Goal: Task Accomplishment & Management: Manage account settings

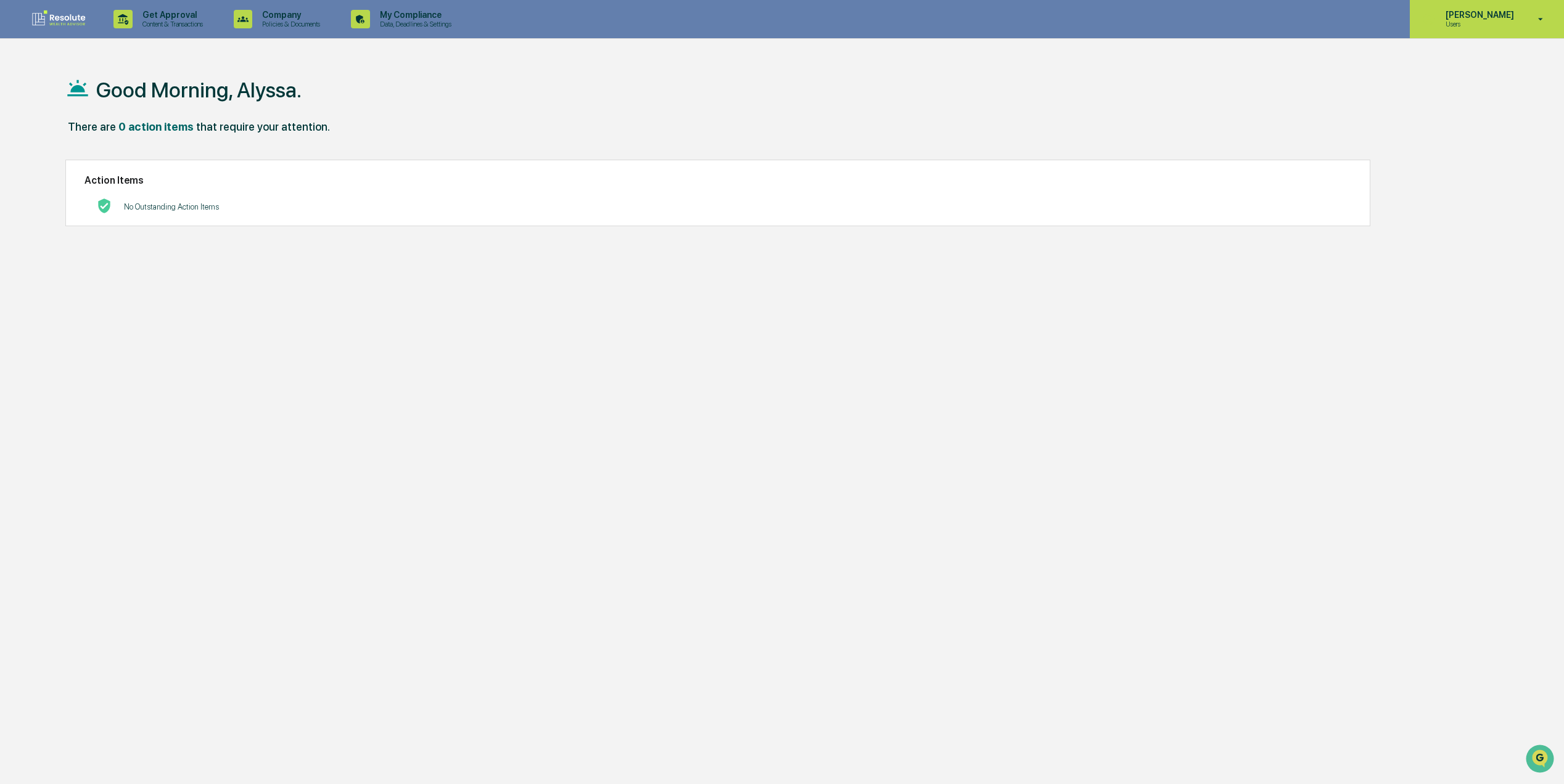
click at [1484, 25] on p "Users" at bounding box center [1479, 23] width 85 height 8
click at [1452, 60] on li "Switch to Admin view..." at bounding box center [1476, 63] width 172 height 23
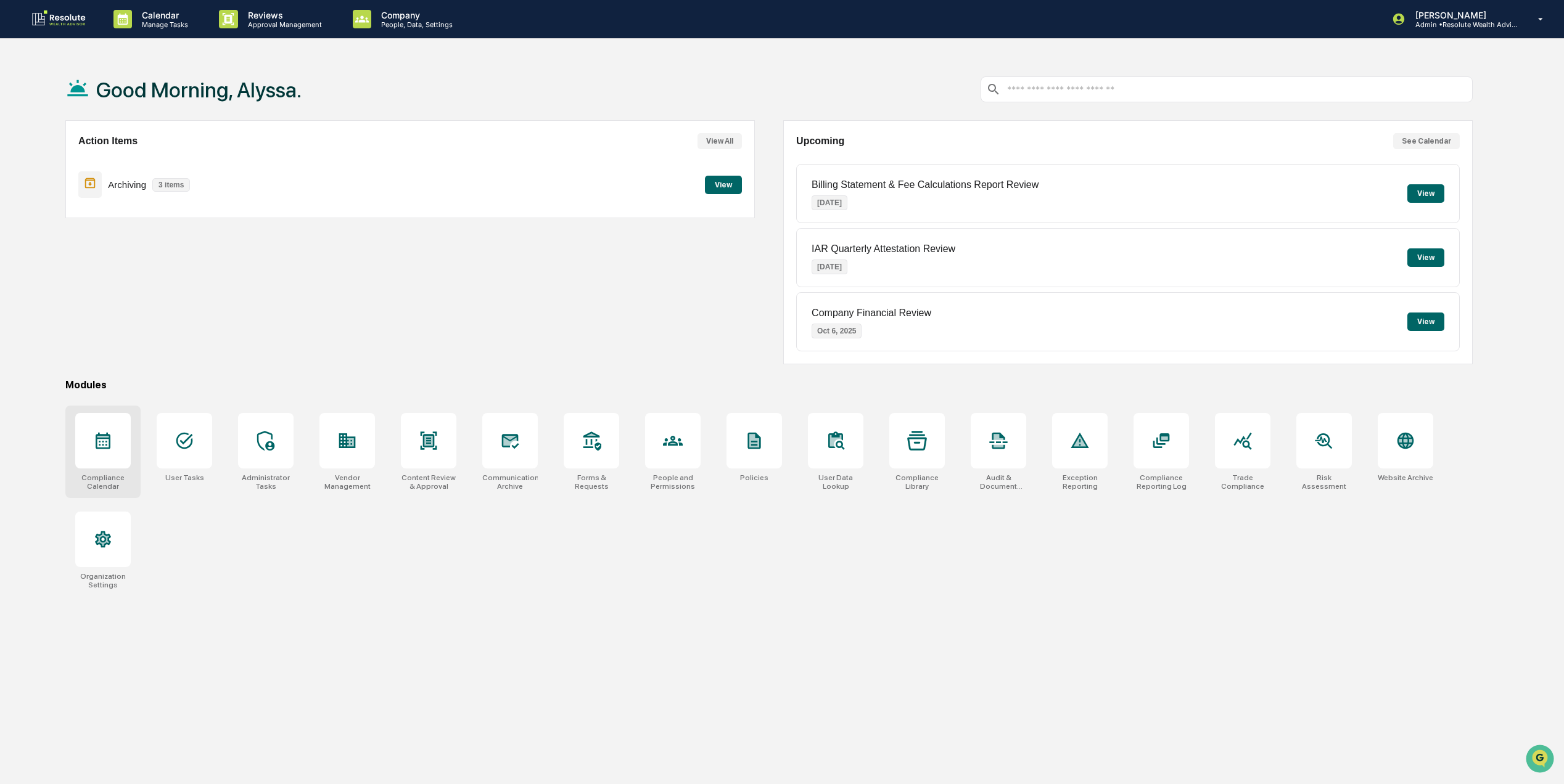
click at [122, 464] on div at bounding box center [103, 440] width 55 height 55
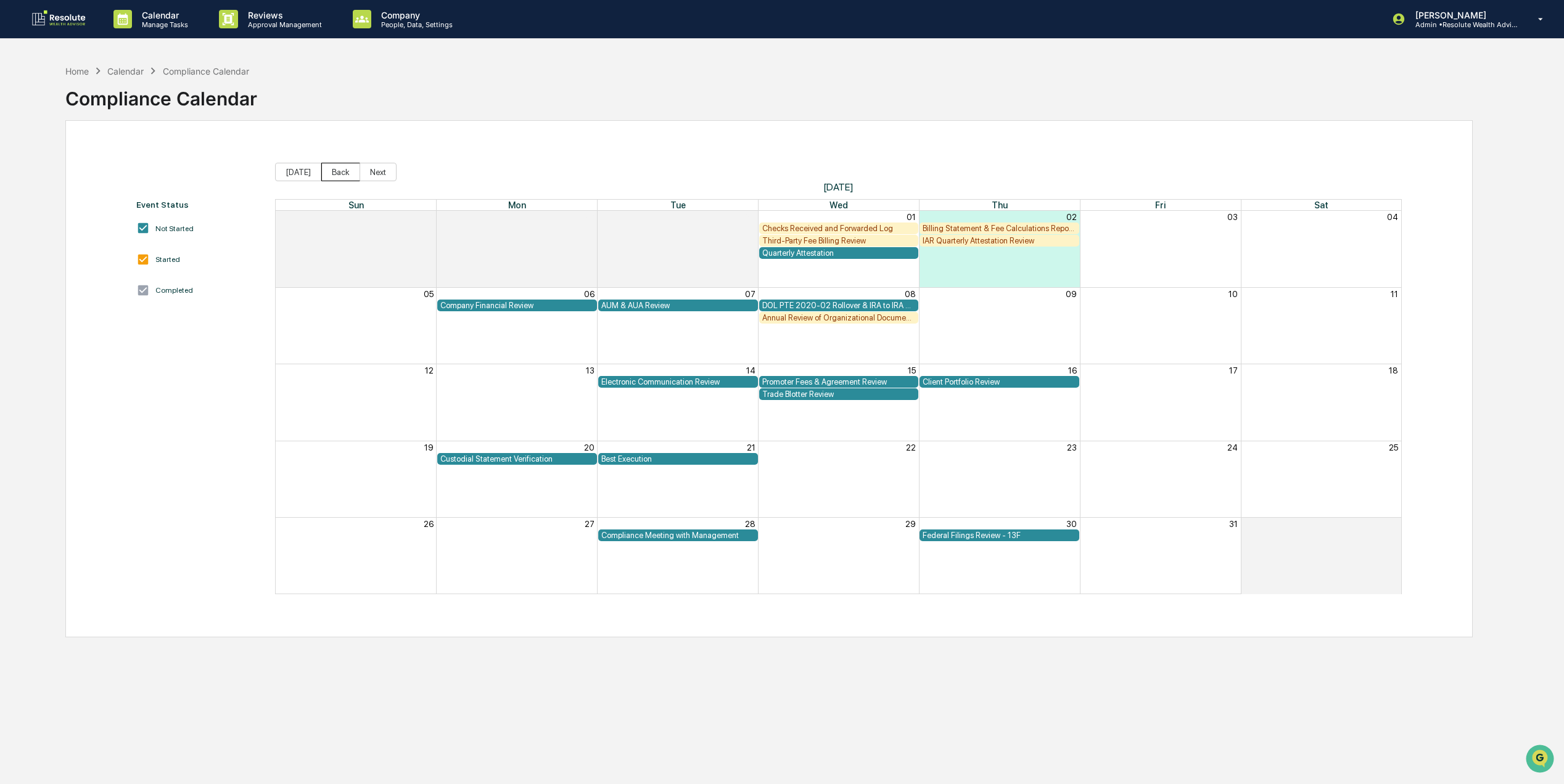
click at [324, 176] on button "Back" at bounding box center [340, 172] width 39 height 18
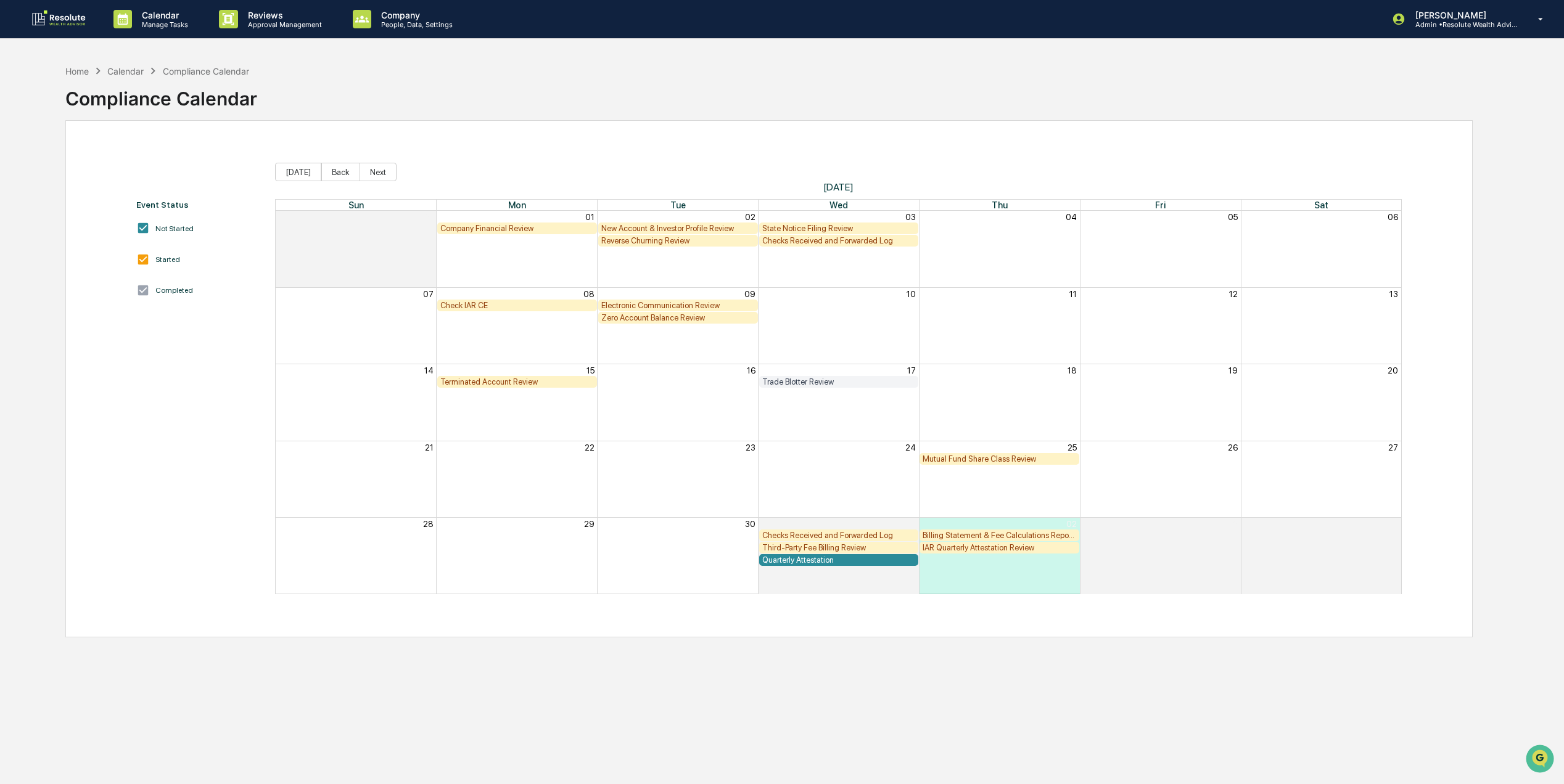
click at [633, 318] on div "Zero Account Balance Review" at bounding box center [678, 318] width 154 height 9
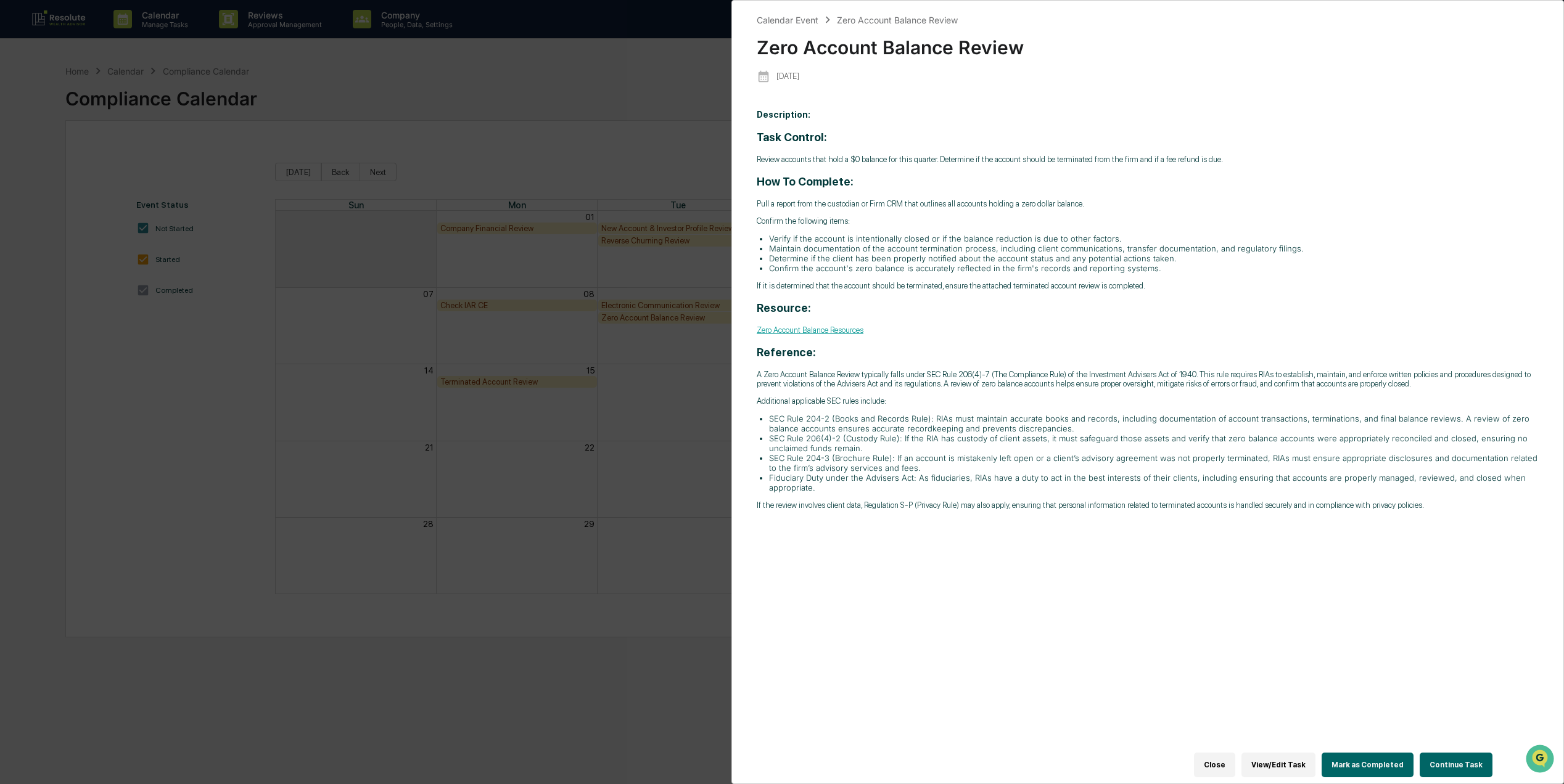
click at [1234, 755] on button "Close" at bounding box center [1215, 765] width 42 height 25
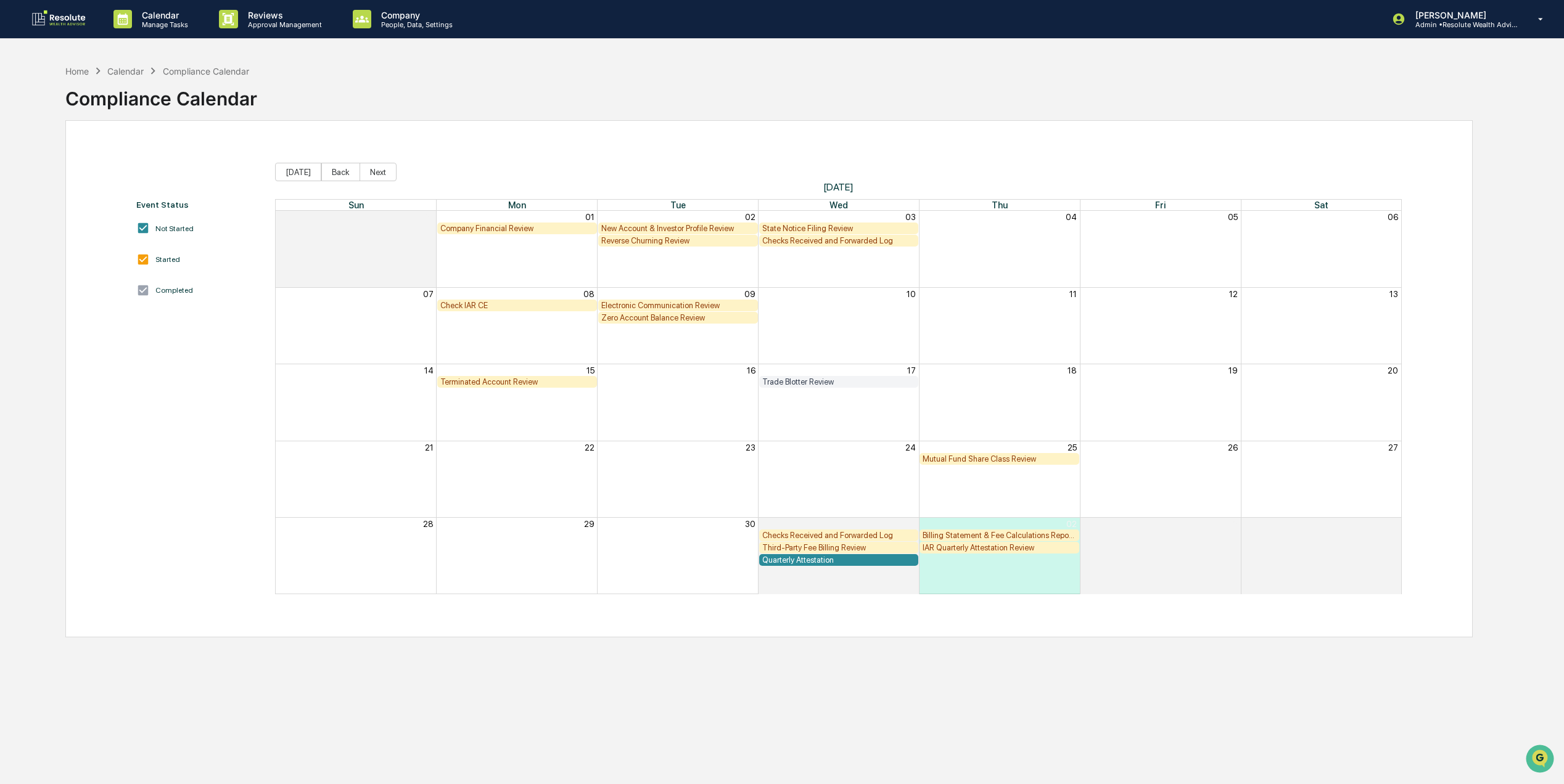
click at [965, 547] on div "IAR Quarterly Attestation Review" at bounding box center [999, 548] width 154 height 9
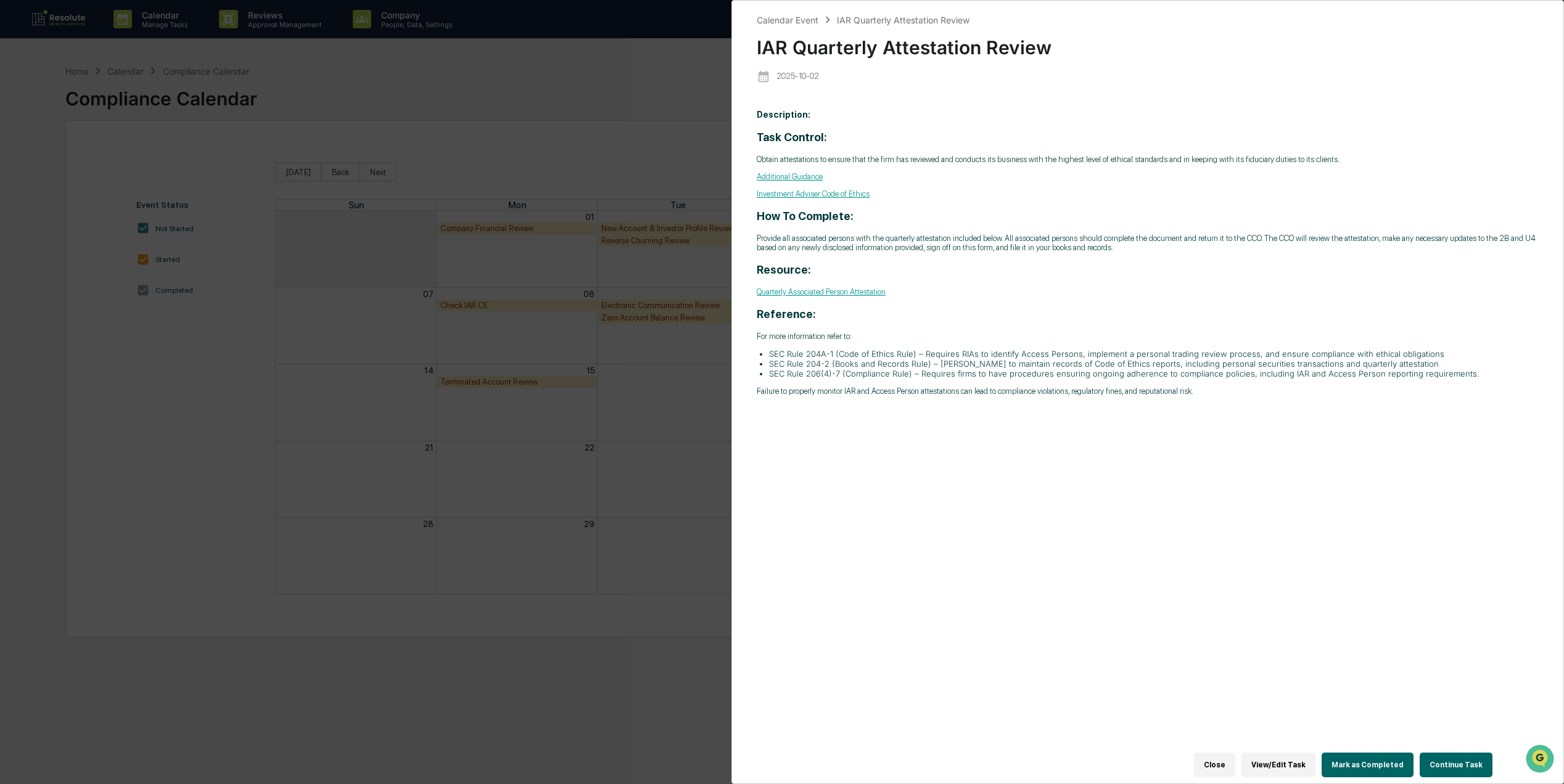
click at [827, 290] on link "Quarterly Associated Person Attestation" at bounding box center [821, 292] width 129 height 9
click at [1224, 758] on button "Close" at bounding box center [1215, 765] width 42 height 25
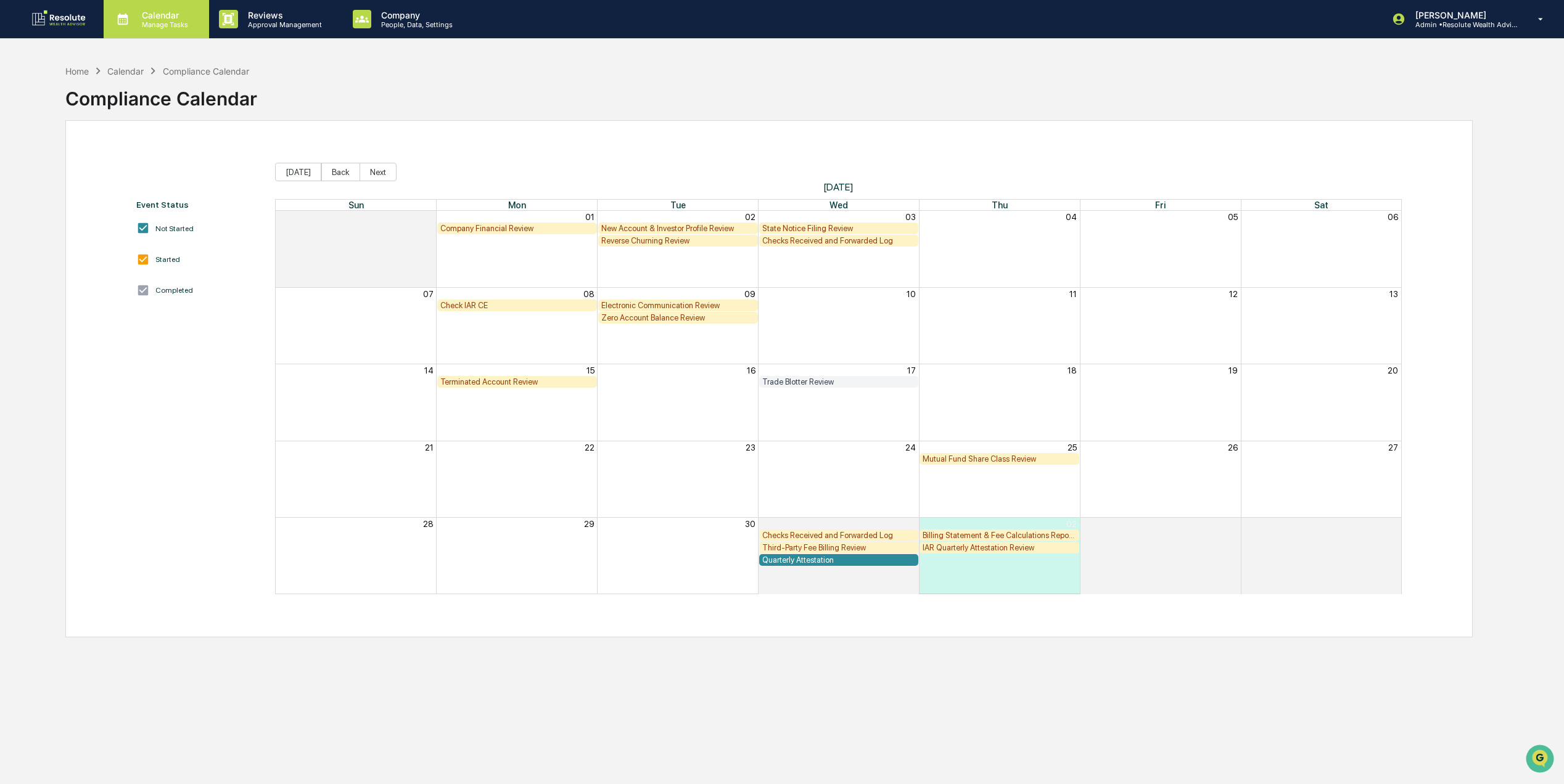
click at [159, 16] on p "Calendar" at bounding box center [163, 15] width 62 height 11
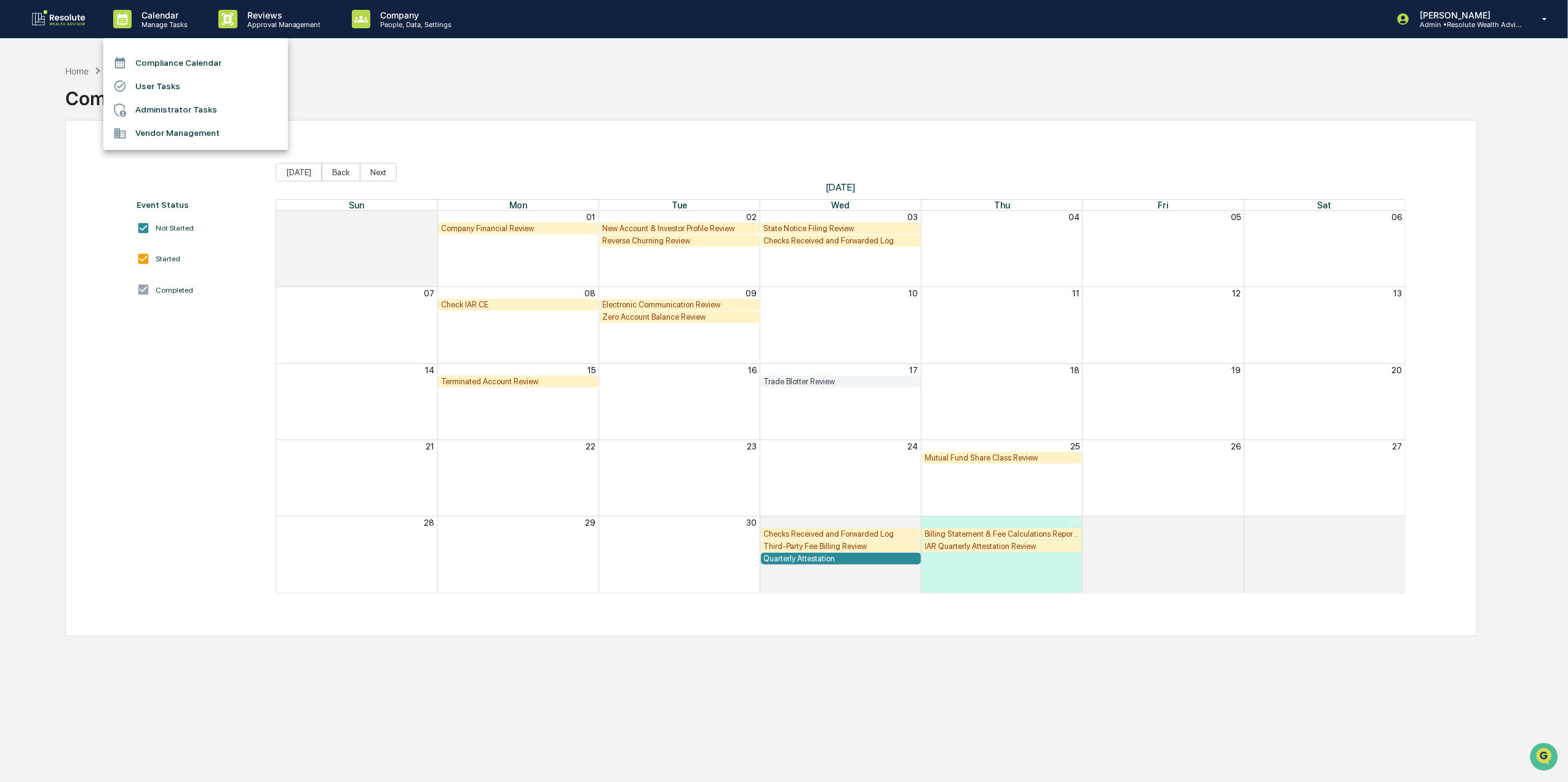
click at [203, 131] on li "Vendor Management" at bounding box center [195, 133] width 185 height 23
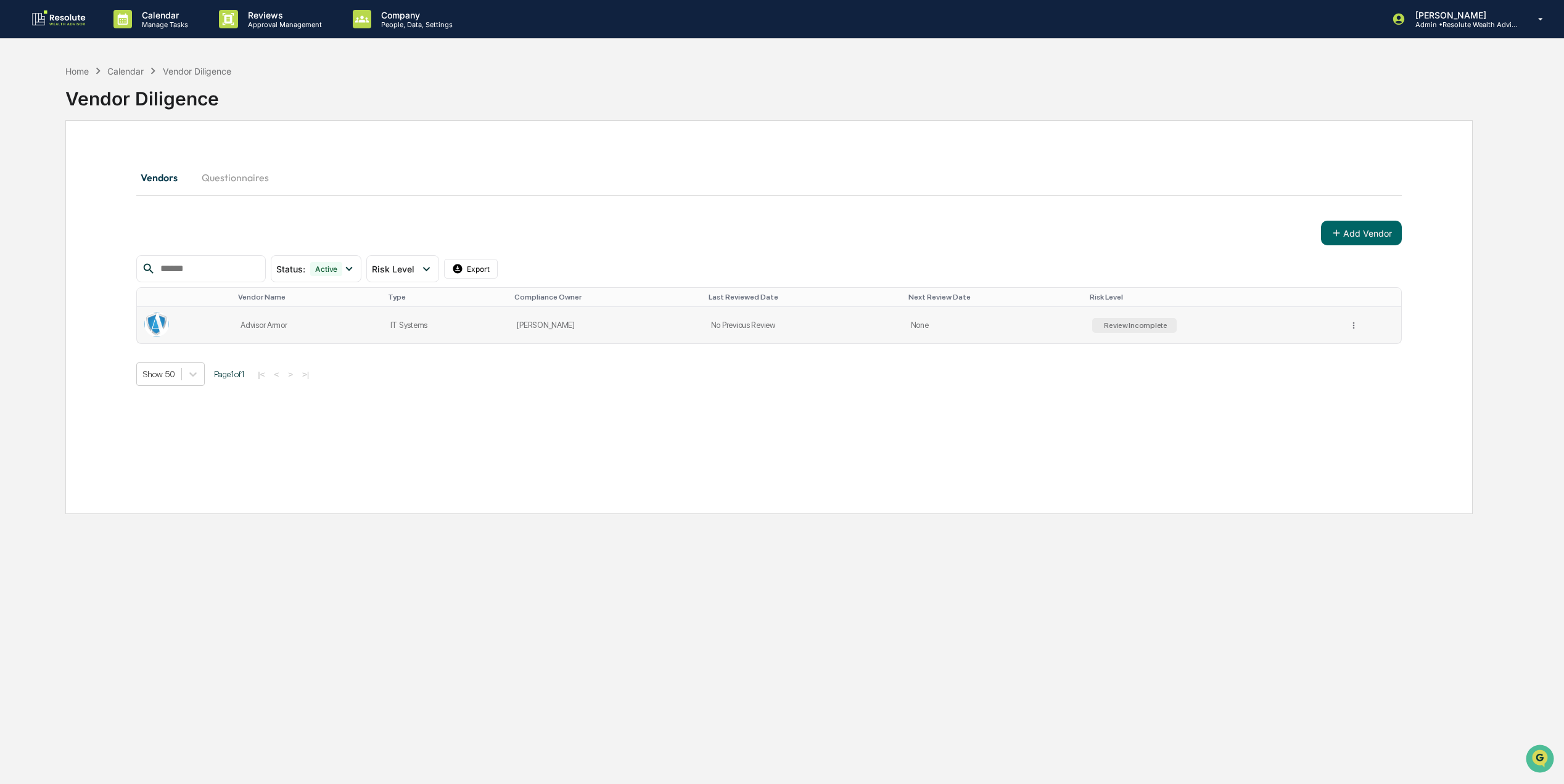
click at [1156, 329] on div "Review Incomplete" at bounding box center [1134, 325] width 66 height 8
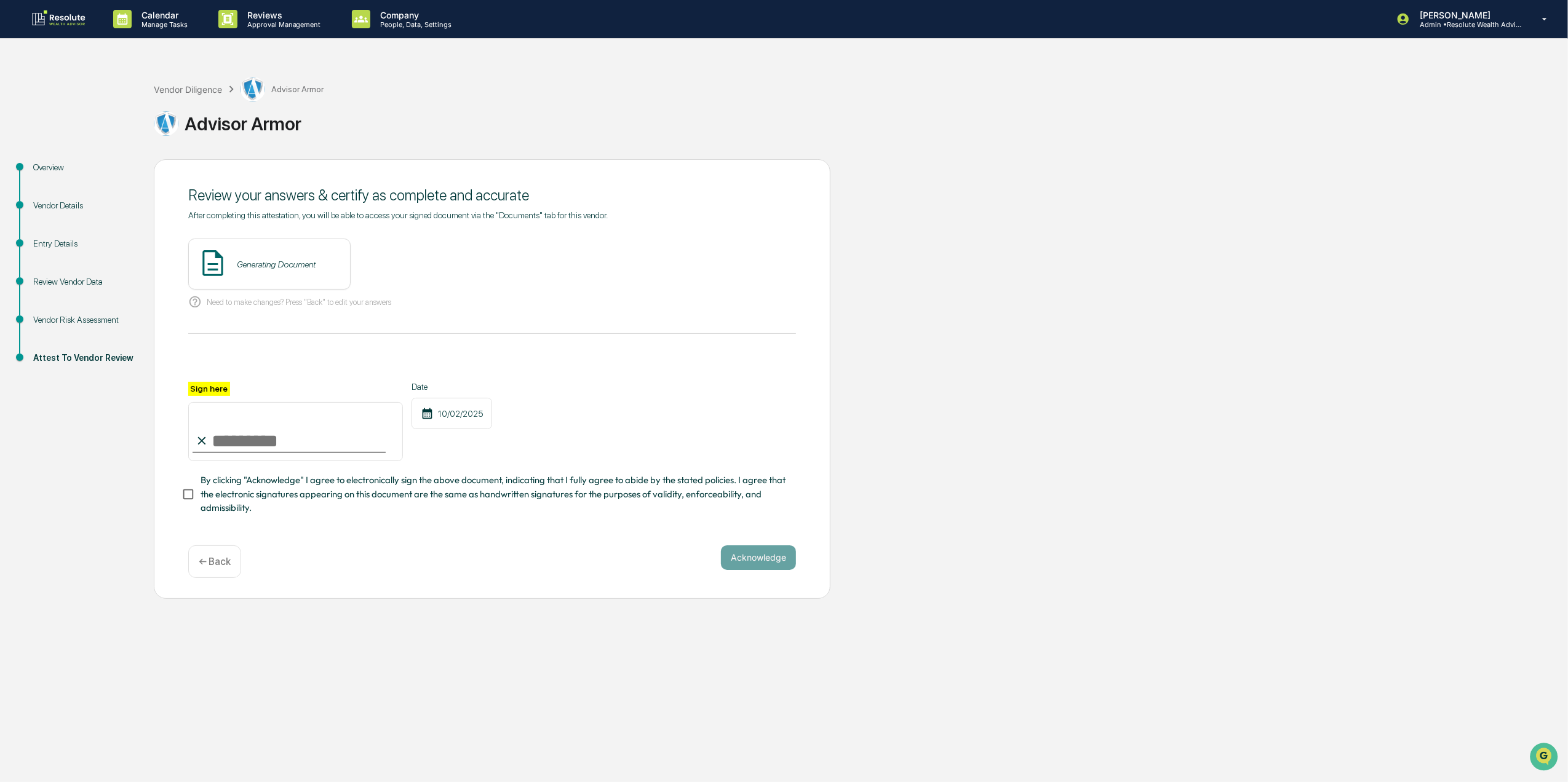
click at [237, 577] on div "← Back" at bounding box center [215, 561] width 53 height 32
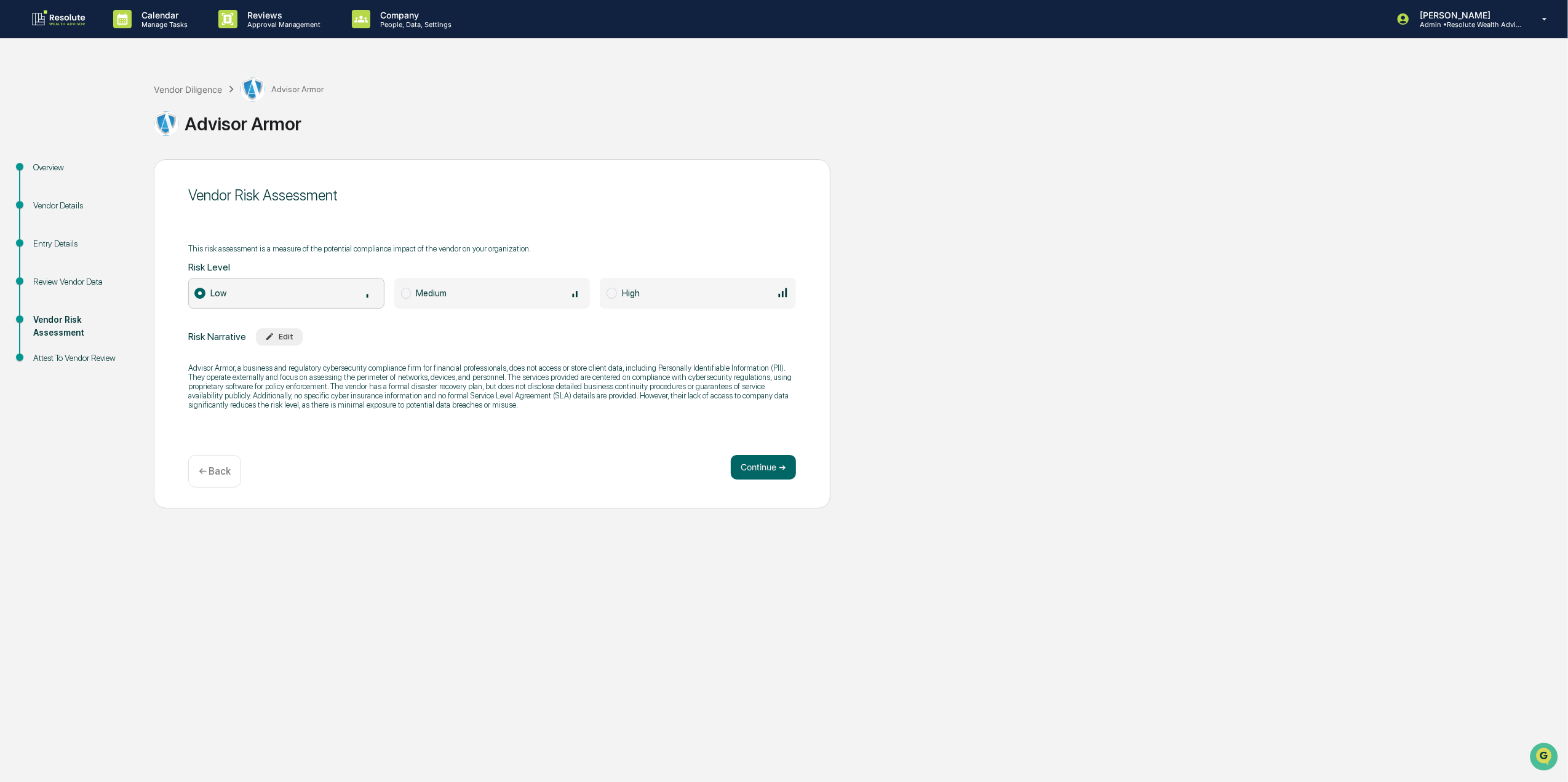
click at [209, 473] on p "← Back" at bounding box center [214, 471] width 32 height 11
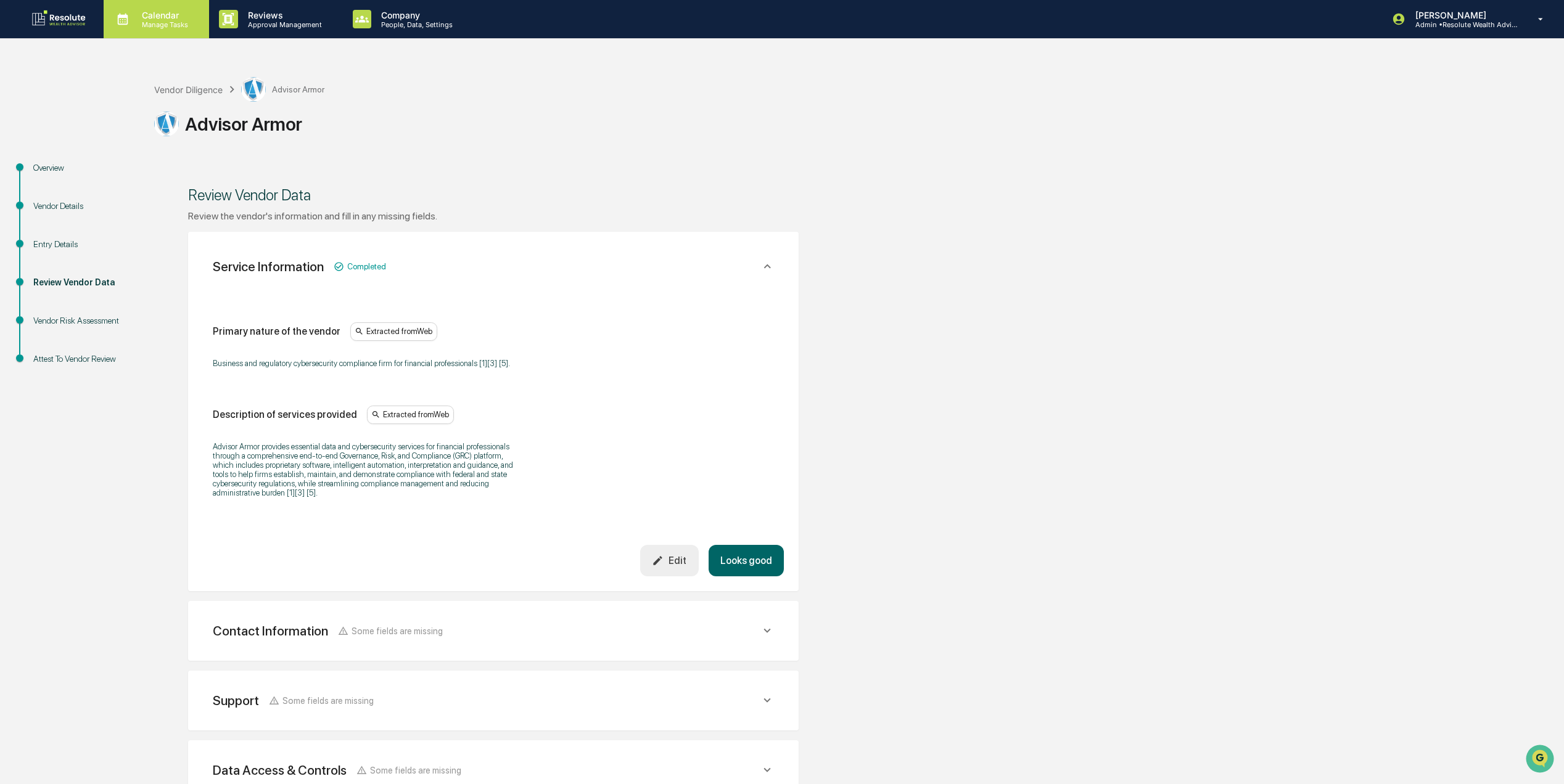
click at [169, 33] on div "Calendar Manage Tasks" at bounding box center [156, 19] width 105 height 39
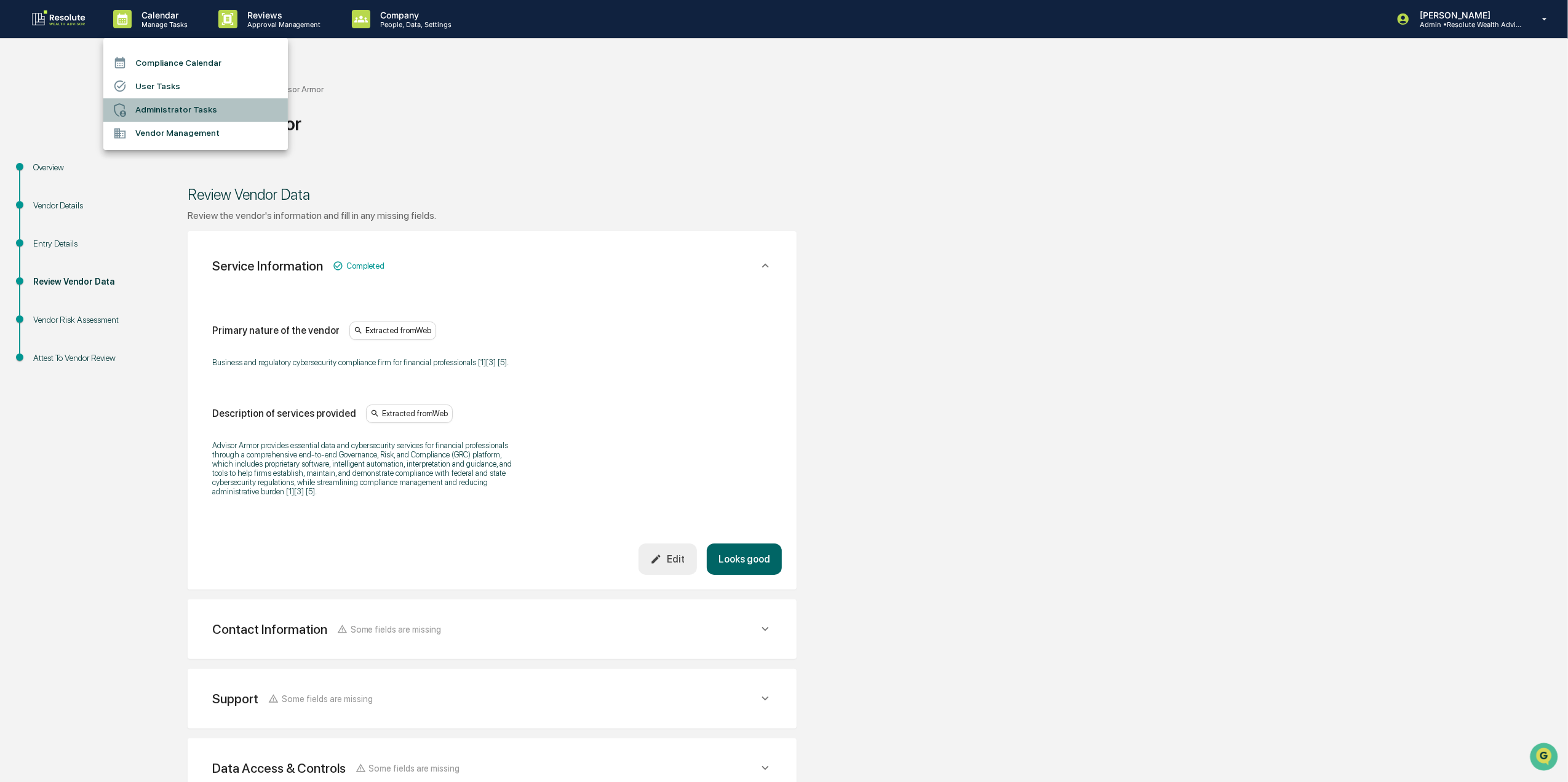
click at [229, 111] on li "Administrator Tasks" at bounding box center [195, 109] width 185 height 23
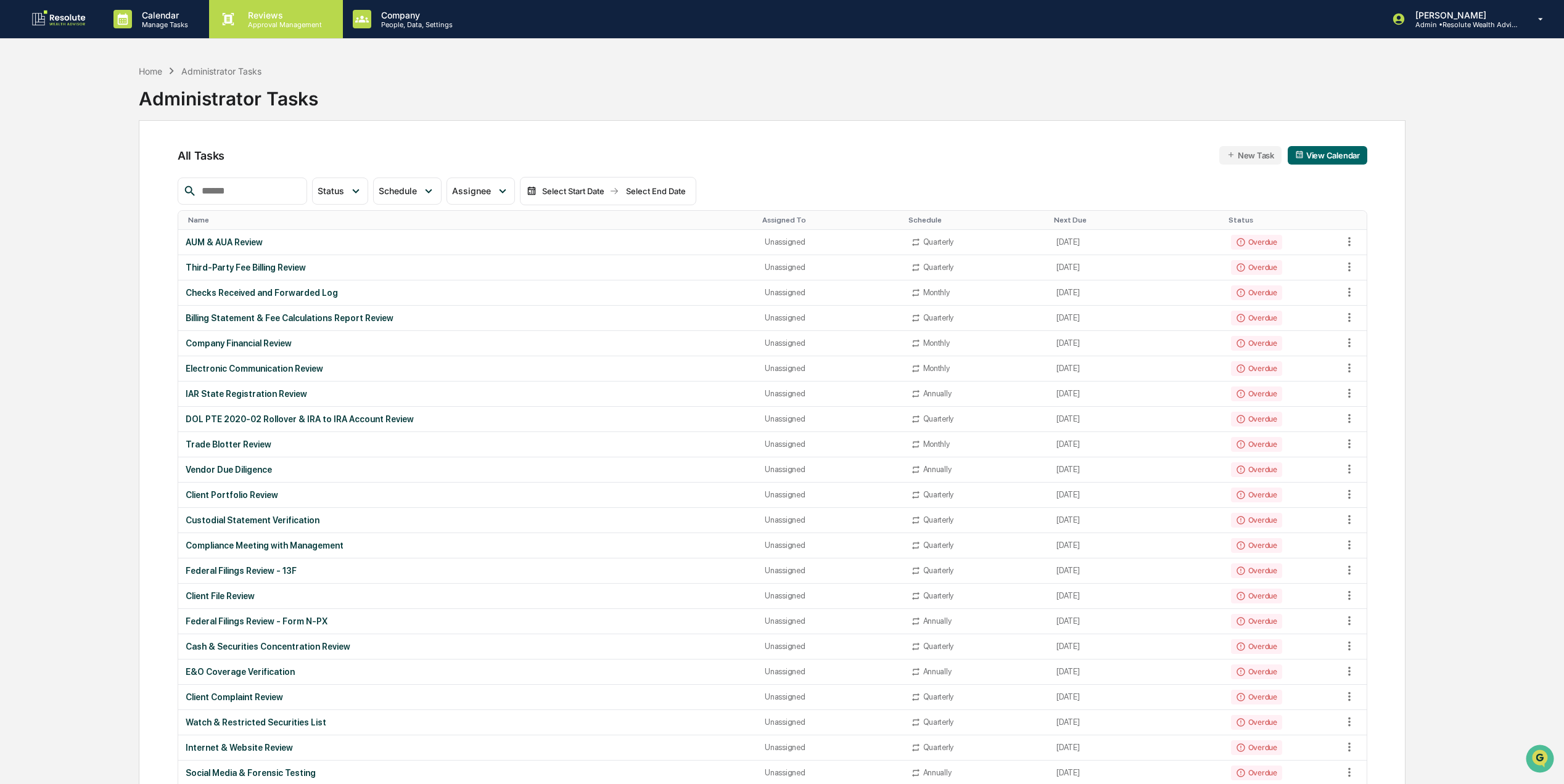
click at [305, 14] on p "Reviews" at bounding box center [283, 15] width 90 height 11
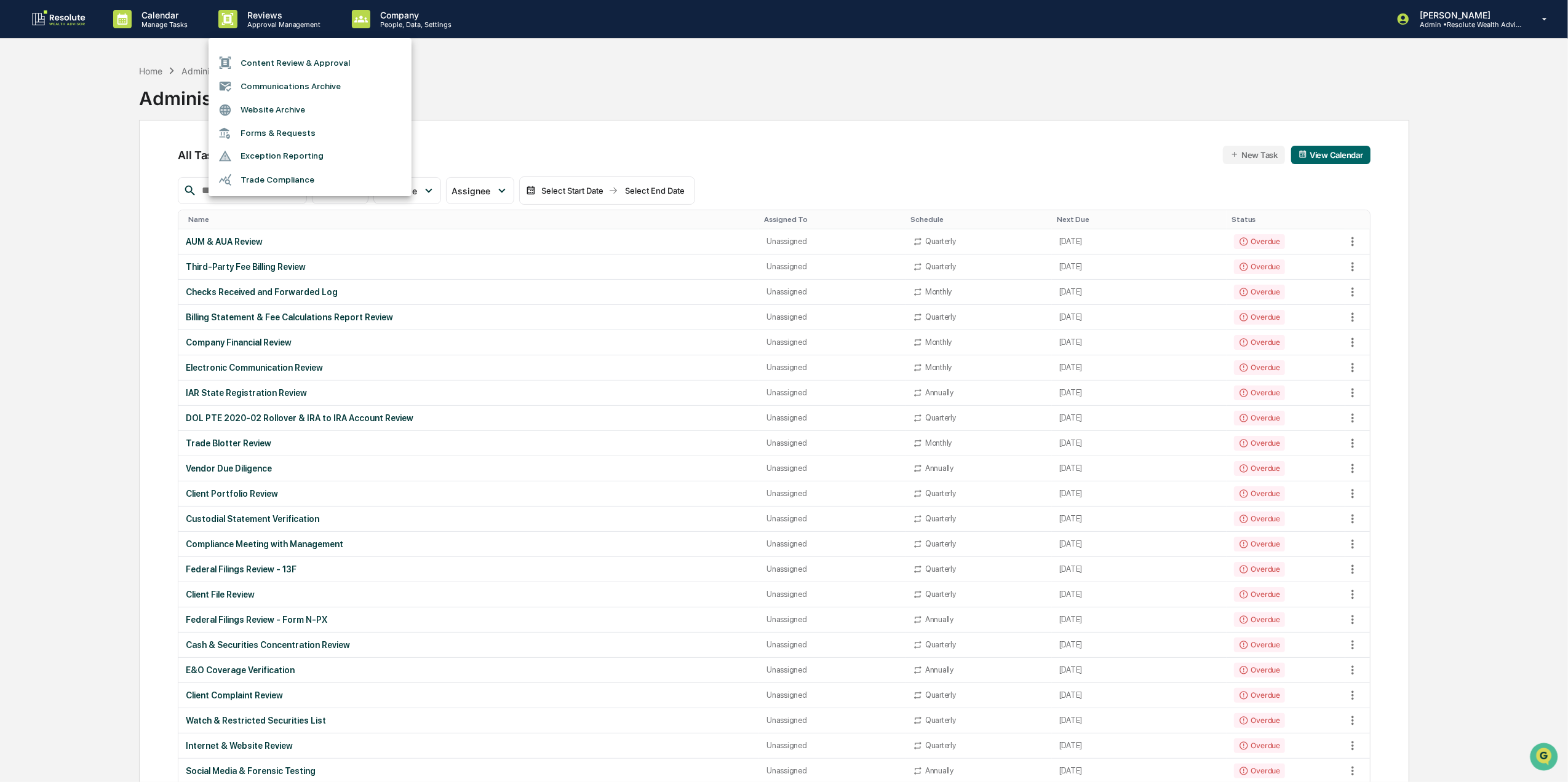
drag, startPoint x: 382, startPoint y: 33, endPoint x: 388, endPoint y: 26, distance: 9.2
click at [385, 31] on div at bounding box center [784, 391] width 1568 height 782
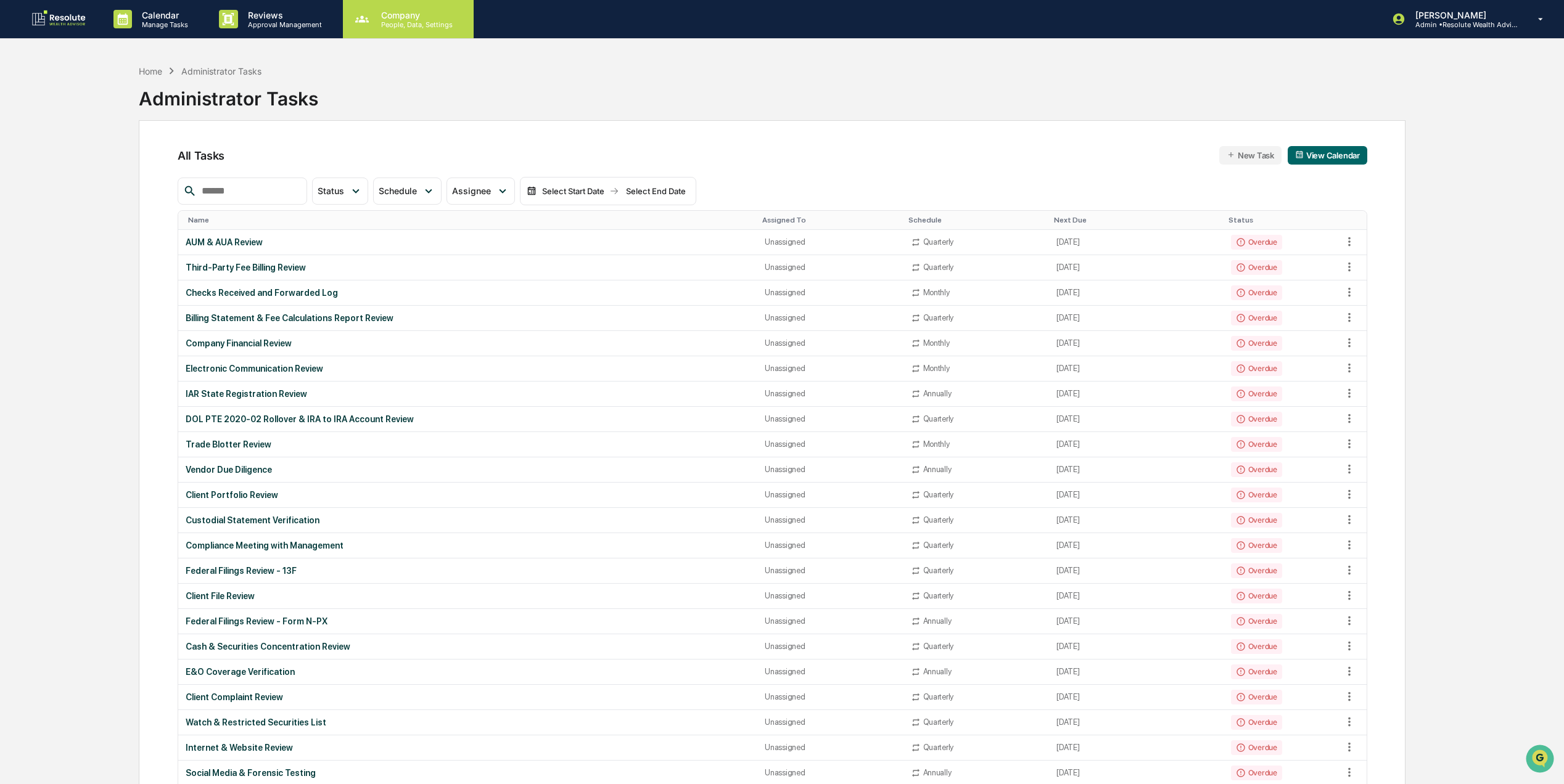
click at [389, 25] on p "People, Data, Settings" at bounding box center [415, 24] width 88 height 8
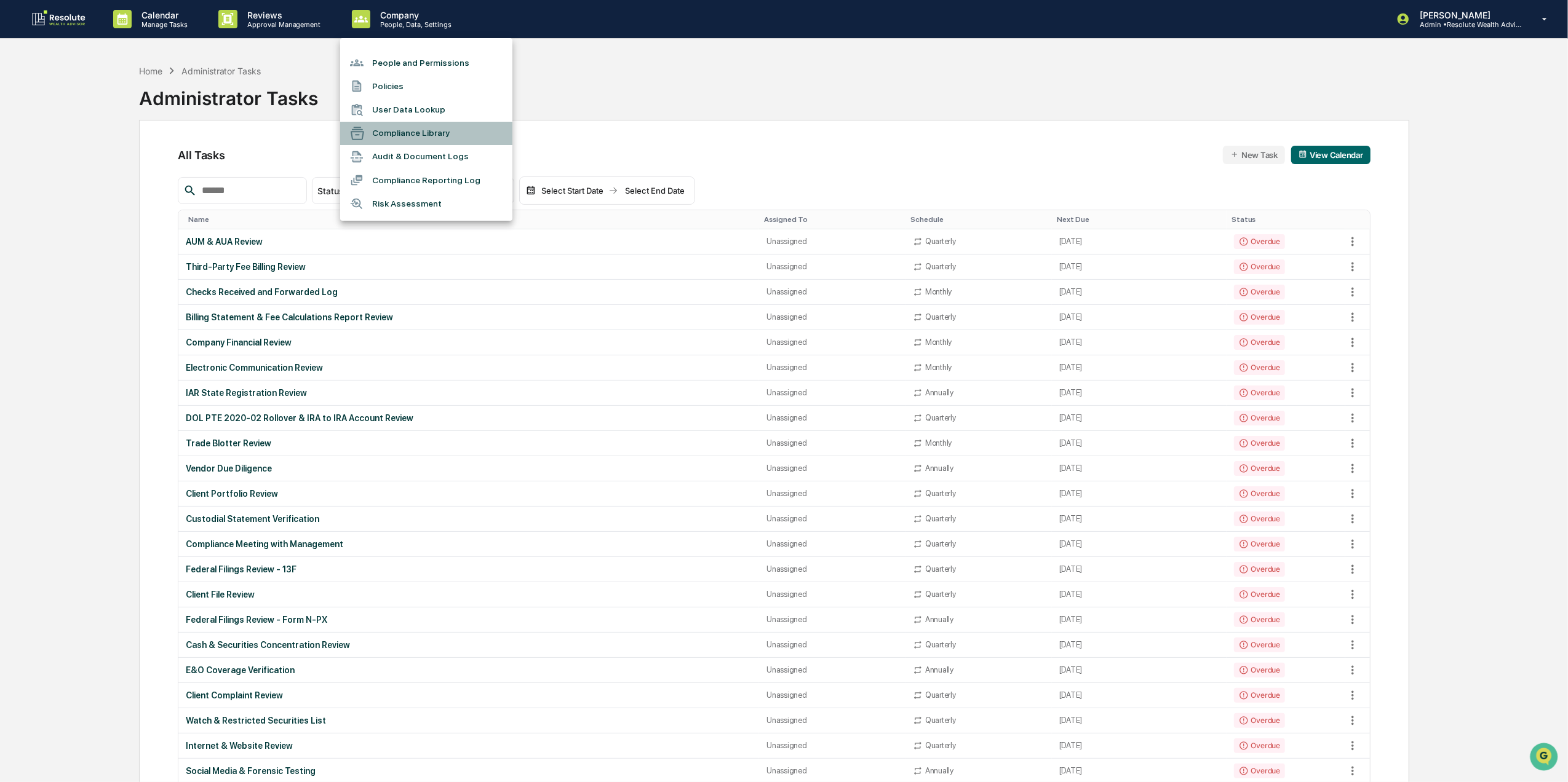
click at [449, 139] on li "Compliance Library" at bounding box center [426, 133] width 172 height 23
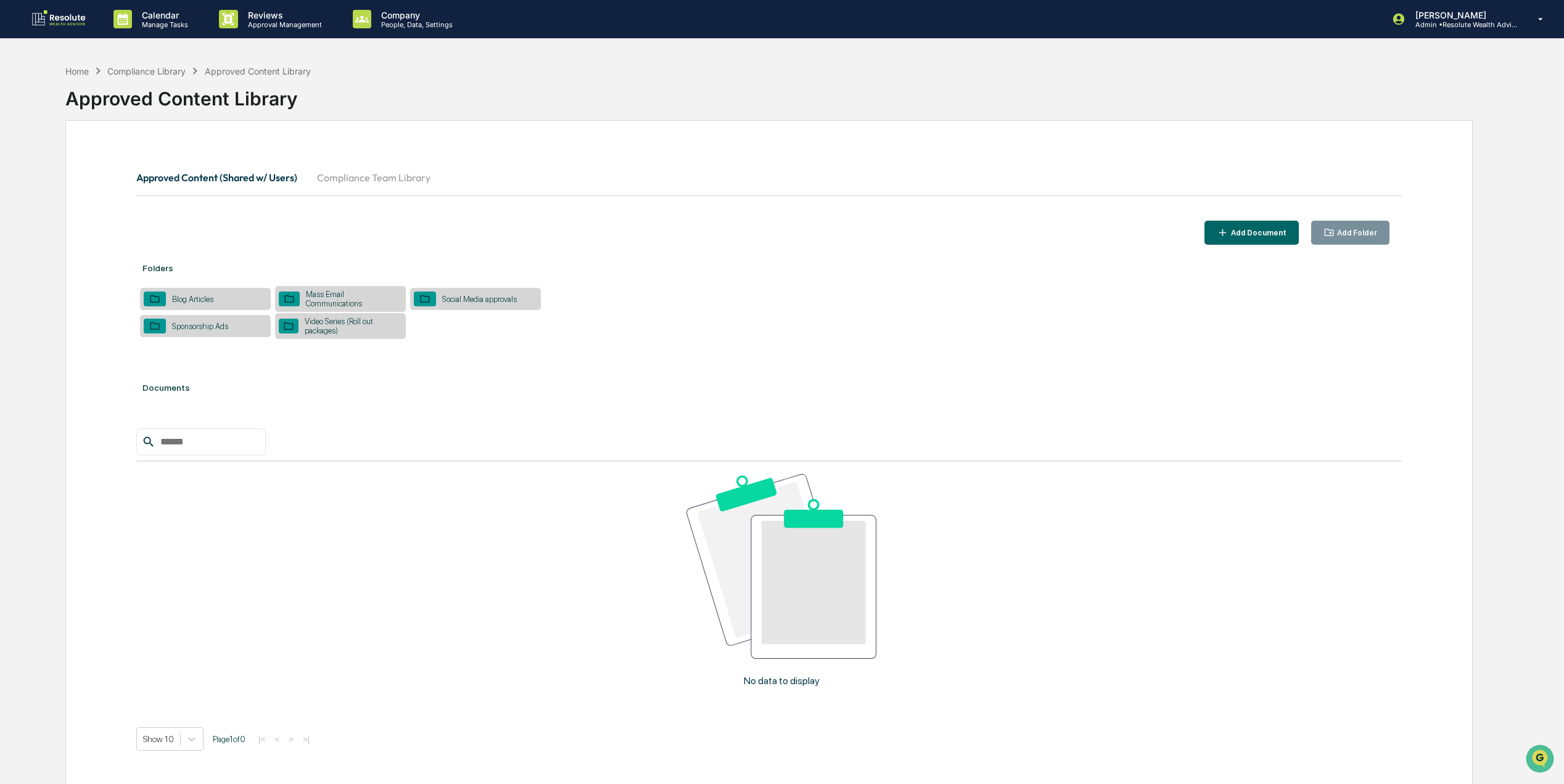
click at [413, 181] on button "Compliance Team Library" at bounding box center [374, 177] width 133 height 29
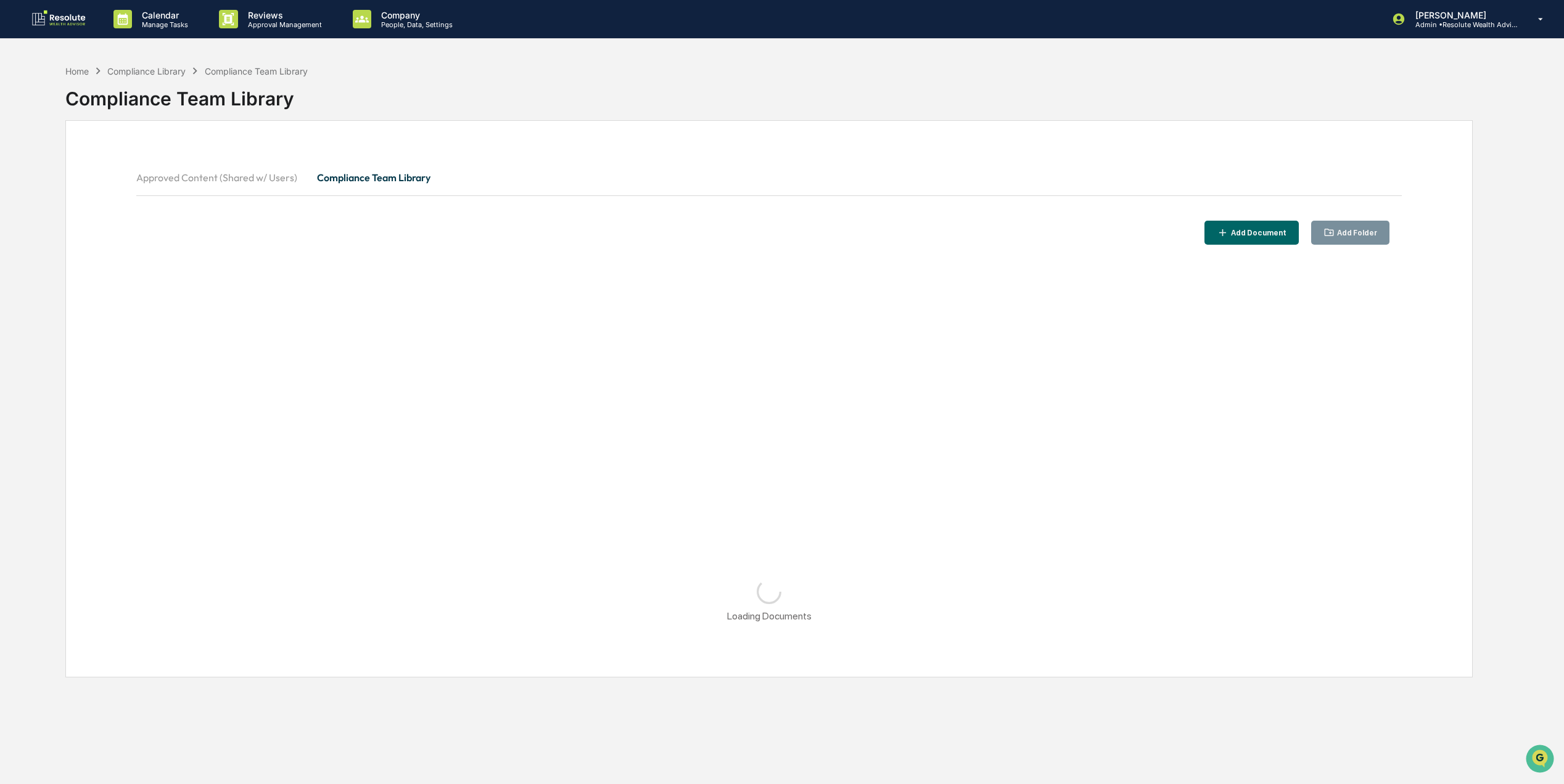
click at [244, 180] on button "Approved Content (Shared w/ Users)" at bounding box center [222, 177] width 171 height 29
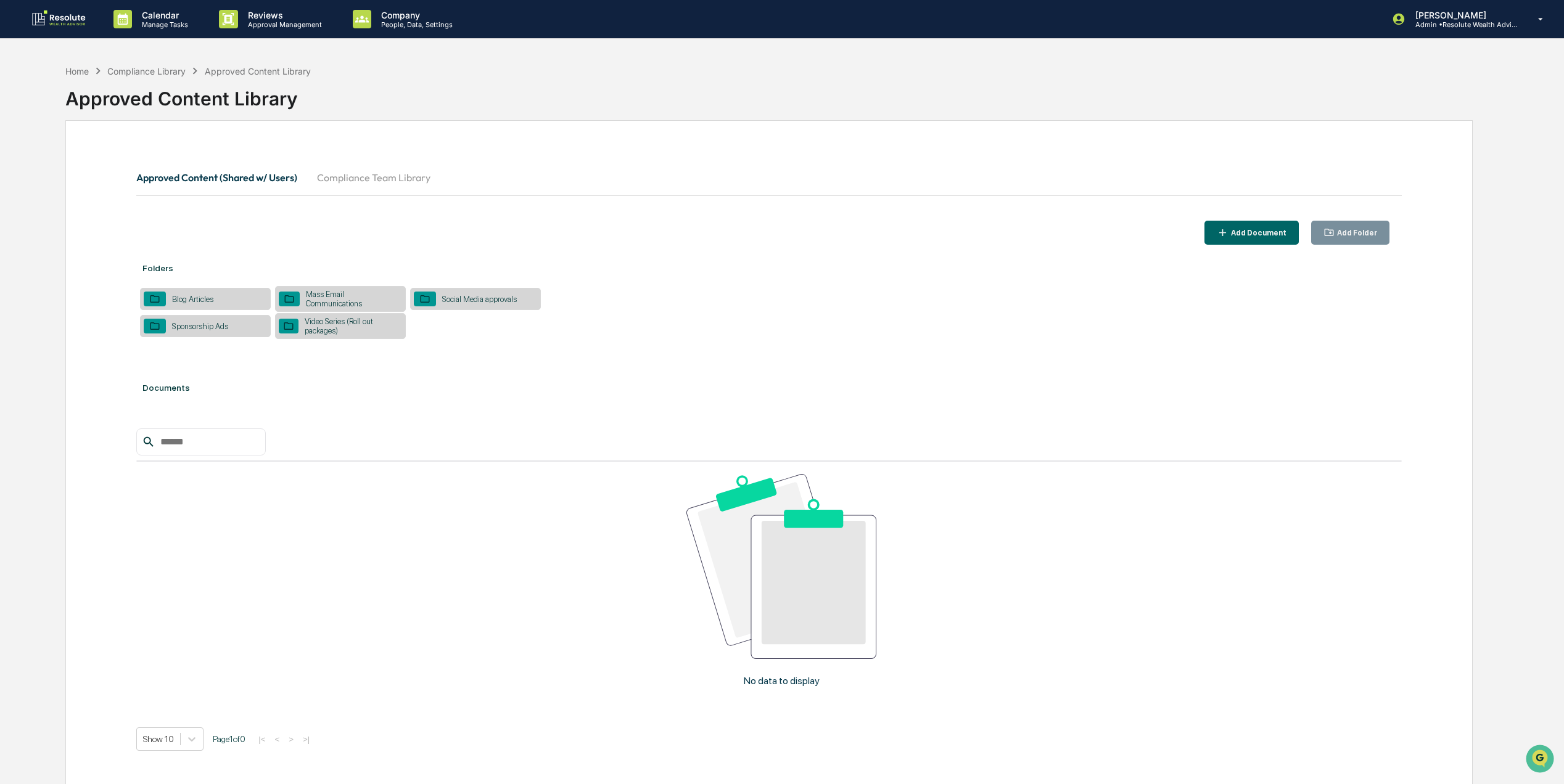
click at [369, 180] on button "Compliance Team Library" at bounding box center [374, 177] width 133 height 29
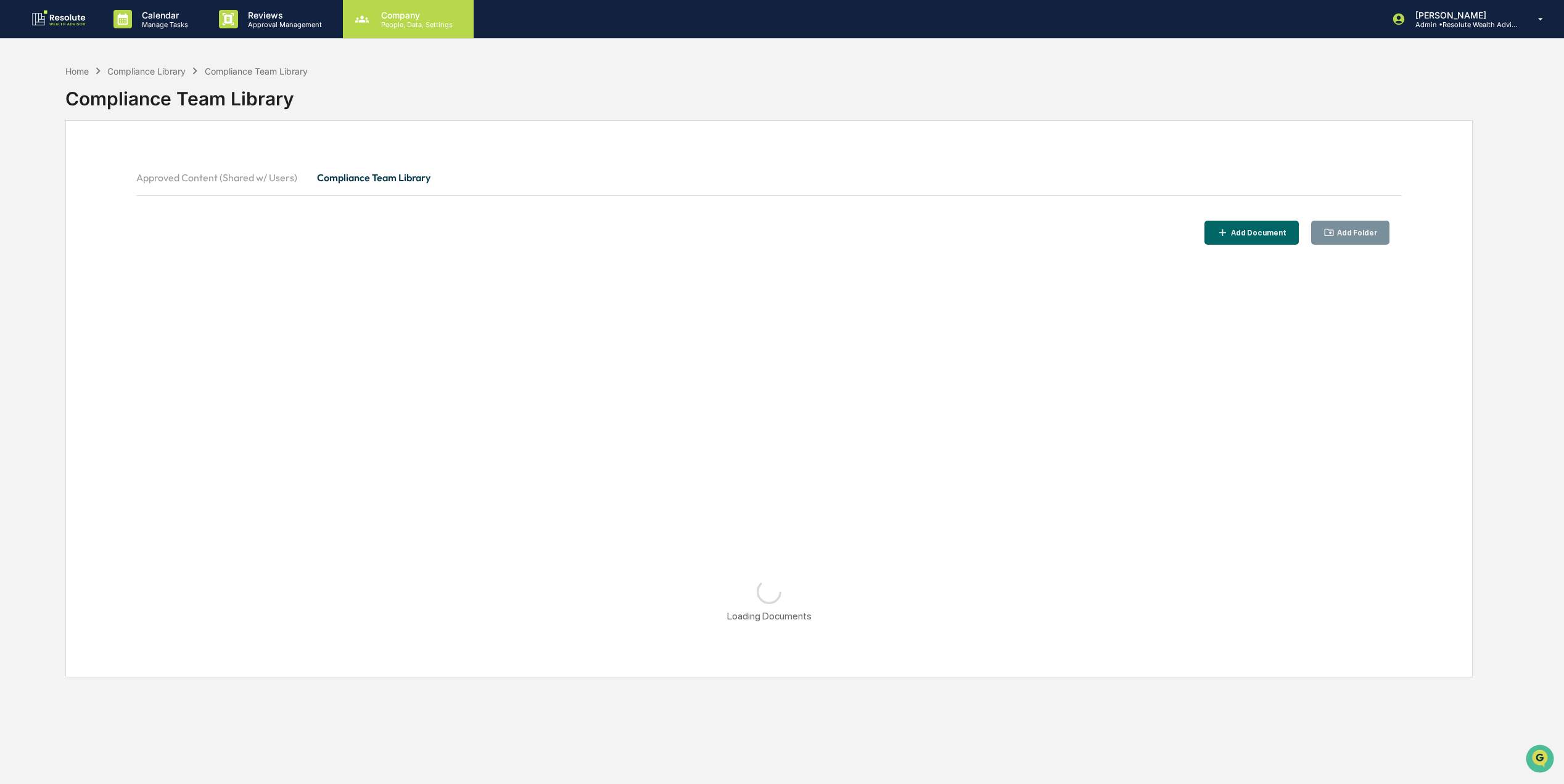
click at [399, 13] on p "Company" at bounding box center [415, 15] width 88 height 11
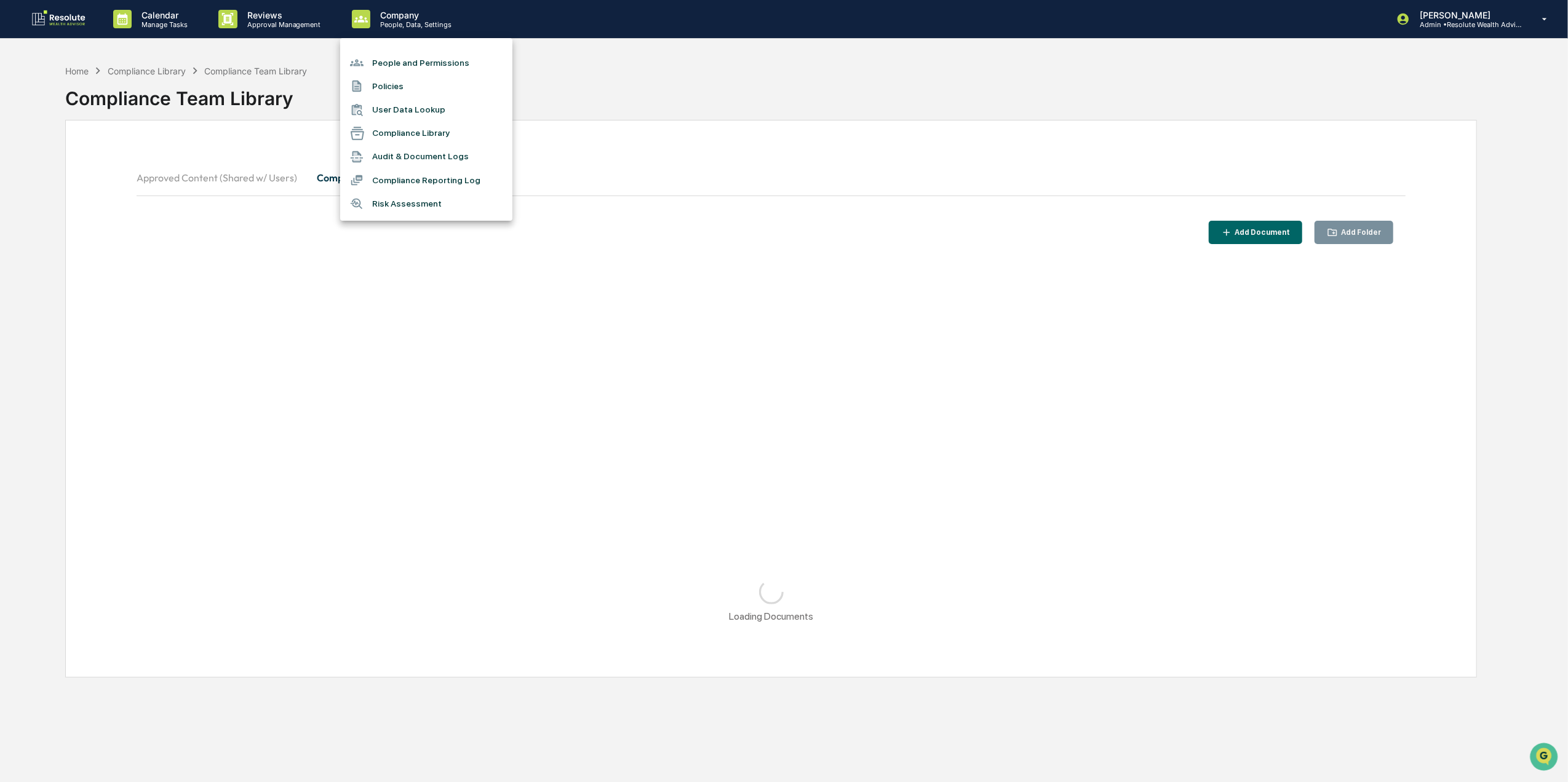
click at [428, 131] on li "Compliance Library" at bounding box center [426, 133] width 172 height 23
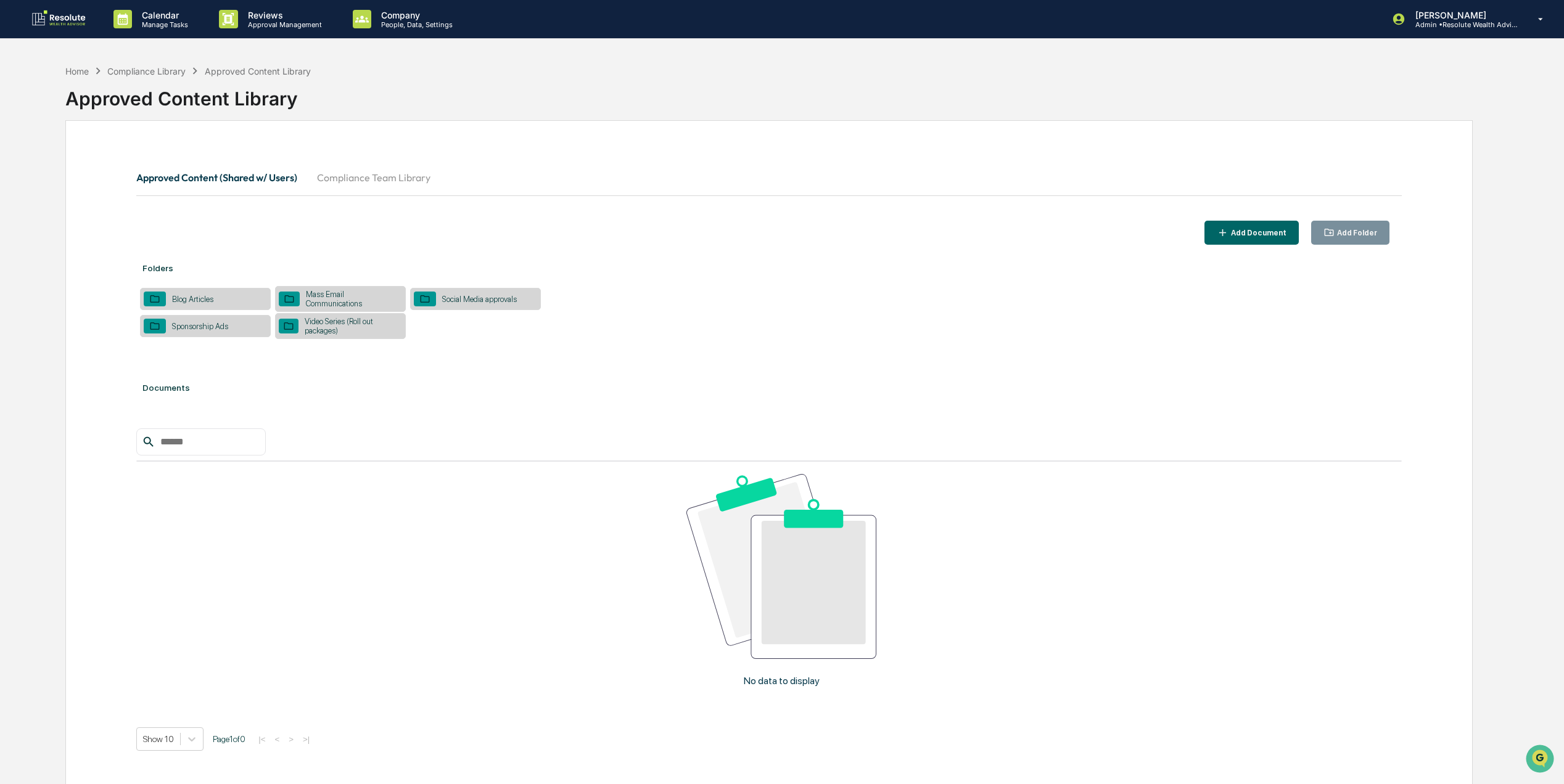
click at [343, 162] on div "Approved Content (Shared w/ Users) Compliance Team Library Add Document Add Fol…" at bounding box center [768, 473] width 1407 height 705
click at [340, 185] on button "Compliance Team Library" at bounding box center [374, 177] width 133 height 29
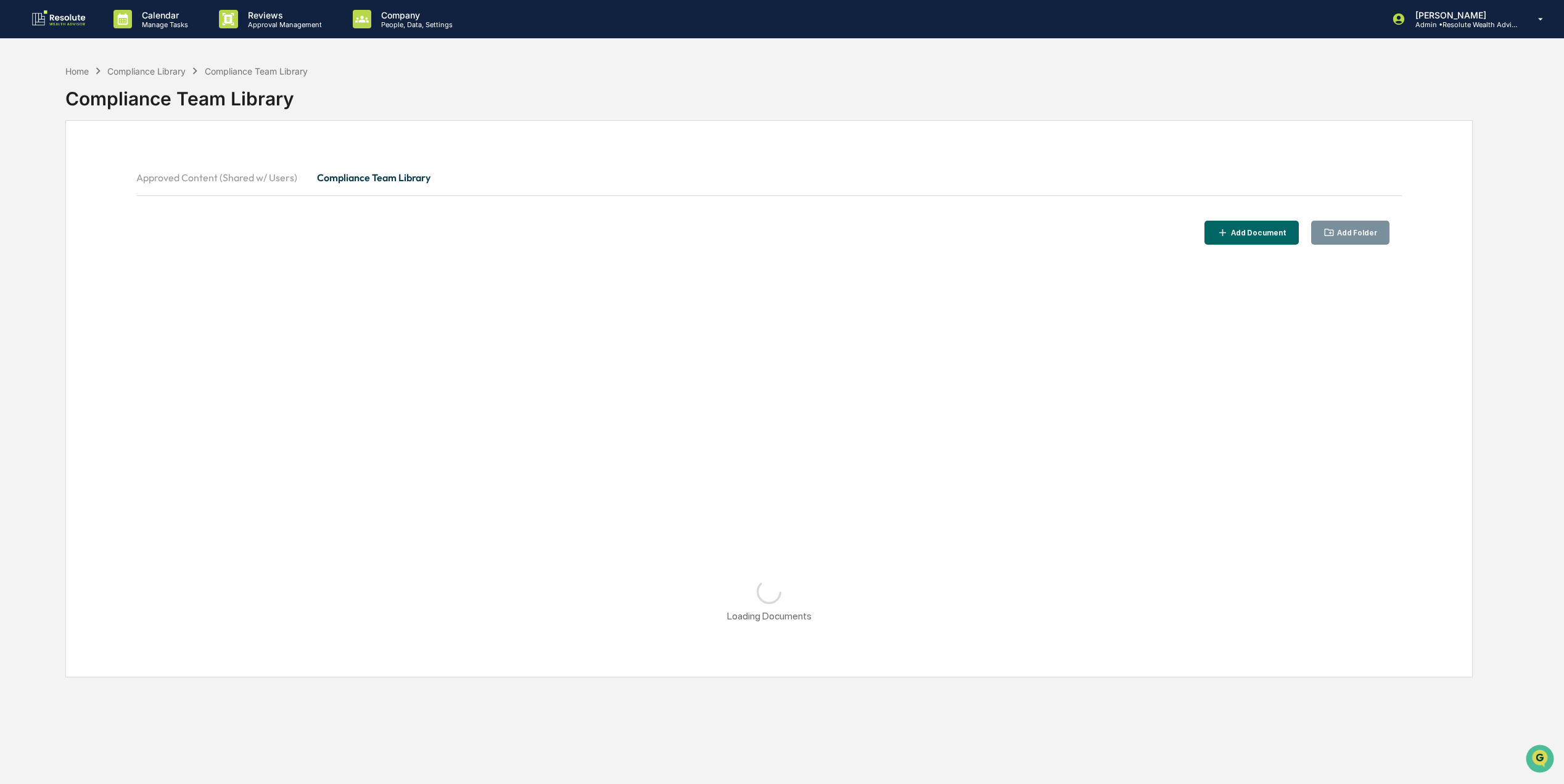
click at [48, 20] on img at bounding box center [59, 19] width 59 height 20
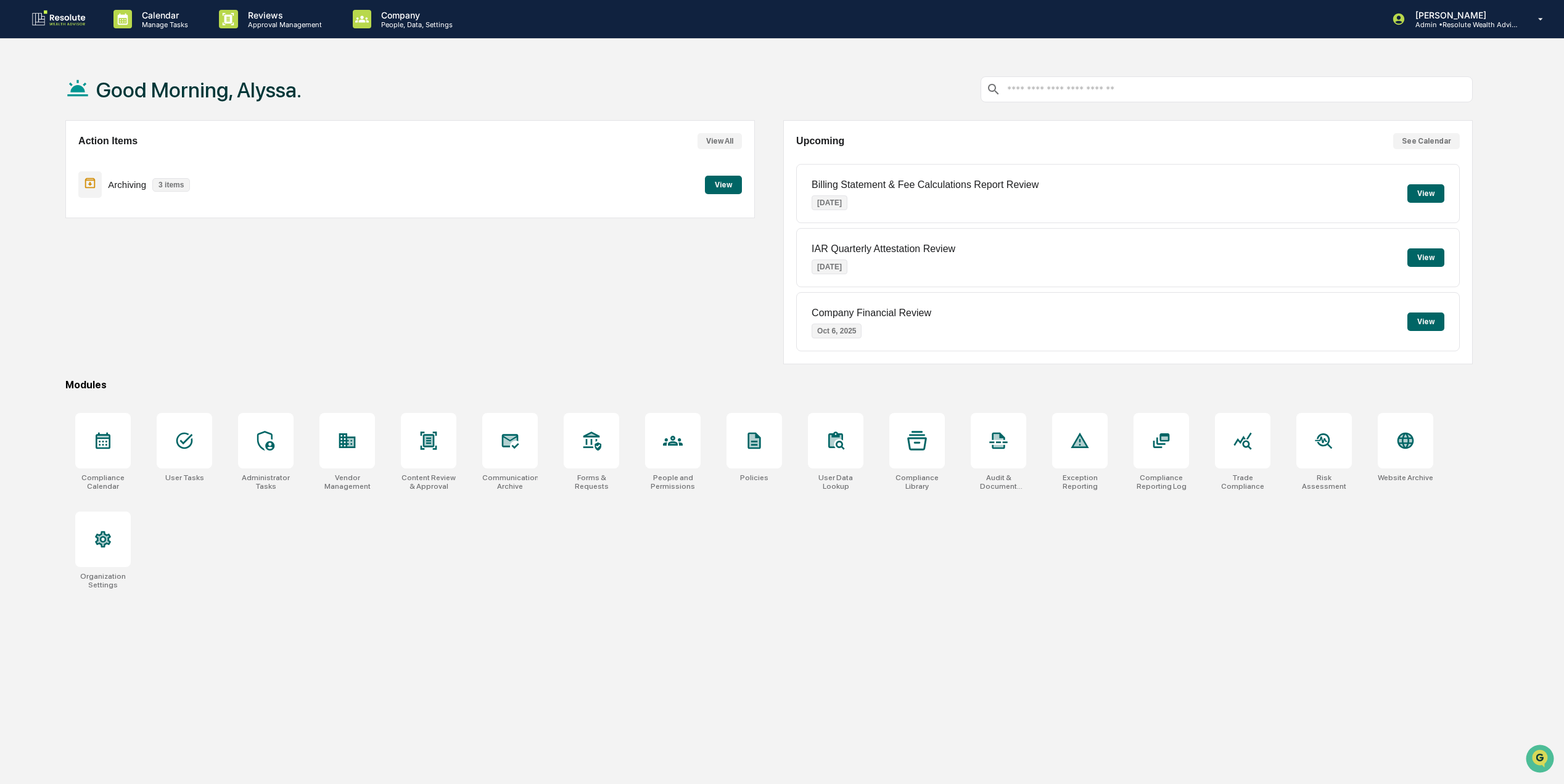
click at [1423, 256] on button "View" at bounding box center [1426, 258] width 37 height 18
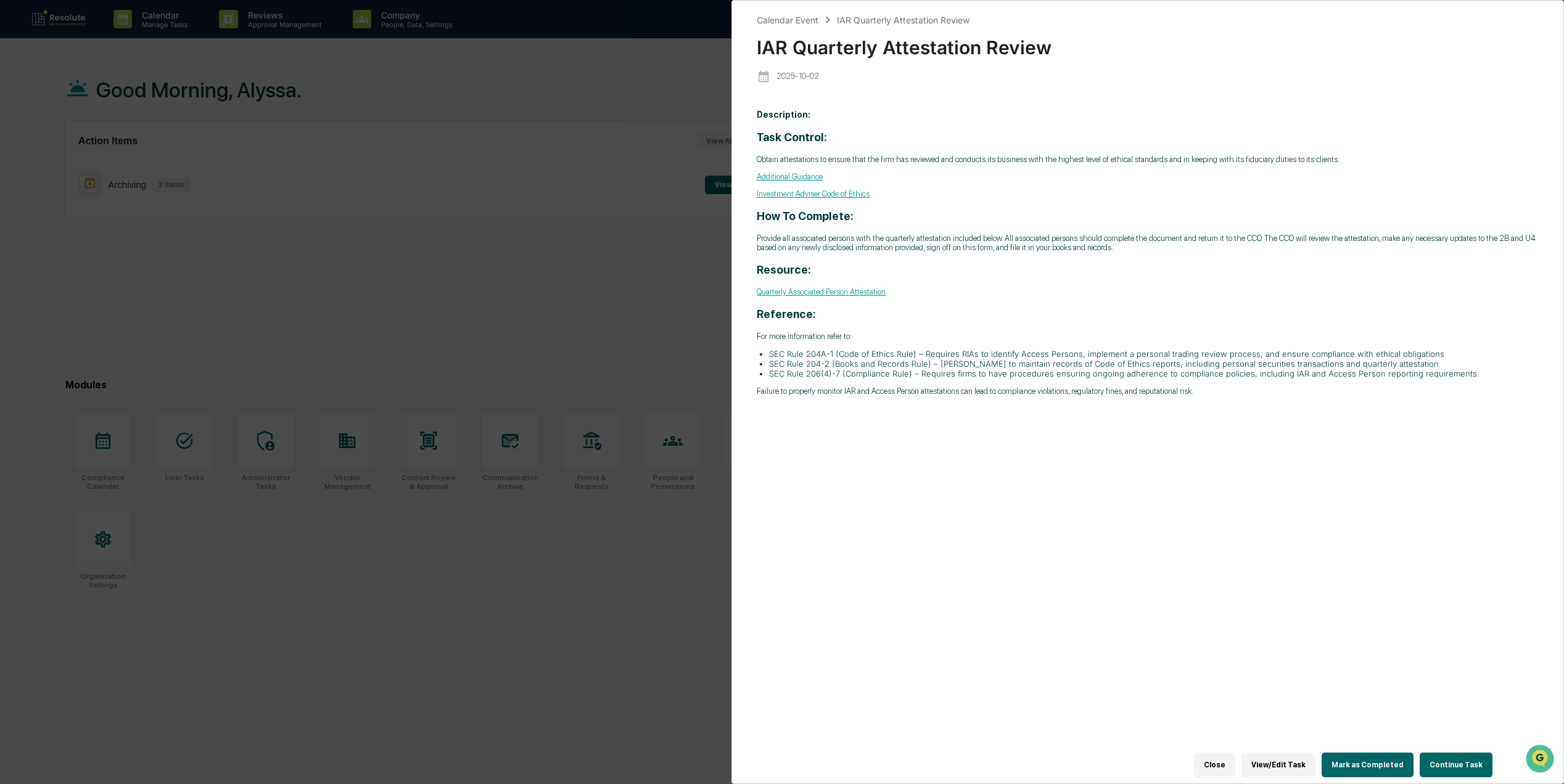
click at [1214, 755] on button "Close" at bounding box center [1215, 765] width 42 height 25
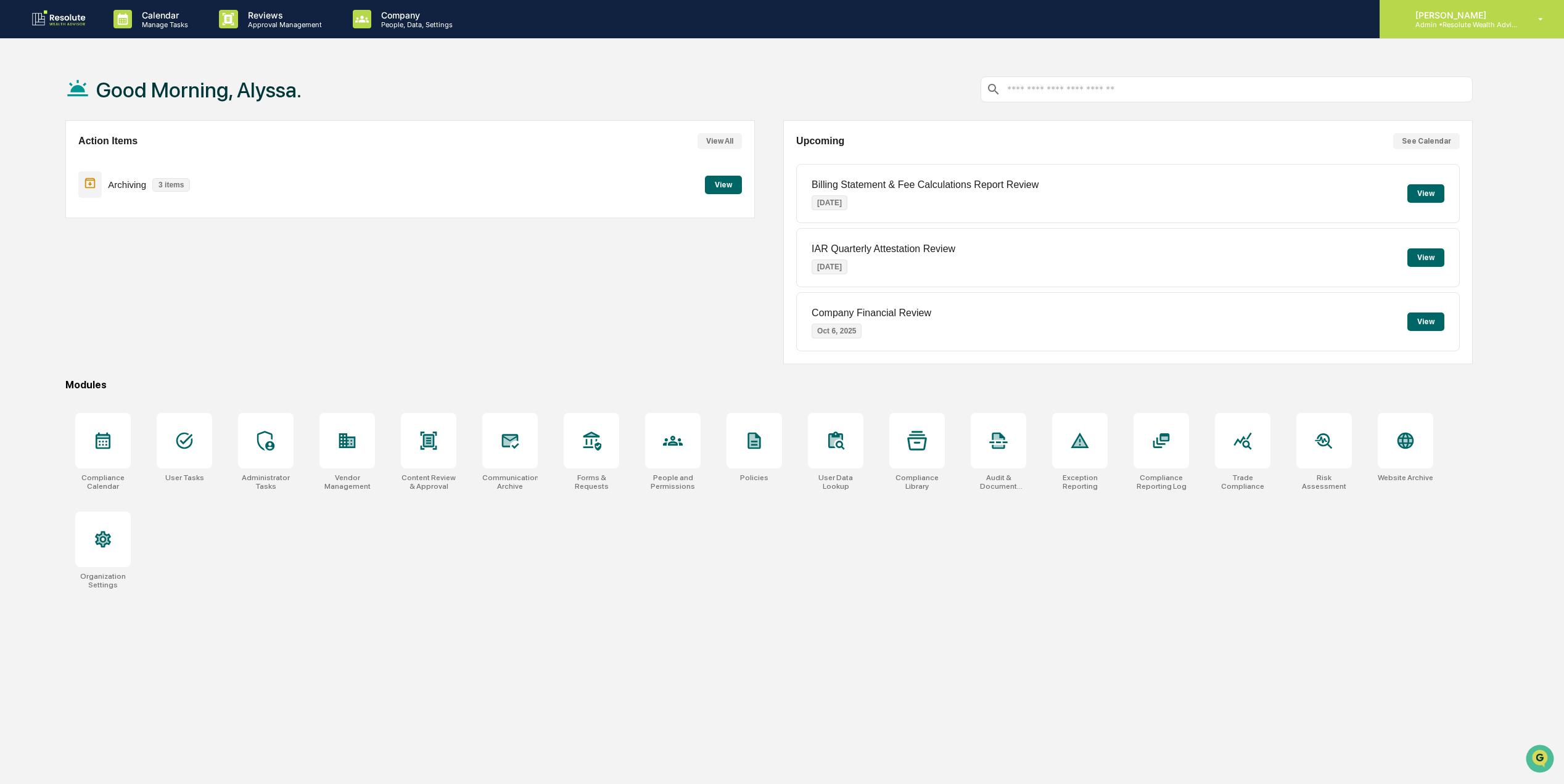
click at [1457, 5] on div "Alyssa Warrington Admin • Resolute Wealth Advisor" at bounding box center [1472, 19] width 185 height 39
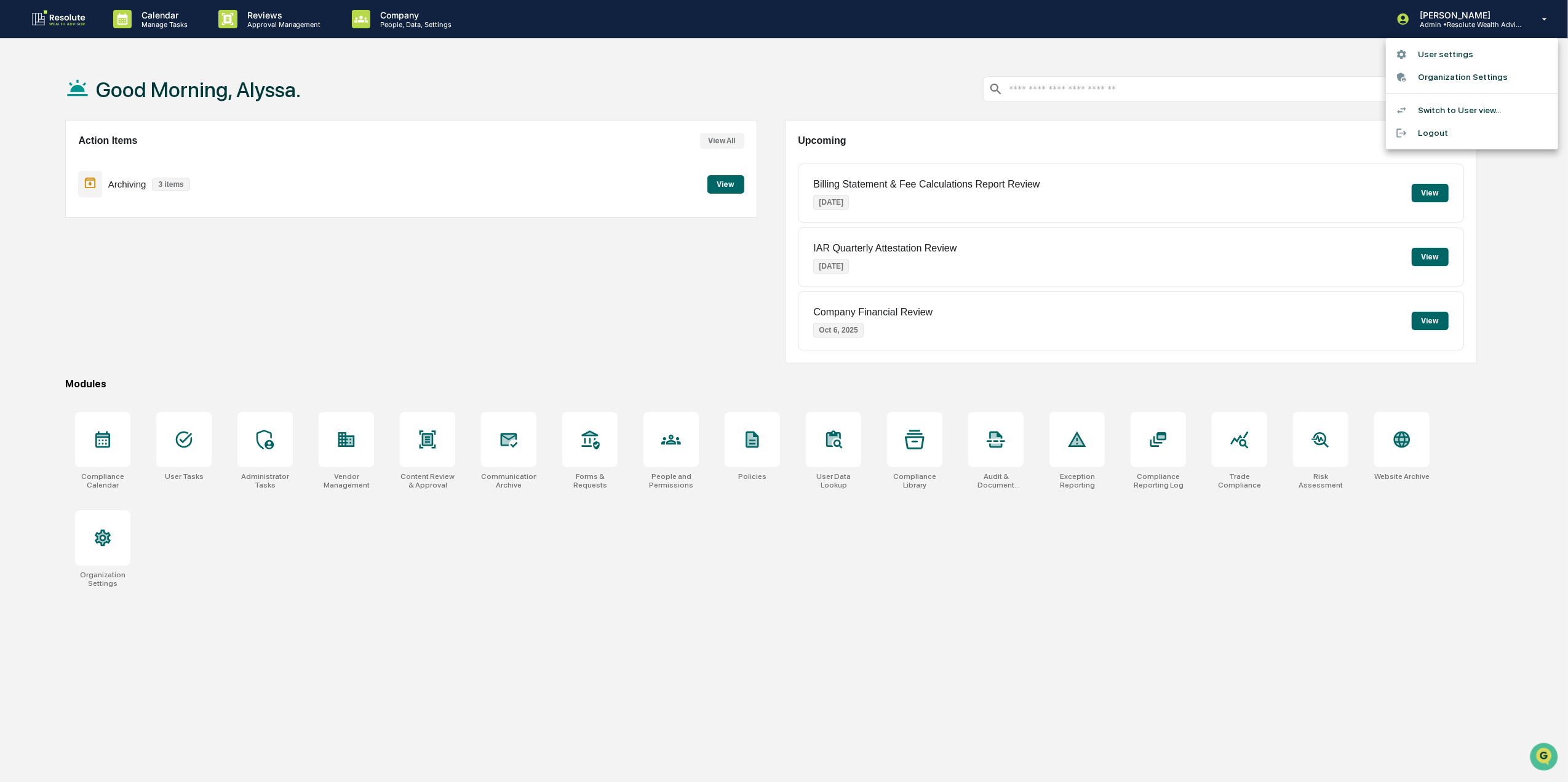
click at [1446, 115] on li "Switch to User view..." at bounding box center [1472, 110] width 172 height 23
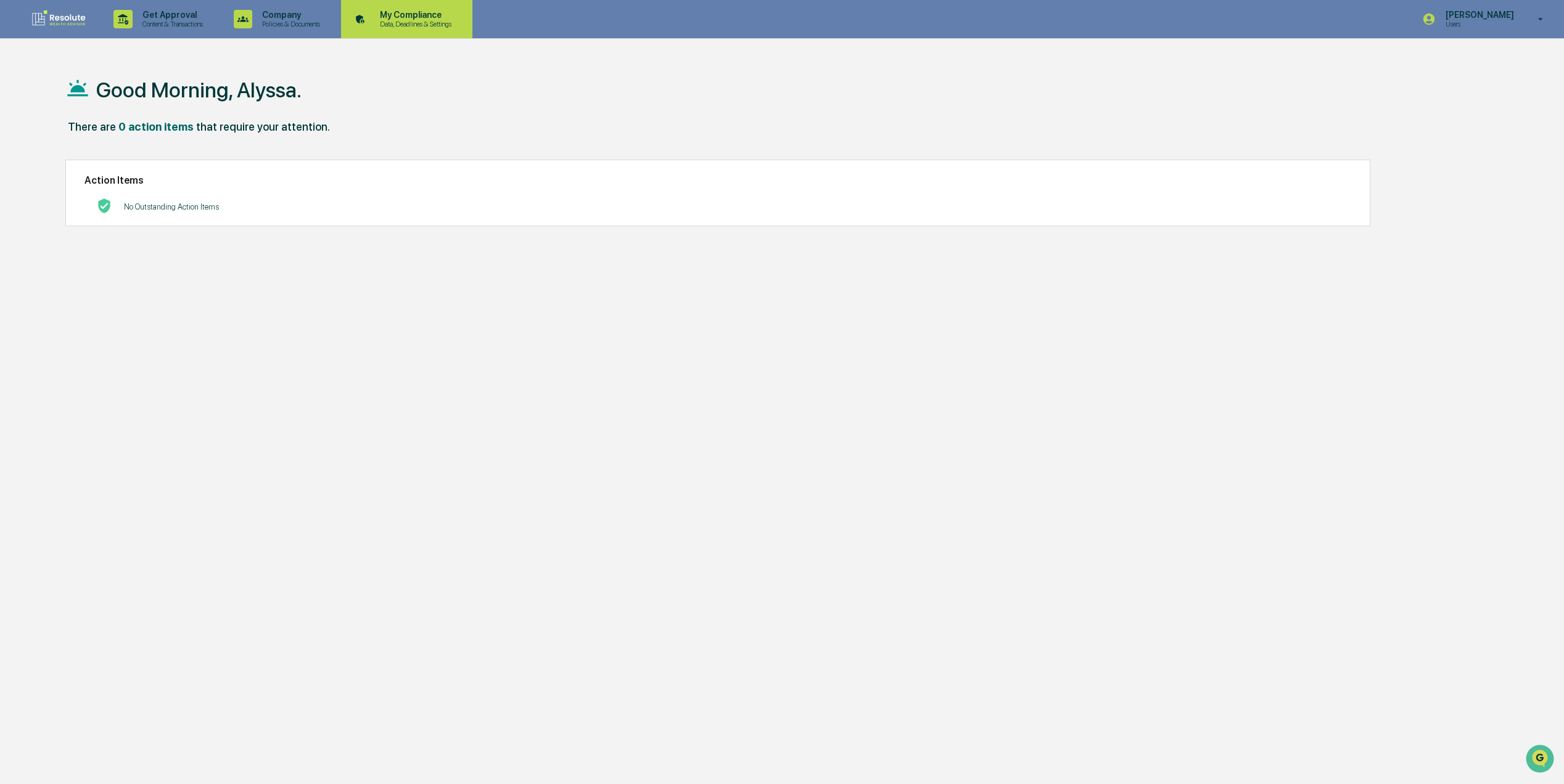
click at [440, 11] on p "My Compliance" at bounding box center [414, 14] width 88 height 10
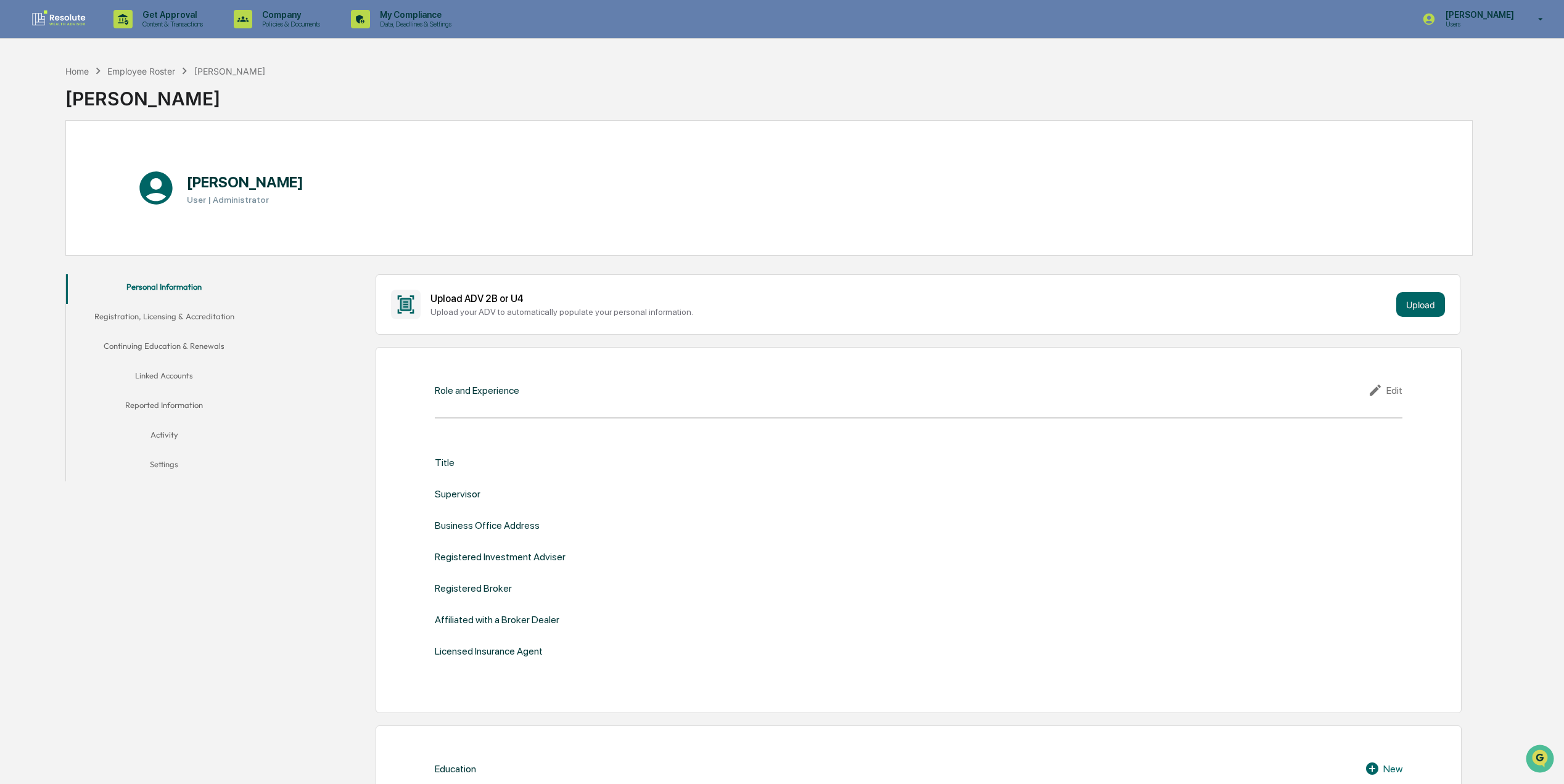
click at [171, 430] on button "Activity" at bounding box center [164, 437] width 197 height 29
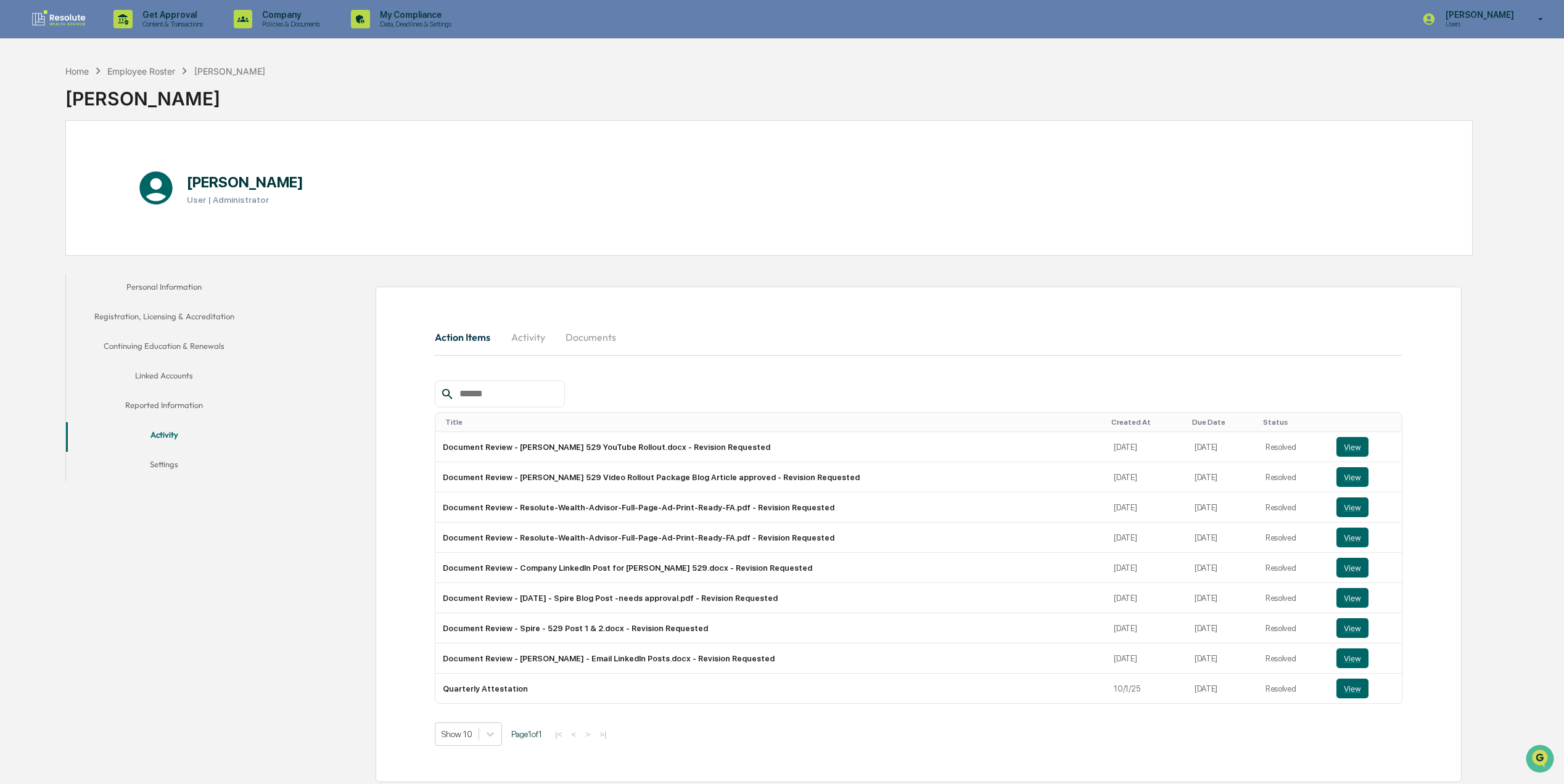
click at [575, 338] on button "Documents" at bounding box center [591, 337] width 70 height 29
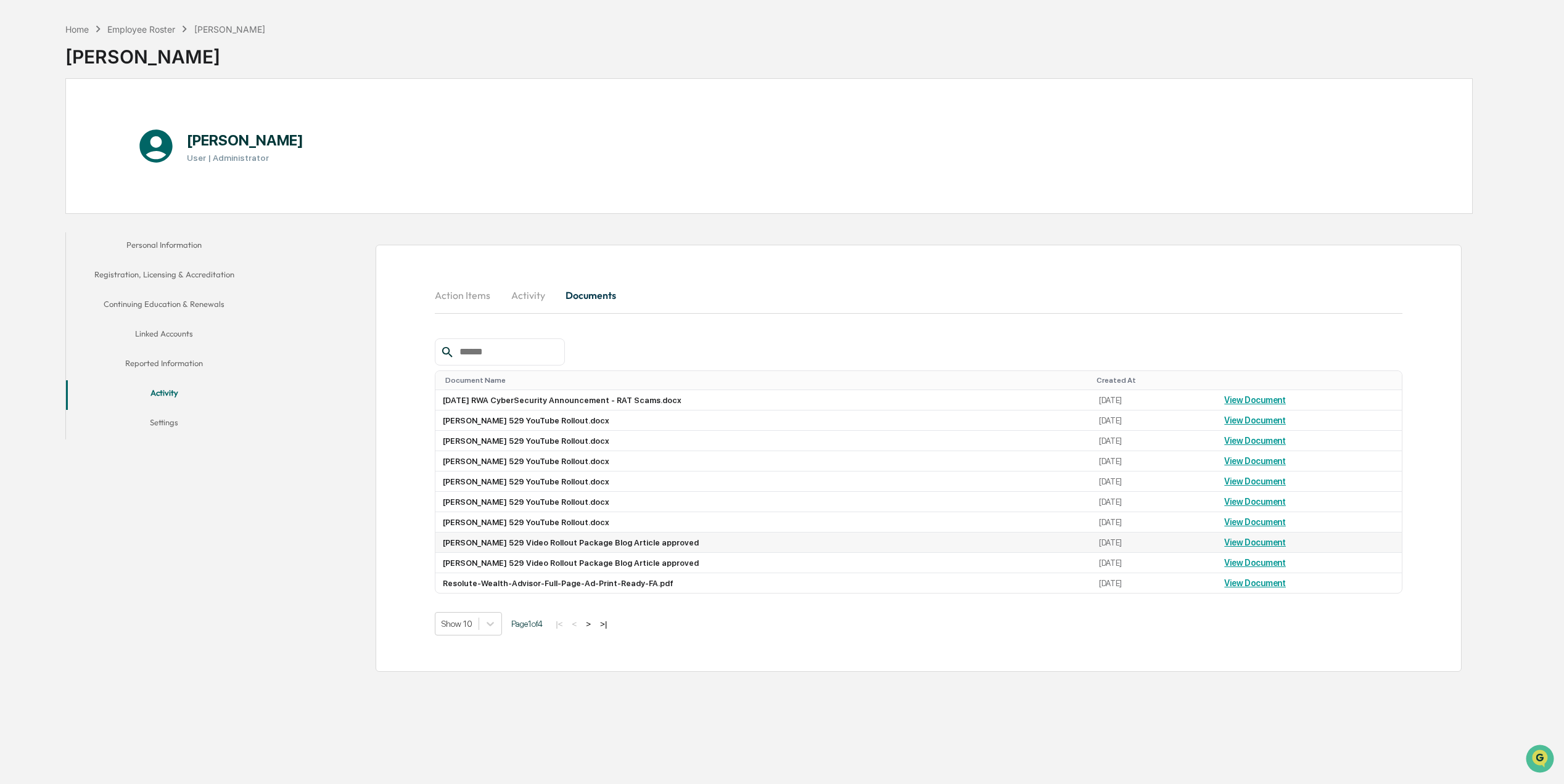
scroll to position [59, 0]
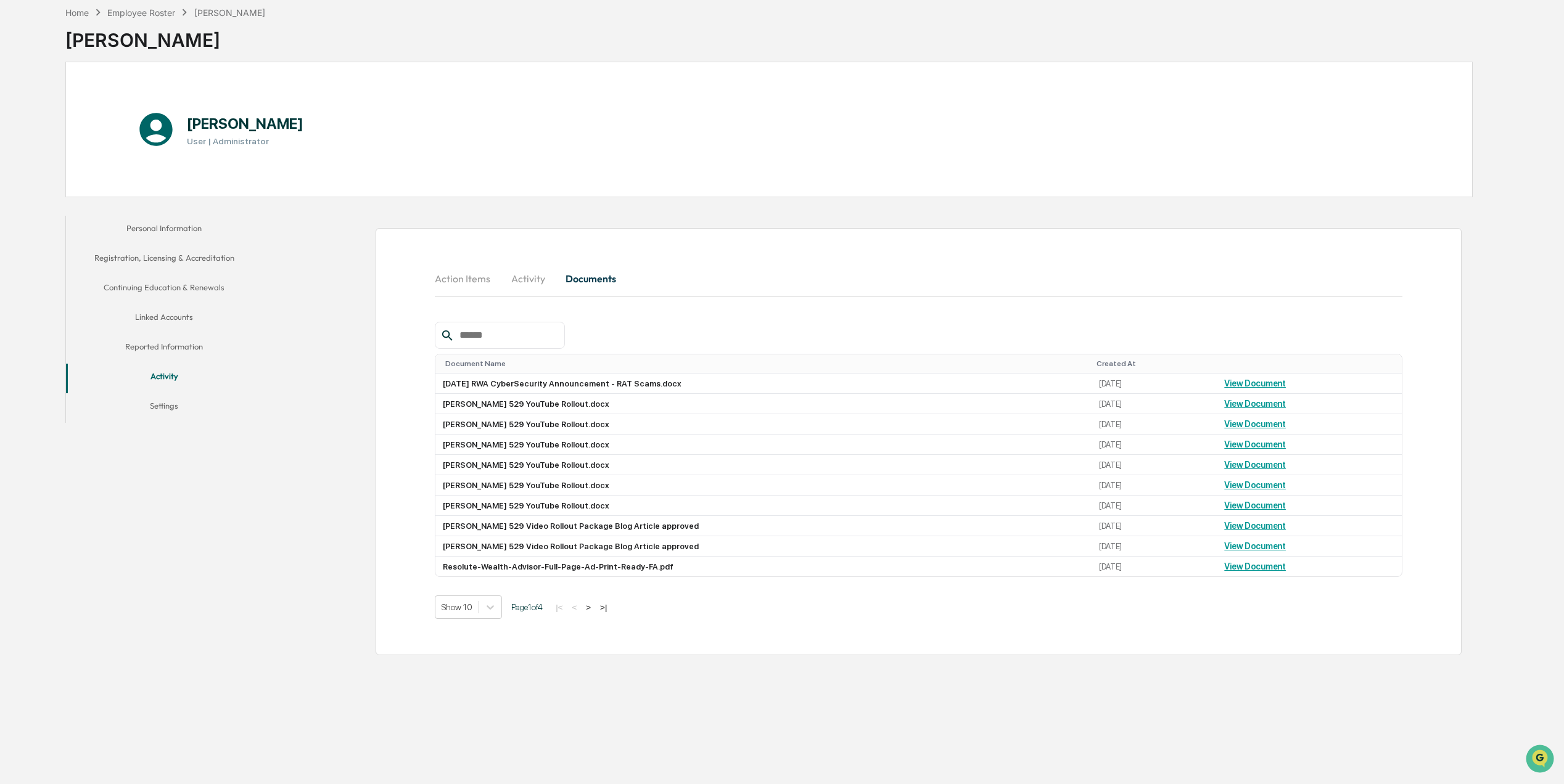
click at [594, 613] on button ">" at bounding box center [588, 608] width 12 height 11
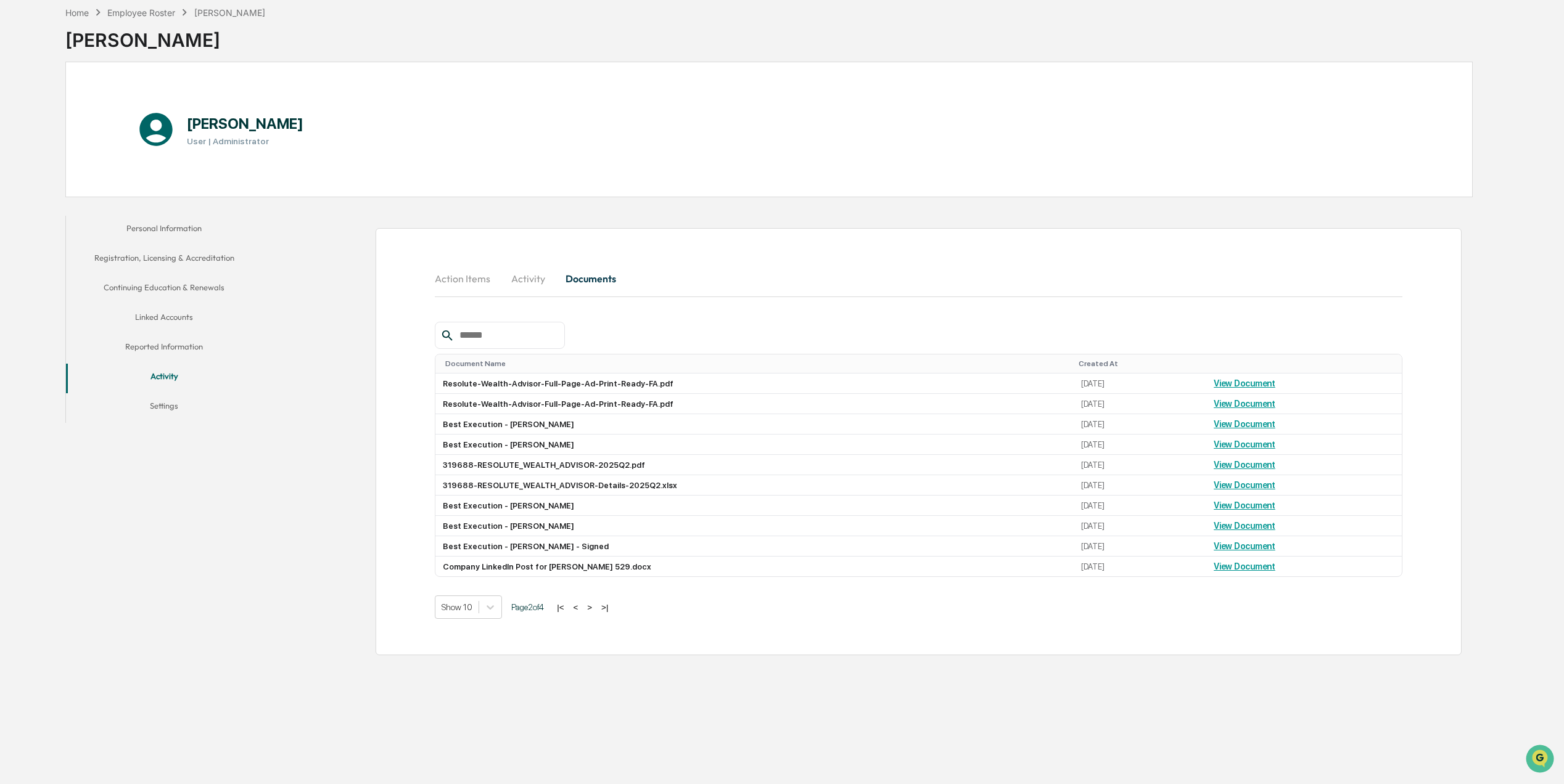
click at [510, 285] on button "Activity" at bounding box center [527, 278] width 55 height 29
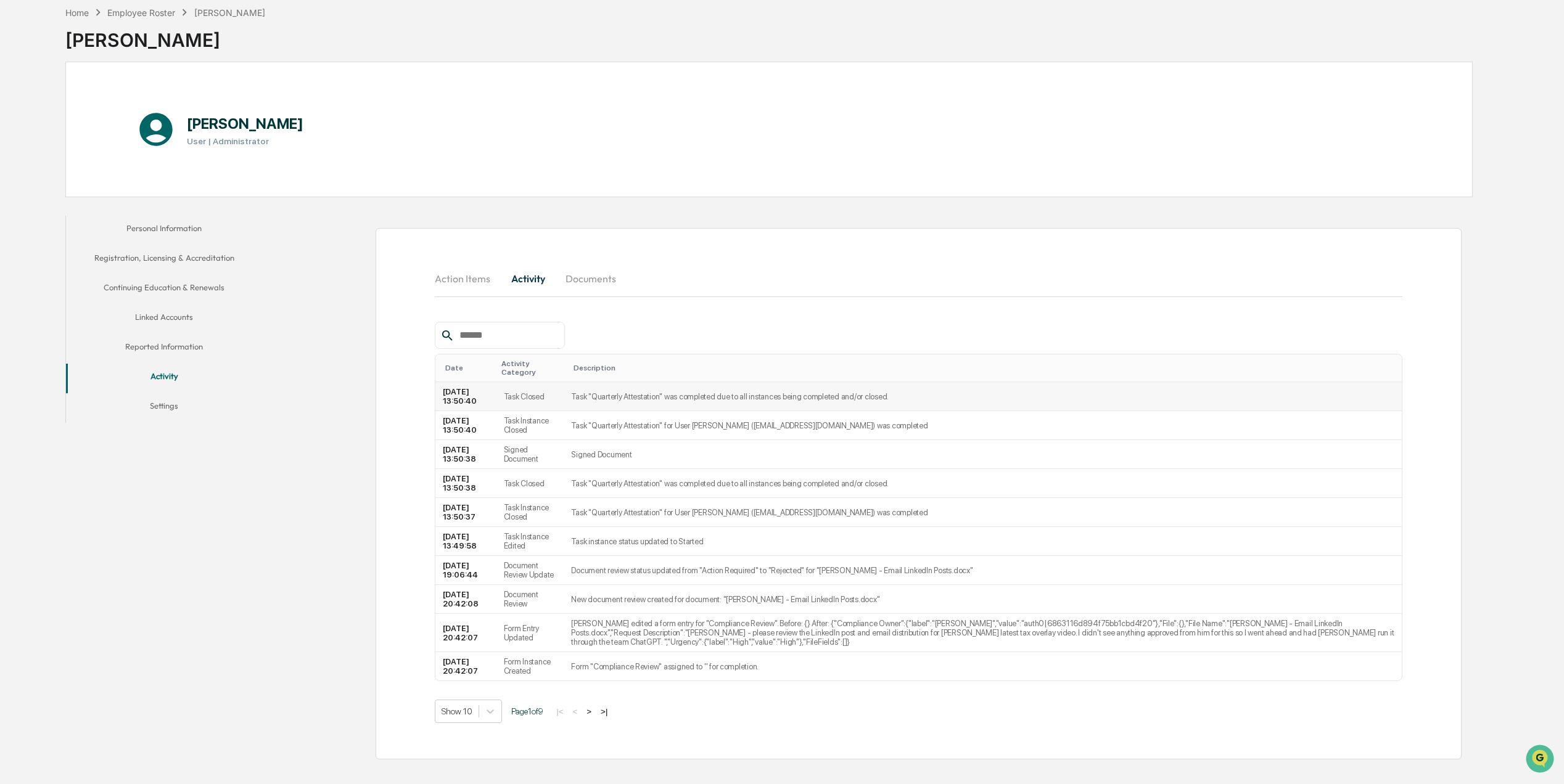
click at [602, 393] on td "Task "Quarterly Attestation" was completed due to all instances being completed…" at bounding box center [982, 397] width 838 height 29
click at [522, 392] on td "Task Closed" at bounding box center [531, 397] width 68 height 29
drag, startPoint x: 522, startPoint y: 392, endPoint x: 587, endPoint y: 411, distance: 67.7
click at [587, 411] on td "Task "Quarterly Attestation" for User Alyssa Warrington (awarrington@resolutead…" at bounding box center [982, 426] width 838 height 29
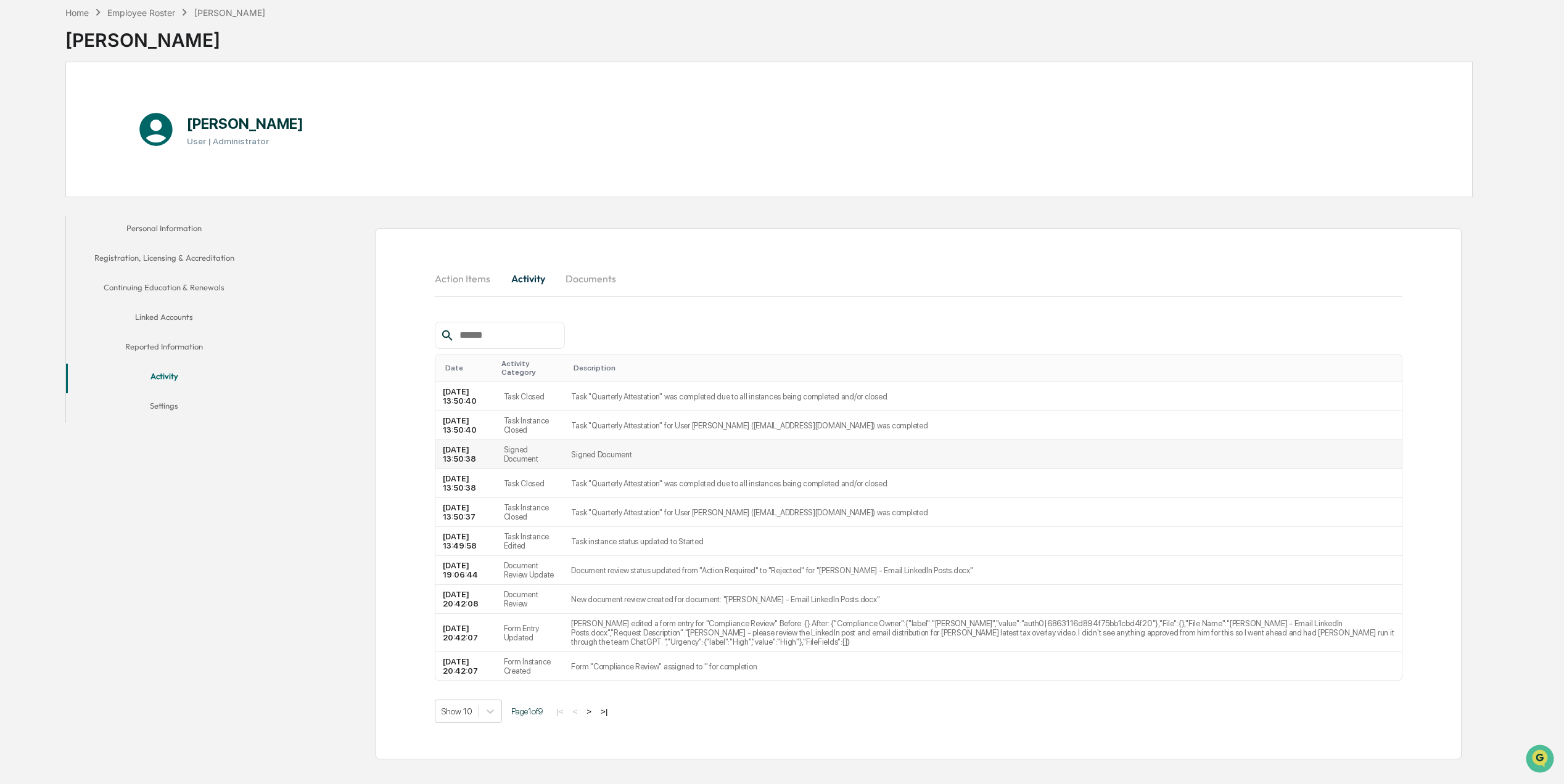
click at [588, 447] on td "Signed Document" at bounding box center [982, 454] width 838 height 29
click at [476, 450] on td "2025-10-01 13:50:38" at bounding box center [466, 454] width 61 height 29
click at [635, 473] on td "Task "Quarterly Attestation" was completed due to all instances being completed…" at bounding box center [982, 484] width 838 height 29
click at [618, 499] on td "Task "Quarterly Attestation" for User Alyssa Warrington (awarrington@resolutead…" at bounding box center [982, 513] width 838 height 29
click at [453, 274] on button "Action Items" at bounding box center [467, 278] width 65 height 29
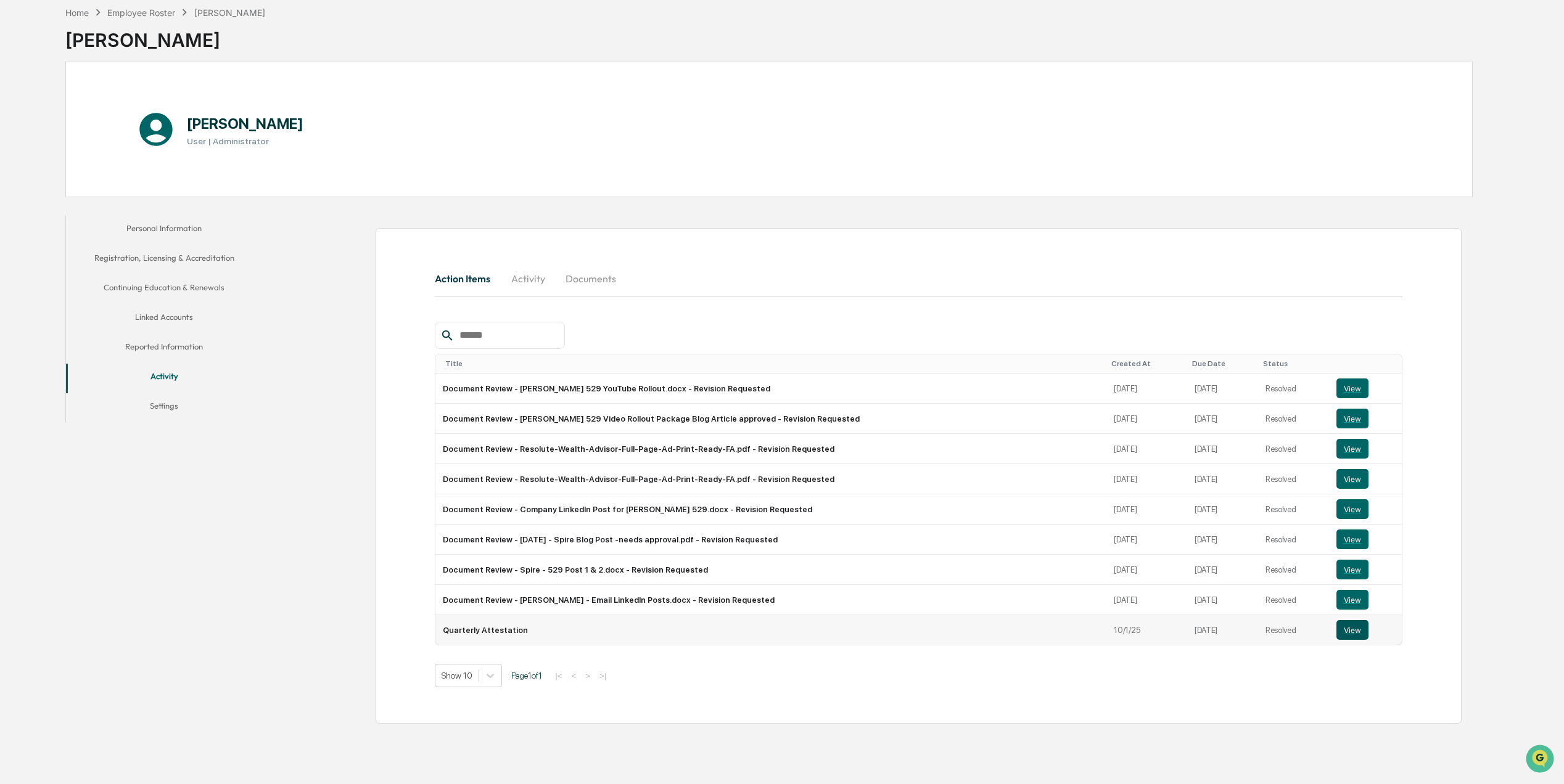
click at [1341, 634] on button "View" at bounding box center [1352, 630] width 32 height 20
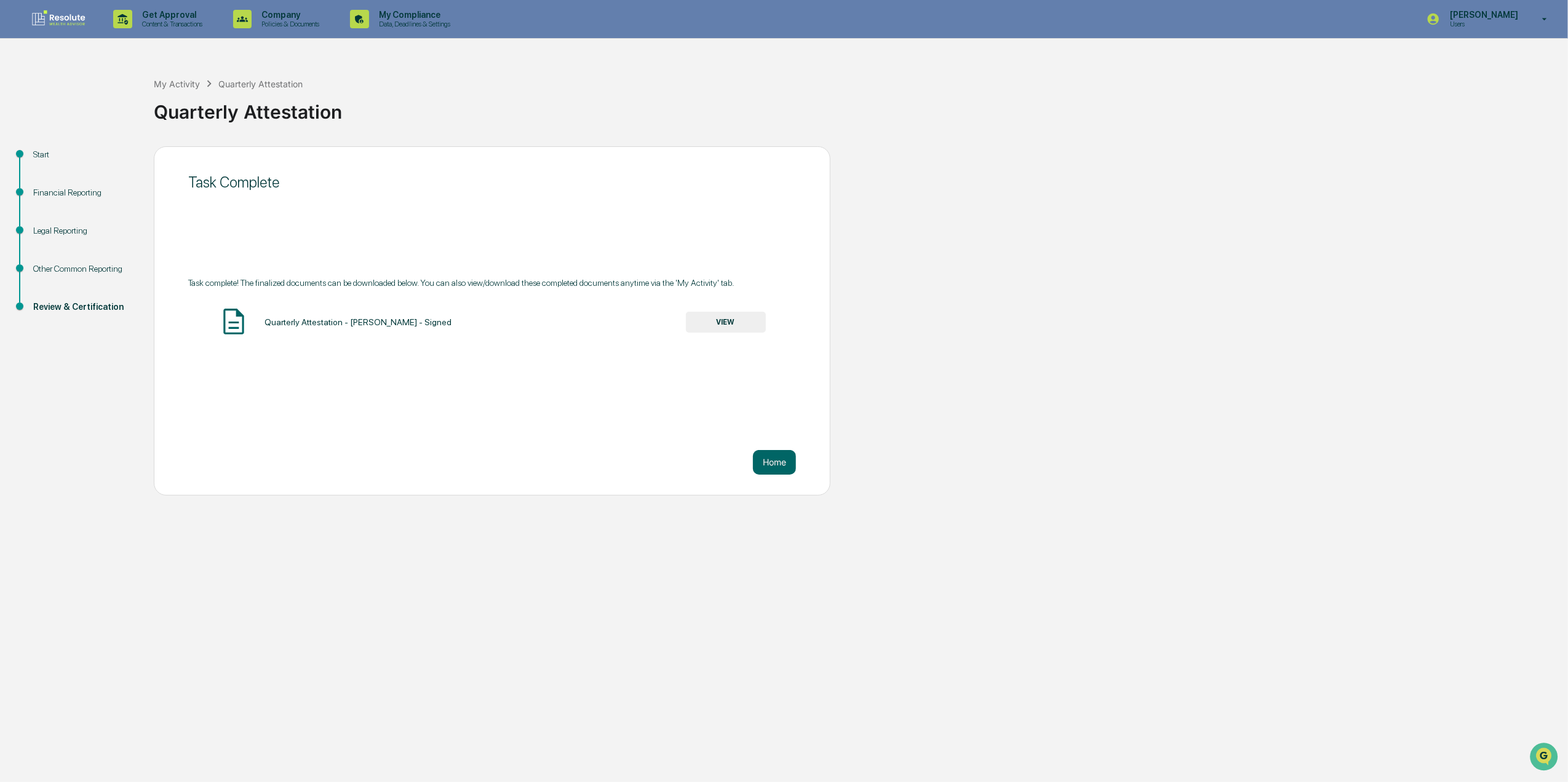
click at [747, 323] on button "VIEW" at bounding box center [726, 323] width 80 height 21
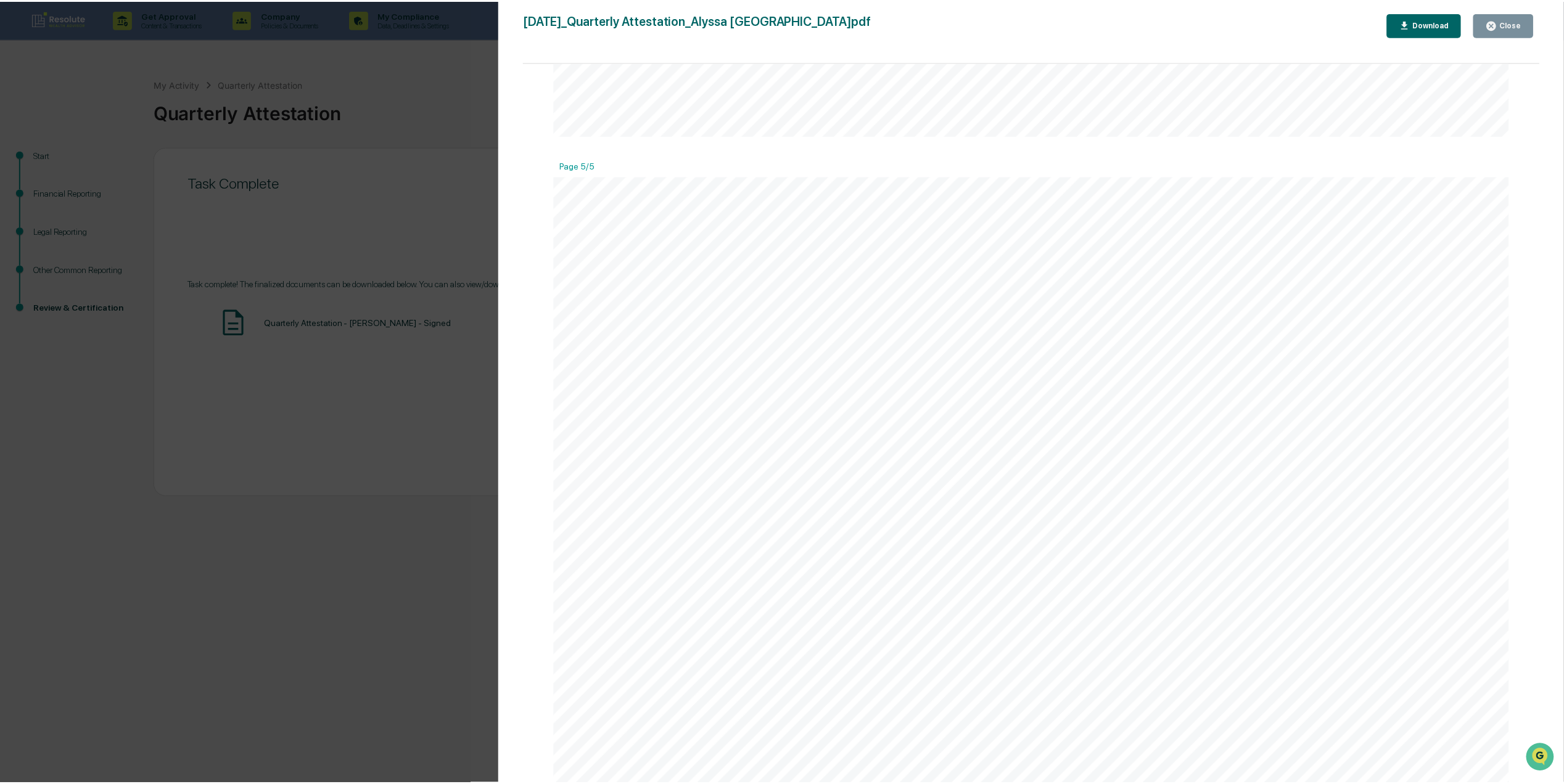
scroll to position [5837, 0]
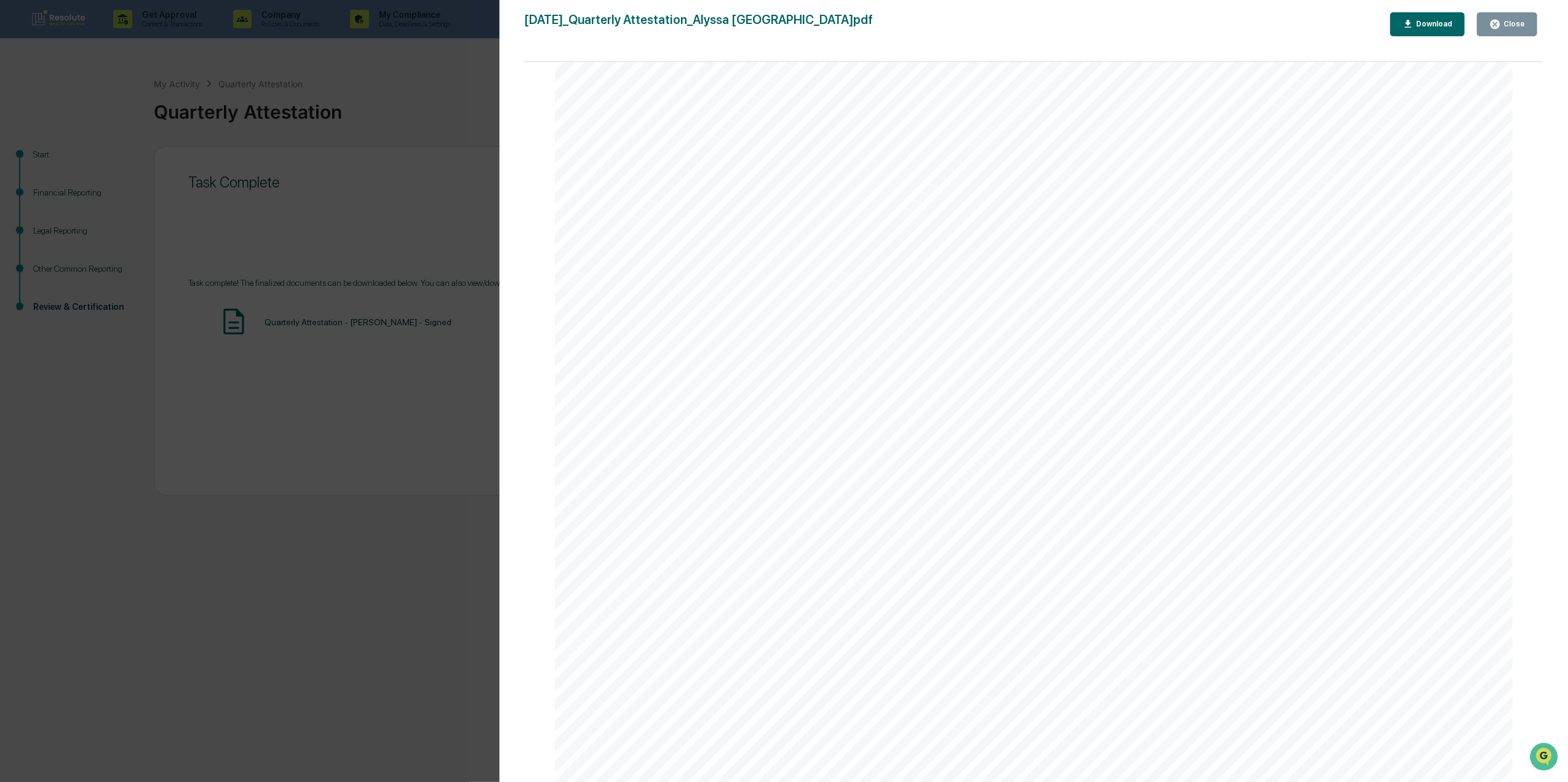
click at [1530, 29] on button "Close" at bounding box center [1507, 24] width 60 height 24
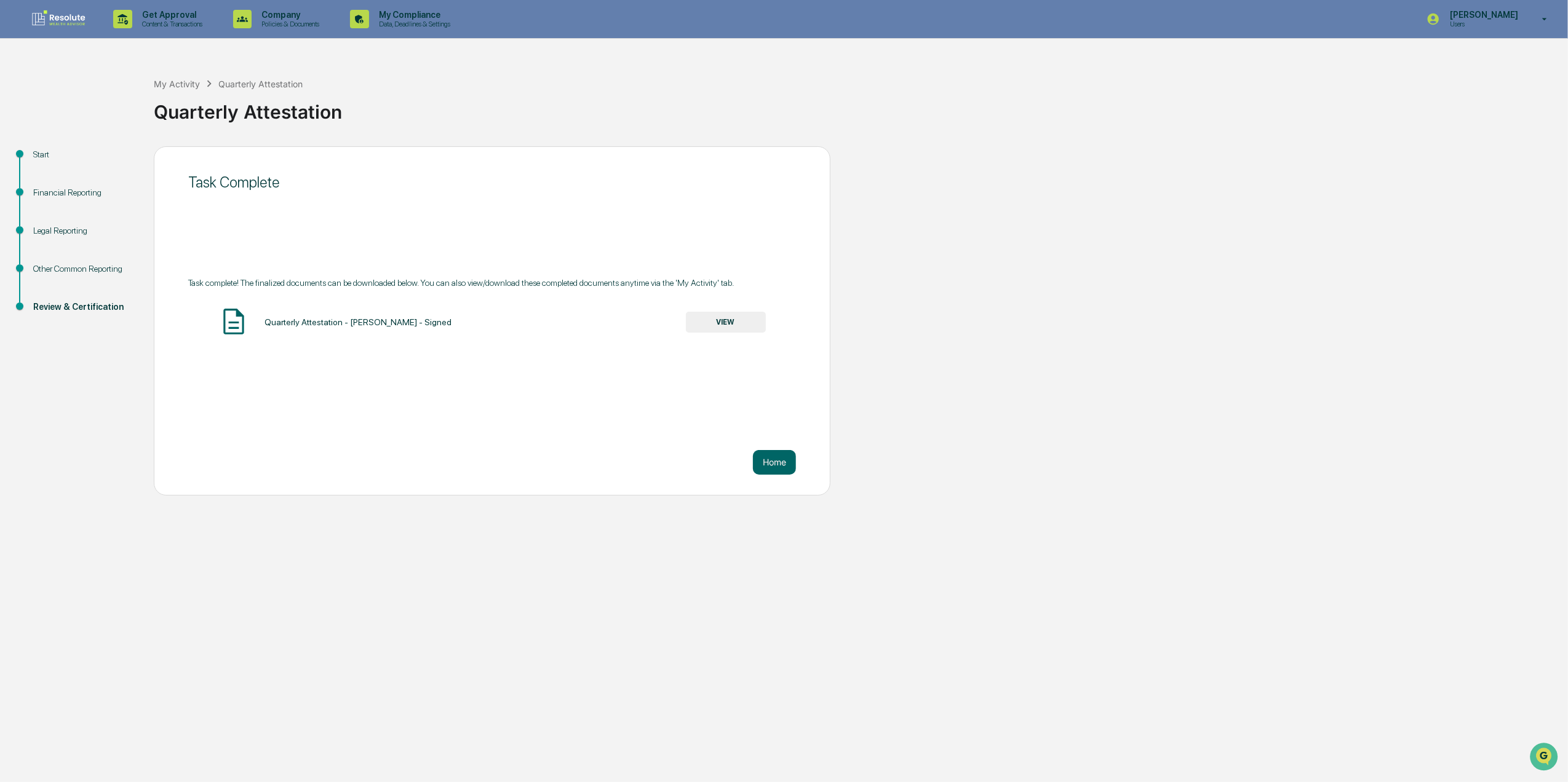
click at [67, 17] on img at bounding box center [59, 19] width 59 height 20
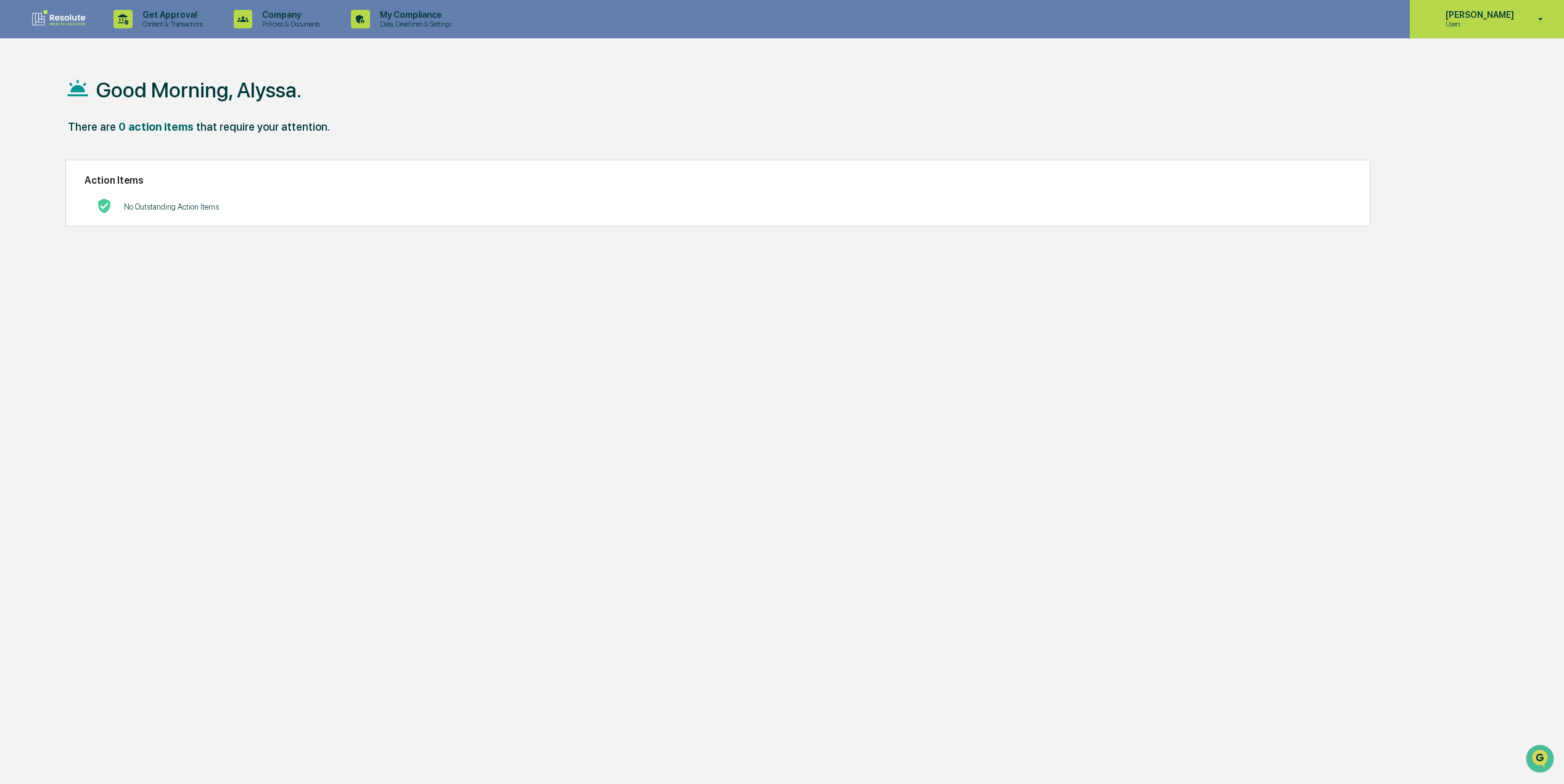
click at [1461, 23] on p "Users" at bounding box center [1479, 23] width 85 height 8
click at [1466, 59] on li "Switch to Admin view..." at bounding box center [1476, 63] width 172 height 23
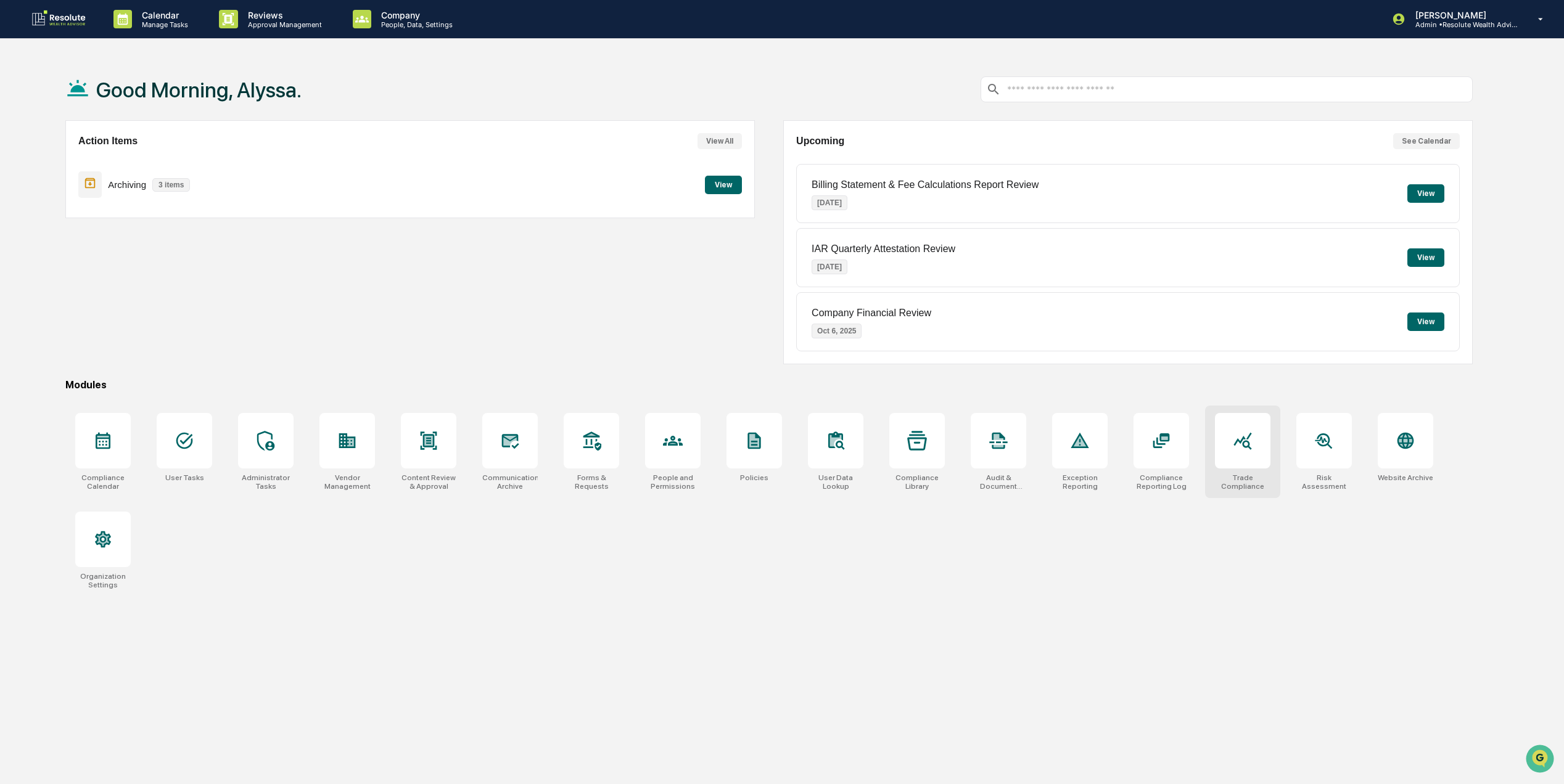
click at [1239, 451] on icon at bounding box center [1243, 441] width 20 height 20
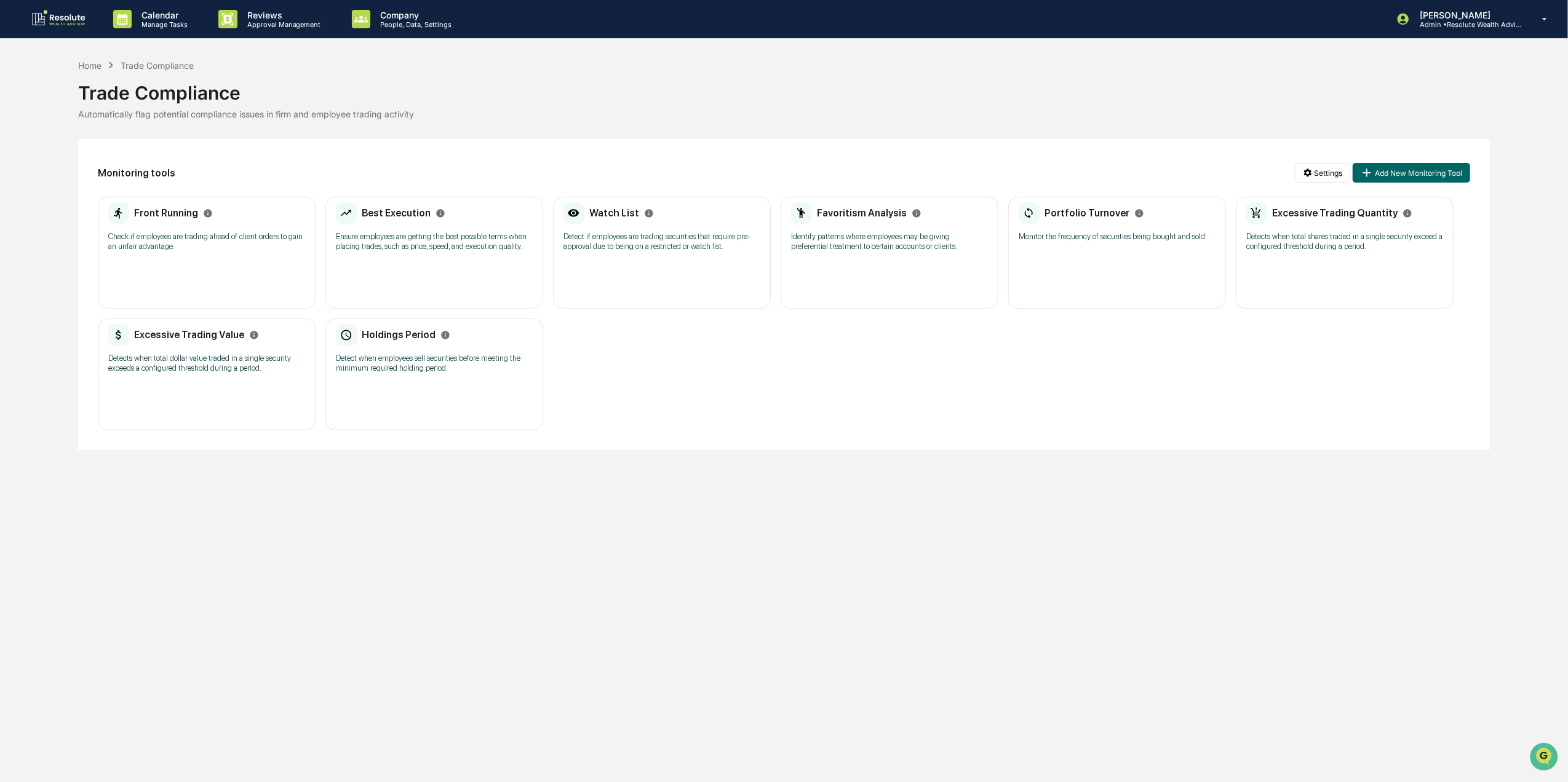
click at [208, 259] on div "Front Running Check if employees are trading ahead of client orders to gain an …" at bounding box center [207, 231] width 197 height 57
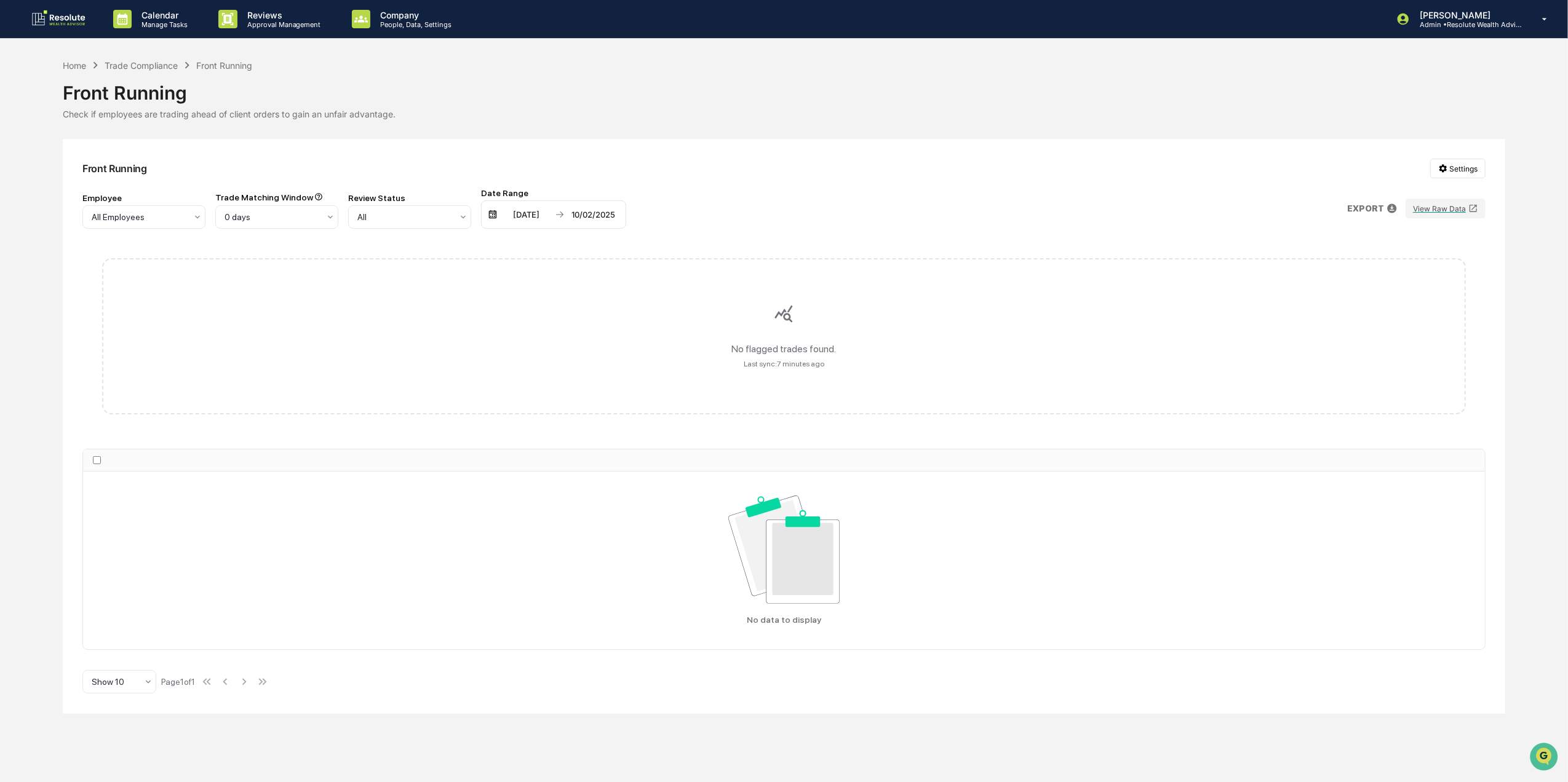
click at [557, 213] on img at bounding box center [560, 214] width 10 height 10
click at [491, 217] on img at bounding box center [492, 214] width 10 height 10
click at [500, 217] on div "04/02/2025" at bounding box center [526, 214] width 52 height 10
click at [678, 240] on icon "Next month" at bounding box center [678, 239] width 5 height 7
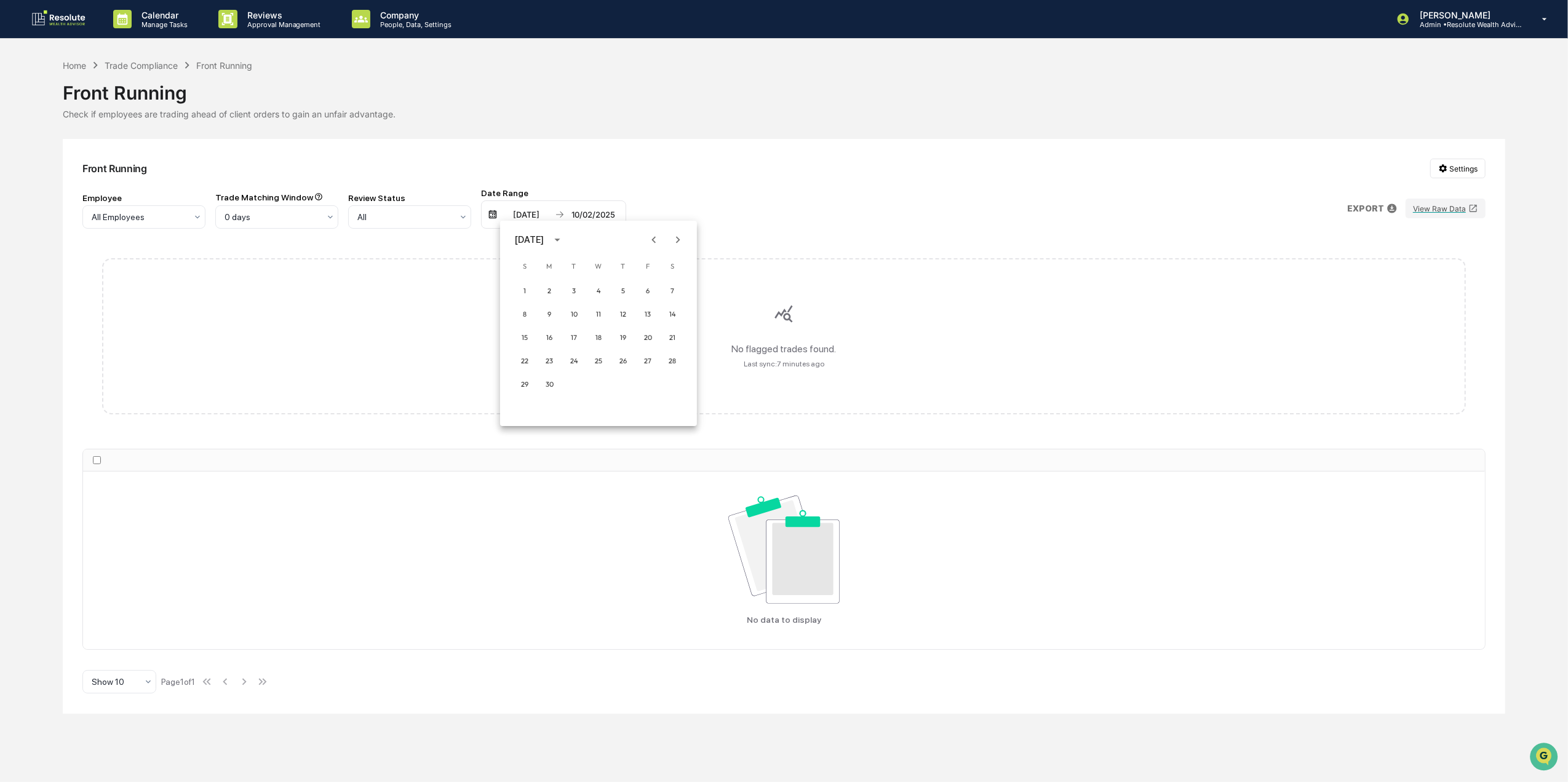
click at [678, 240] on icon "Next month" at bounding box center [678, 239] width 5 height 7
click at [645, 288] on button "1" at bounding box center [647, 290] width 22 height 22
click at [589, 217] on div "10/02/2025" at bounding box center [593, 214] width 52 height 10
click at [726, 232] on button "Previous month" at bounding box center [720, 240] width 23 height 23
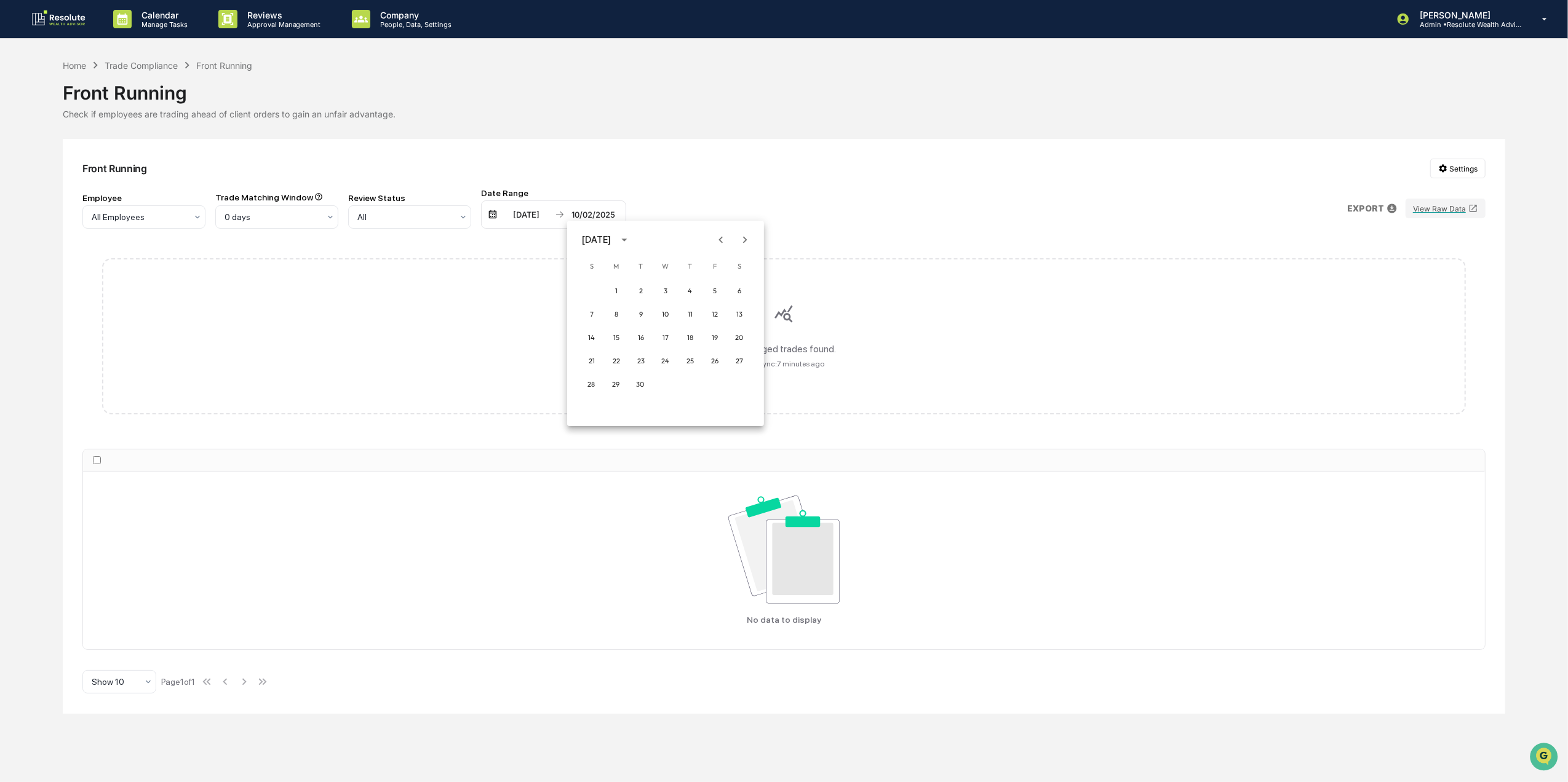
click at [726, 232] on button "Previous month" at bounding box center [720, 240] width 23 height 23
click at [588, 402] on button "31" at bounding box center [591, 407] width 22 height 22
click at [152, 65] on div "Trade Compliance" at bounding box center [141, 66] width 73 height 11
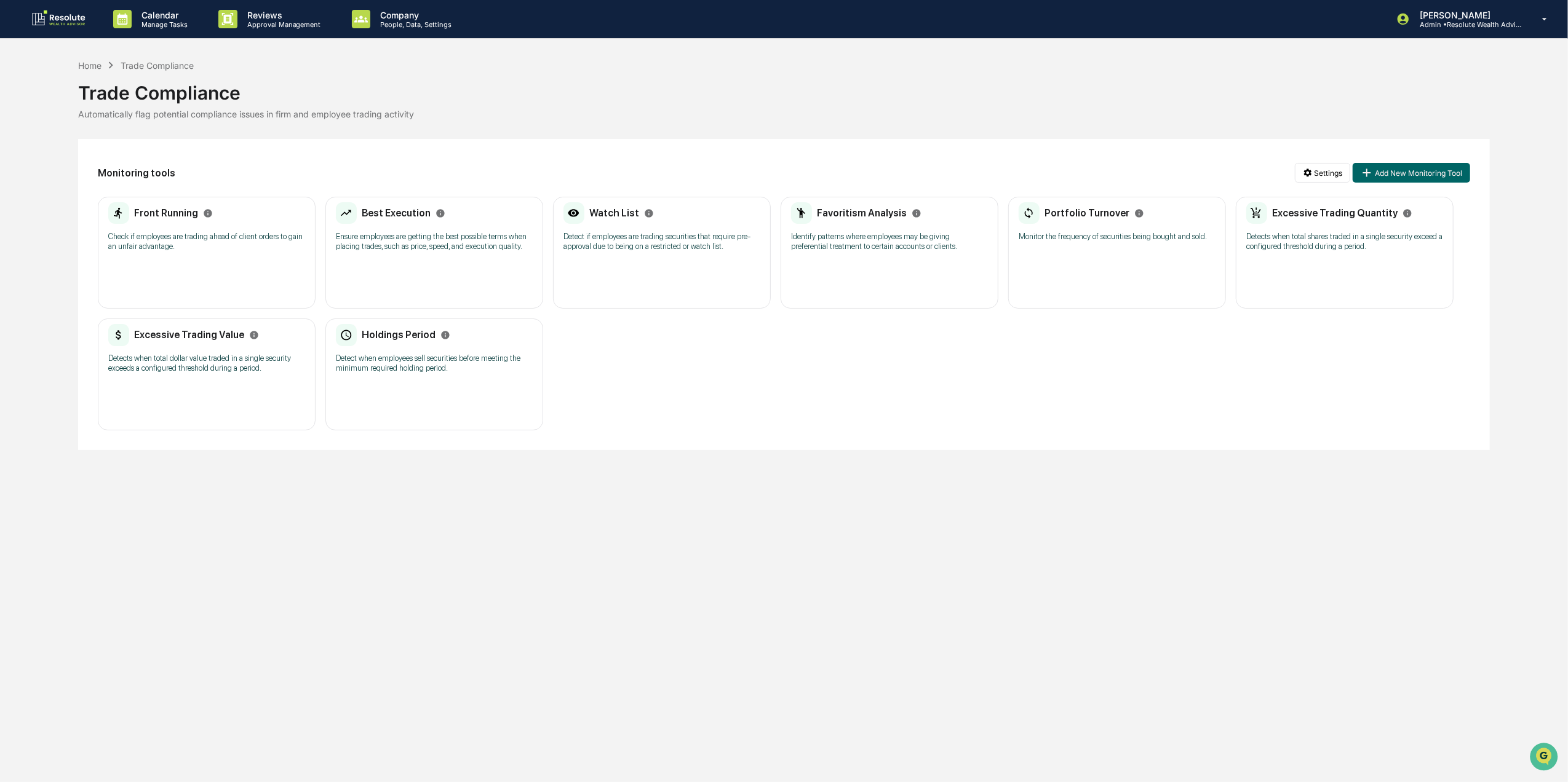
click at [477, 263] on div "Best Execution Ensure employees are getting the best possible terms when placin…" at bounding box center [434, 253] width 218 height 112
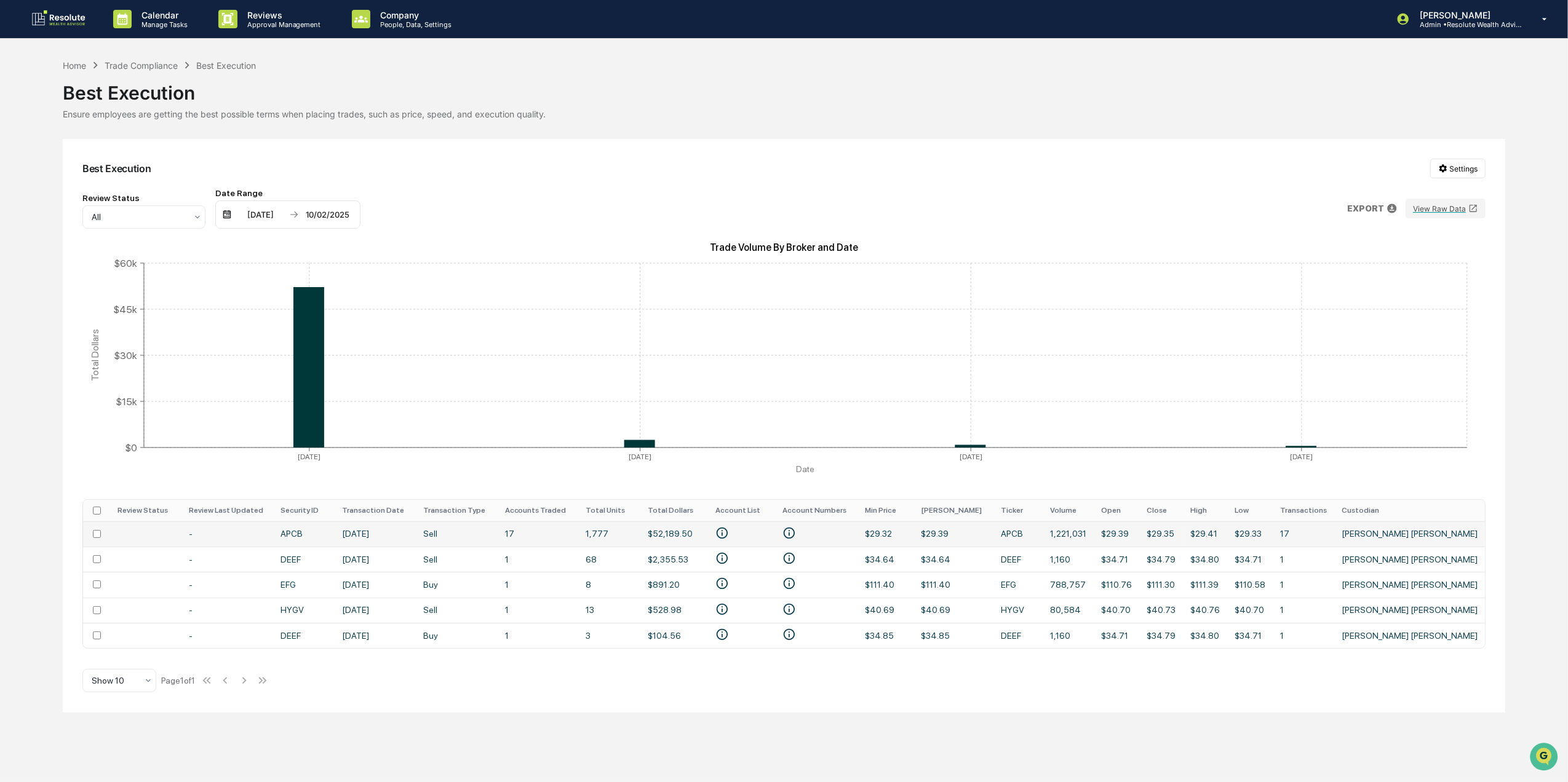
click at [302, 538] on td "APCB" at bounding box center [304, 534] width 62 height 25
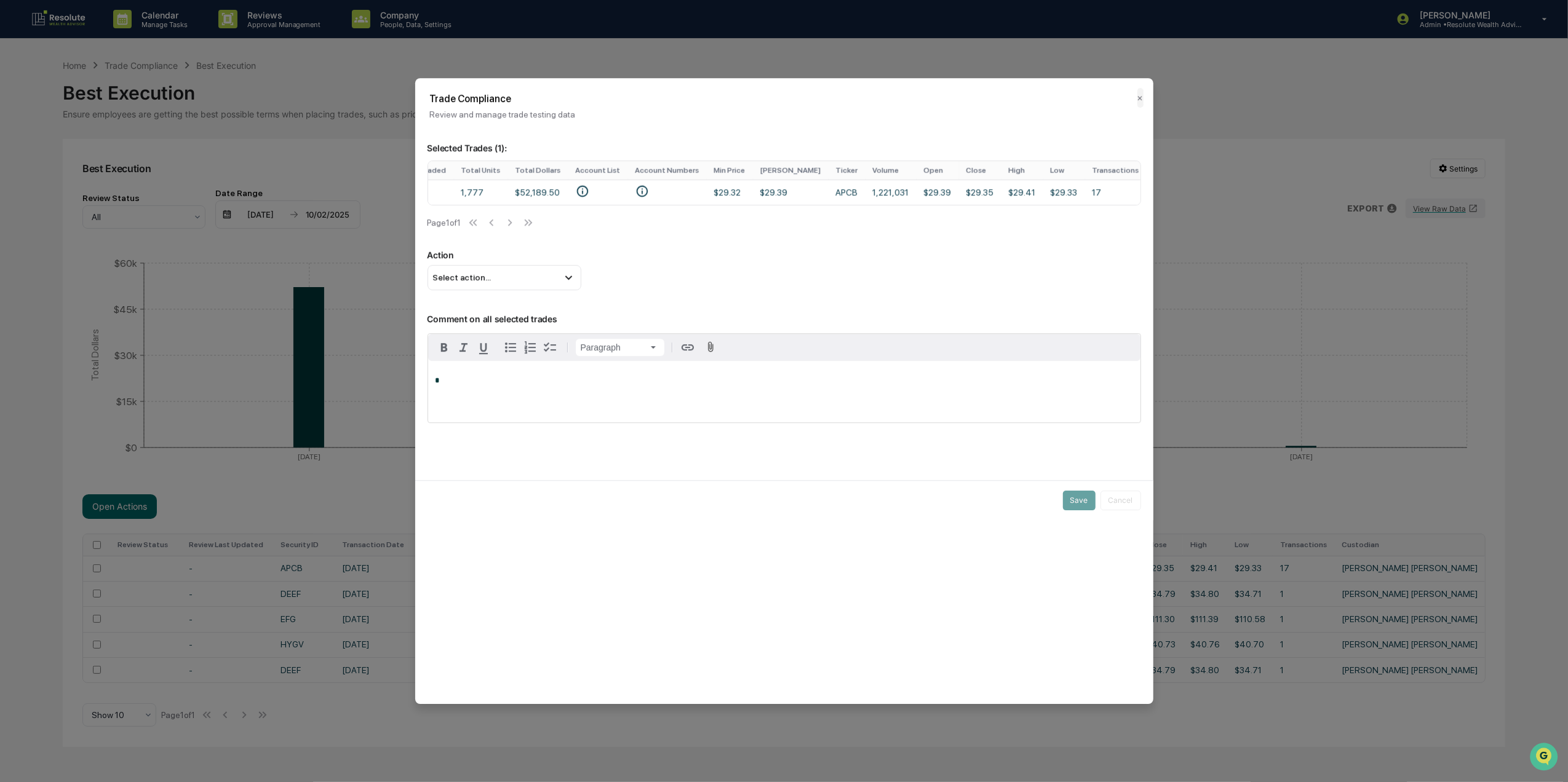
scroll to position [0, 413]
click at [511, 289] on div "Select action..." at bounding box center [505, 278] width 154 height 25
click at [540, 331] on div "Mark Not Item of Interest" at bounding box center [504, 327] width 144 height 14
click at [630, 397] on div "*" at bounding box center [784, 392] width 712 height 62
click at [1070, 511] on button "Save" at bounding box center [1079, 501] width 32 height 20
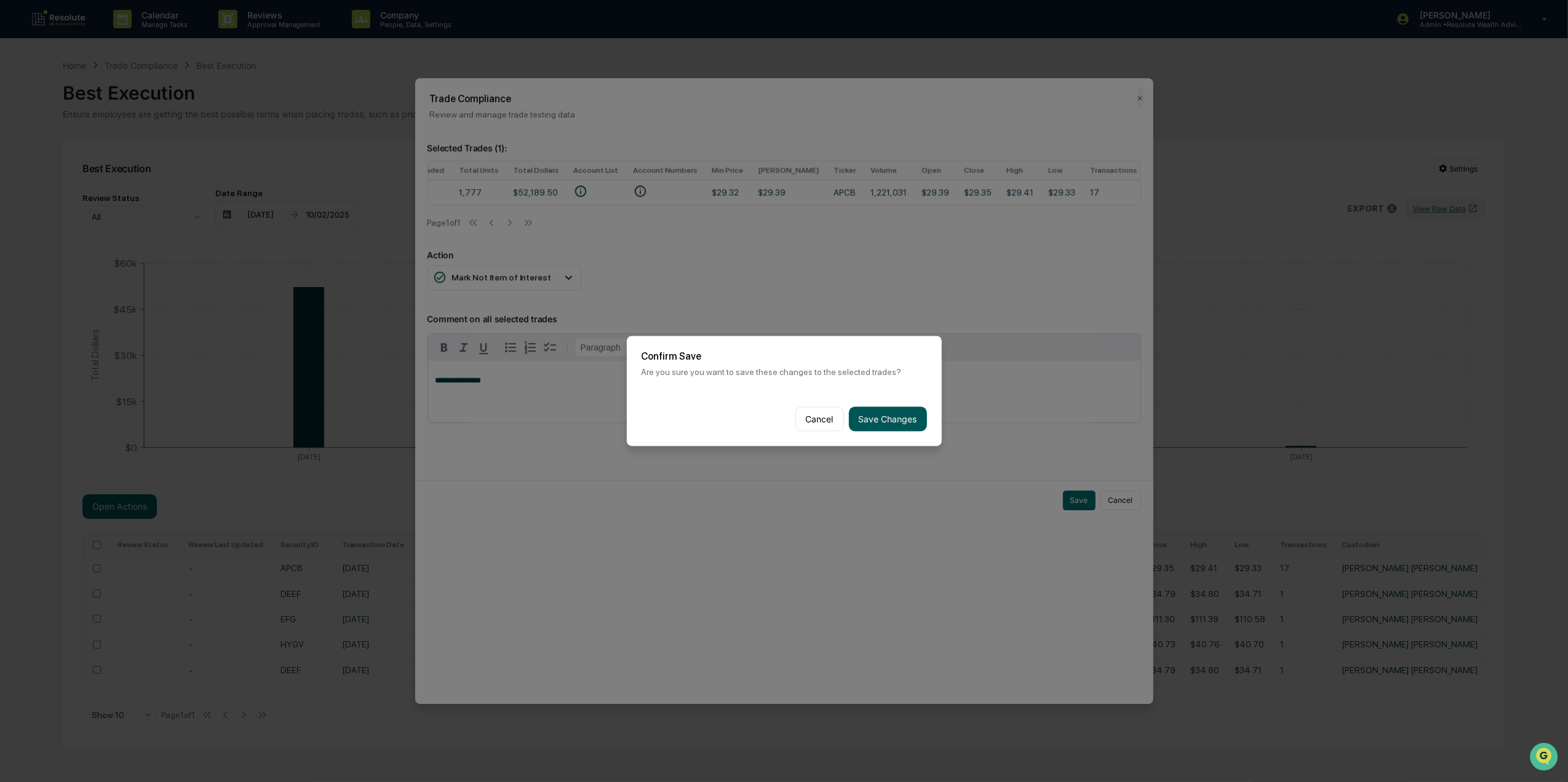
click at [877, 412] on button "Save Changes" at bounding box center [888, 419] width 78 height 25
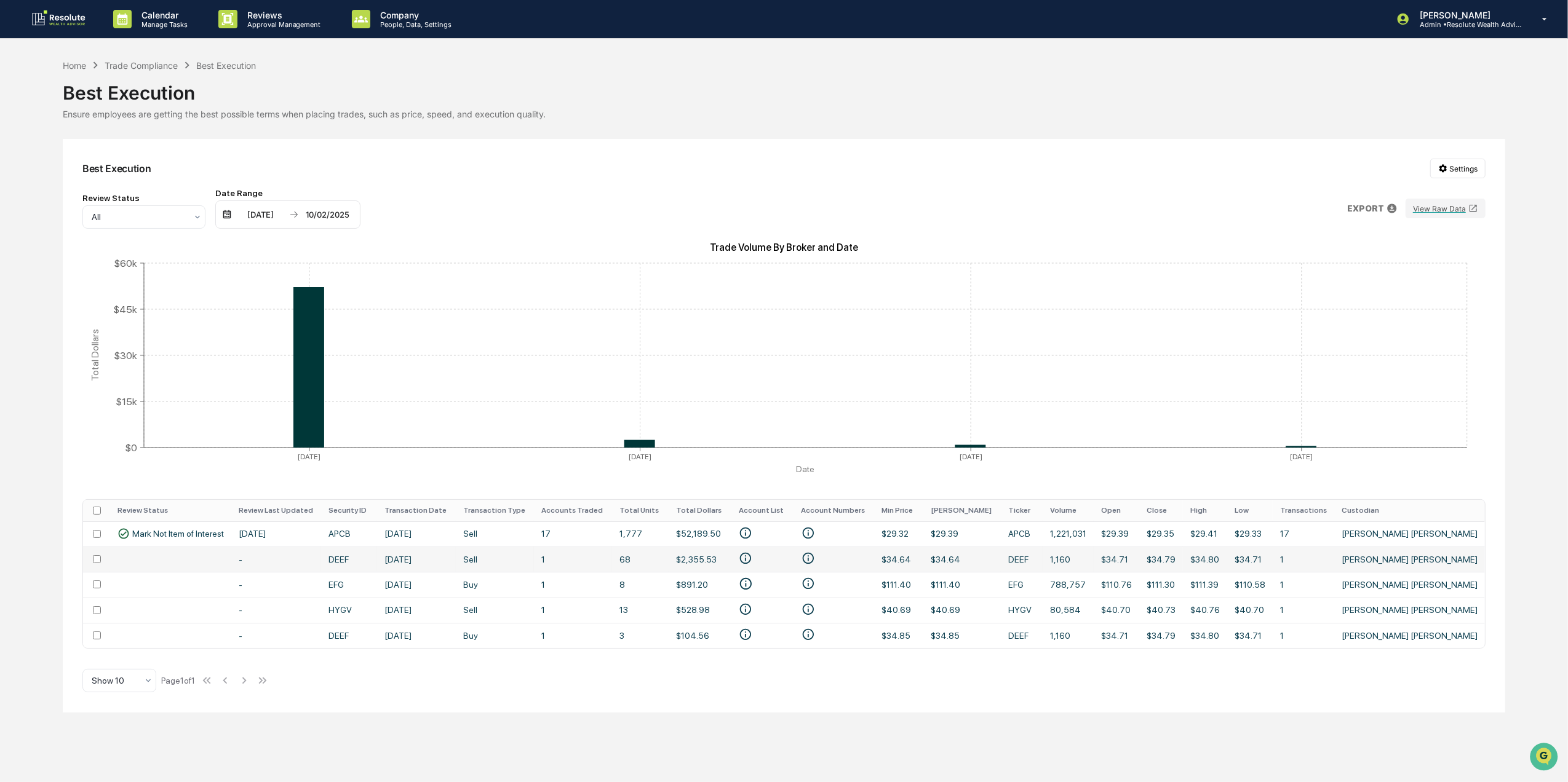
click at [236, 563] on td "-" at bounding box center [276, 559] width 90 height 25
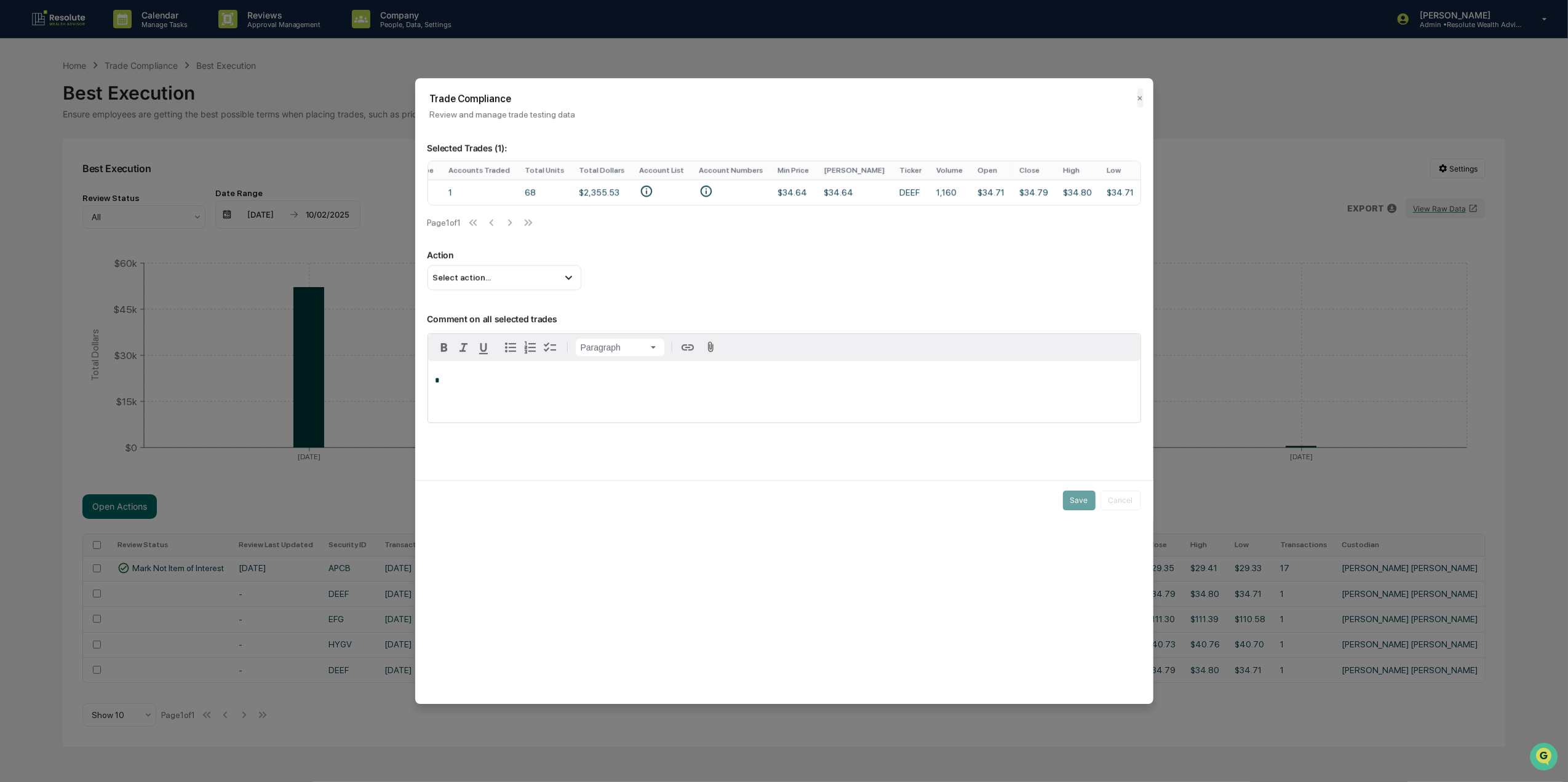
scroll to position [0, 396]
click at [557, 275] on div "Select action..." at bounding box center [505, 278] width 154 height 25
click at [522, 308] on div "Flag Item of Interest" at bounding box center [504, 303] width 144 height 14
click at [557, 409] on div "*" at bounding box center [784, 392] width 712 height 62
click at [748, 385] on p "**********" at bounding box center [784, 380] width 698 height 8
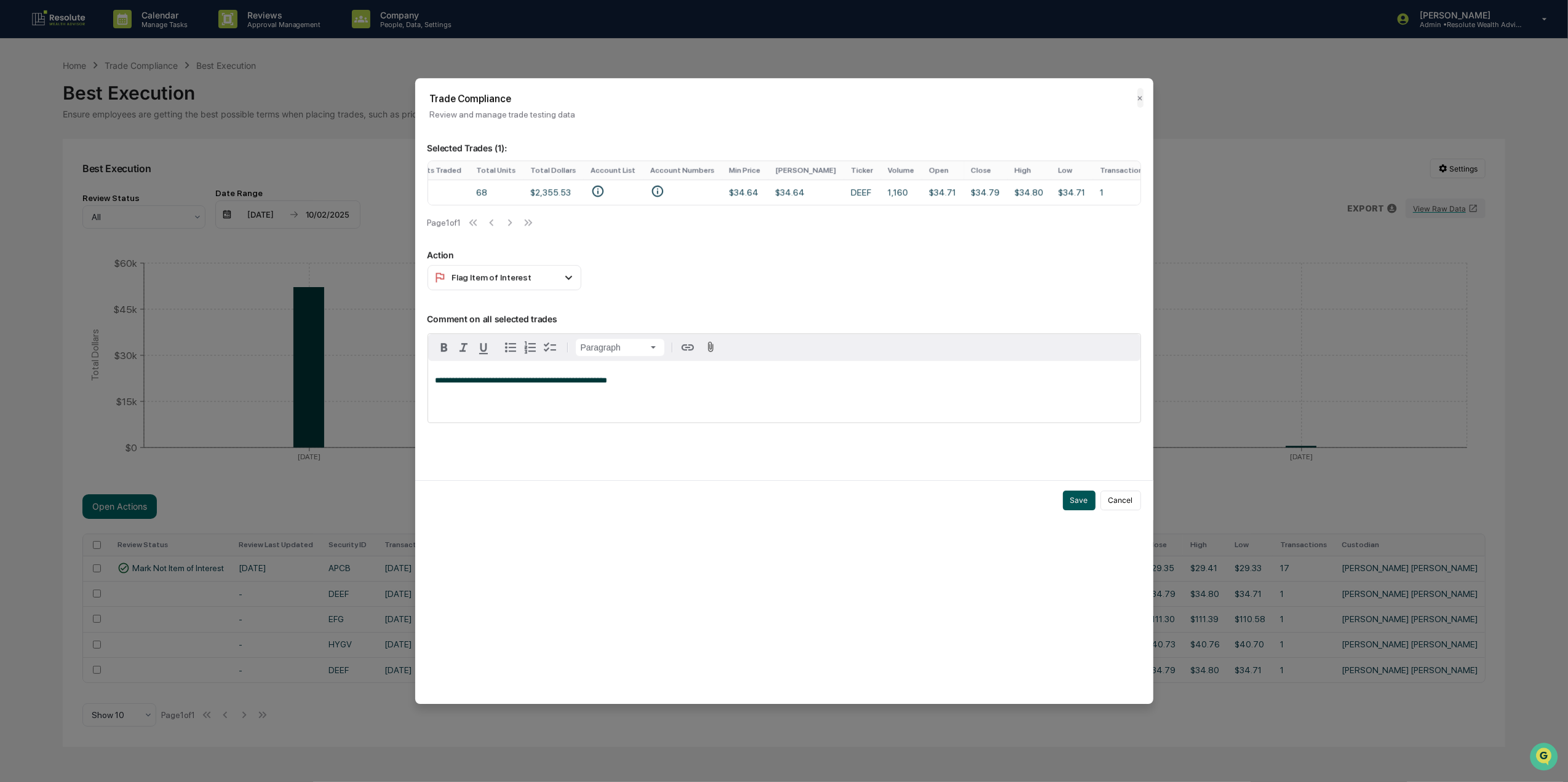
click at [1074, 511] on button "Save" at bounding box center [1079, 501] width 32 height 20
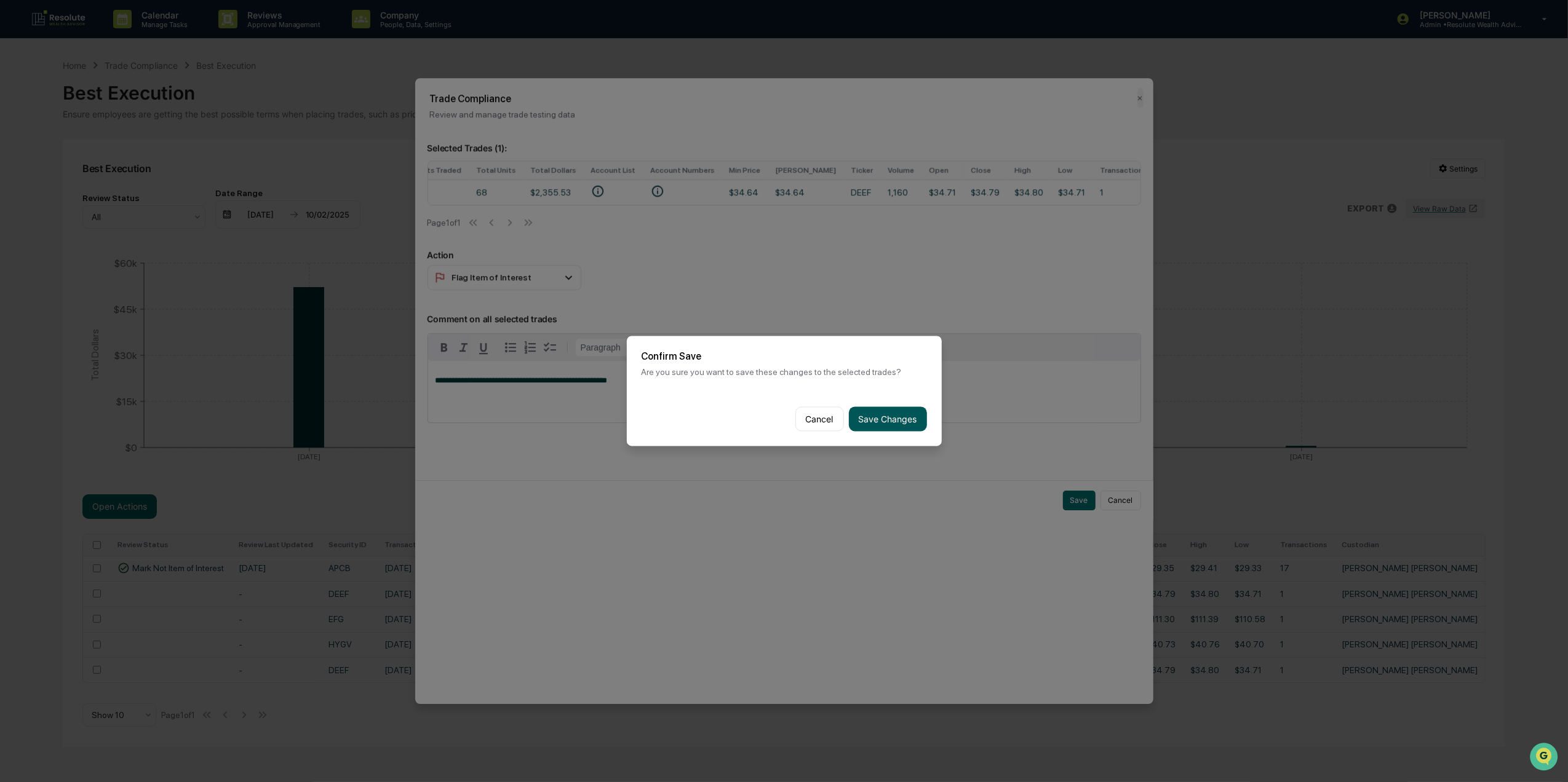
click at [896, 419] on button "Save Changes" at bounding box center [888, 419] width 78 height 25
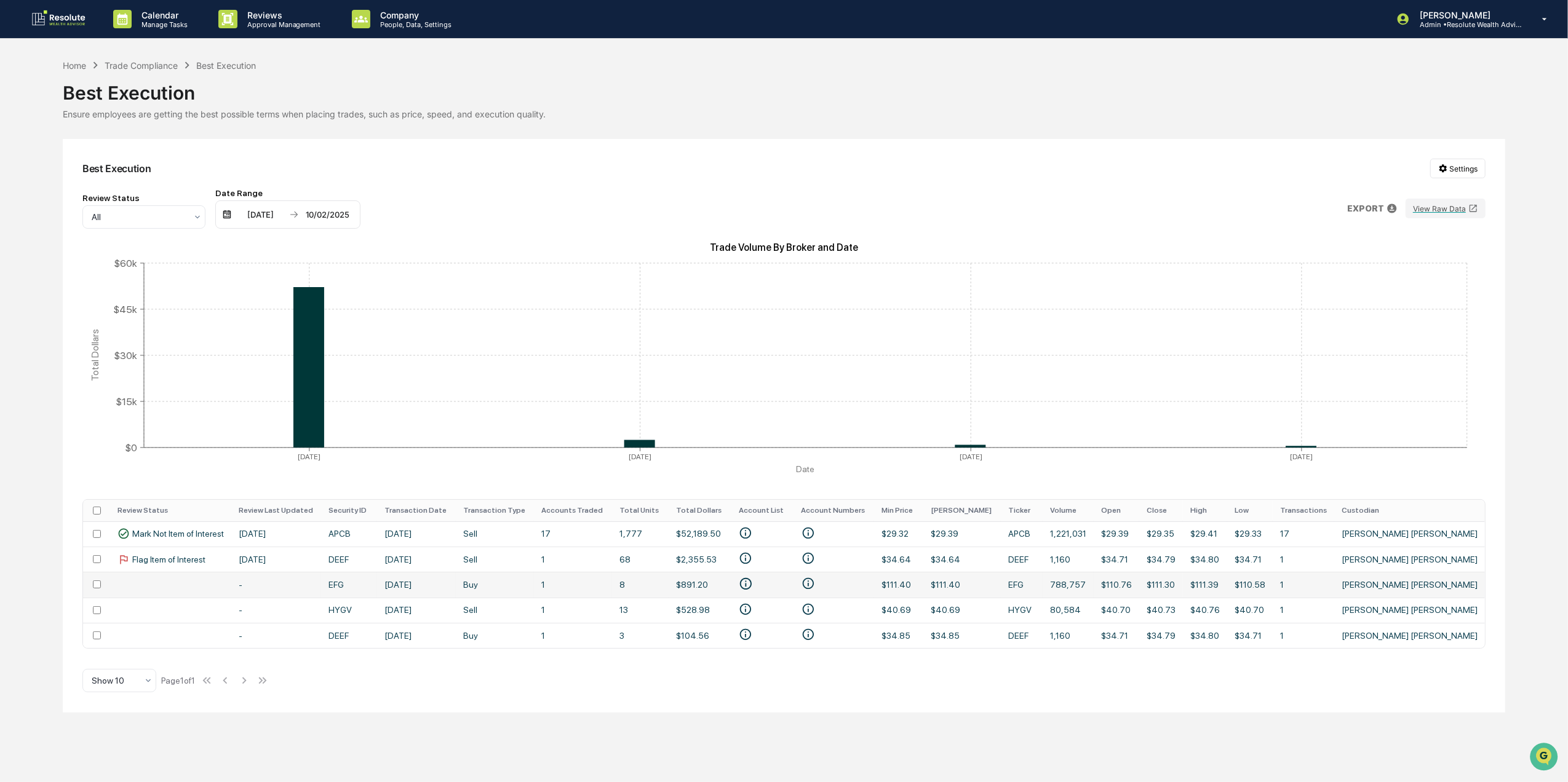
click at [189, 589] on td at bounding box center [170, 584] width 121 height 25
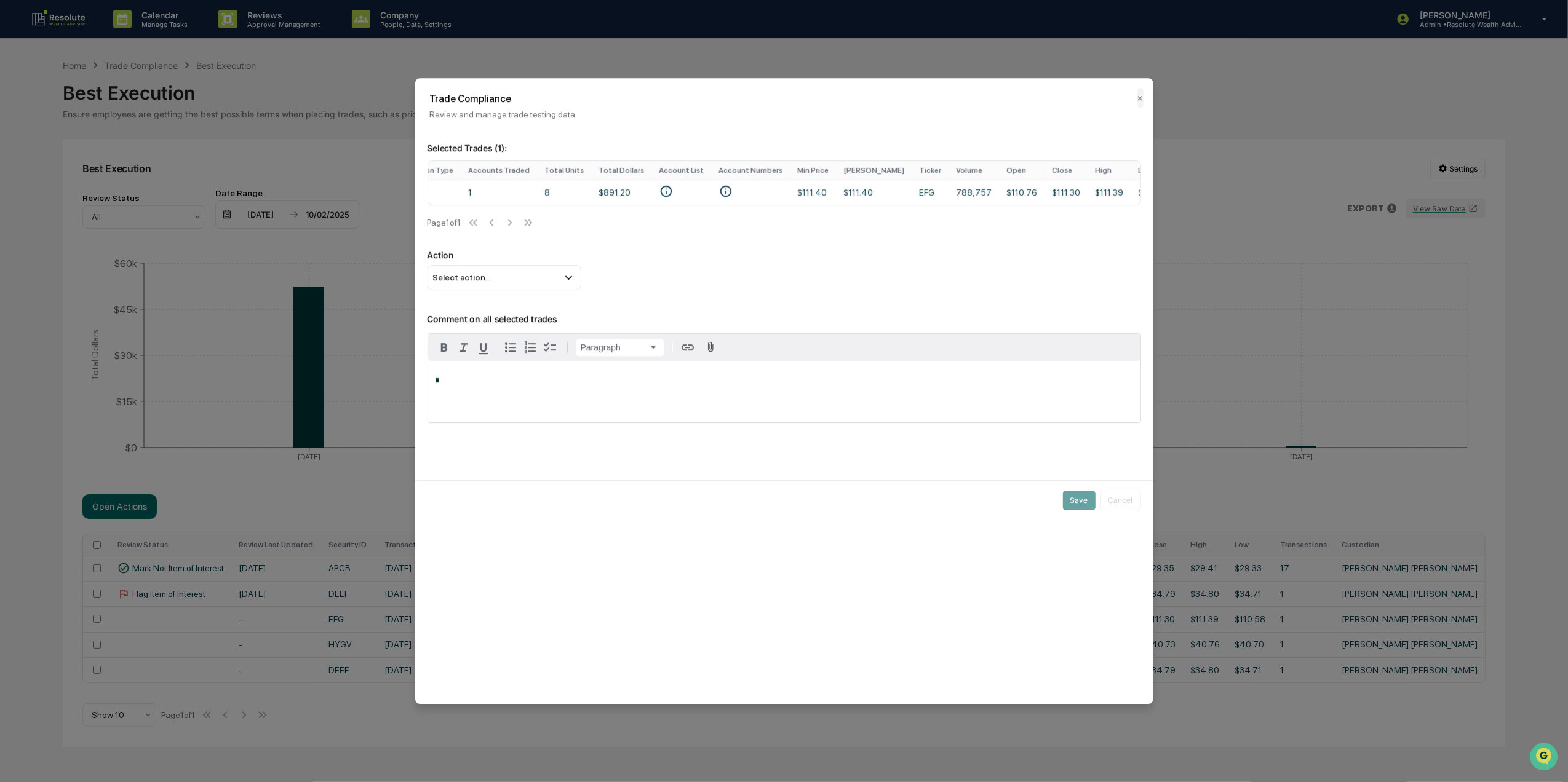
scroll to position [0, 330]
click at [781, 375] on div "*" at bounding box center [784, 392] width 712 height 62
click at [476, 283] on span "Select action..." at bounding box center [462, 278] width 58 height 10
click at [493, 330] on div "Mark Not Item of Interest" at bounding box center [504, 327] width 144 height 14
click at [1076, 509] on button "Save" at bounding box center [1079, 501] width 32 height 20
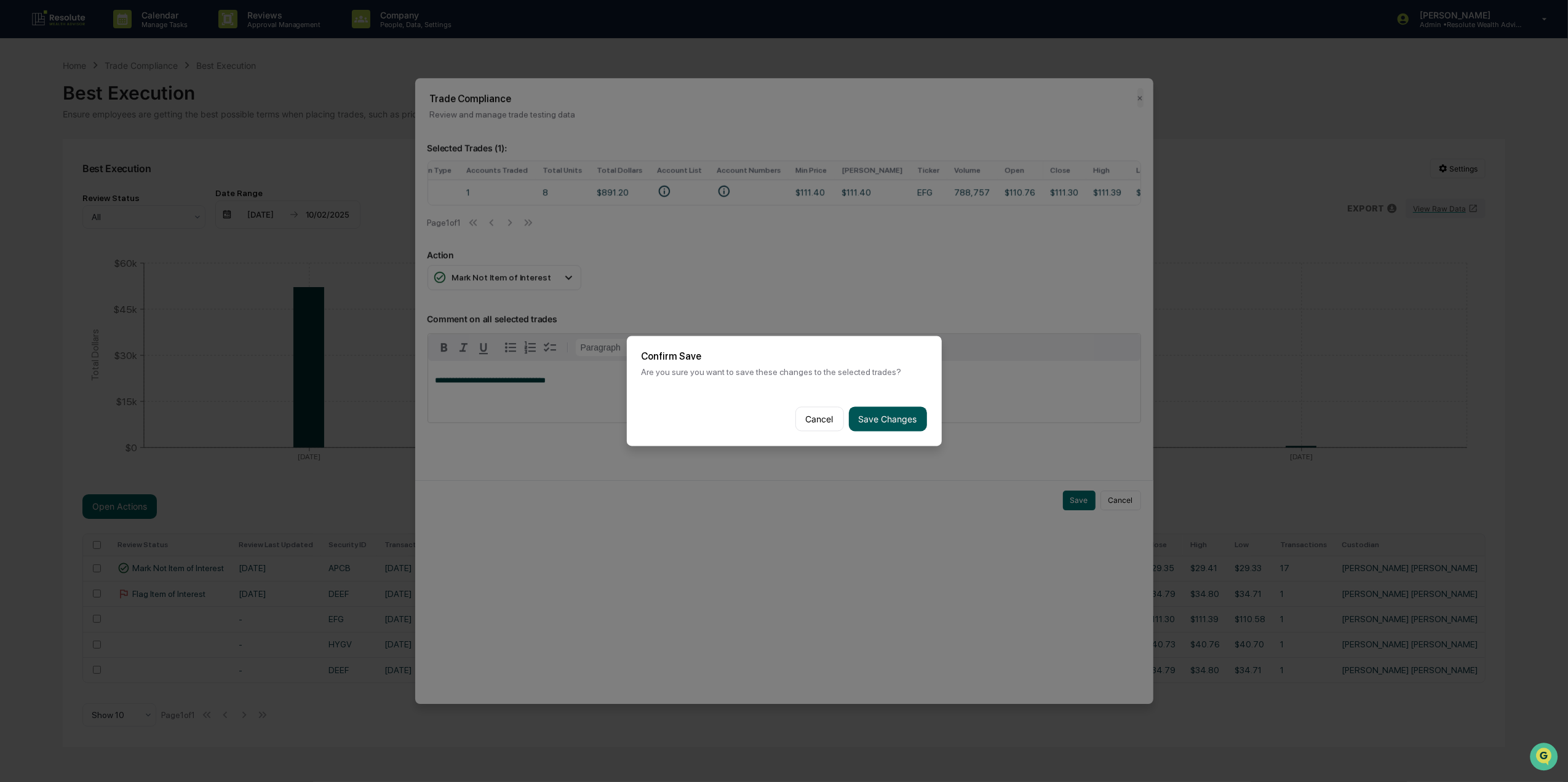
click at [894, 409] on button "Save Changes" at bounding box center [888, 419] width 78 height 25
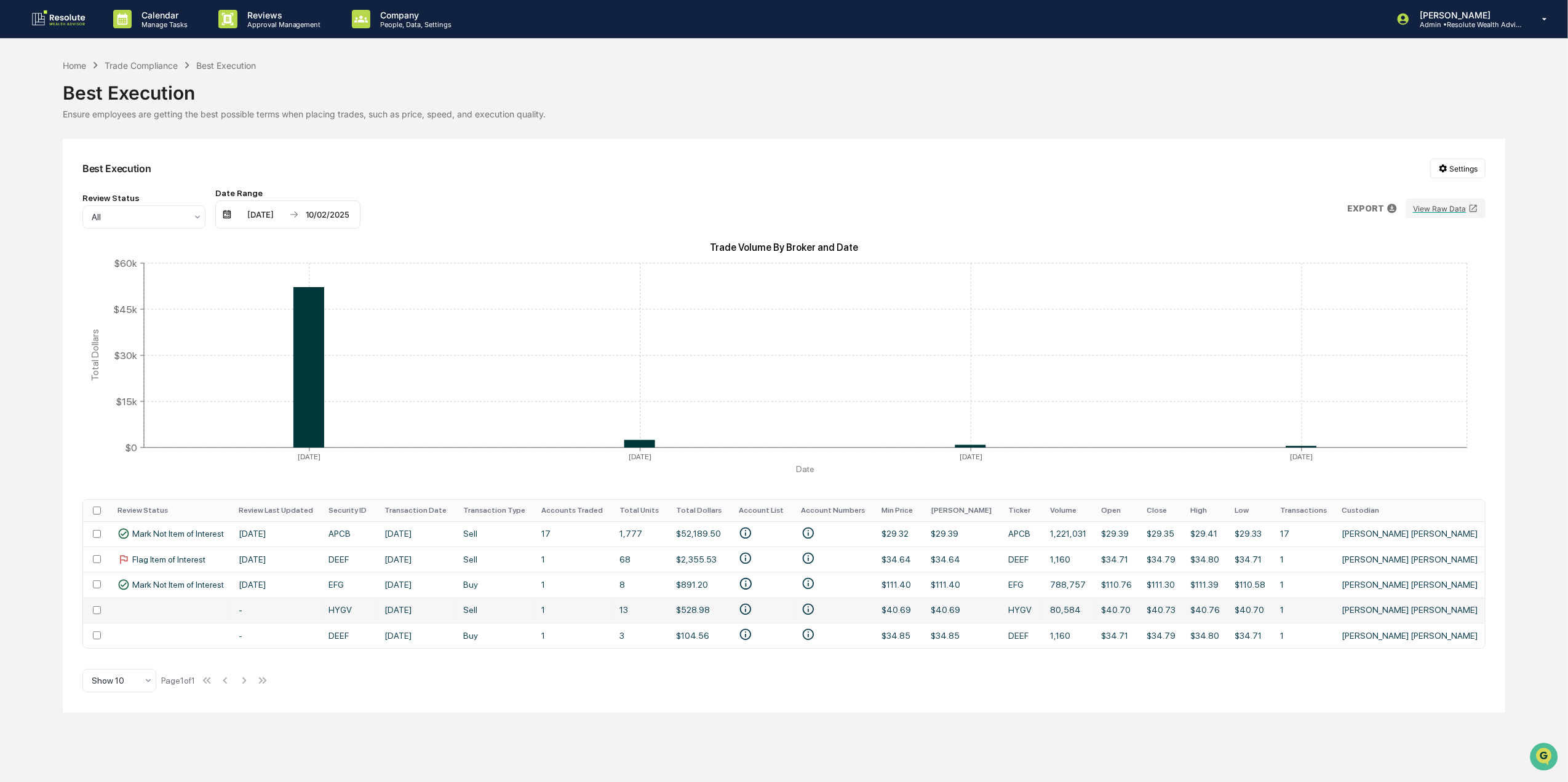
click at [160, 614] on td at bounding box center [170, 610] width 121 height 25
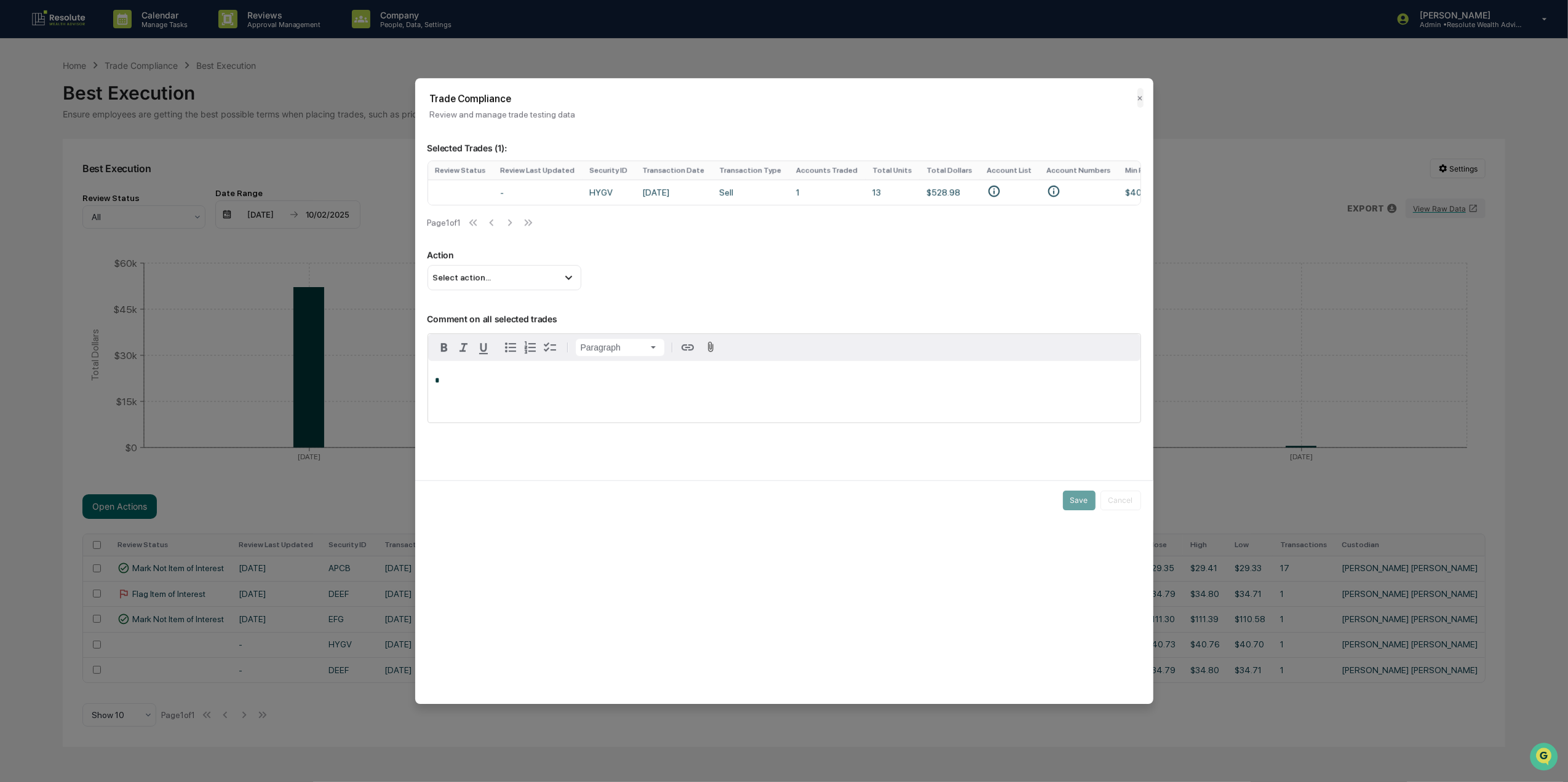
drag, startPoint x: 766, startPoint y: 205, endPoint x: 827, endPoint y: 213, distance: 61.5
click at [827, 213] on div "Review Status Review Last Updated Security ID Transaction Date Transaction Type…" at bounding box center [784, 198] width 713 height 75
drag, startPoint x: 835, startPoint y: 207, endPoint x: 867, endPoint y: 210, distance: 32.1
click at [867, 205] on div "Review Status Review Last Updated Security ID Transaction Date Transaction Type…" at bounding box center [784, 183] width 713 height 45
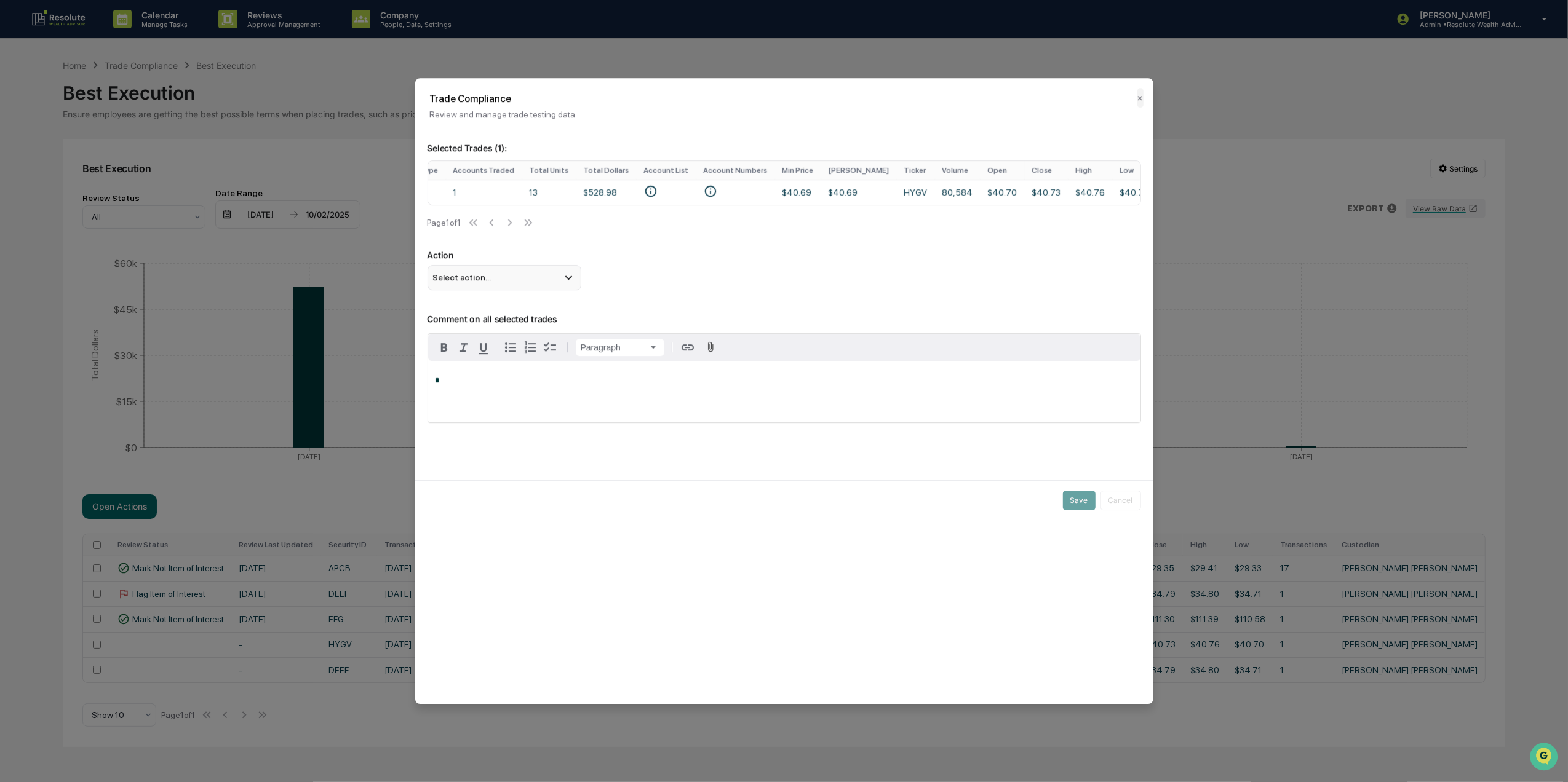
click at [495, 290] on div "Select action..." at bounding box center [505, 278] width 154 height 25
click at [515, 330] on div "Mark Not Item of Interest" at bounding box center [504, 327] width 144 height 14
click at [511, 385] on p "*" at bounding box center [784, 380] width 698 height 8
click at [1070, 508] on button "Save" at bounding box center [1079, 501] width 32 height 20
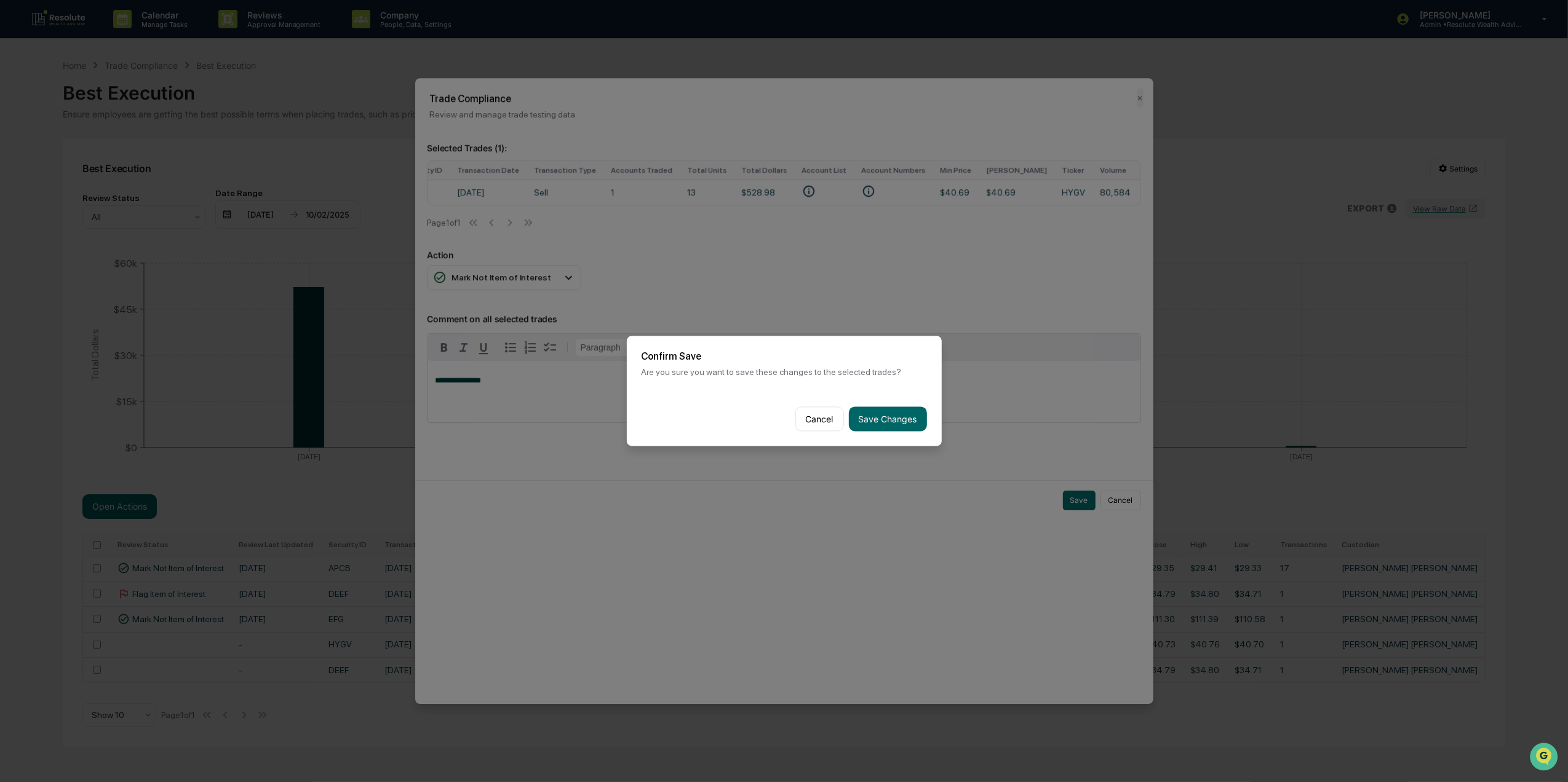
click at [907, 413] on button "Save Changes" at bounding box center [888, 419] width 78 height 25
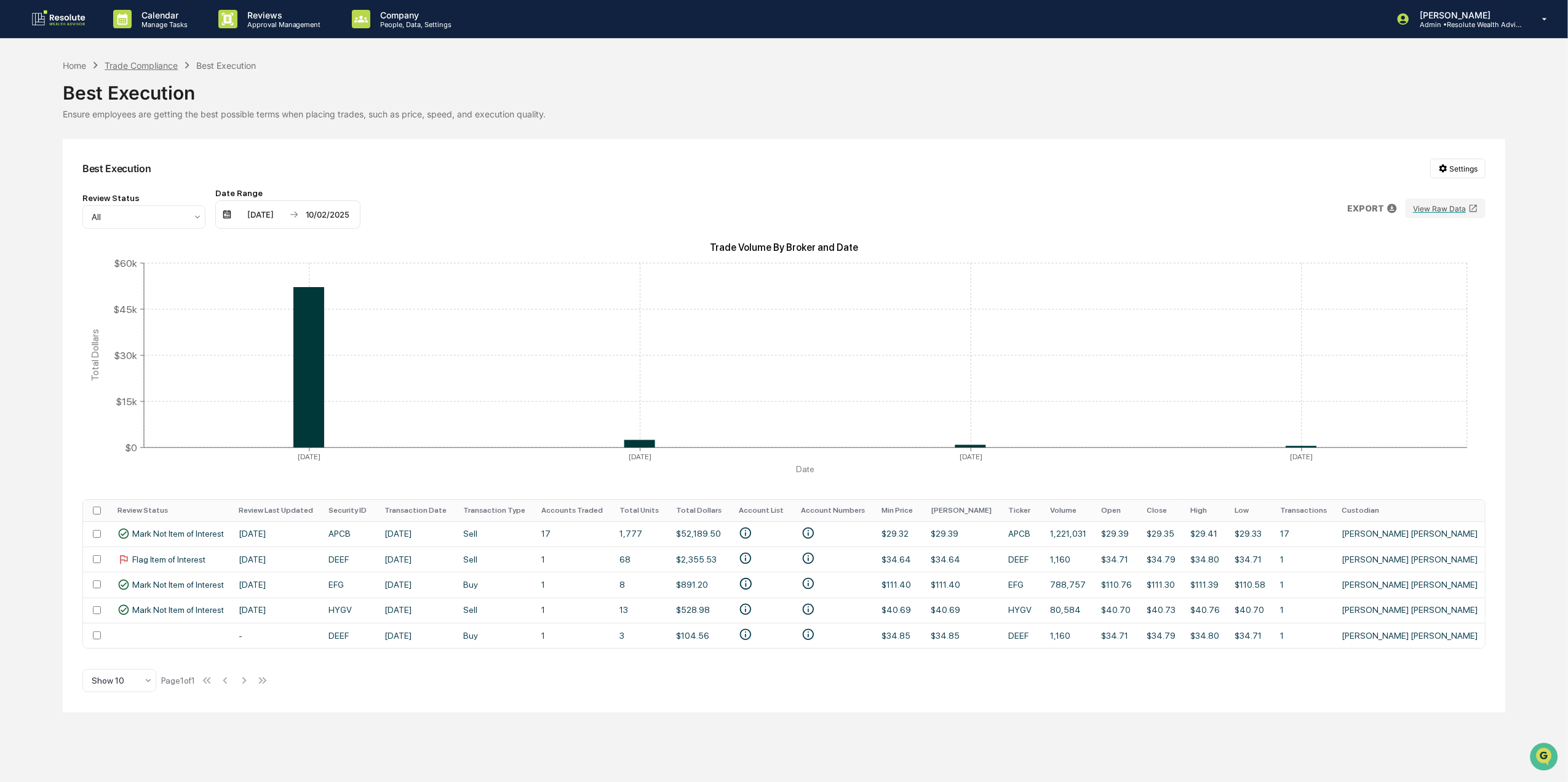
click at [149, 64] on div "Trade Compliance" at bounding box center [141, 66] width 73 height 11
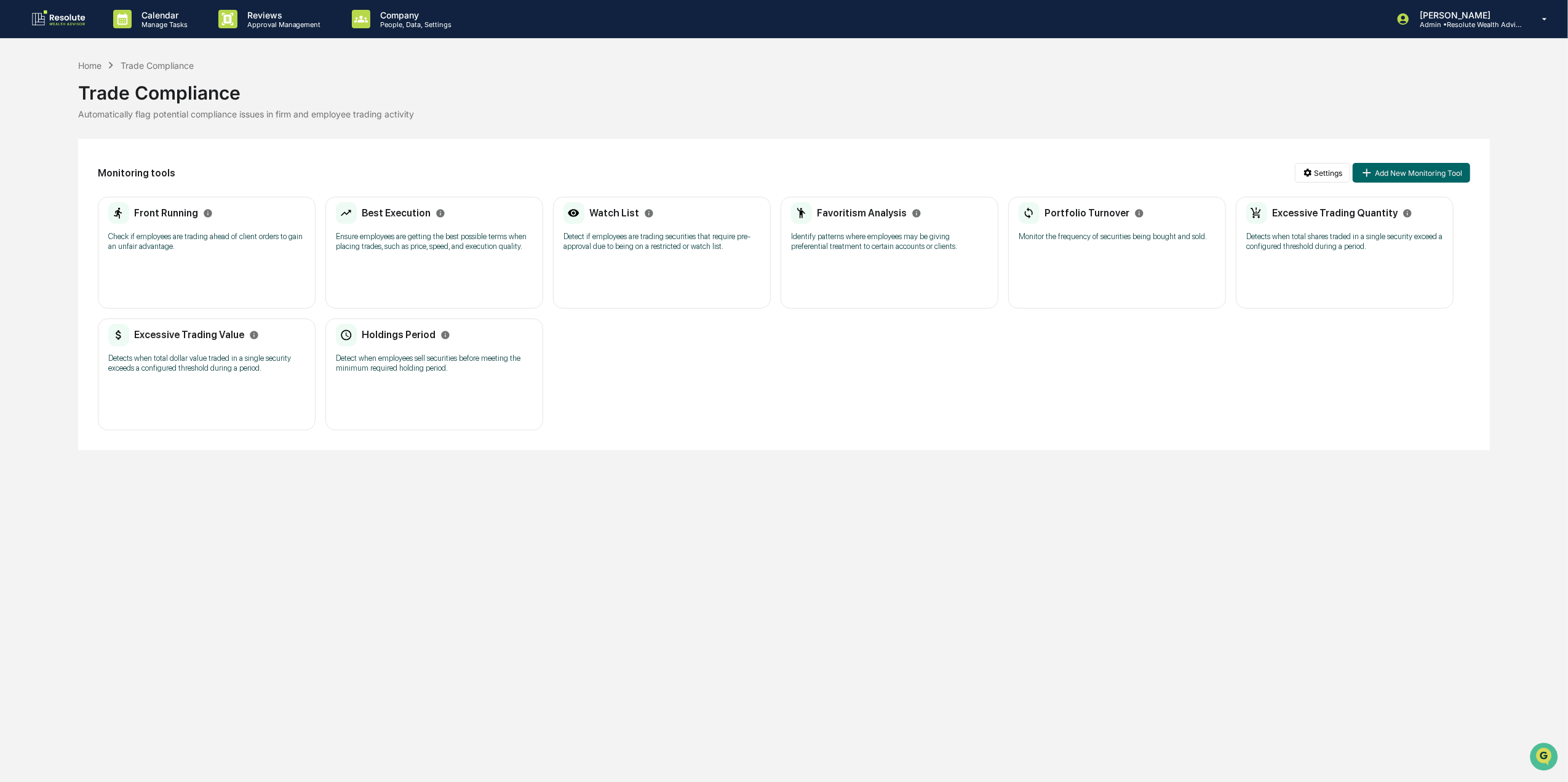
click at [658, 271] on div "Watch List Detect if employees are trading securities that require pre-approval…" at bounding box center [661, 253] width 218 height 112
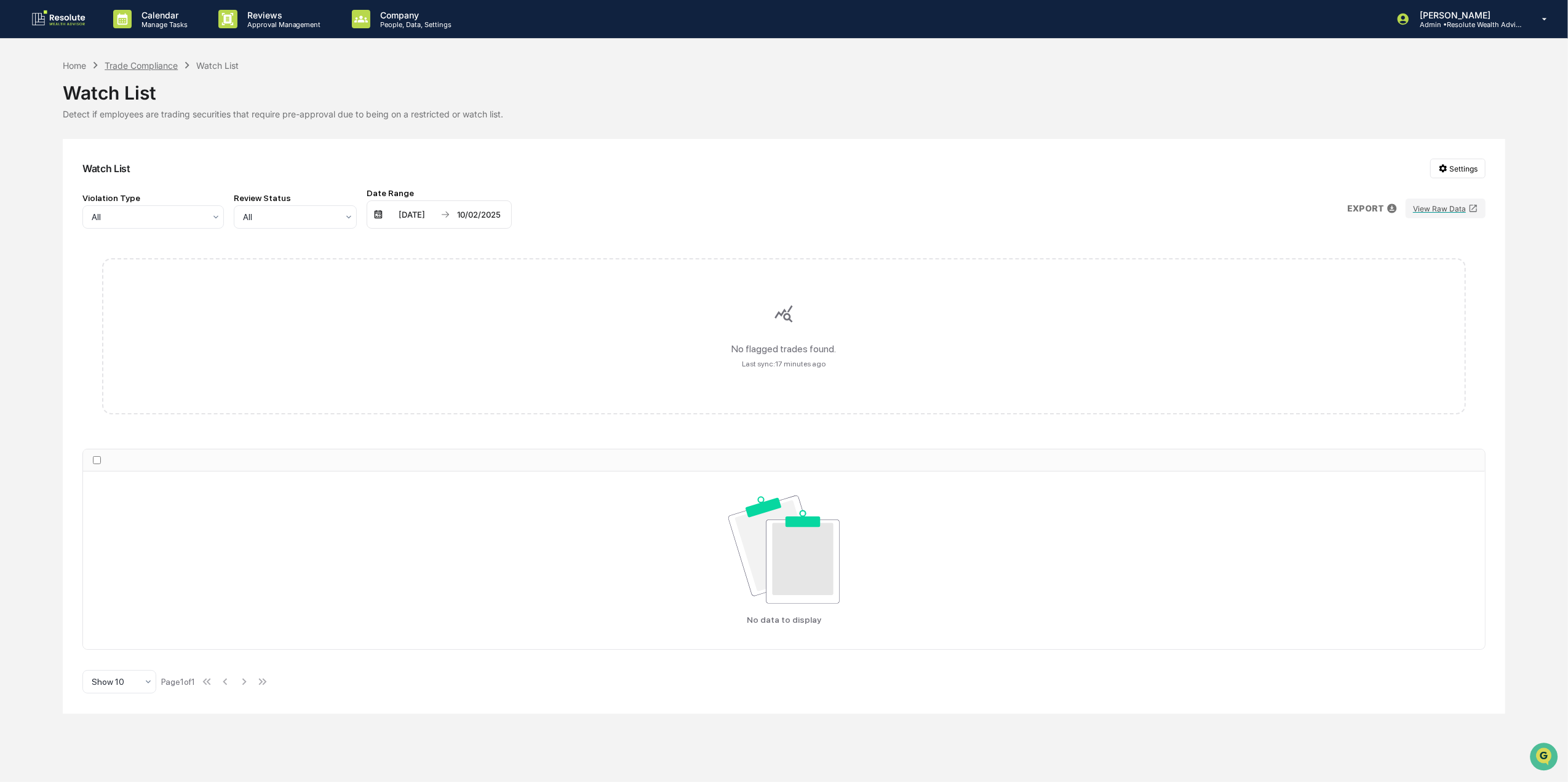
click at [171, 69] on div "Trade Compliance" at bounding box center [141, 66] width 73 height 11
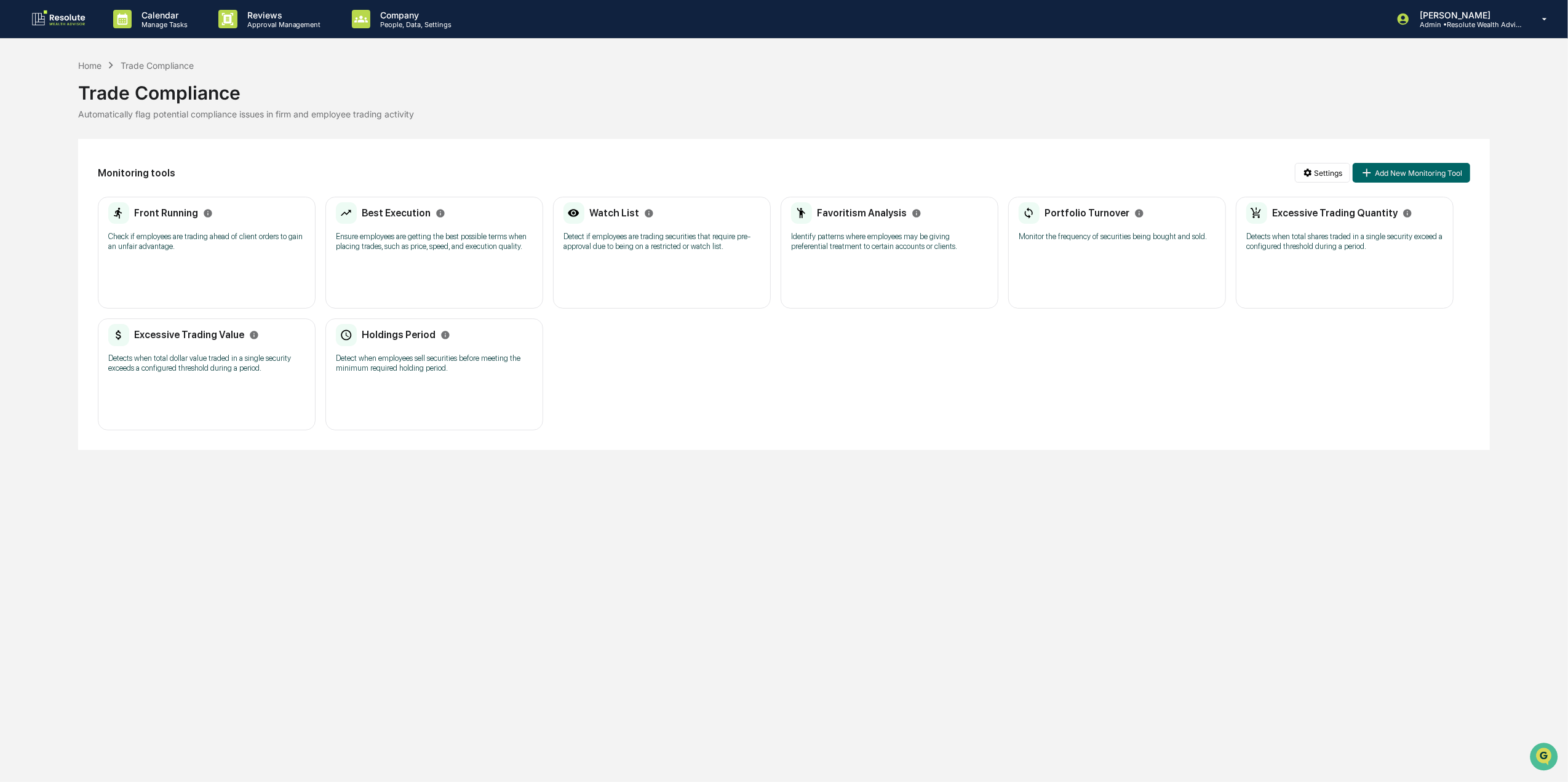
click at [716, 265] on div "Watch List Detect if employees are trading securities that require pre-approval…" at bounding box center [661, 253] width 218 height 112
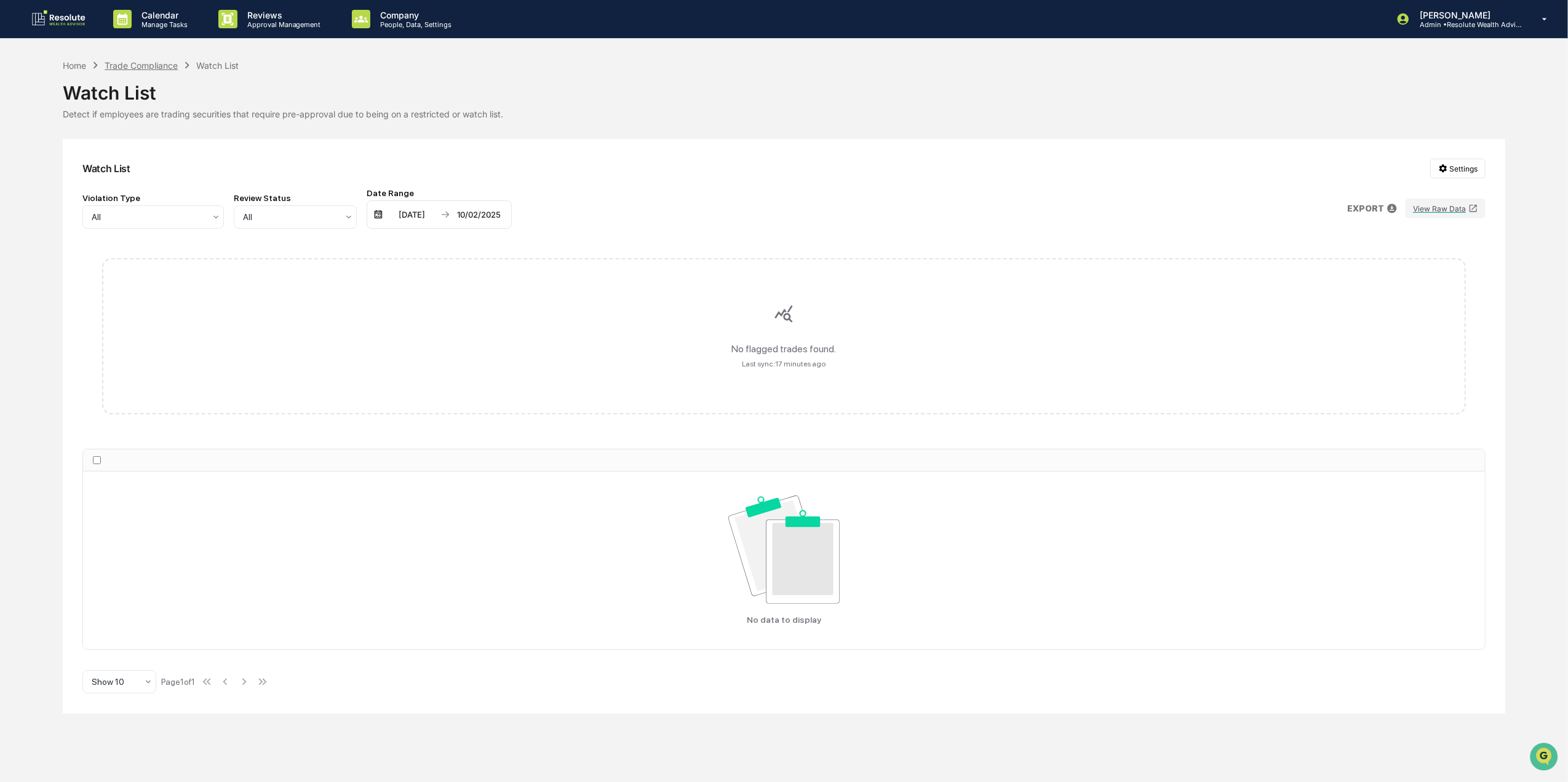
click at [165, 65] on div "Trade Compliance" at bounding box center [141, 66] width 73 height 11
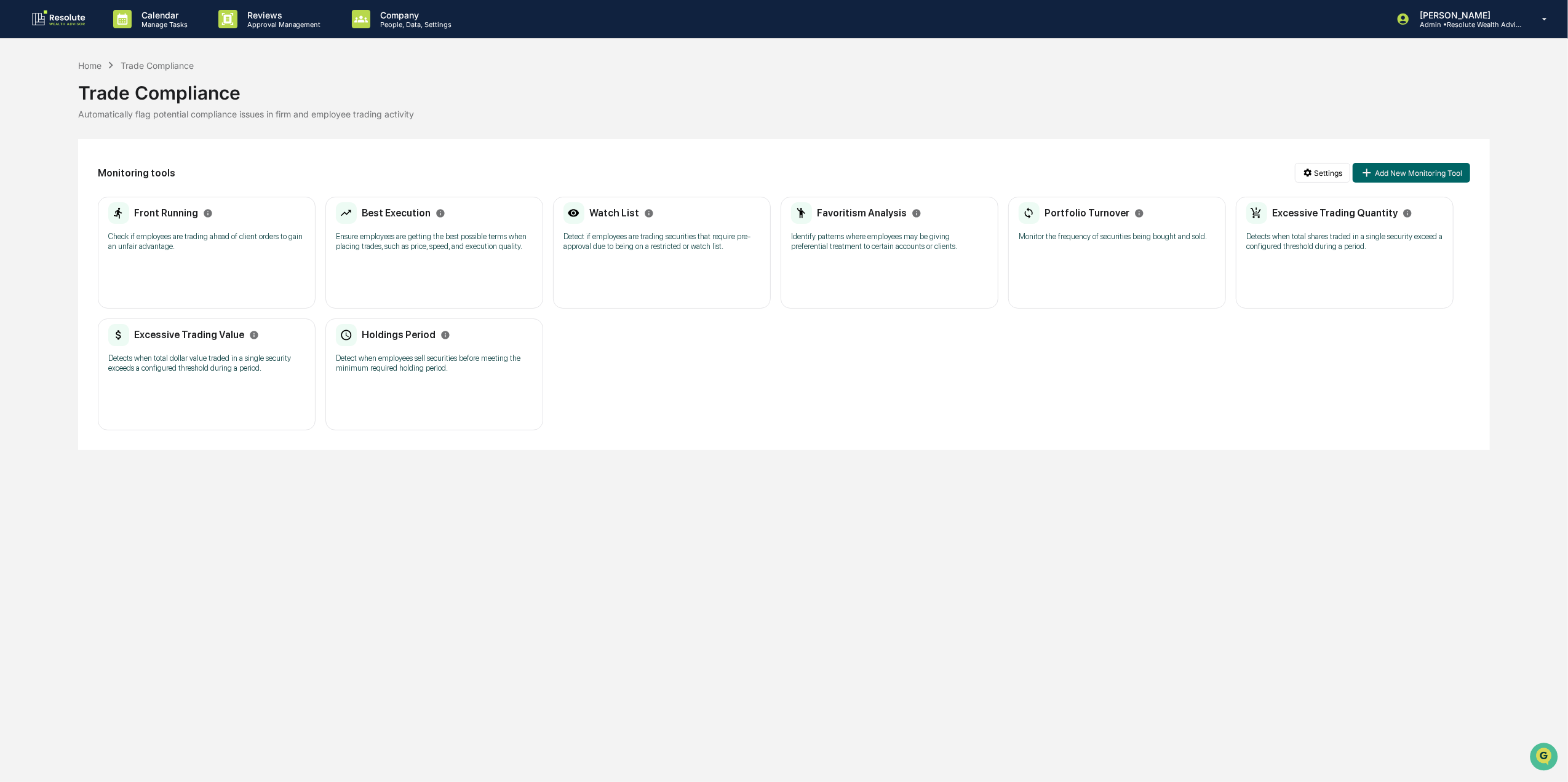
click at [891, 230] on div "Favoritism Analysis Identify patterns where employees may be giving preferentia…" at bounding box center [889, 231] width 197 height 57
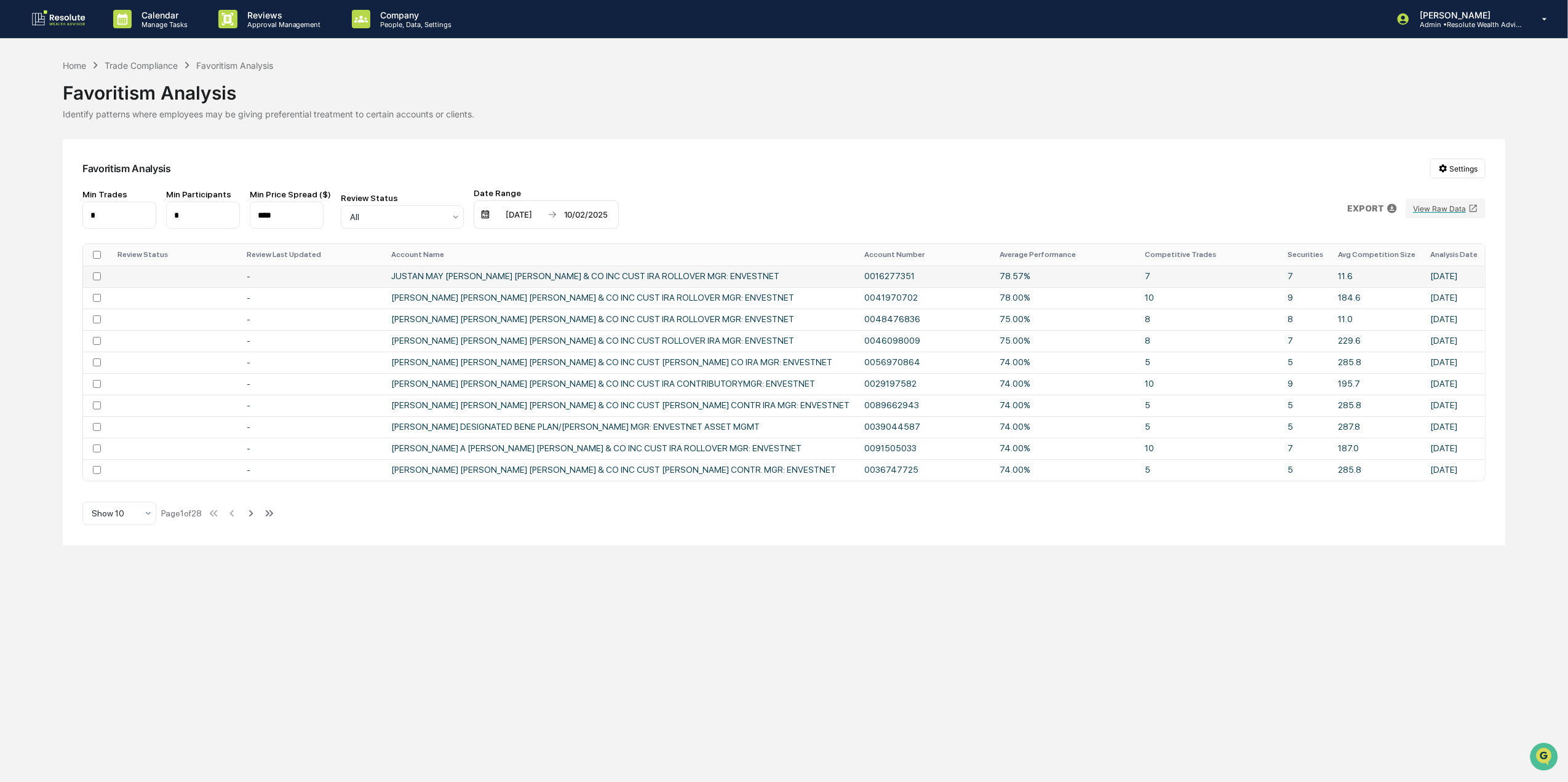
click at [788, 268] on td "JUSTAN MAY CHARLES SCHWAB & CO INC CUST IRA ROLLOVER MGR: ENVESTNET" at bounding box center [620, 276] width 473 height 22
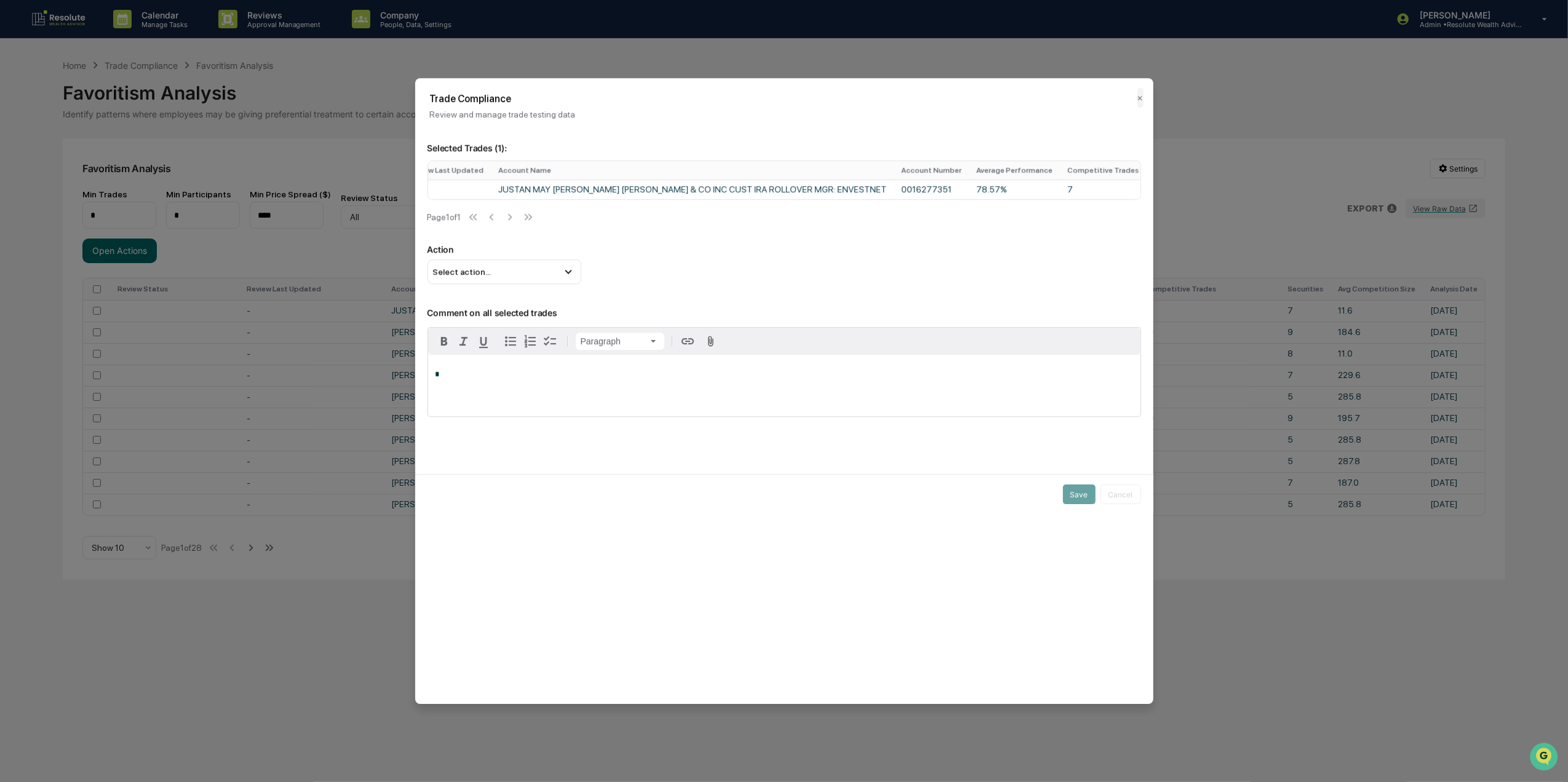
scroll to position [0, 92]
click at [1060, 173] on th "Competitive Trades" at bounding box center [1103, 170] width 86 height 18
click at [1060, 192] on td "7" at bounding box center [1103, 189] width 86 height 20
click at [1060, 188] on td "7" at bounding box center [1103, 189] width 86 height 20
click at [1060, 189] on td "7" at bounding box center [1103, 189] width 86 height 20
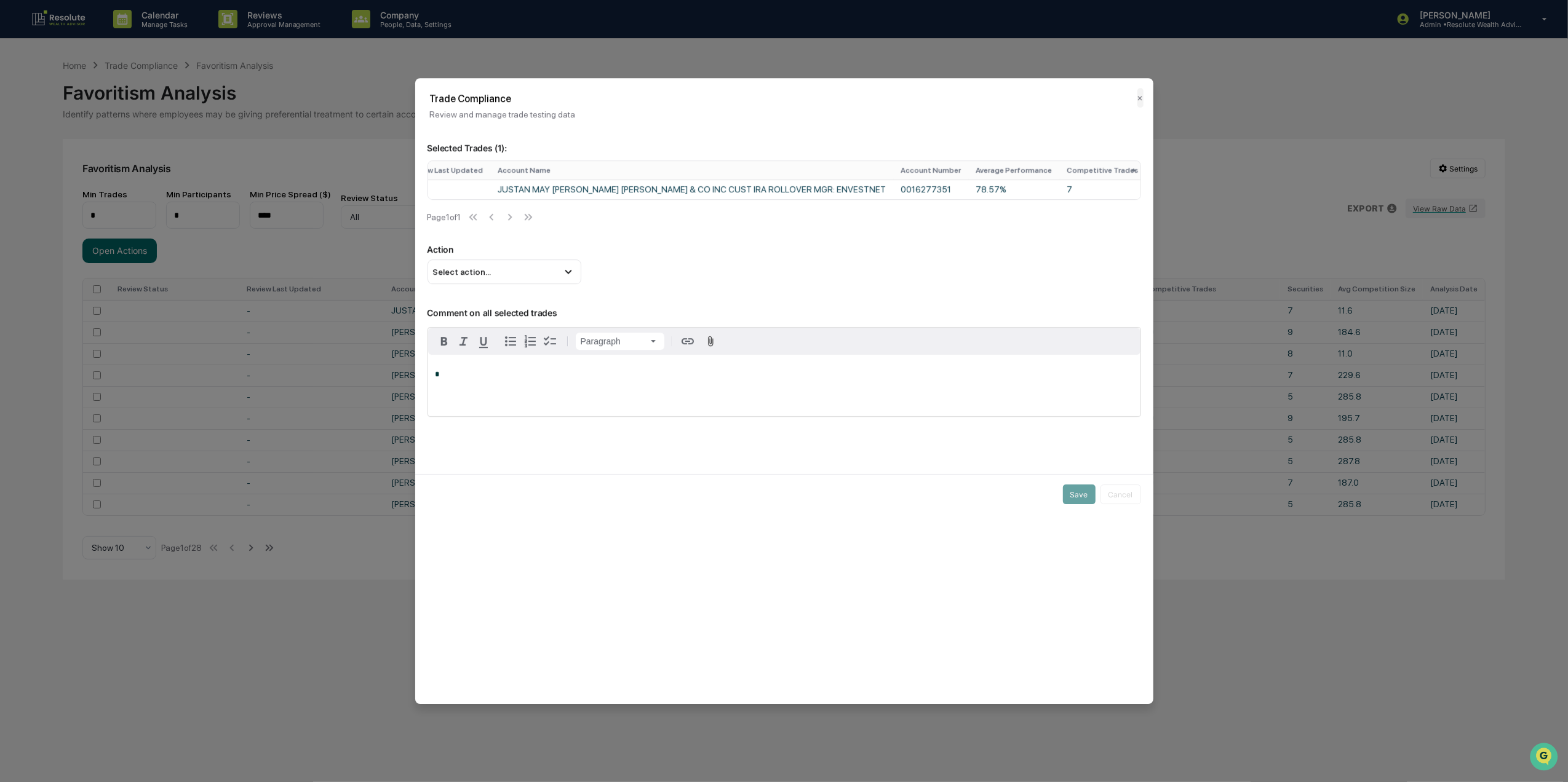
click at [1060, 168] on th "Competitive Trades" at bounding box center [1103, 170] width 86 height 18
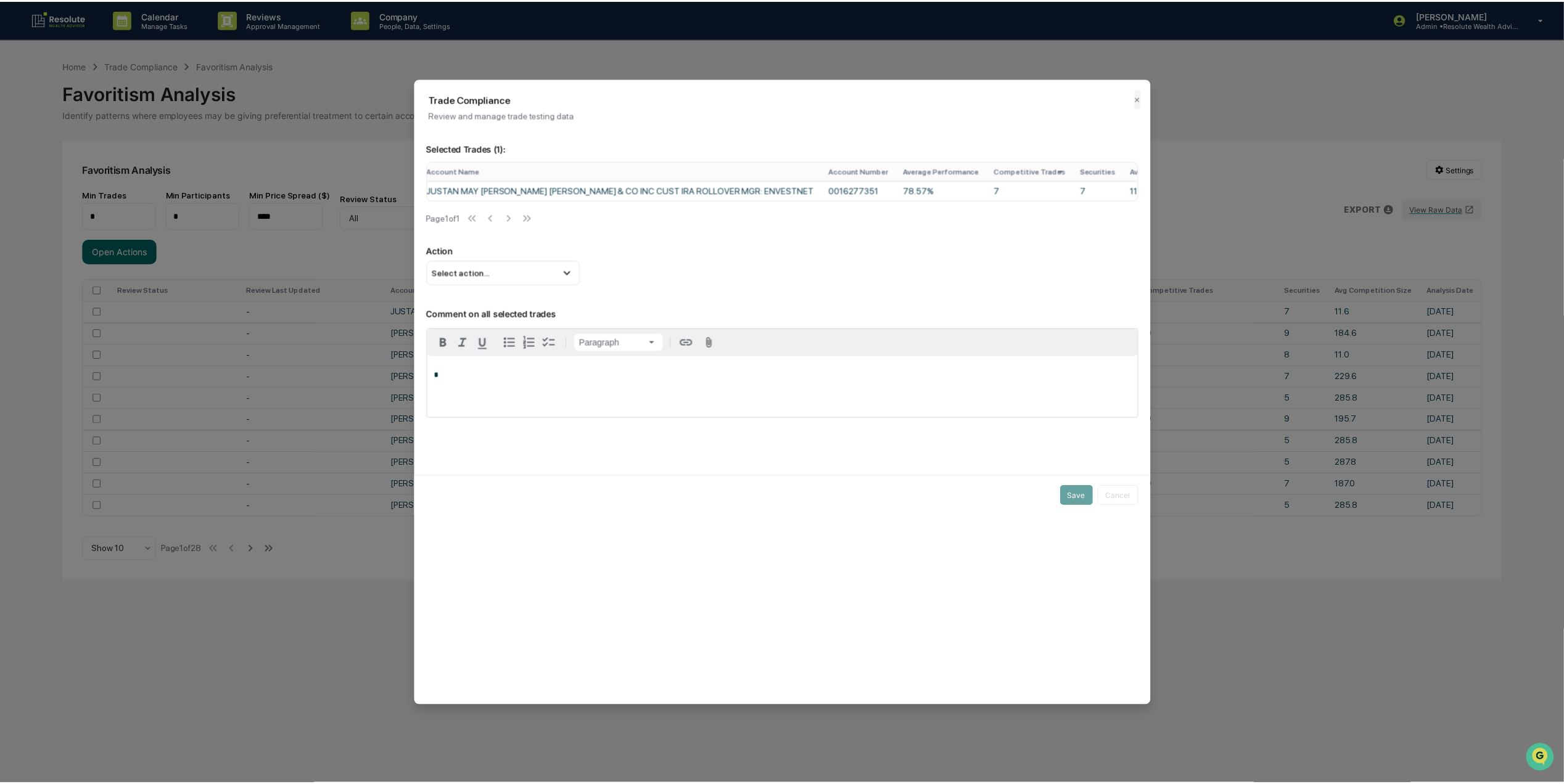
scroll to position [0, 195]
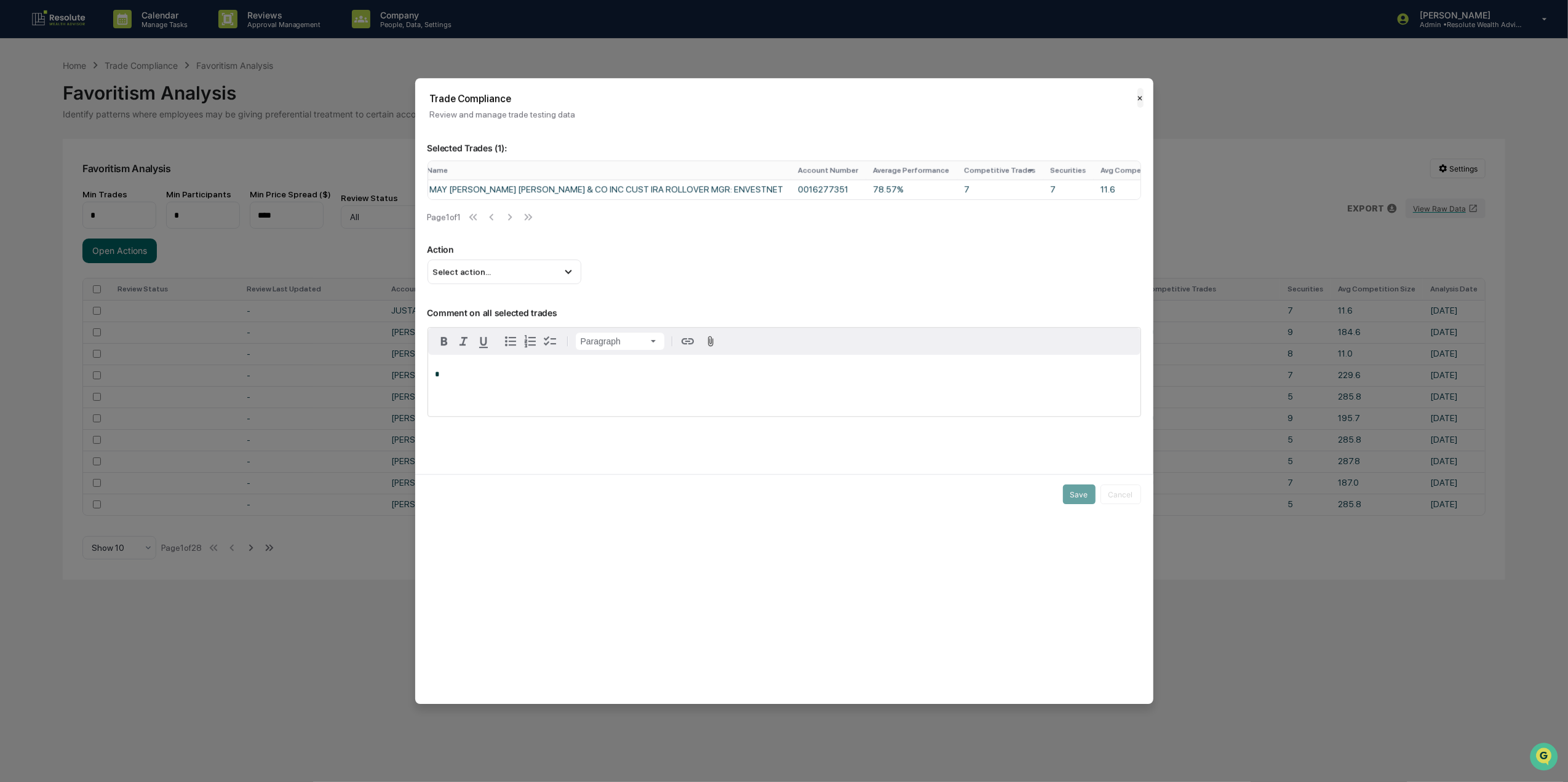
click at [1137, 98] on button "✕" at bounding box center [1140, 98] width 6 height 20
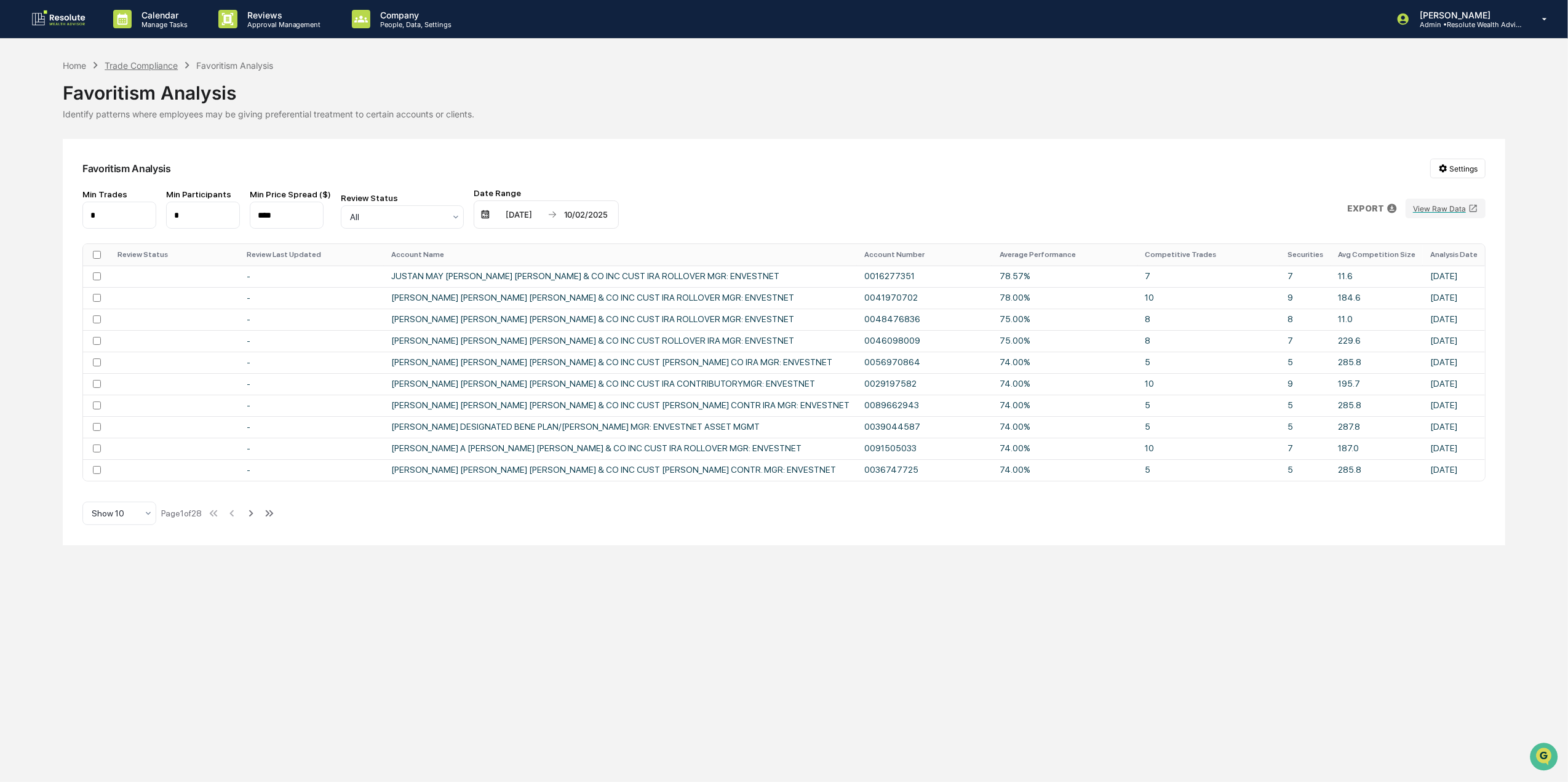
click at [170, 65] on div "Trade Compliance" at bounding box center [141, 66] width 73 height 11
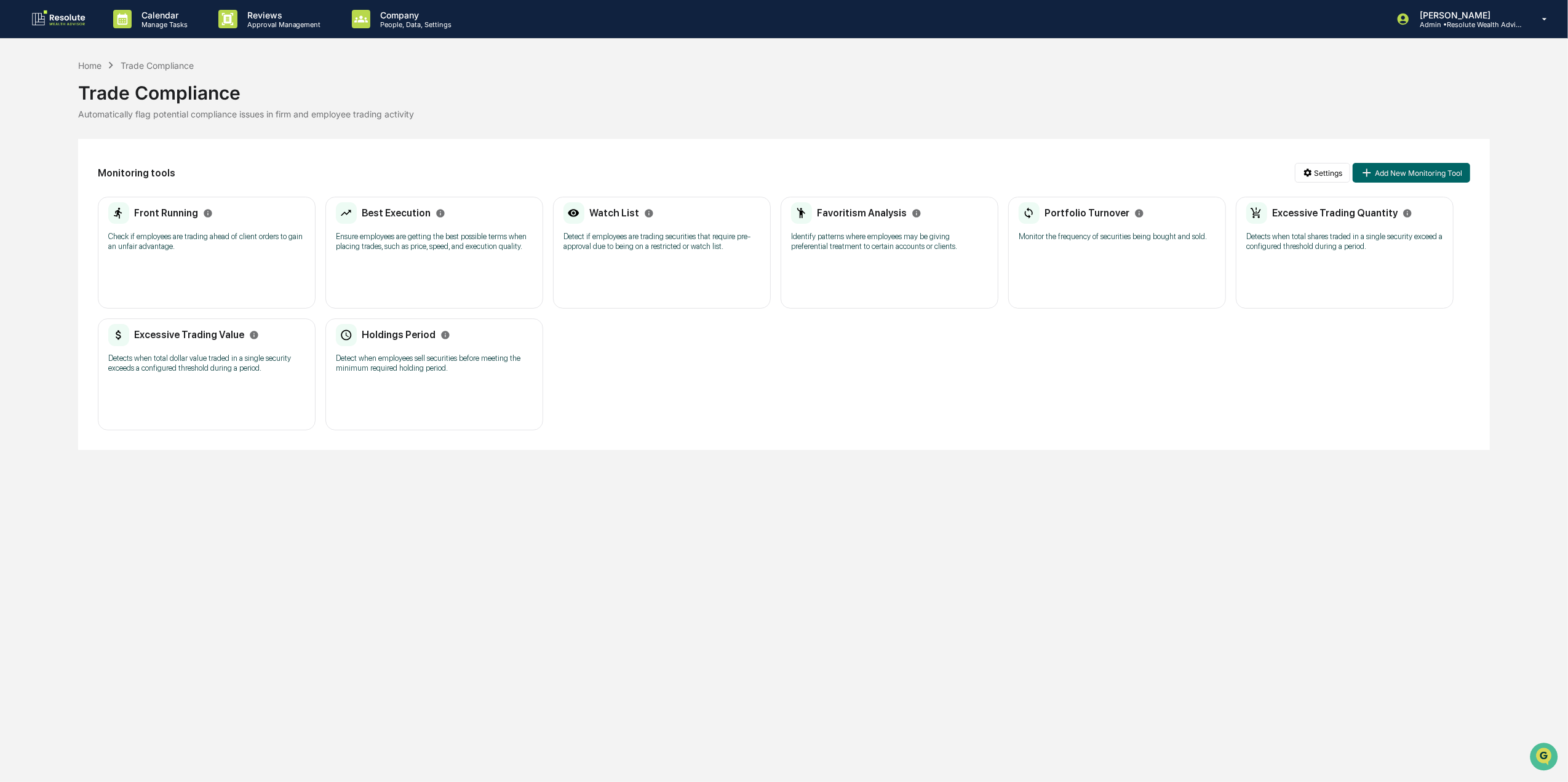
click at [1125, 268] on div "Portfolio Turnover Monitor the frequency of securities being bought and sold. N…" at bounding box center [1117, 253] width 218 height 112
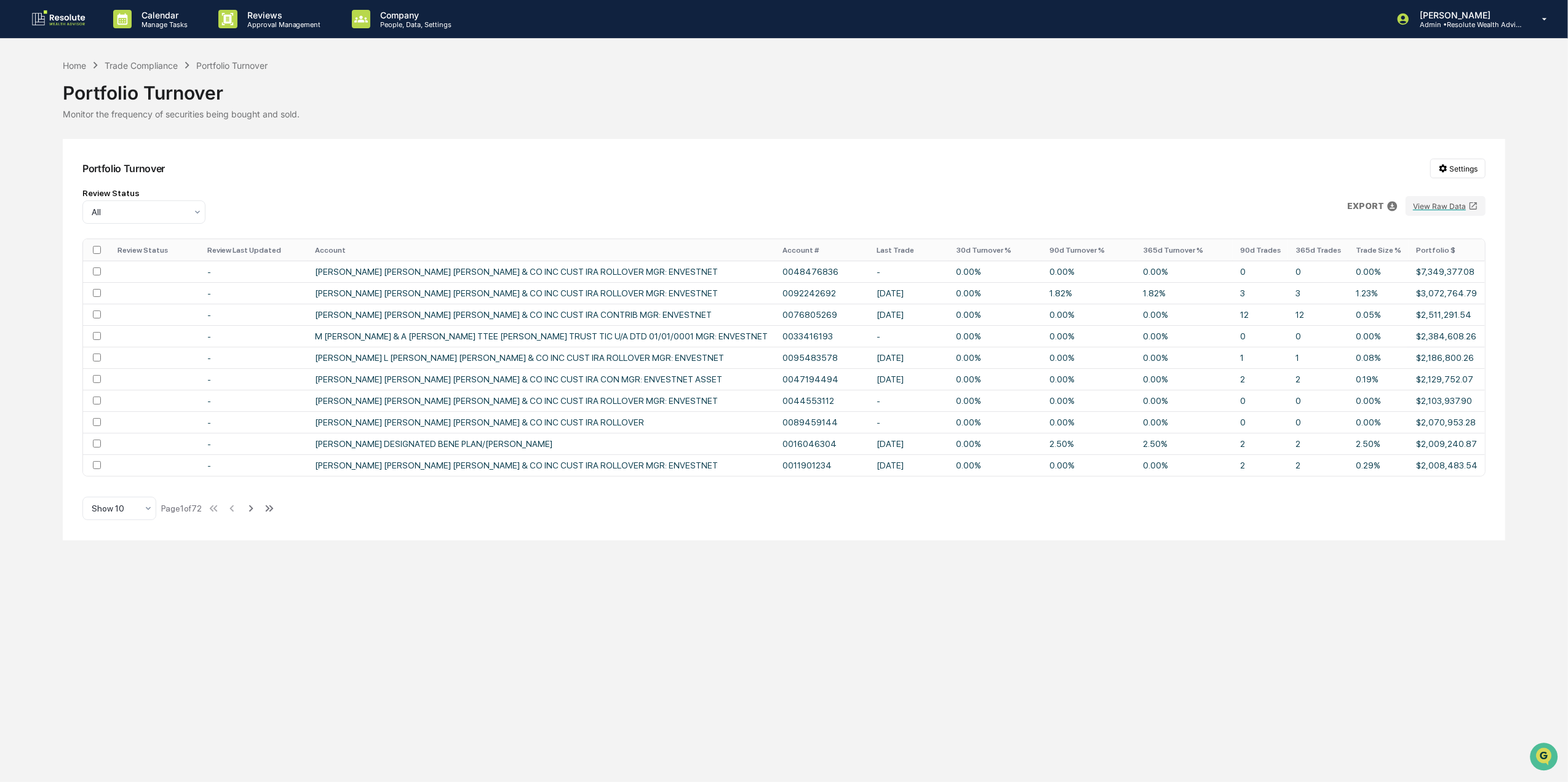
click at [869, 247] on th "Last Trade" at bounding box center [908, 250] width 79 height 22
click at [101, 515] on div at bounding box center [115, 508] width 45 height 12
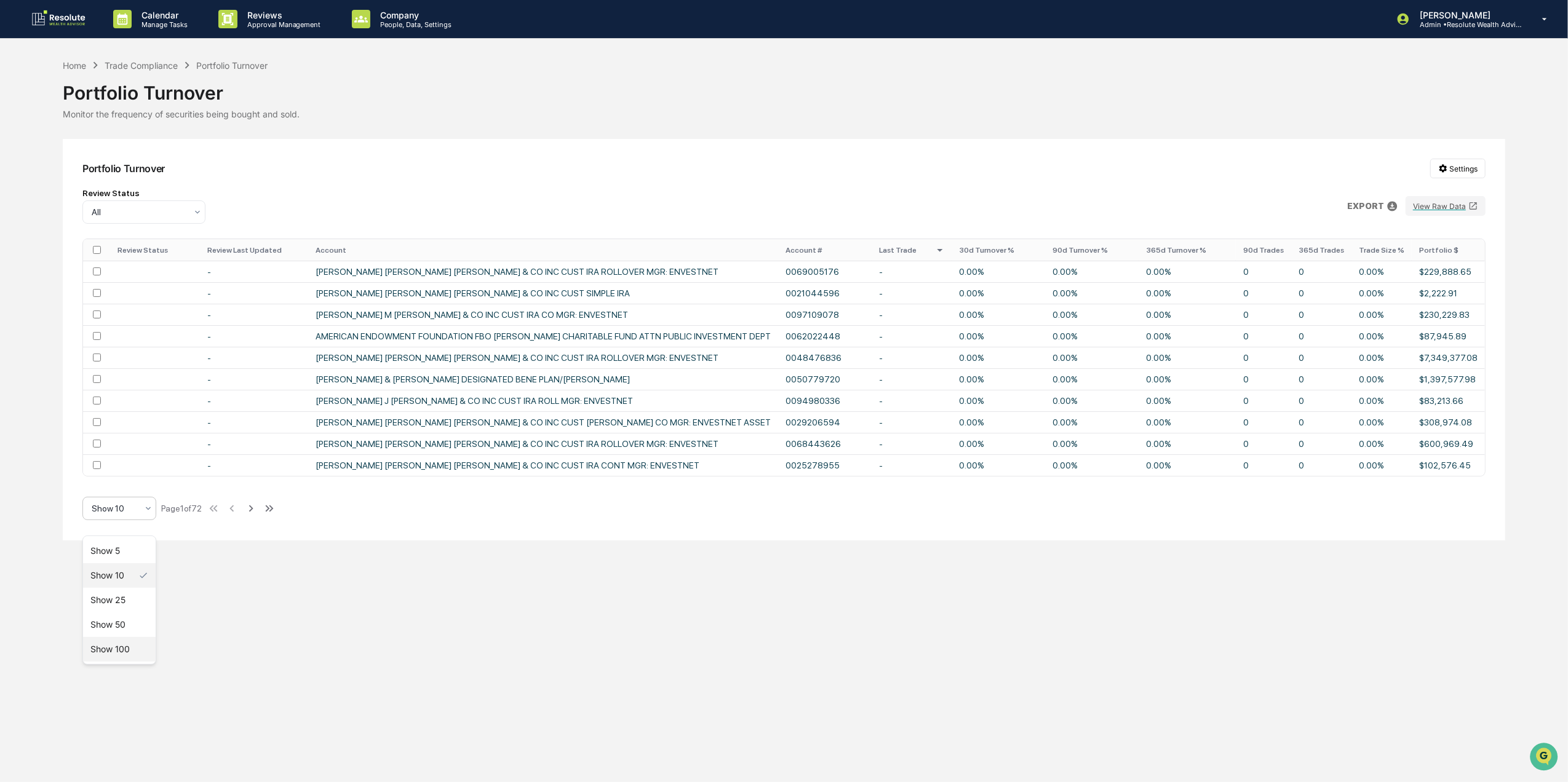
click at [144, 655] on div "Show 100" at bounding box center [119, 649] width 72 height 25
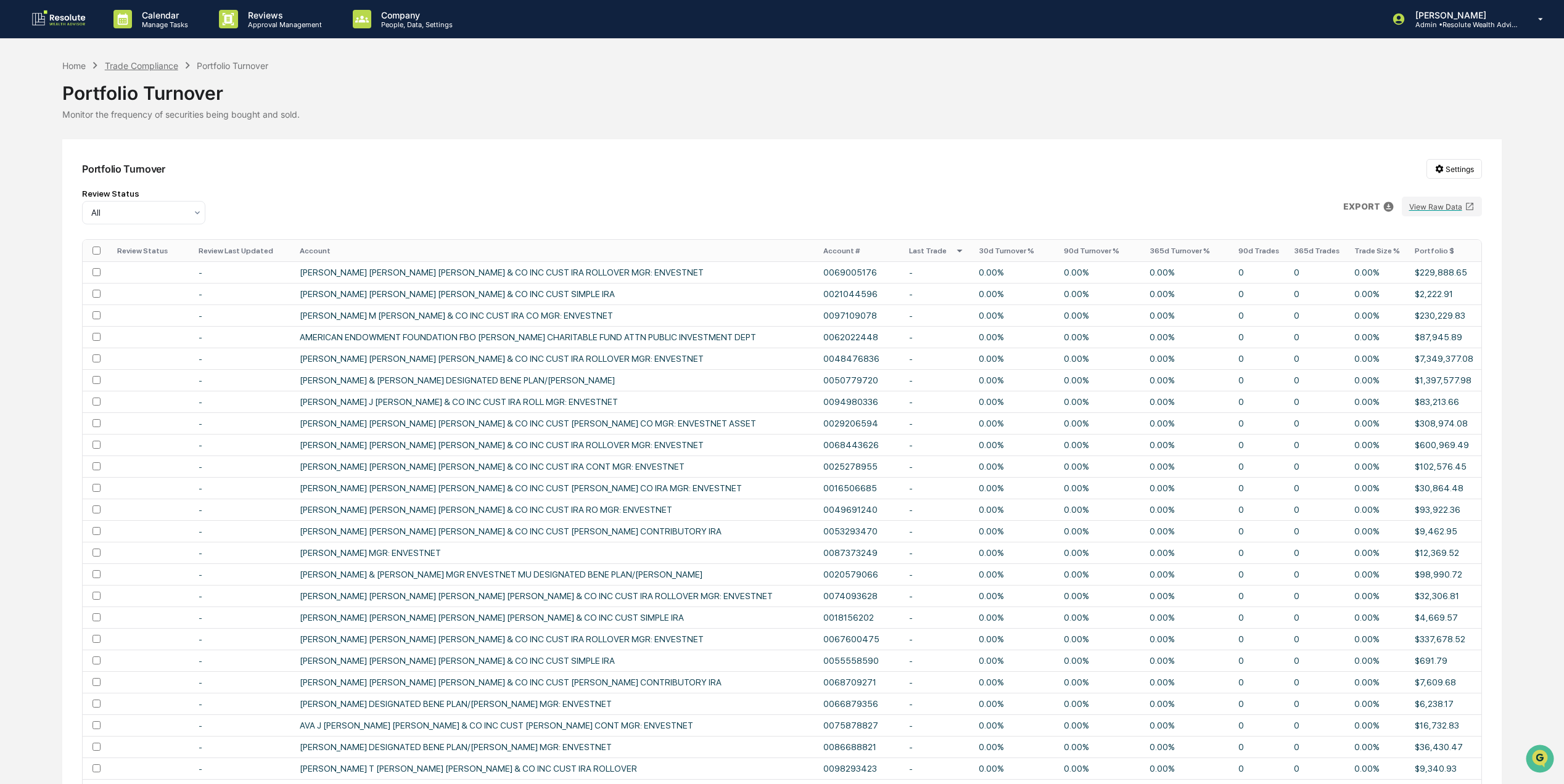
click at [147, 62] on div "Trade Compliance" at bounding box center [141, 66] width 73 height 11
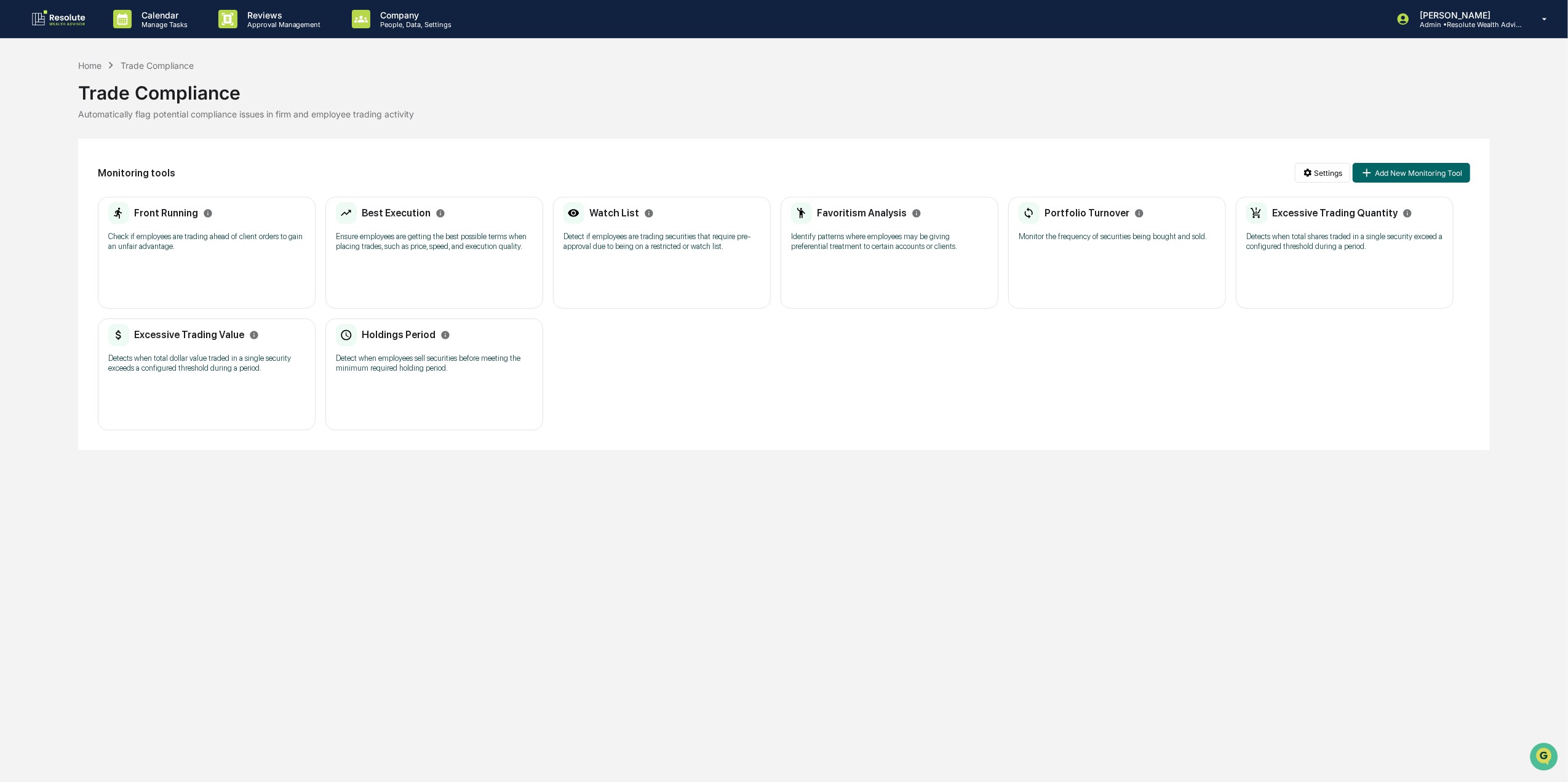
click at [1349, 259] on div "Excessive Trading Quantity Detects when total shares traded in a single securit…" at bounding box center [1344, 231] width 197 height 57
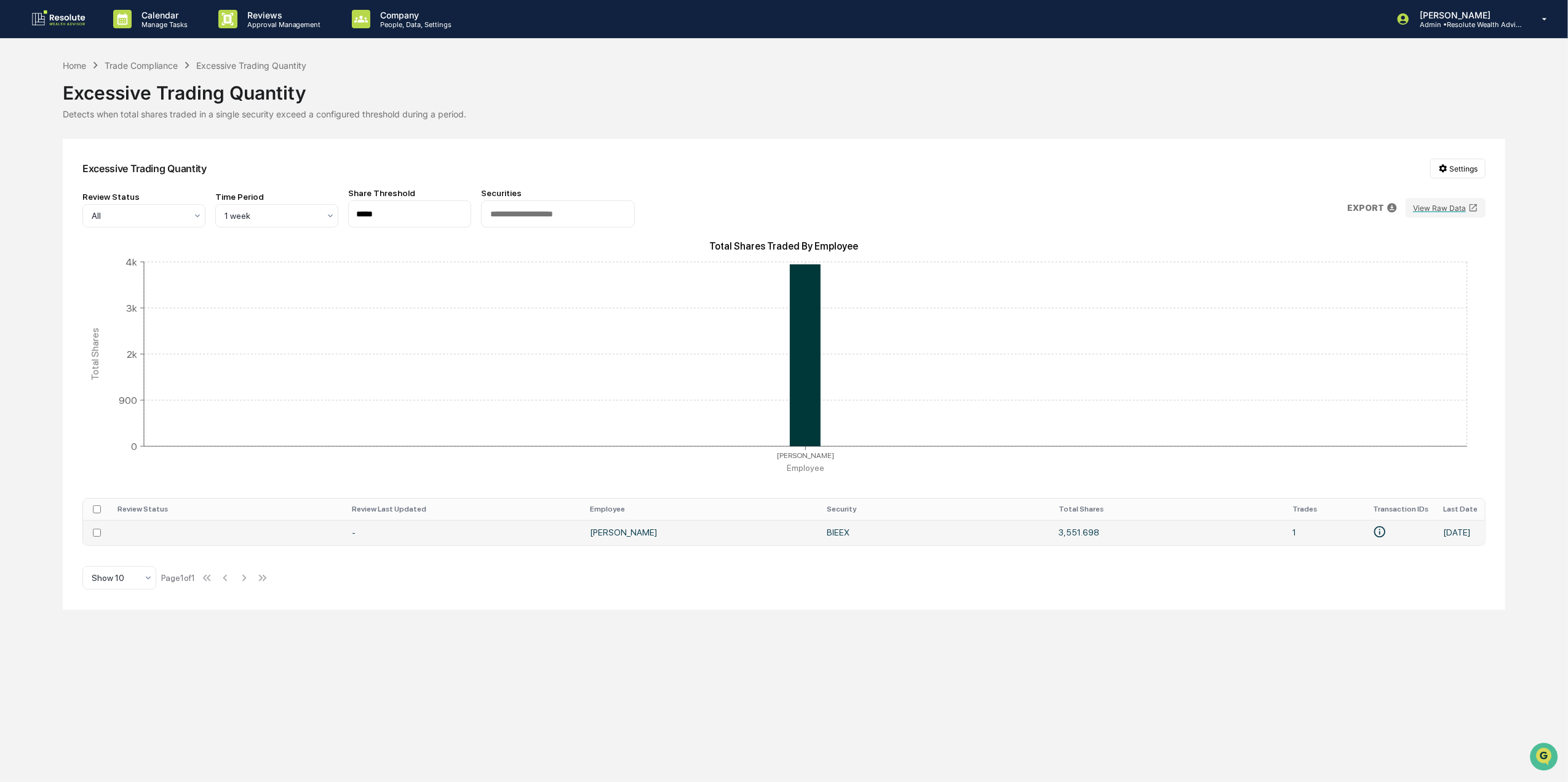
click at [687, 528] on td "Scott Hohman" at bounding box center [701, 532] width 237 height 25
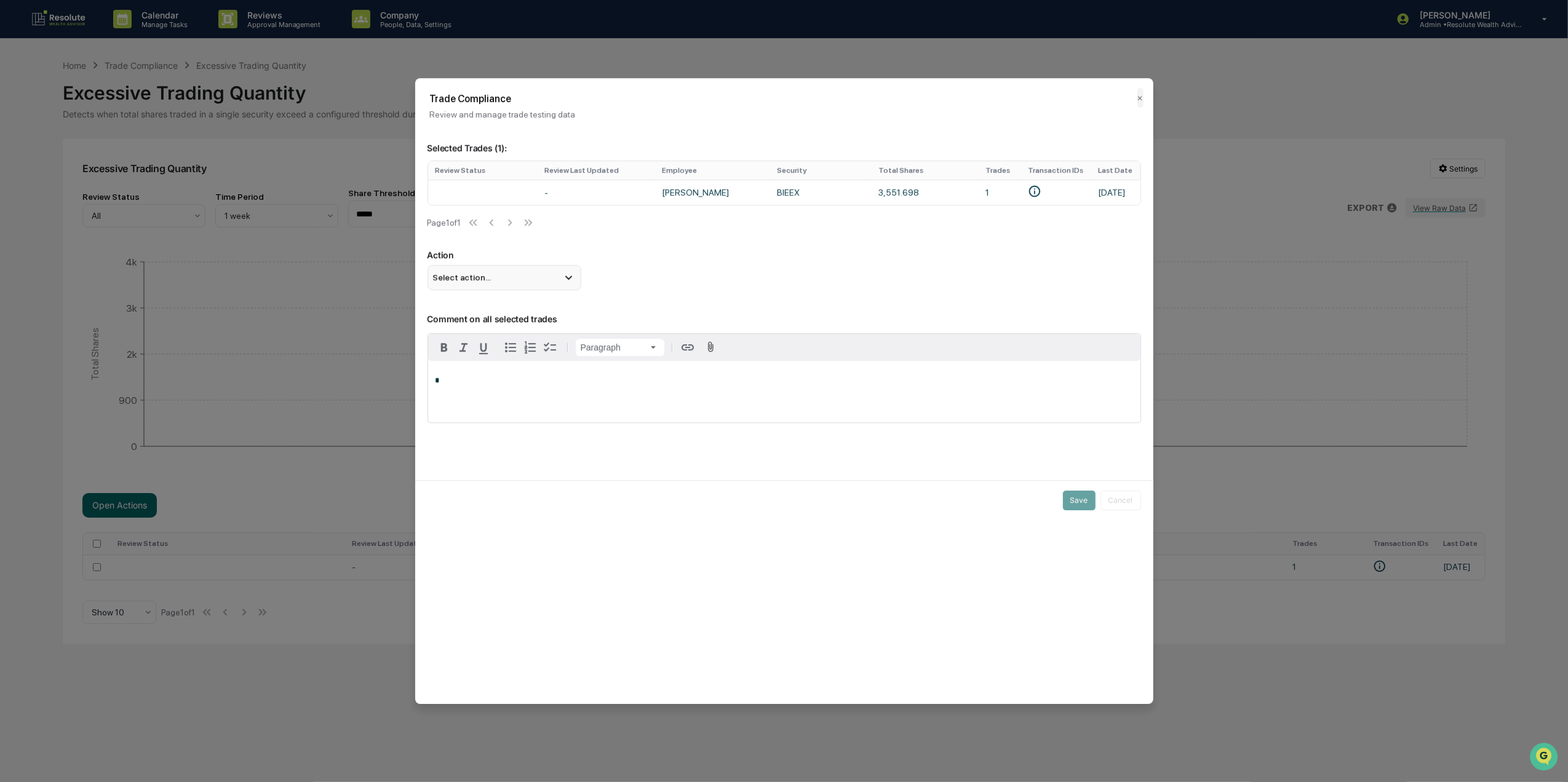
click at [534, 289] on div "Select action..." at bounding box center [505, 278] width 154 height 25
click at [628, 279] on div "Action Select action... Flag Item of Interest Mark Not Item of Interest" at bounding box center [784, 269] width 713 height 40
click at [1137, 102] on button "✕" at bounding box center [1140, 98] width 6 height 20
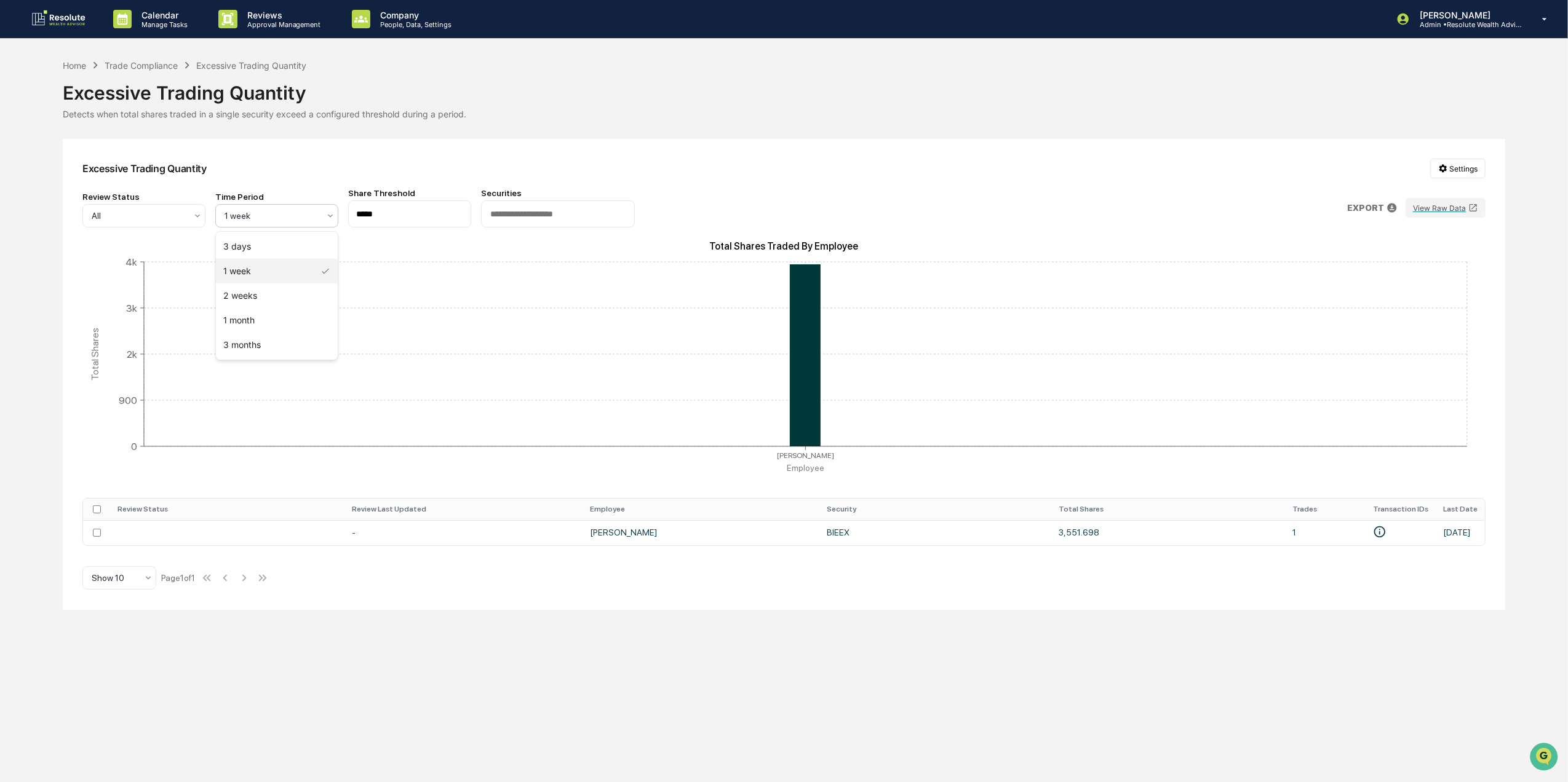
click at [242, 217] on div at bounding box center [272, 216] width 95 height 12
click at [298, 325] on div "1 month" at bounding box center [276, 320] width 121 height 25
click at [149, 62] on div "Trade Compliance" at bounding box center [141, 66] width 73 height 11
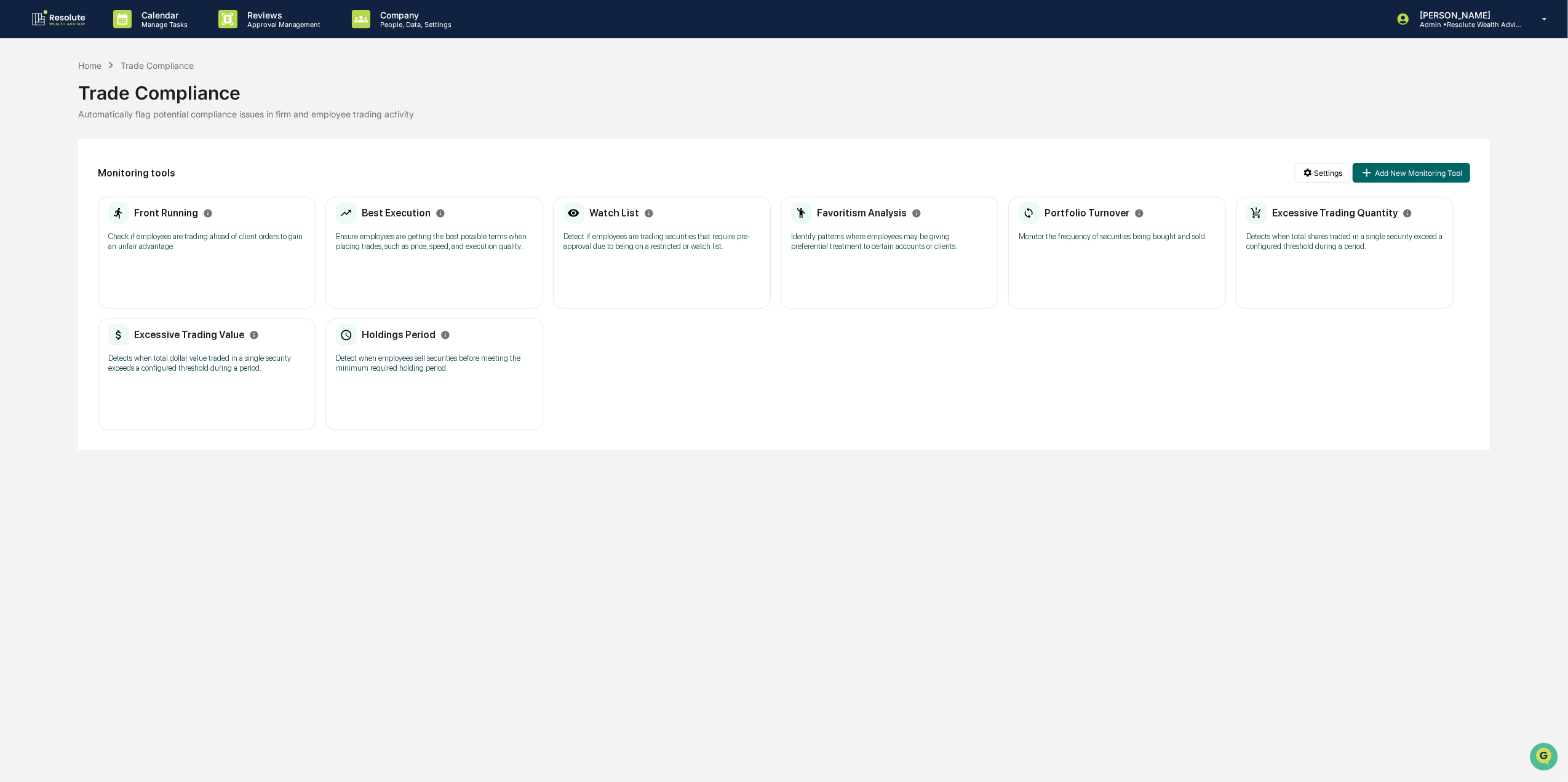
click at [201, 388] on div "Excessive Trading Value Detects when total dollar value traded in a single secu…" at bounding box center [207, 374] width 218 height 112
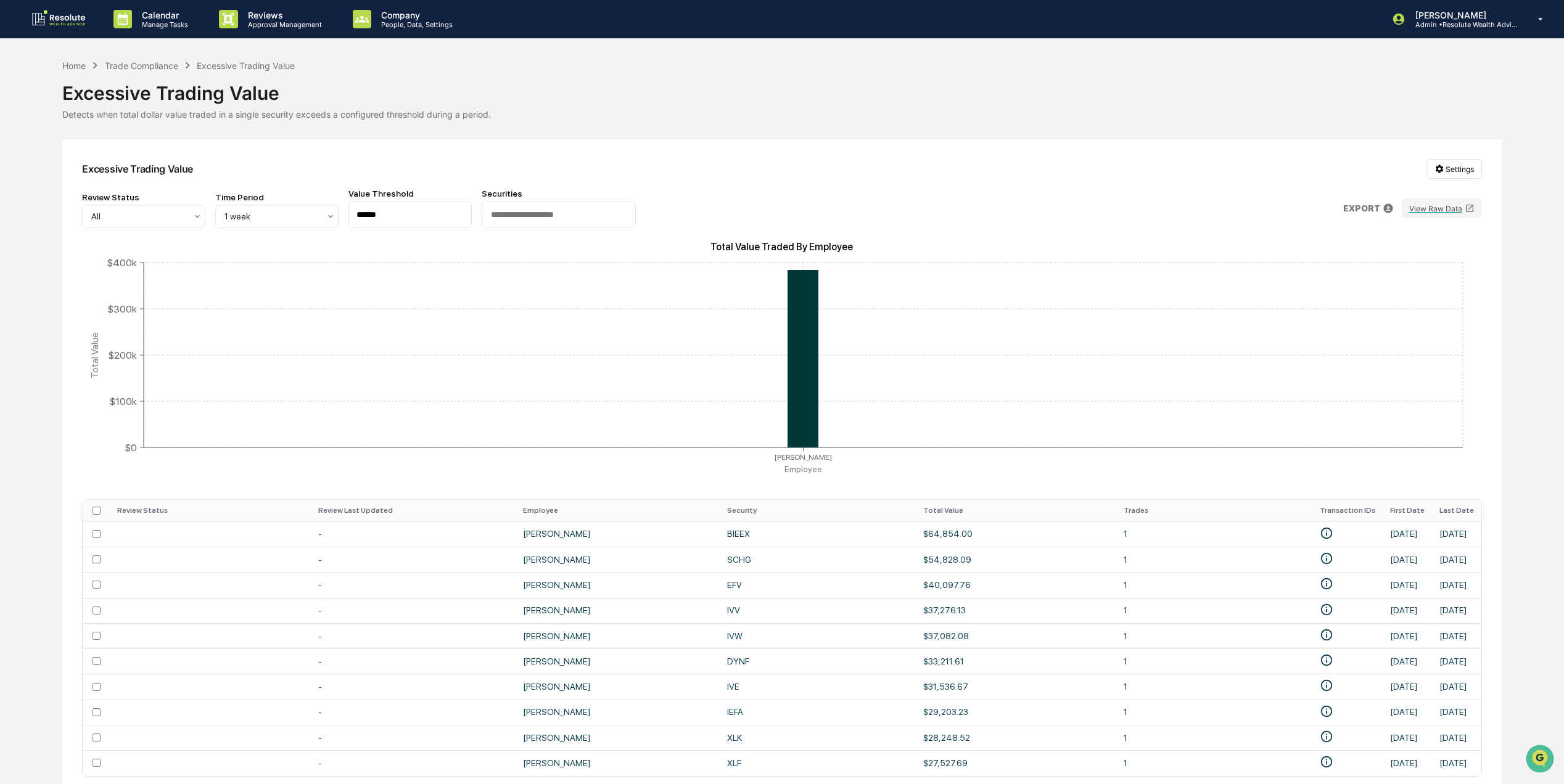
click at [933, 511] on th "Total Value" at bounding box center [1016, 510] width 200 height 22
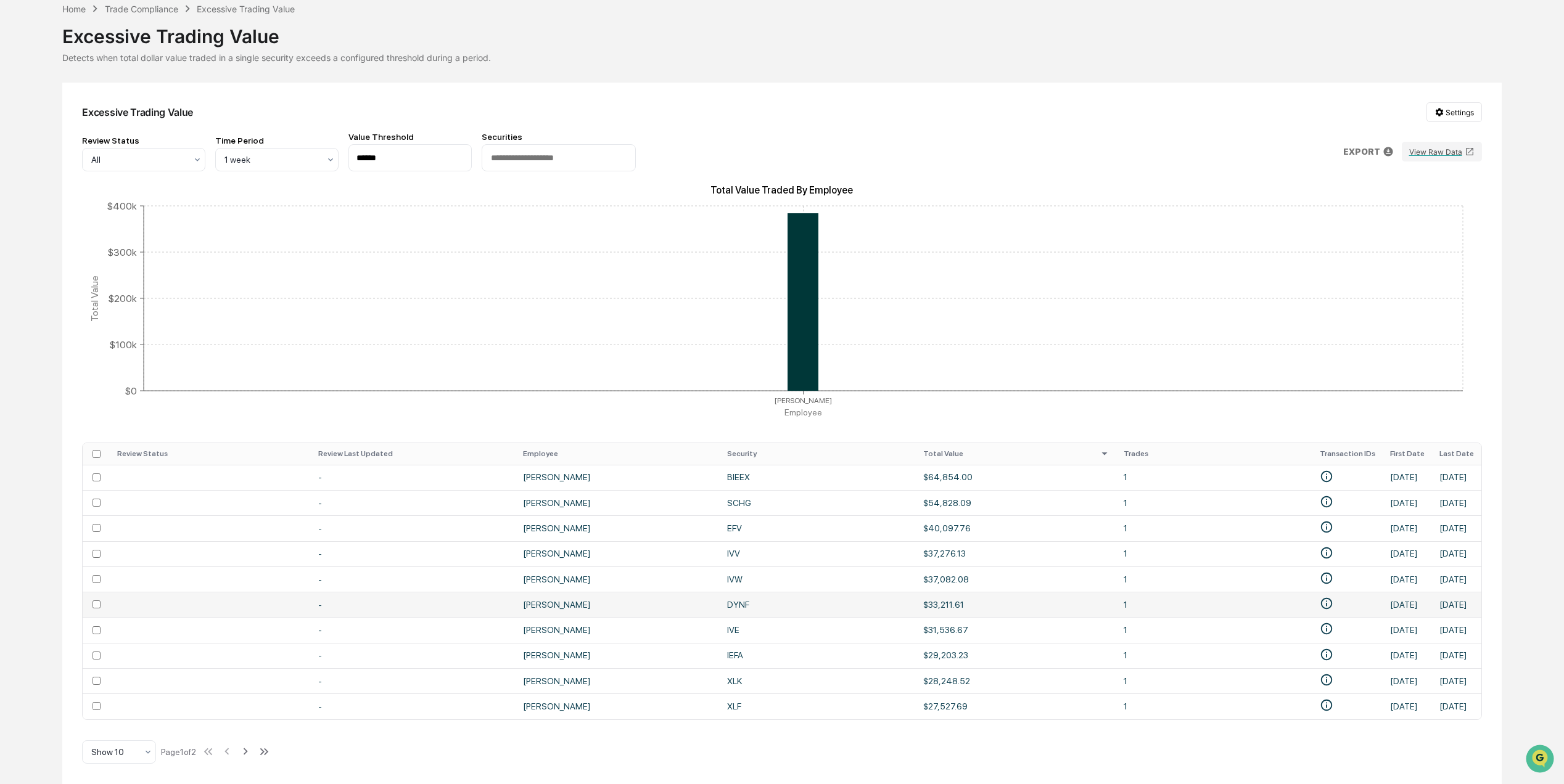
scroll to position [69, 0]
click at [126, 761] on div "Show 10" at bounding box center [114, 752] width 58 height 17
click at [129, 715] on div "Show 100" at bounding box center [119, 720] width 73 height 25
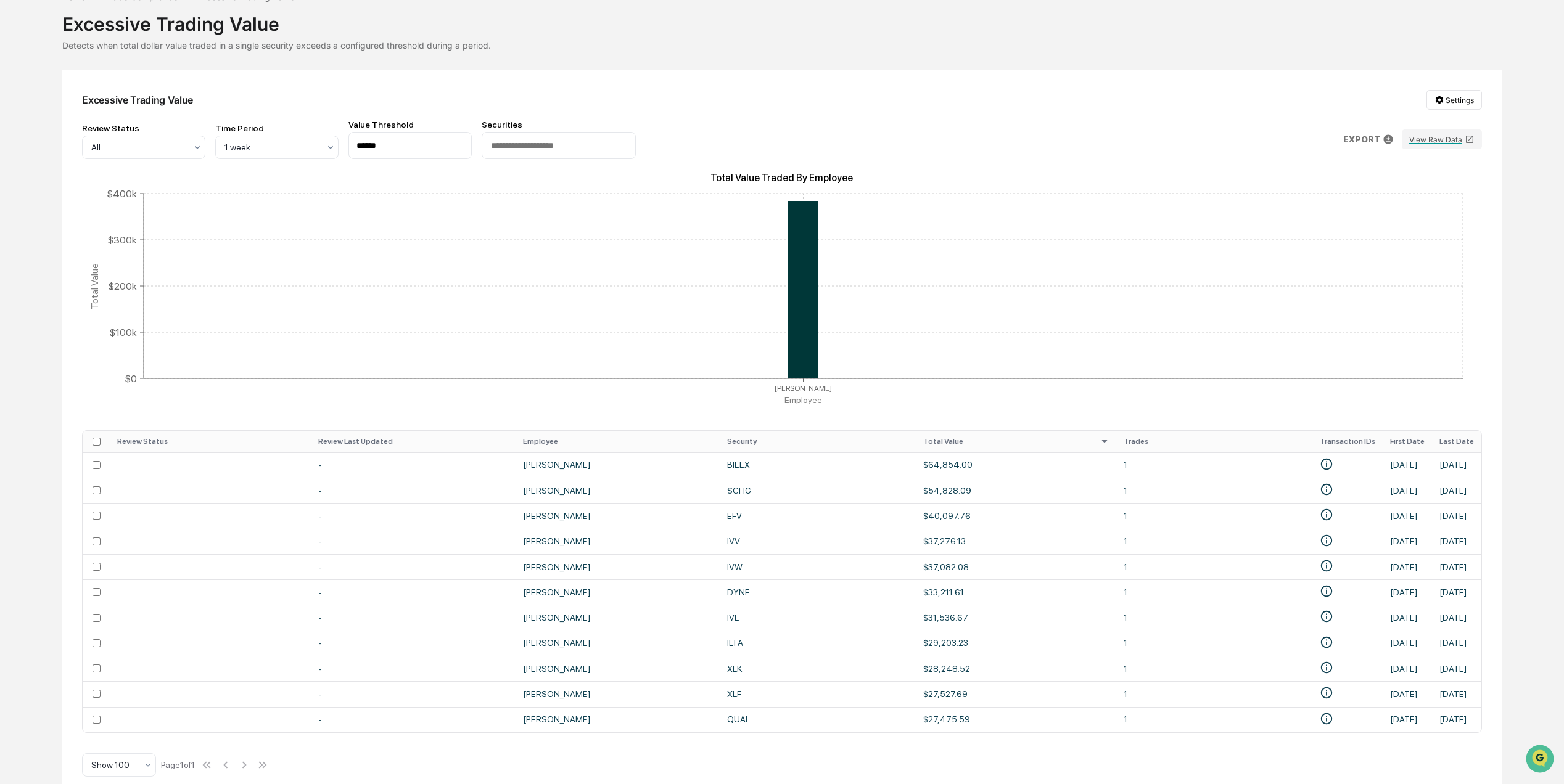
click at [950, 440] on th "Total Value" at bounding box center [1016, 442] width 200 height 22
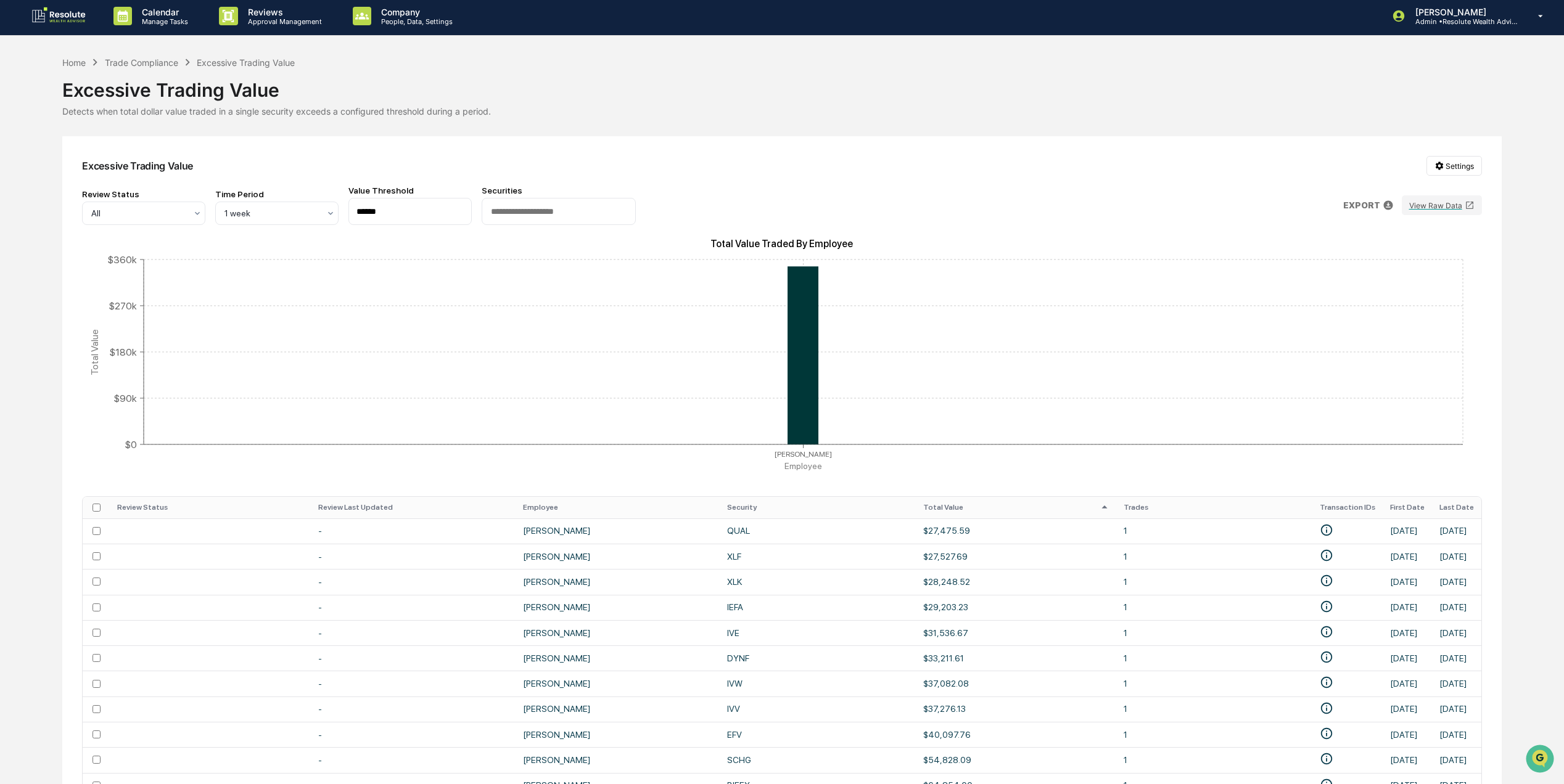
scroll to position [0, 0]
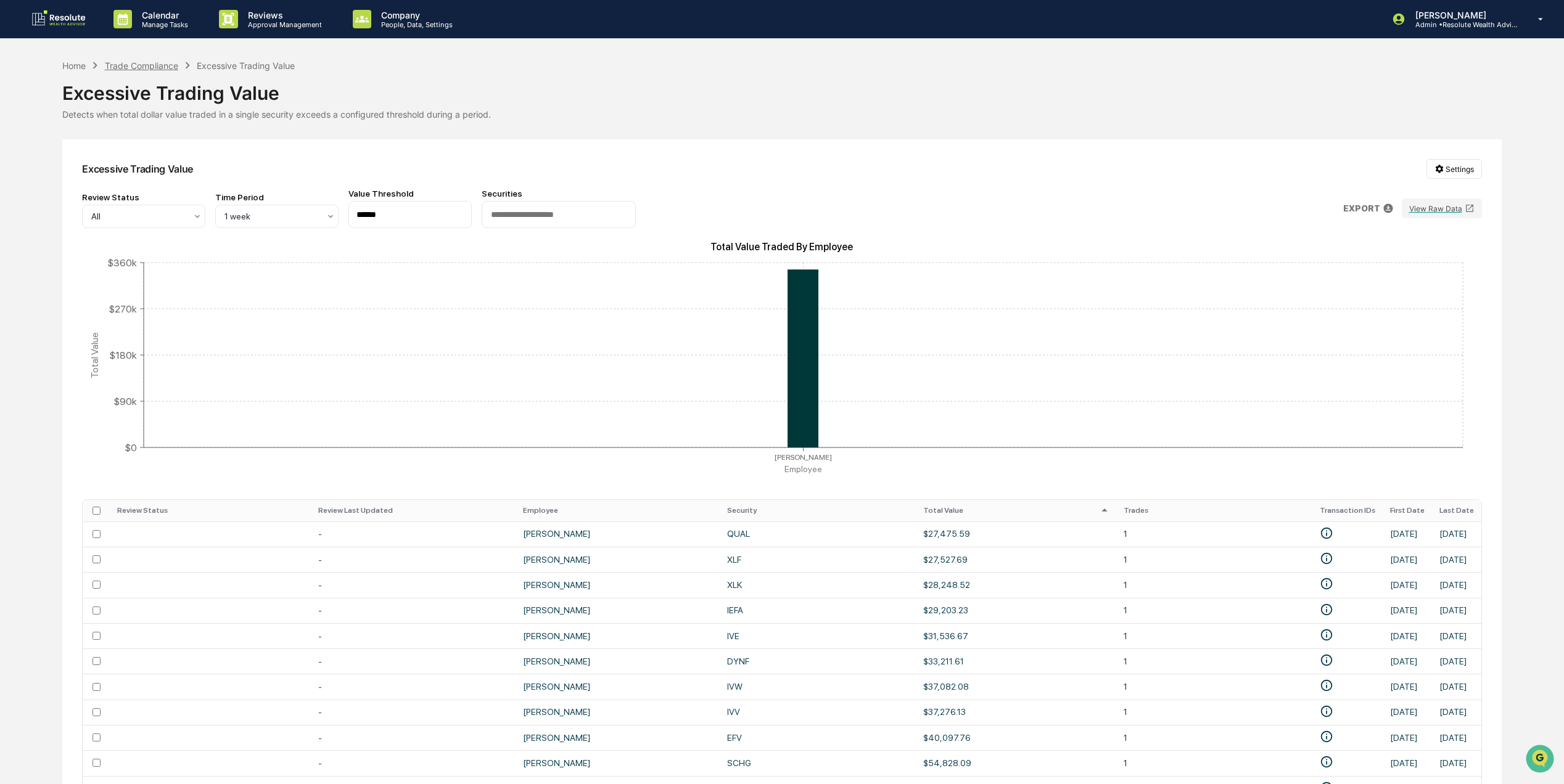
click at [138, 67] on div "Trade Compliance" at bounding box center [141, 66] width 73 height 11
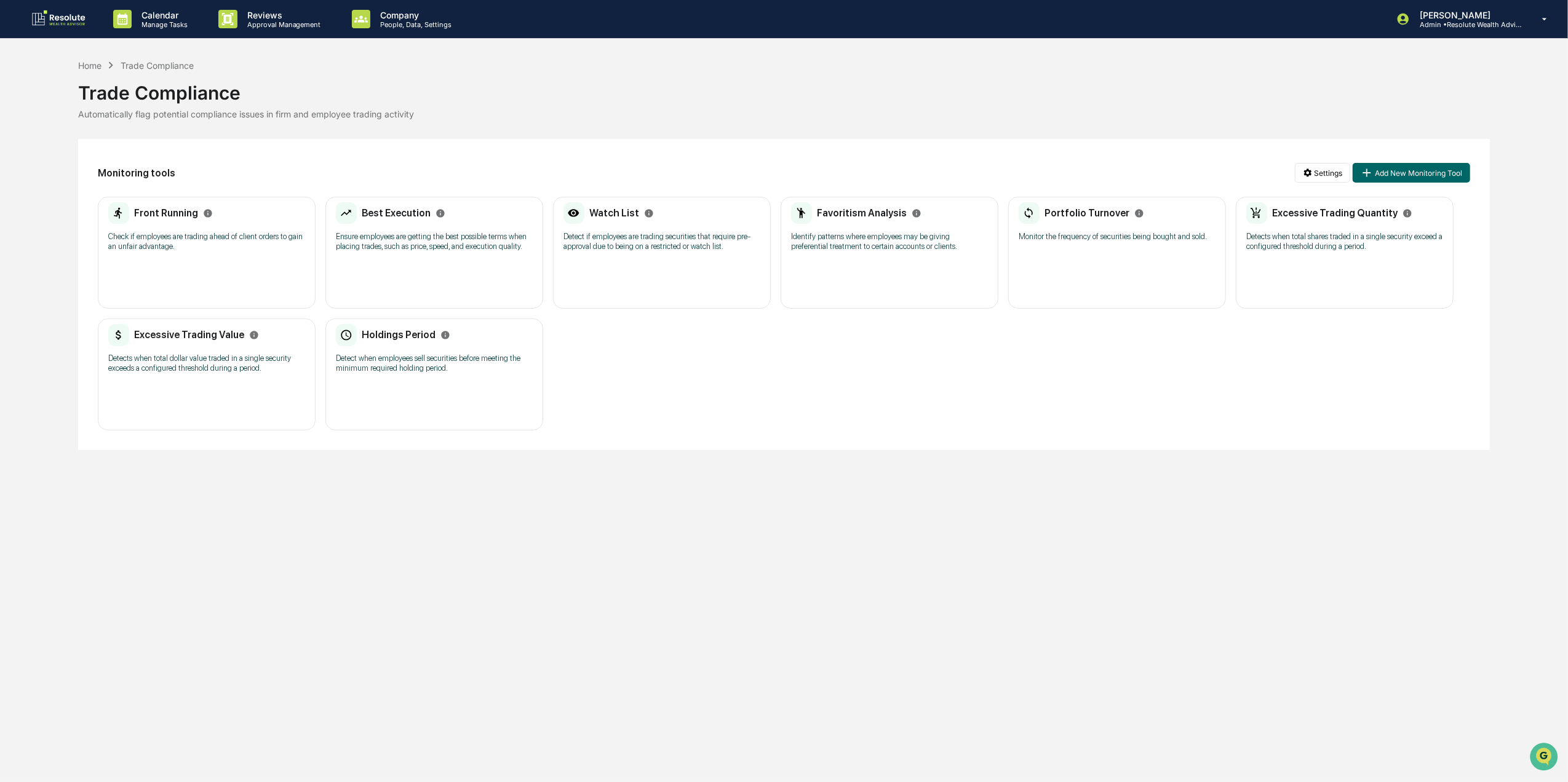
click at [399, 388] on div "Holdings Period Detect when employees sell securities before meeting the minimu…" at bounding box center [434, 374] width 218 height 112
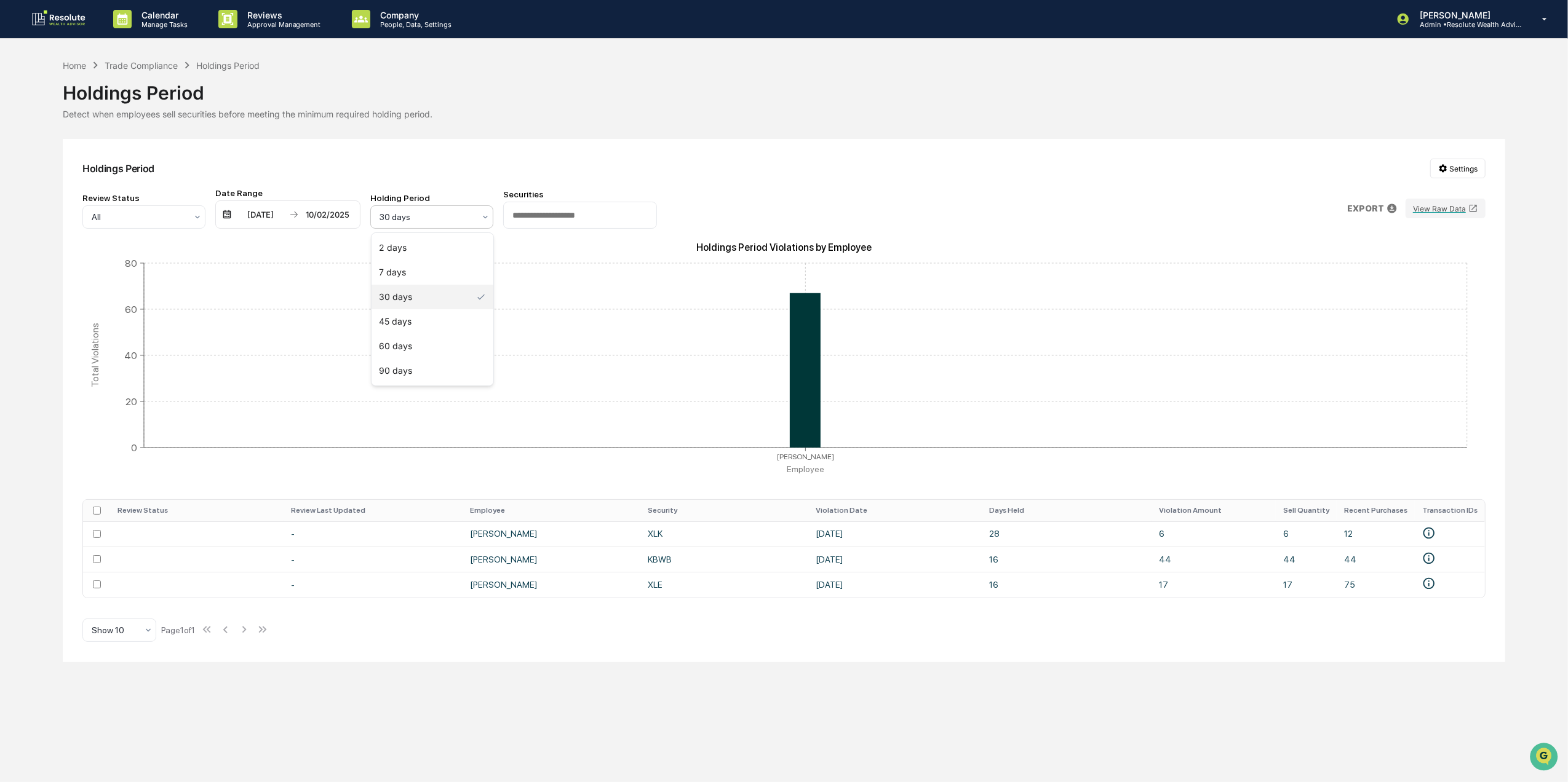
click at [402, 219] on div at bounding box center [427, 217] width 95 height 12
click at [459, 271] on div "7 days" at bounding box center [432, 272] width 121 height 25
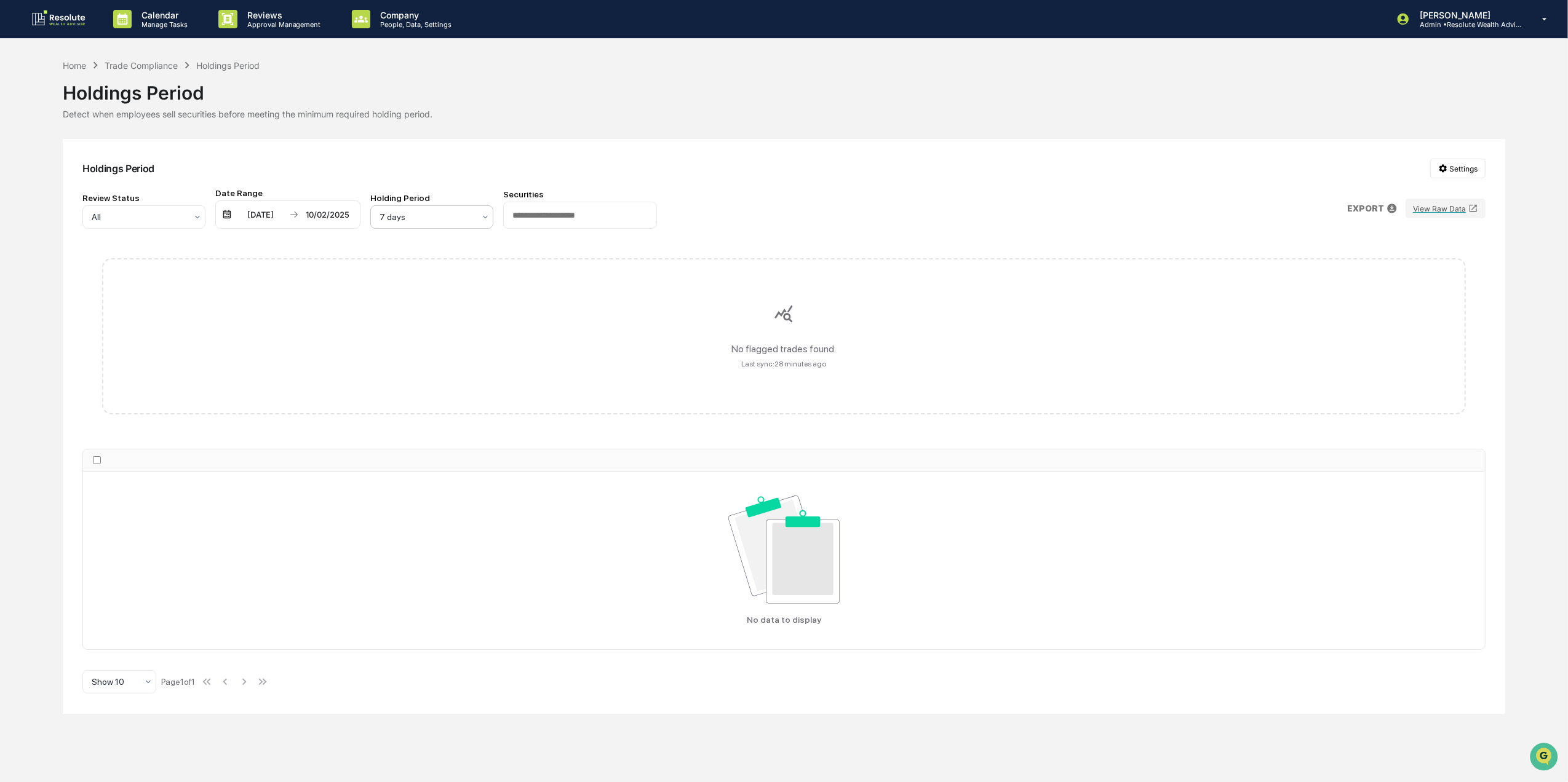
click at [425, 214] on div at bounding box center [427, 217] width 95 height 12
click at [439, 300] on div "30 days" at bounding box center [432, 297] width 121 height 25
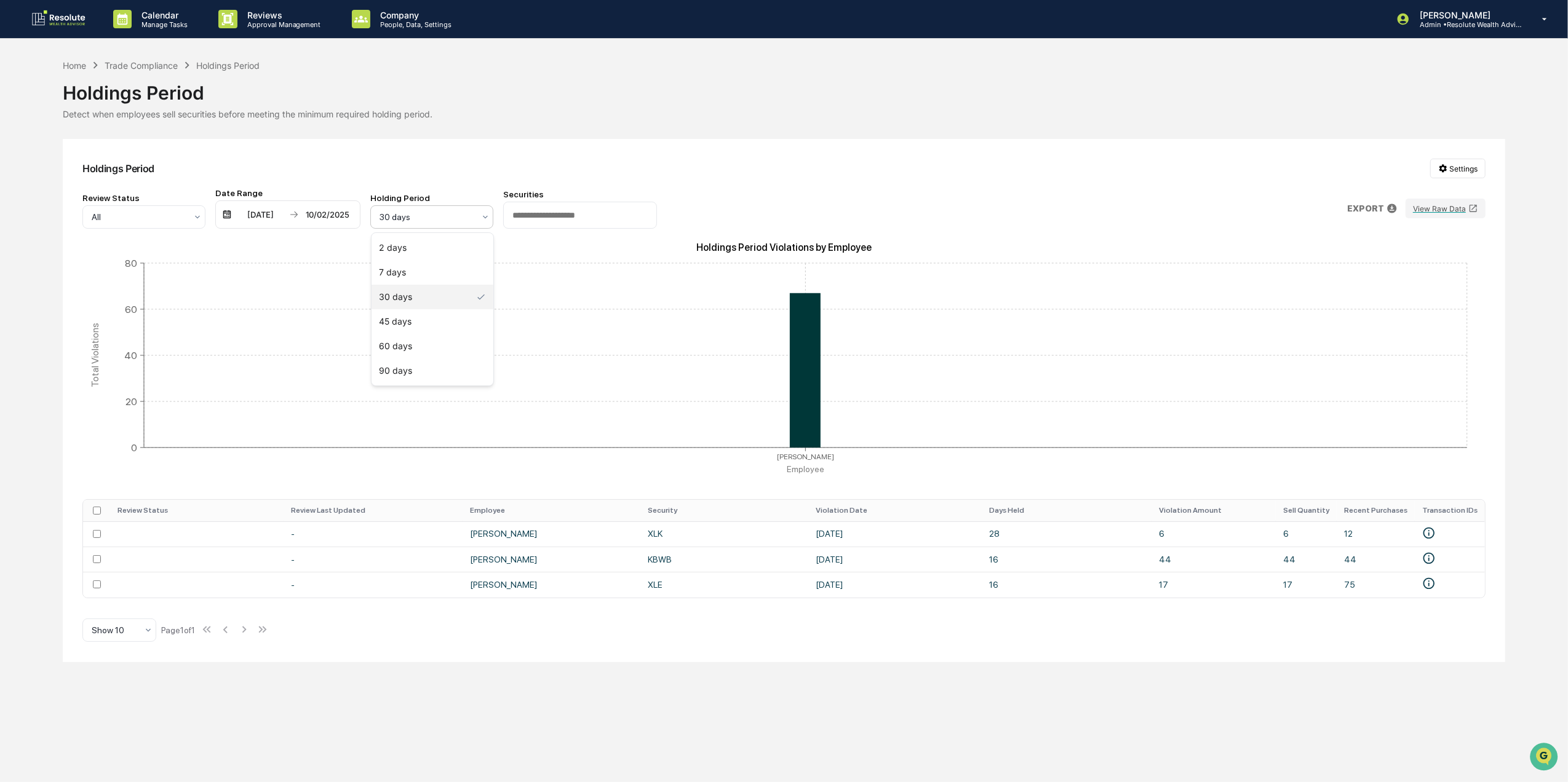
click at [456, 219] on div at bounding box center [427, 217] width 95 height 12
click at [443, 268] on div "7 days" at bounding box center [432, 272] width 121 height 25
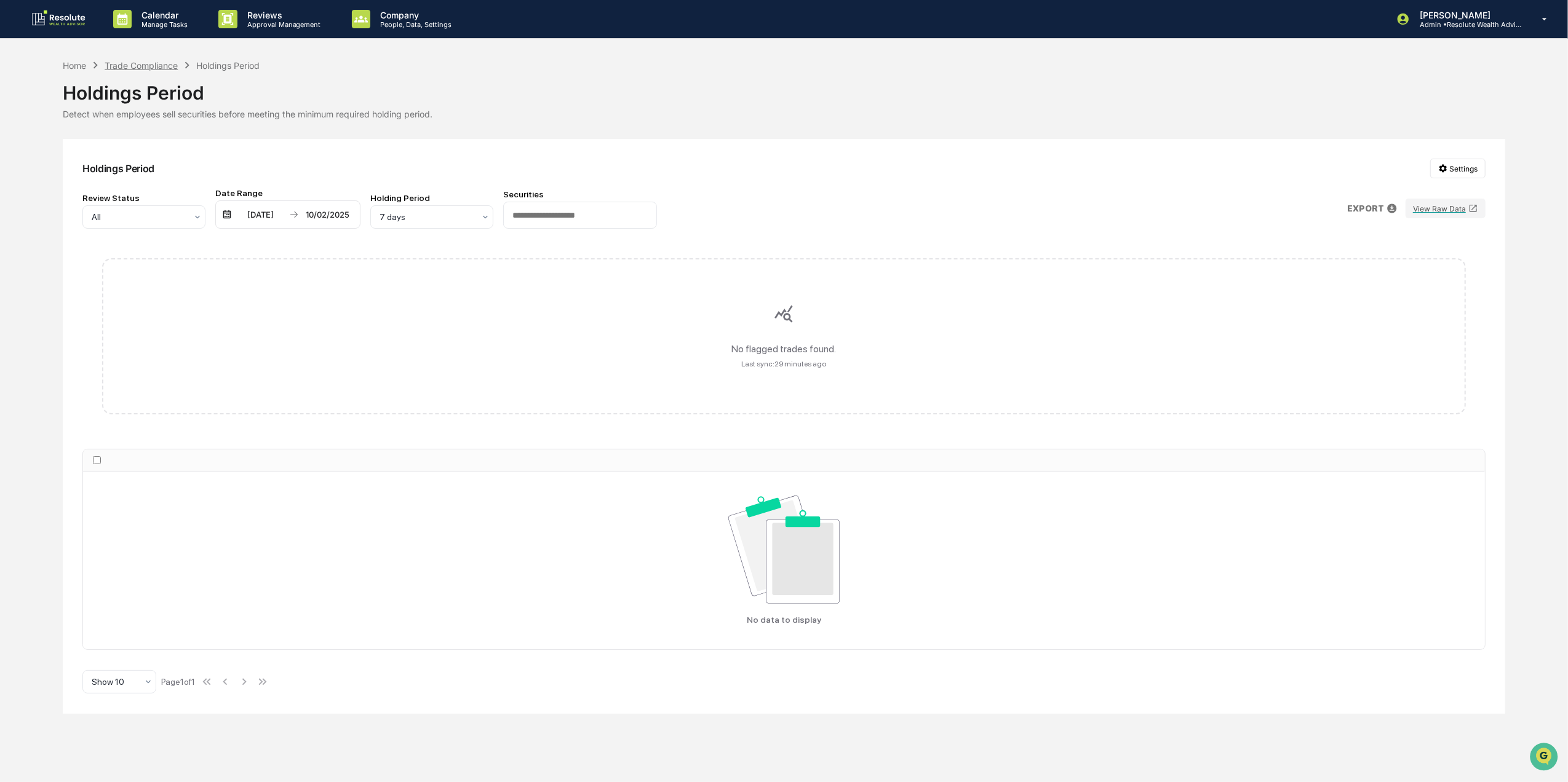
click at [139, 60] on div "Trade Compliance" at bounding box center [141, 66] width 73 height 11
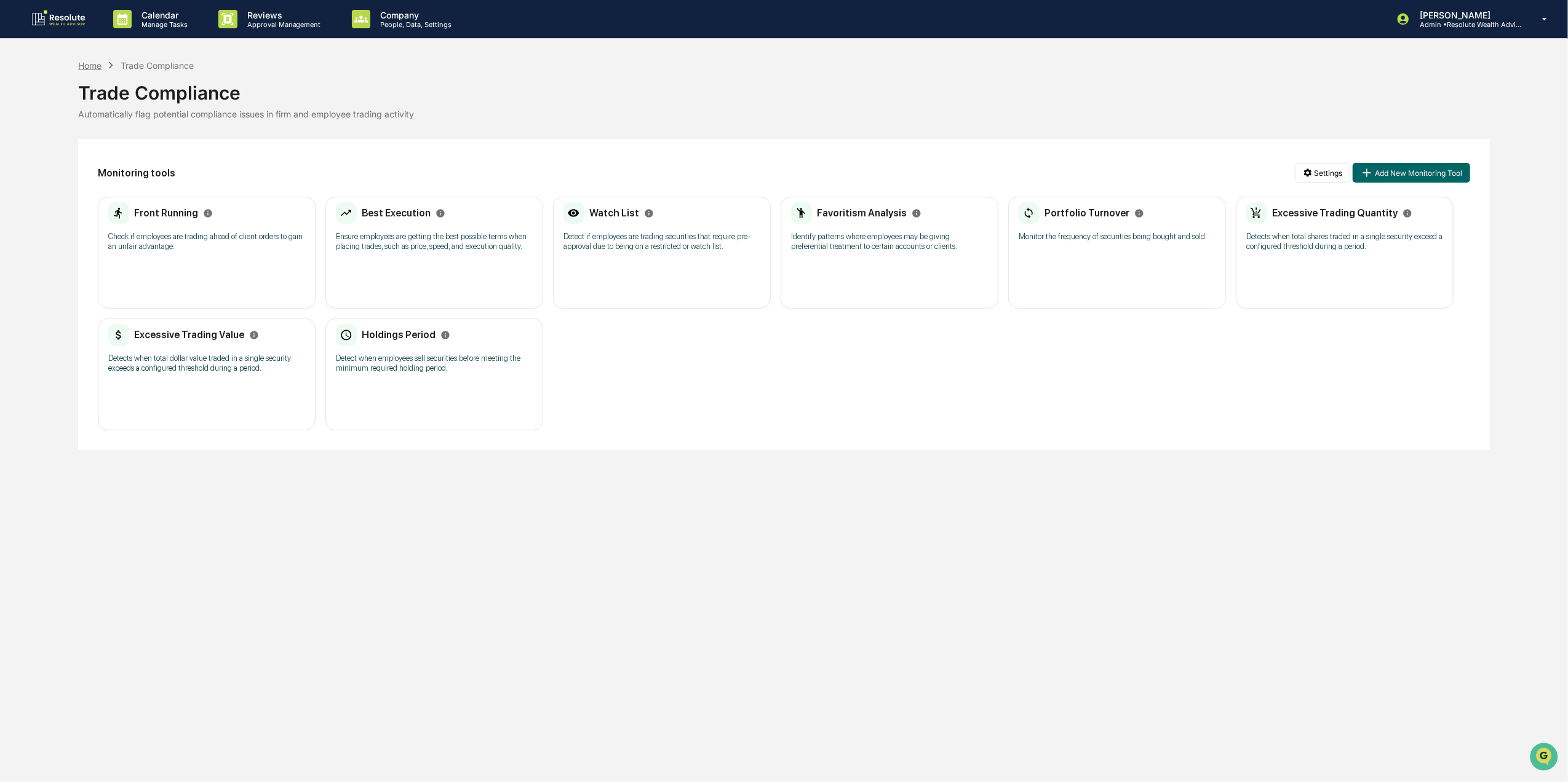
click at [95, 63] on div "Home" at bounding box center [90, 66] width 23 height 11
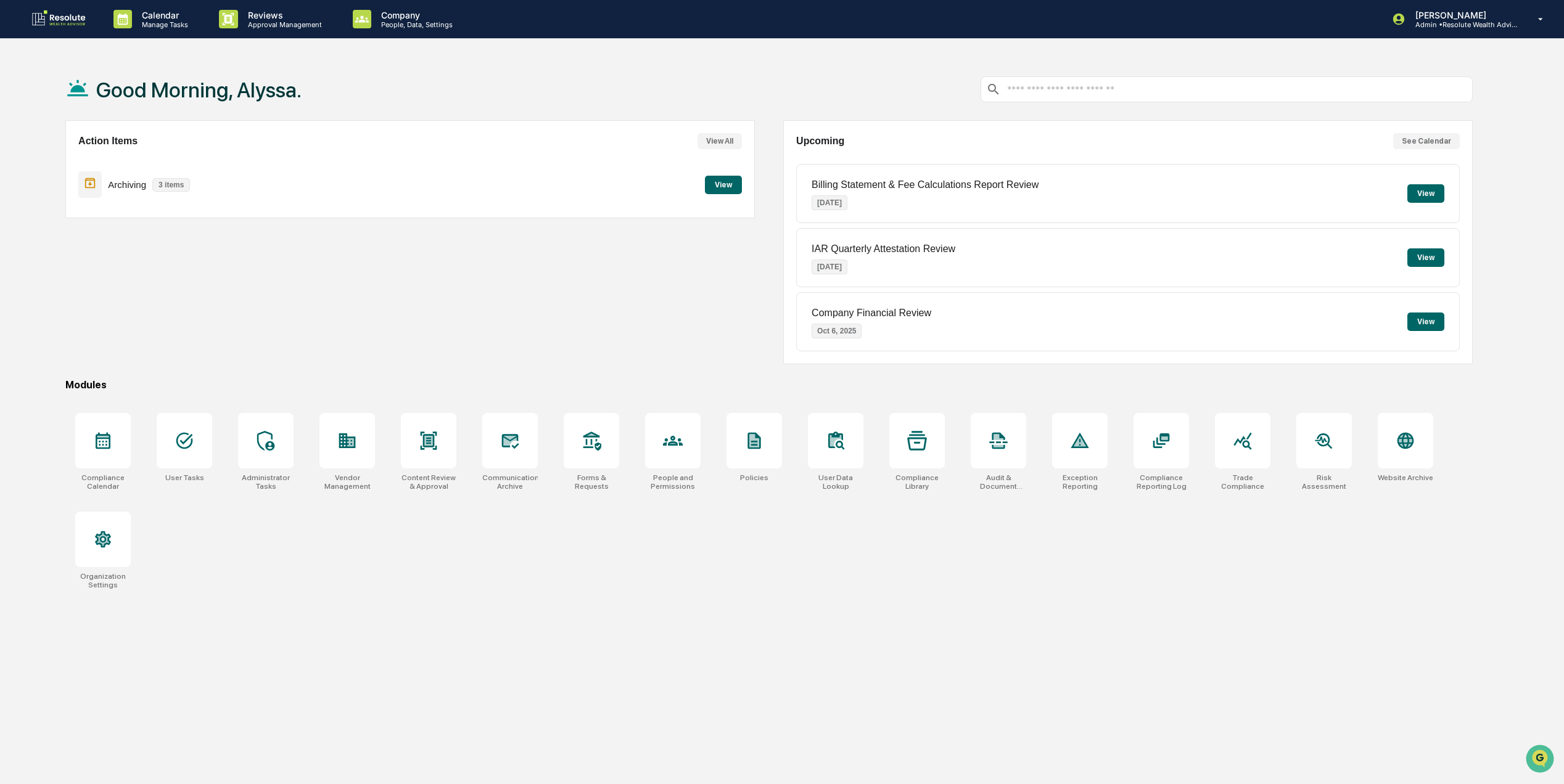
click at [1431, 254] on button "View" at bounding box center [1426, 258] width 37 height 18
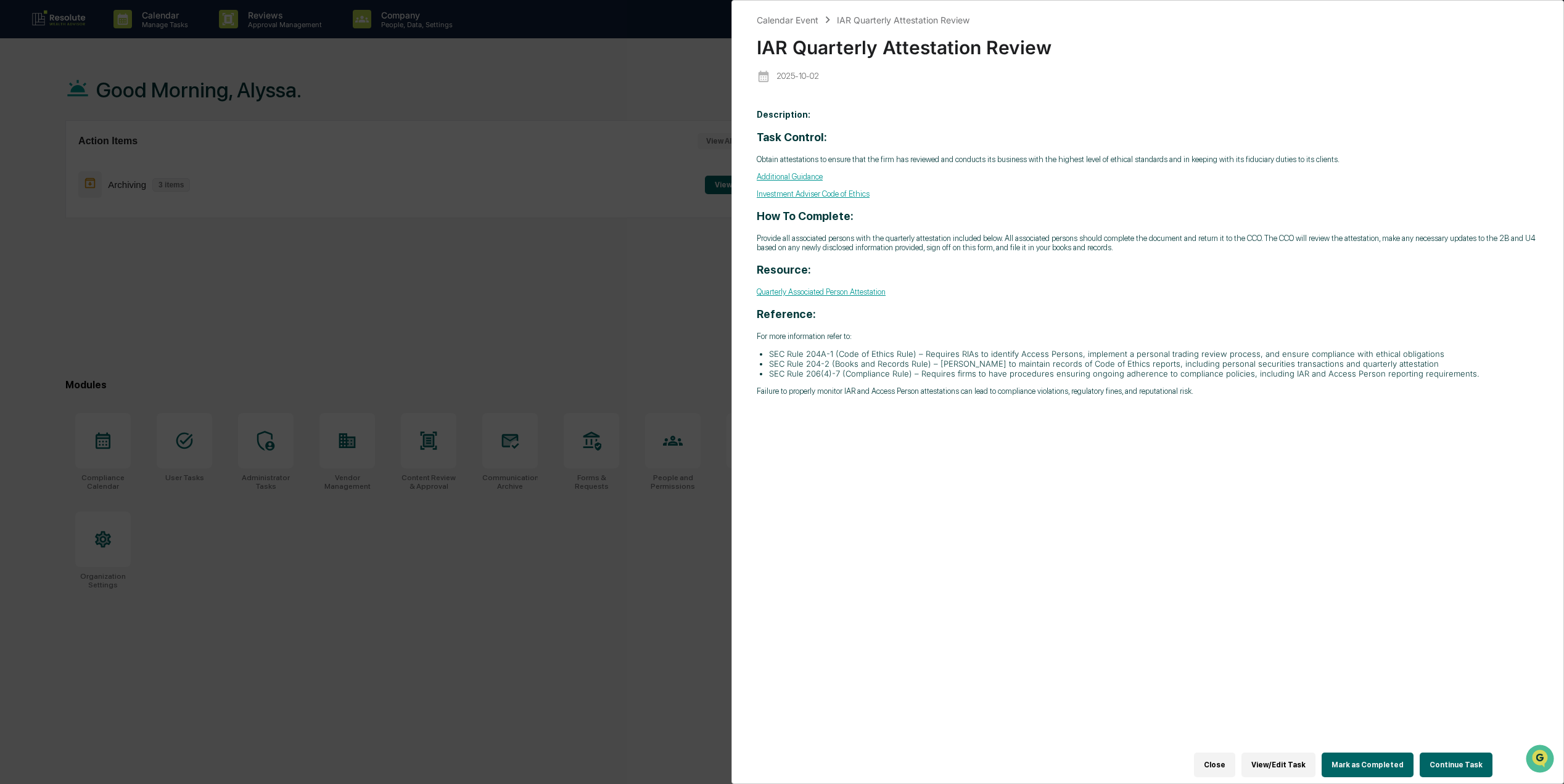
click at [1219, 753] on button "Close" at bounding box center [1215, 765] width 42 height 25
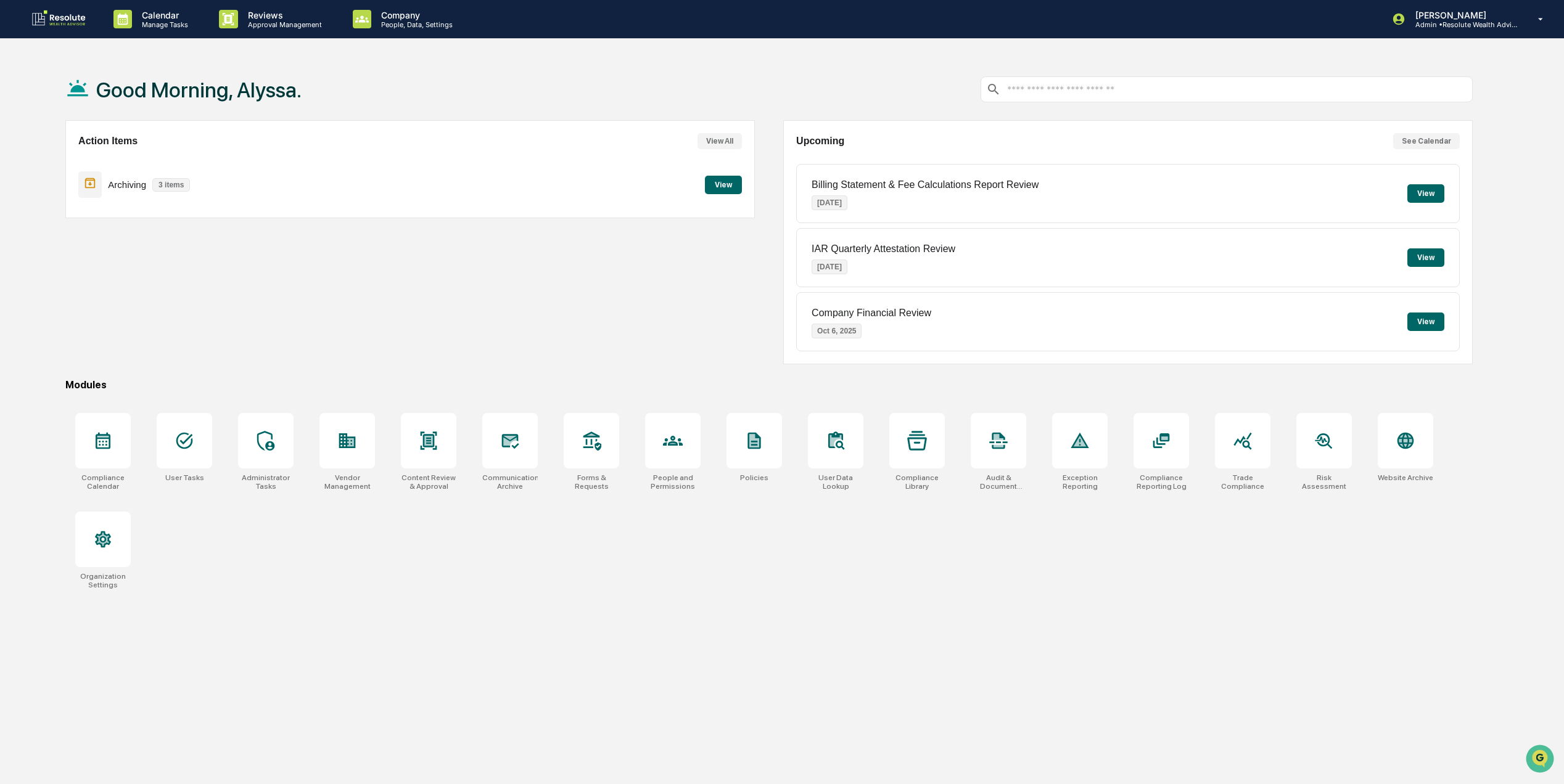
click at [1439, 259] on button "View" at bounding box center [1426, 258] width 37 height 18
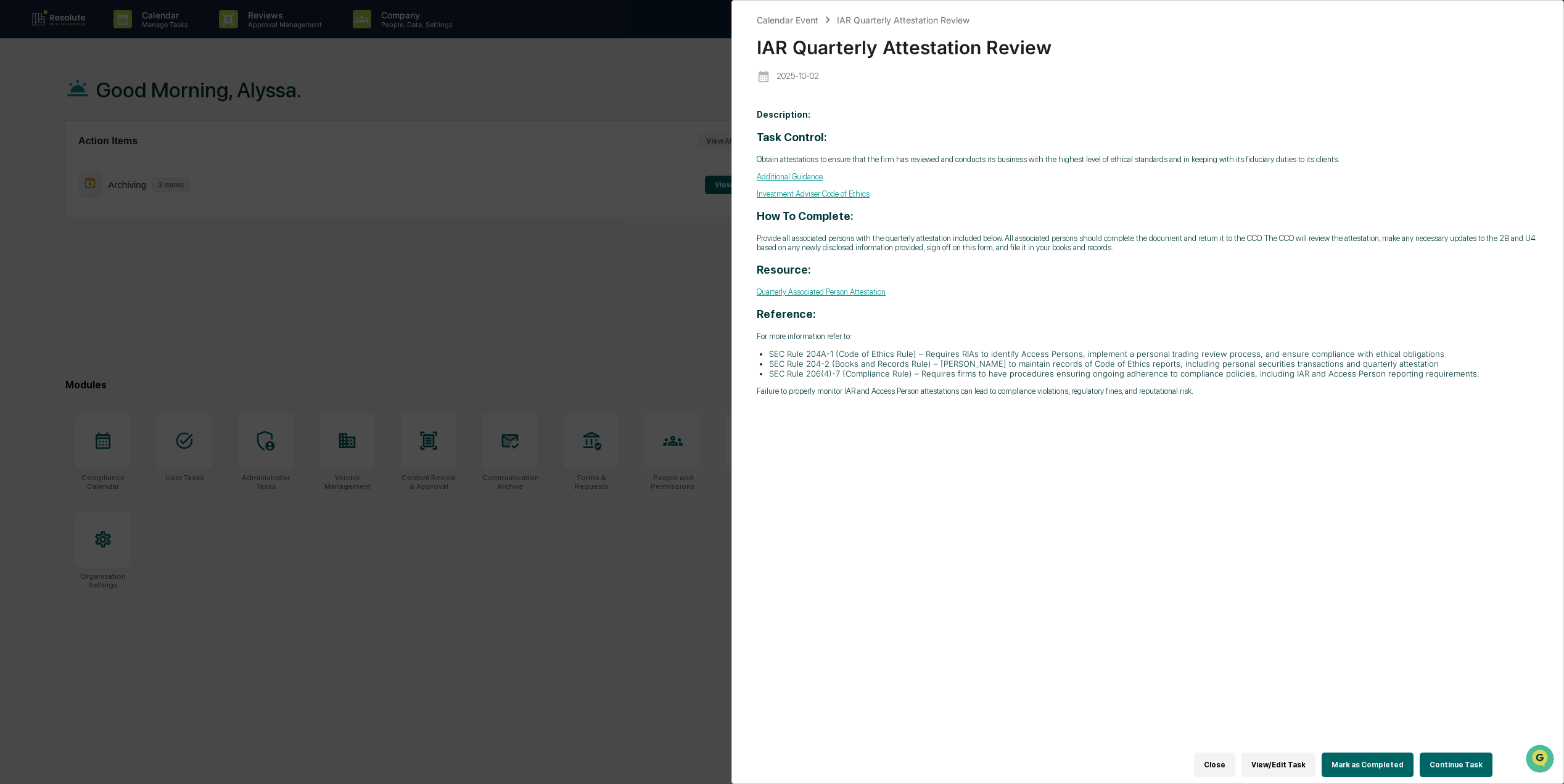
click at [1236, 755] on button "Close" at bounding box center [1215, 765] width 42 height 25
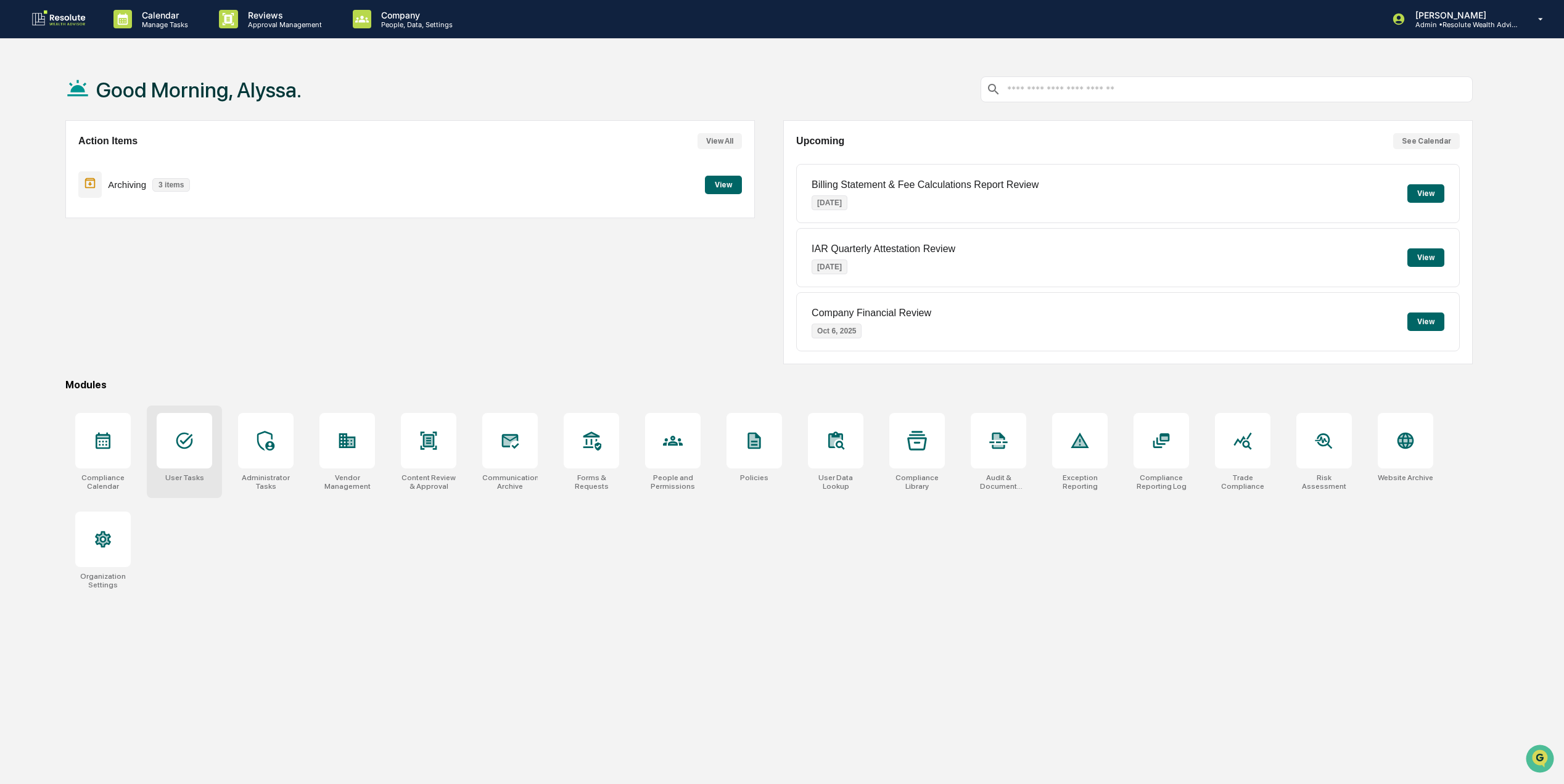
click at [172, 455] on div at bounding box center [184, 440] width 55 height 55
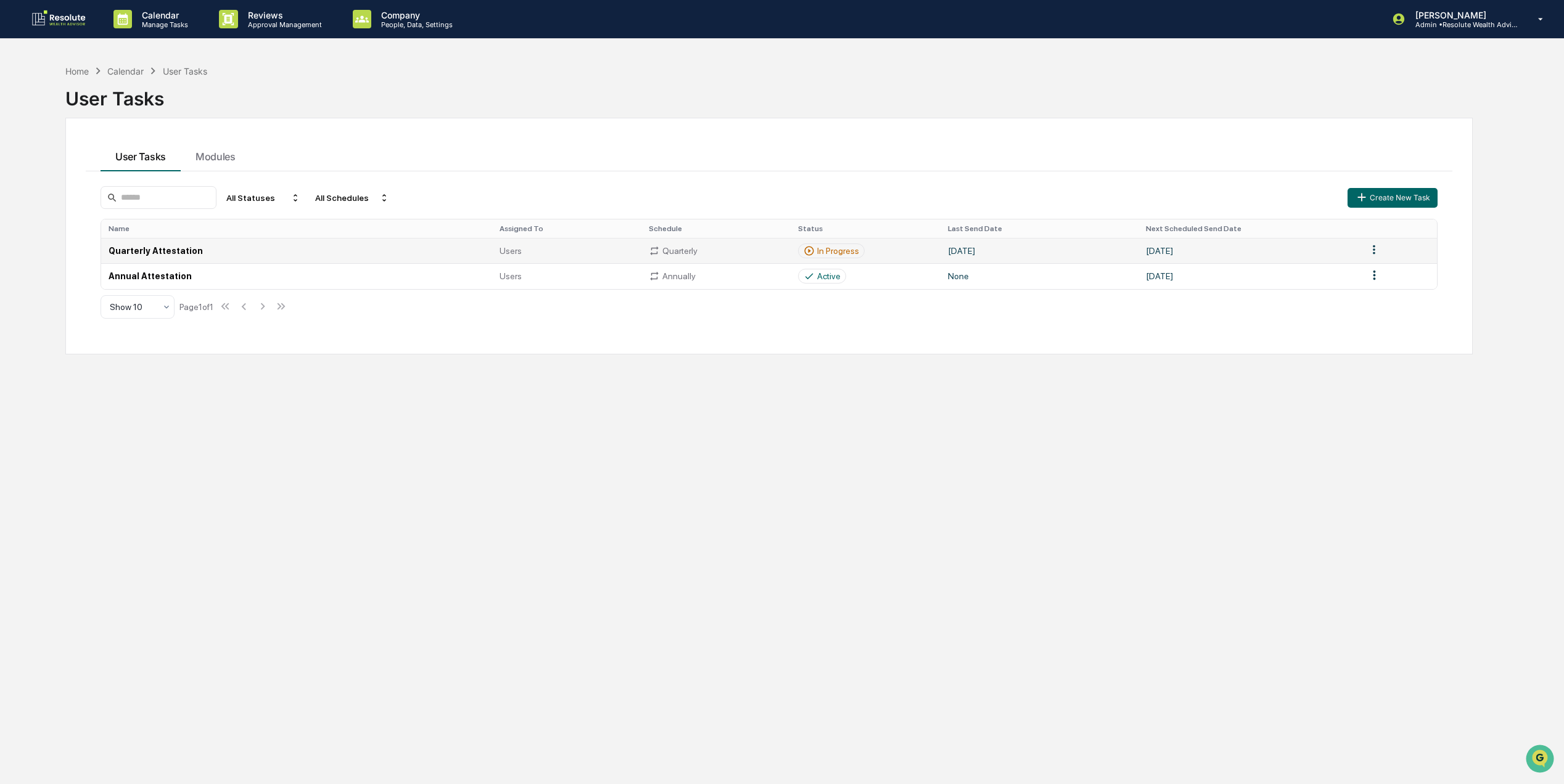
click at [188, 249] on td "Quarterly Attestation" at bounding box center [296, 250] width 390 height 25
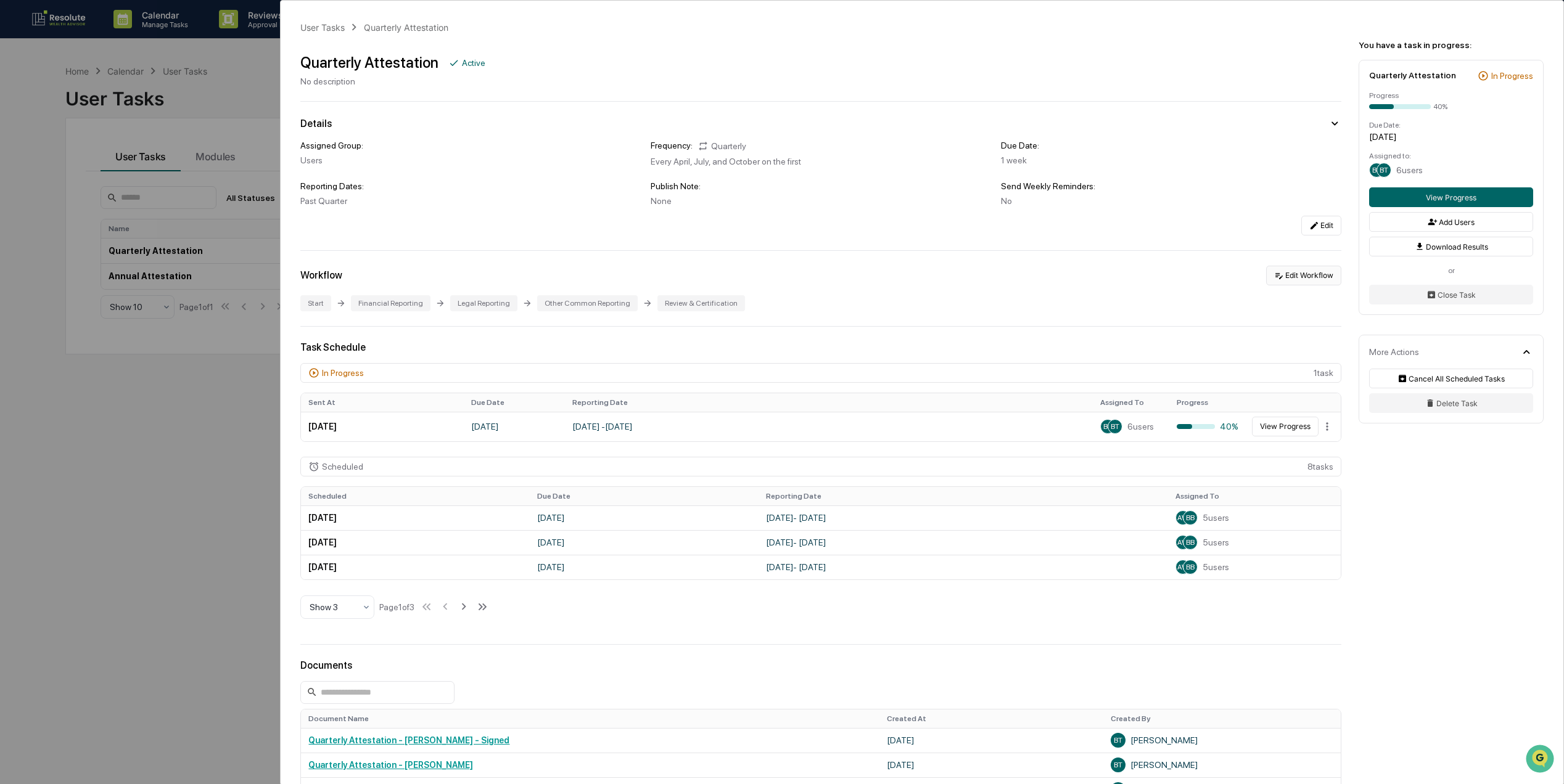
click at [1289, 279] on button "Edit Workflow" at bounding box center [1304, 276] width 76 height 20
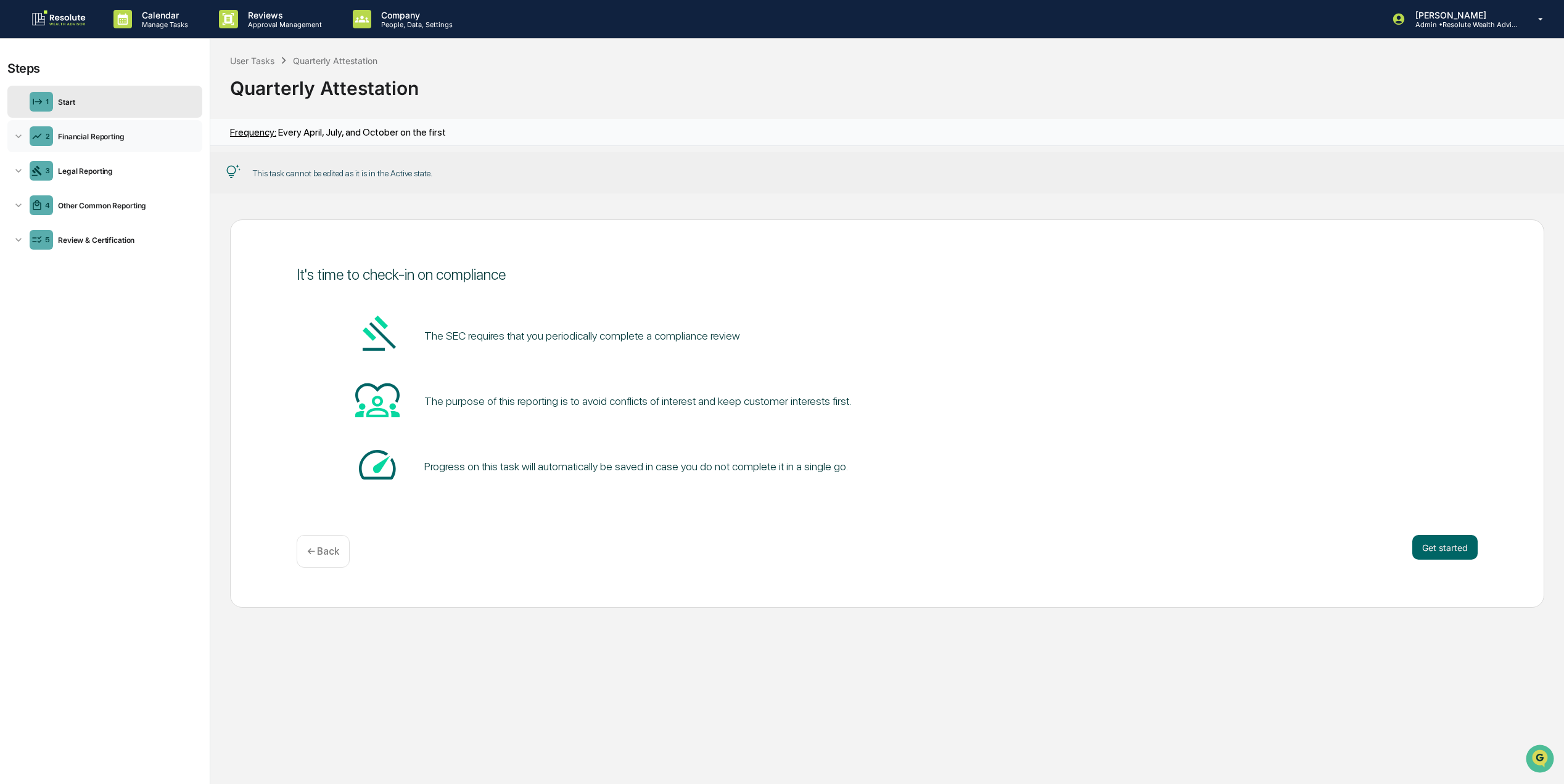
click at [97, 135] on div "Financial Reporting" at bounding box center [125, 137] width 144 height 9
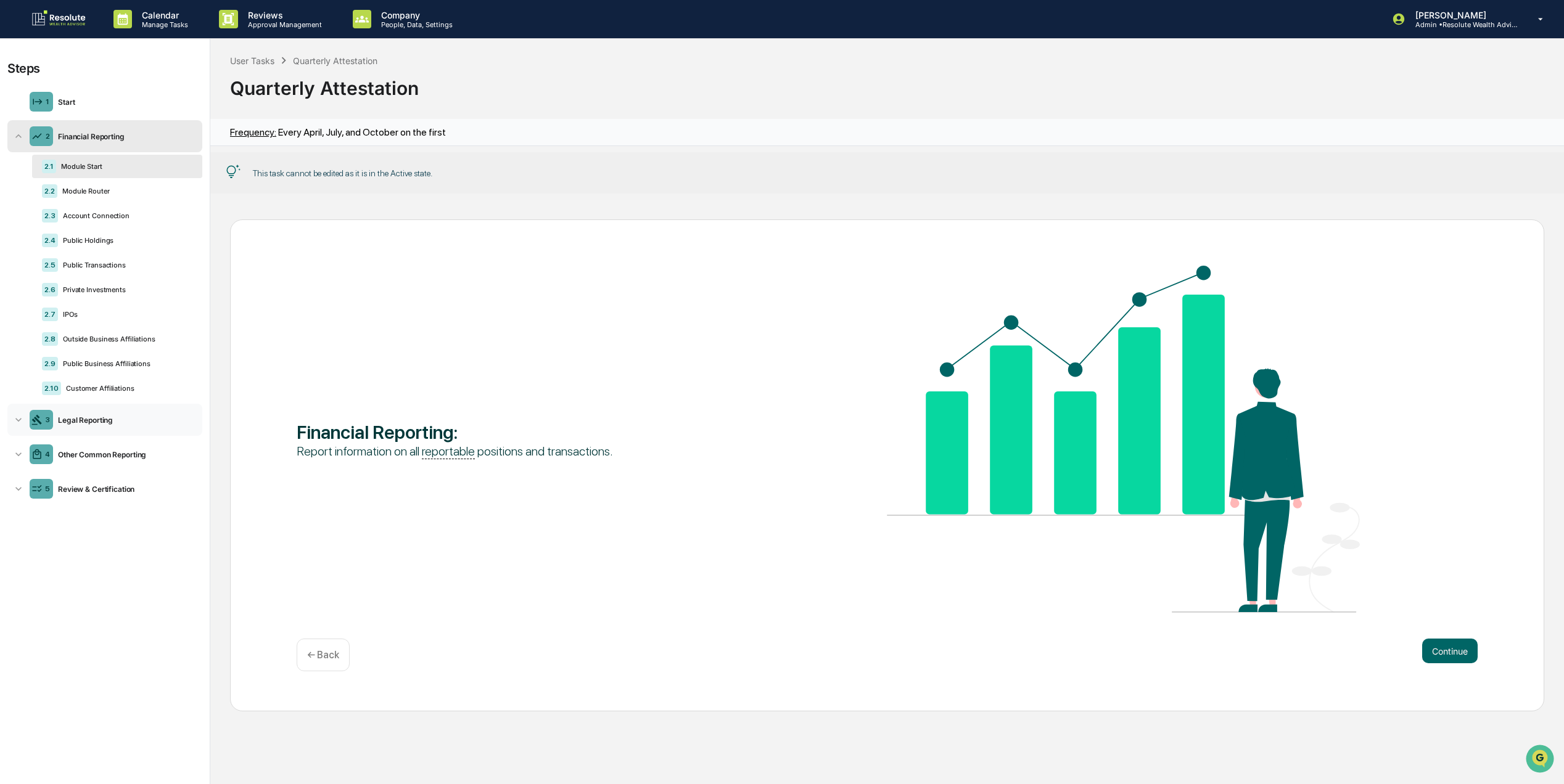
click at [105, 417] on div "3 Legal Reporting" at bounding box center [105, 420] width 195 height 32
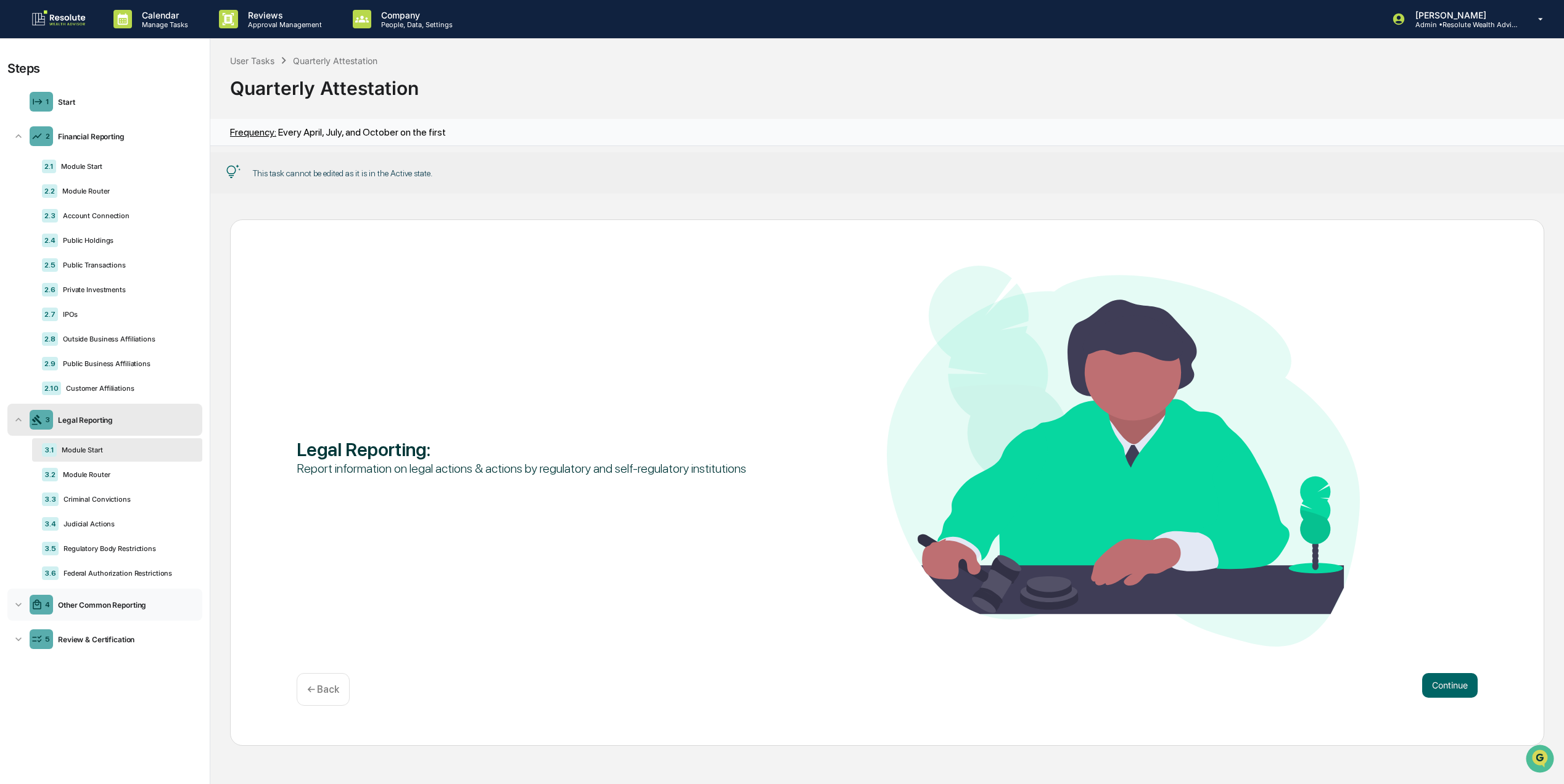
click at [79, 610] on div "Other Common Reporting" at bounding box center [125, 605] width 144 height 9
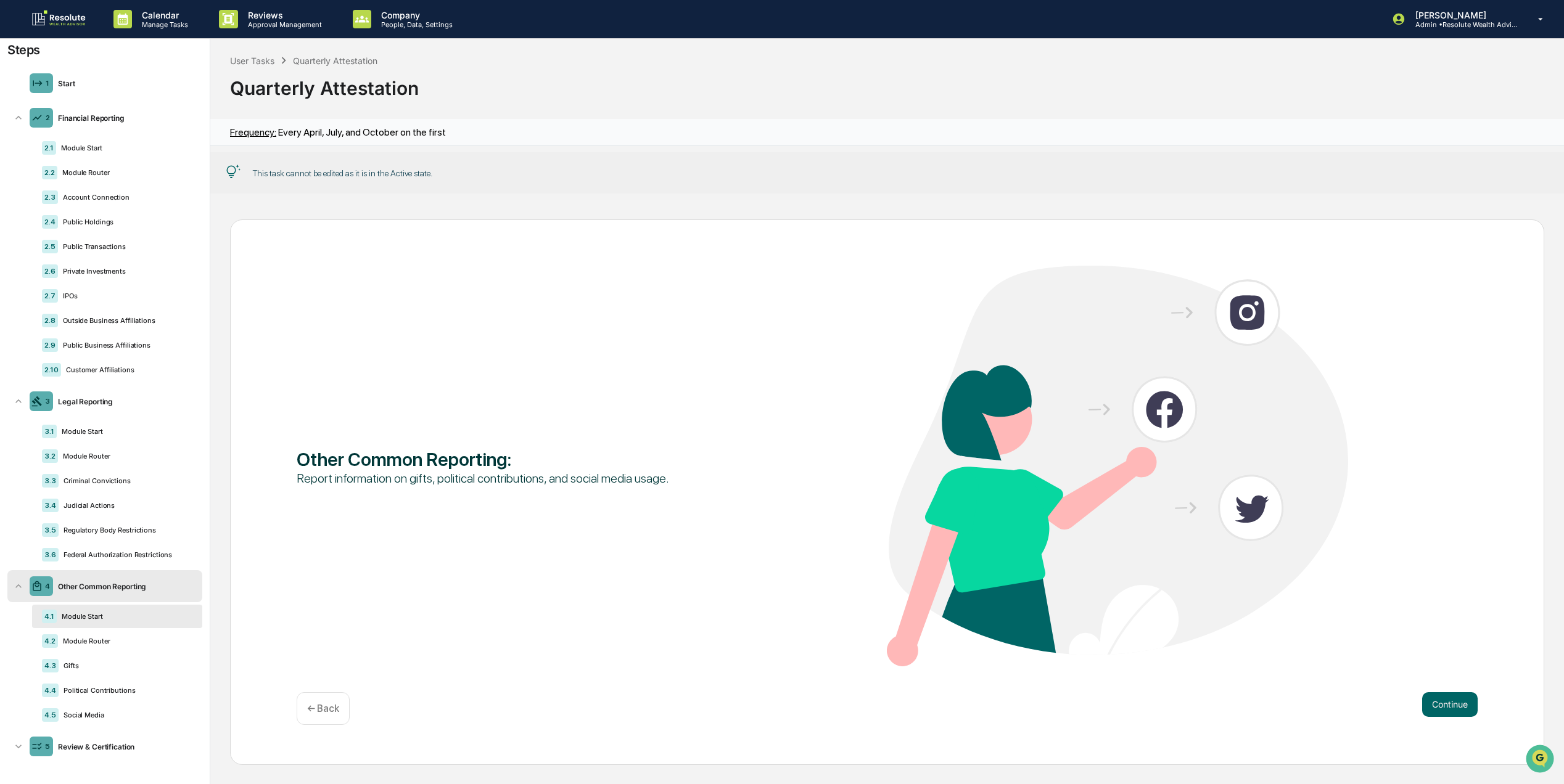
scroll to position [1, 0]
click at [129, 657] on div "4.3 Gifts" at bounding box center [116, 665] width 170 height 23
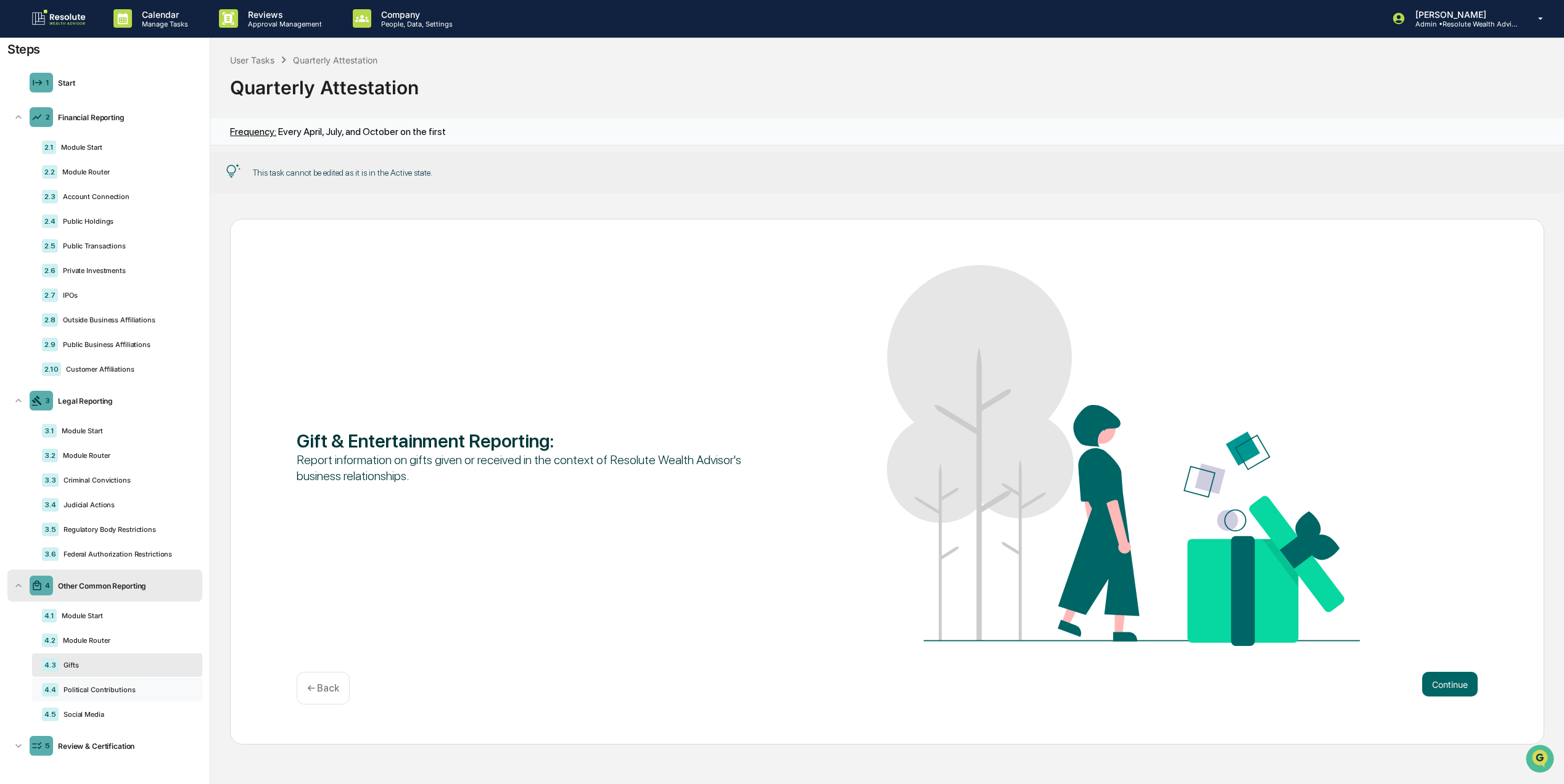
click at [132, 690] on div "Political Contributions" at bounding box center [125, 689] width 134 height 8
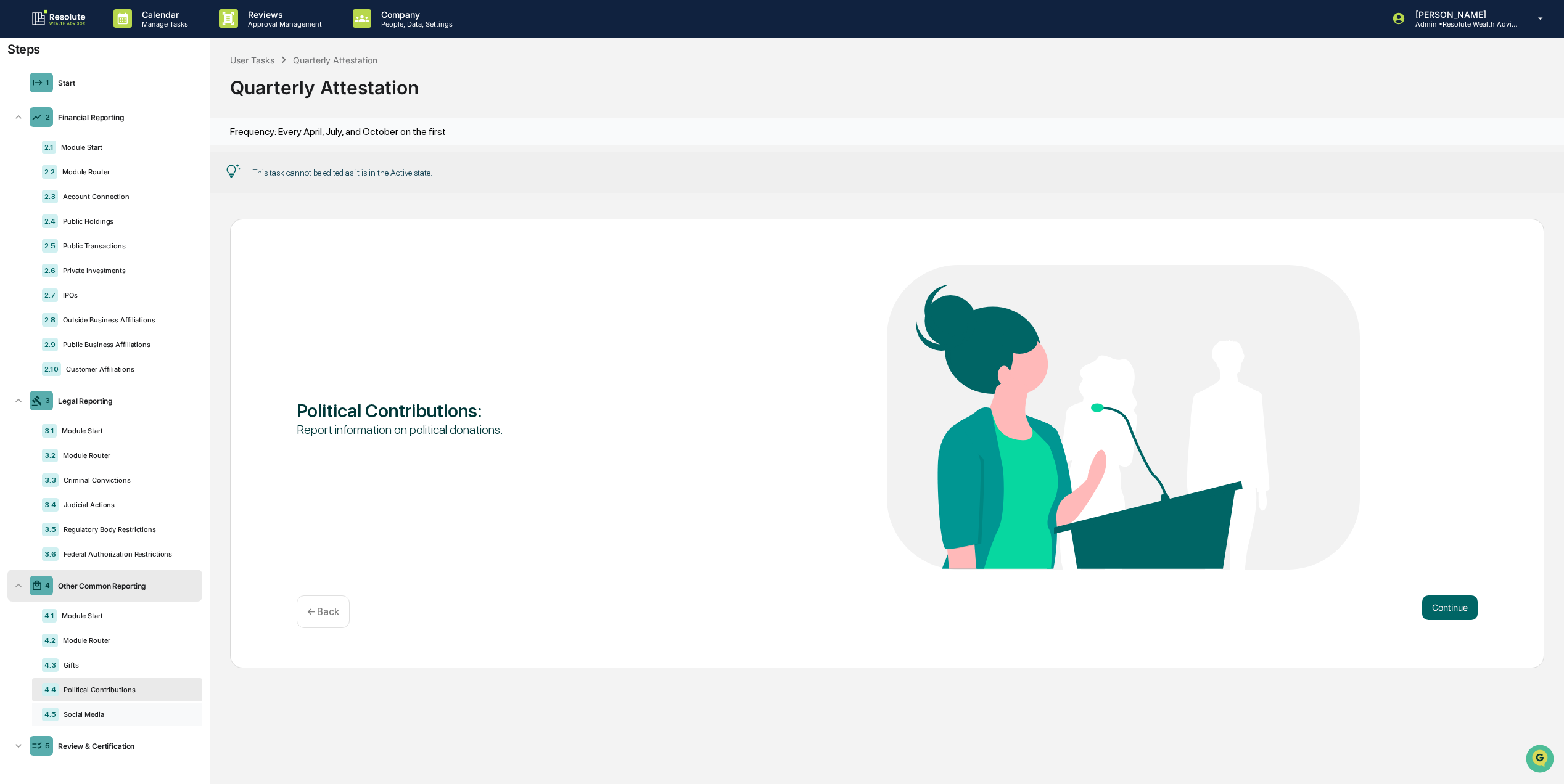
click at [110, 718] on div "4.5 Social Media" at bounding box center [116, 714] width 170 height 23
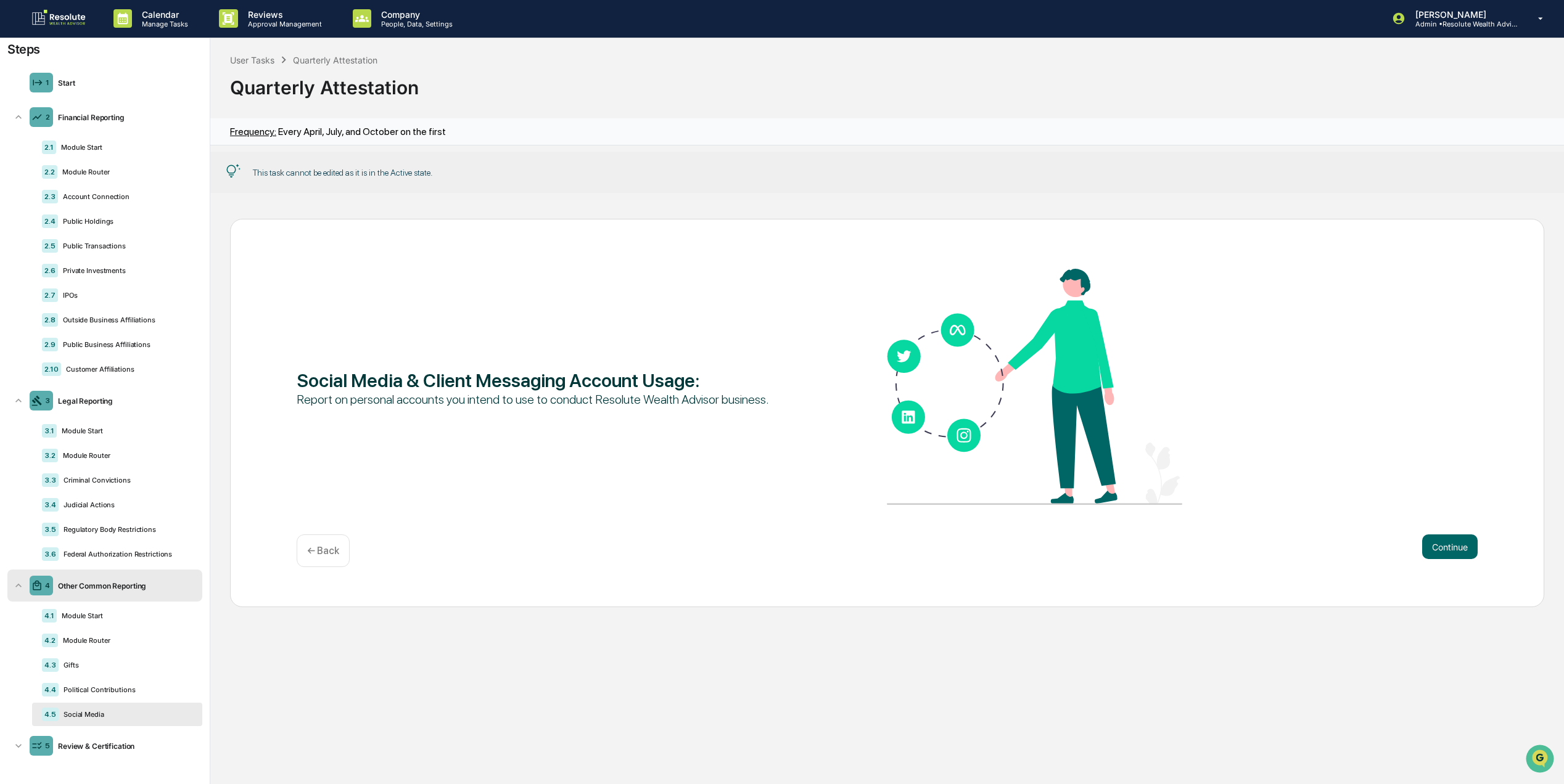
scroll to position [0, 0]
click at [262, 64] on div "User Tasks" at bounding box center [252, 60] width 45 height 11
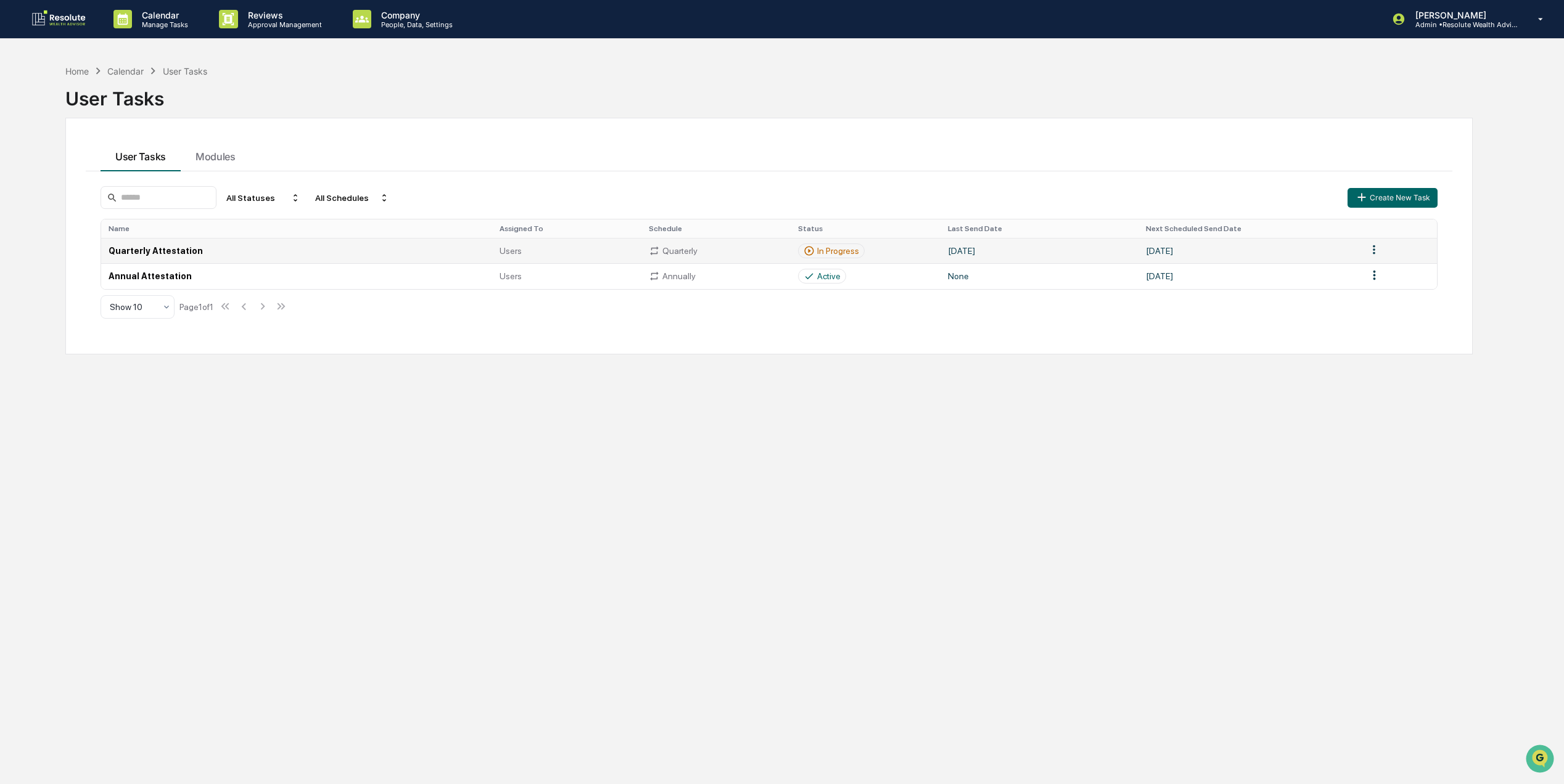
click at [1376, 255] on html "Calendar Manage Tasks Reviews Approval Management Company People, Data, Setting…" at bounding box center [782, 392] width 1564 height 784
click at [1100, 324] on html "Calendar Manage Tasks Reviews Approval Management Company People, Data, Setting…" at bounding box center [786, 392] width 1572 height 784
click at [125, 72] on div "Calendar" at bounding box center [126, 71] width 36 height 11
click at [124, 60] on div "Home Calendar User Tasks User Tasks User Tasks Modules All Statuses All Schedul…" at bounding box center [769, 450] width 1445 height 784
click at [65, 68] on div "Home" at bounding box center [76, 71] width 23 height 11
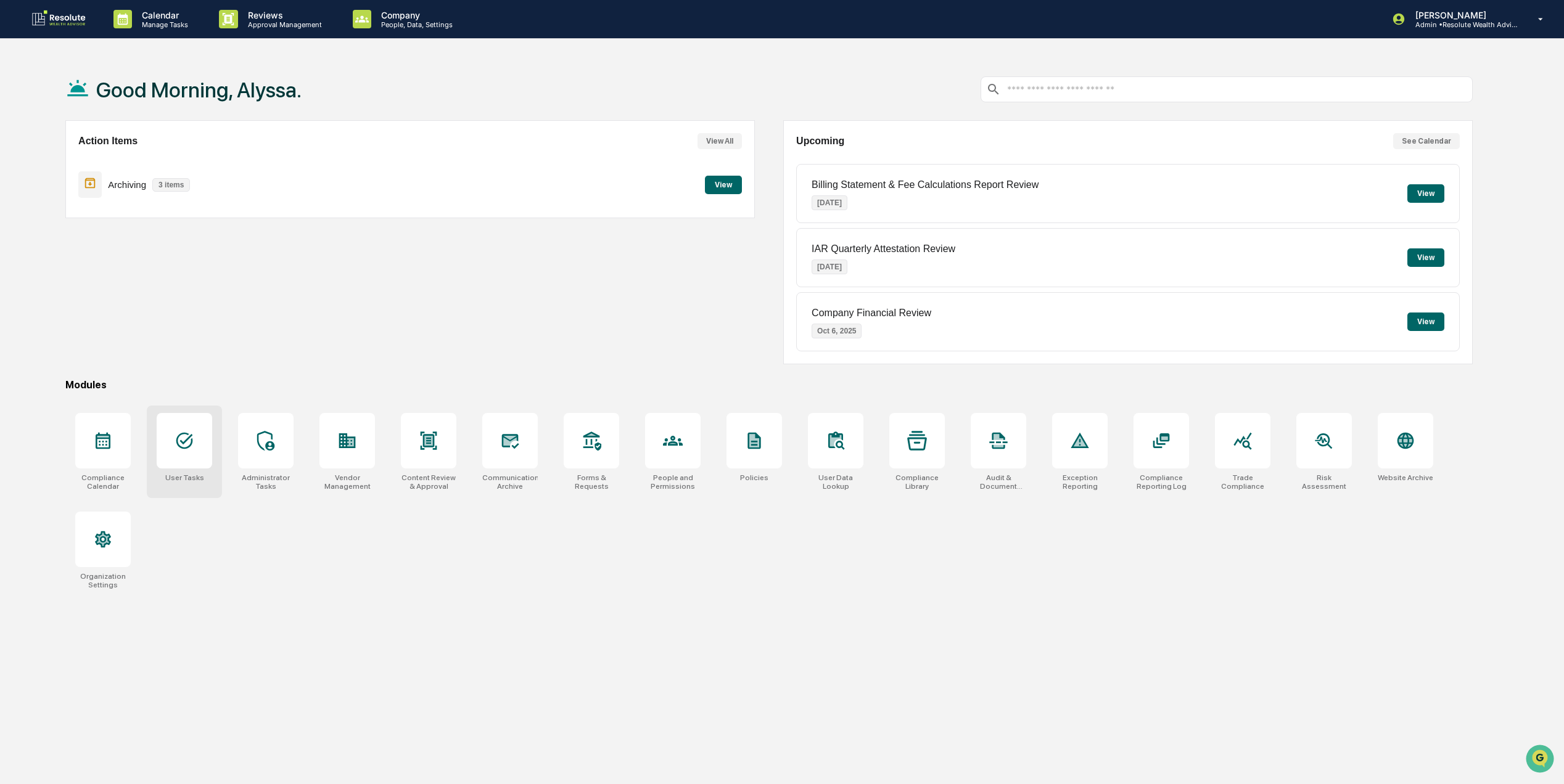
click at [169, 449] on div at bounding box center [184, 440] width 55 height 55
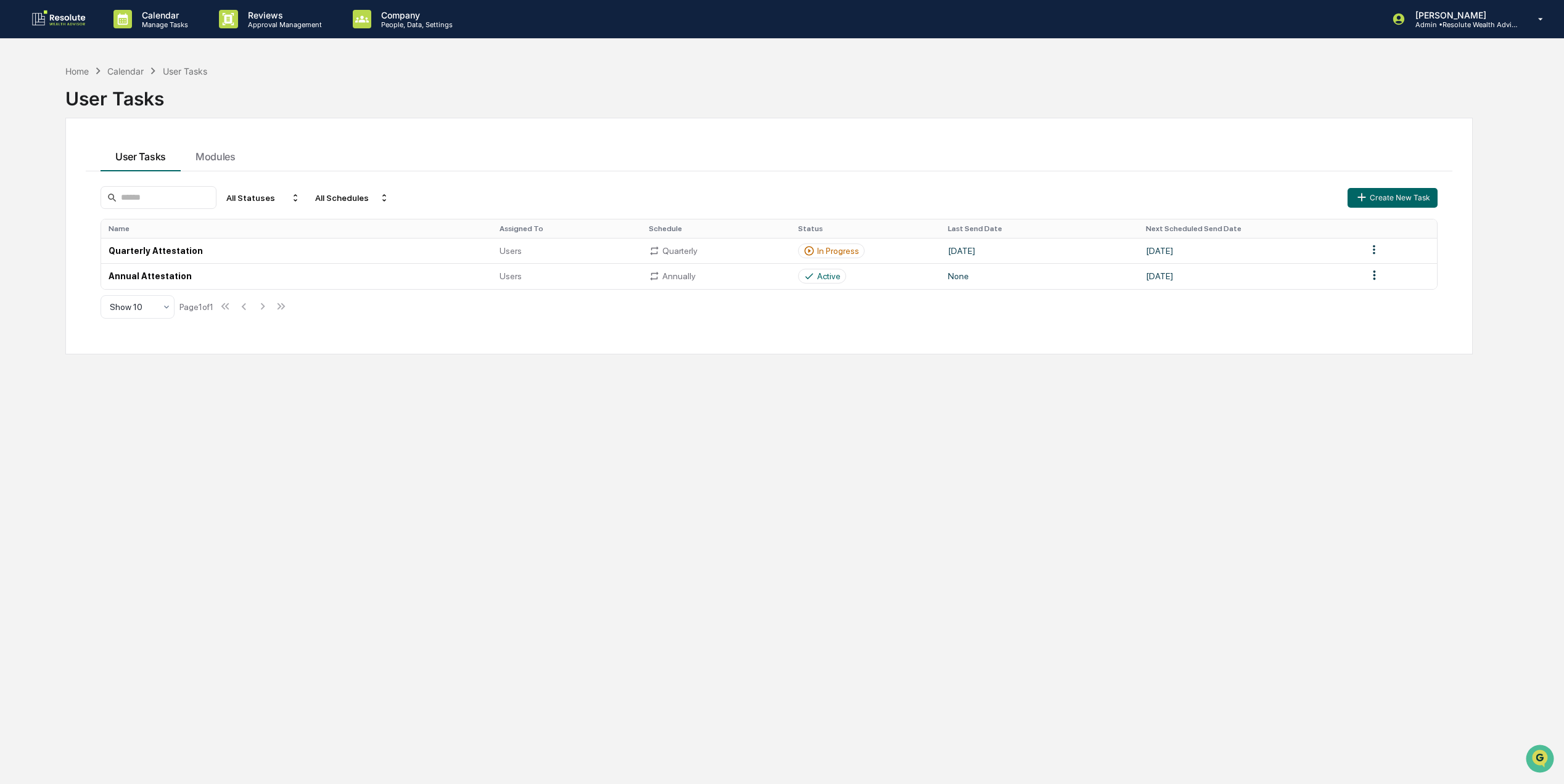
drag, startPoint x: 112, startPoint y: 70, endPoint x: 102, endPoint y: 65, distance: 11.2
click at [113, 68] on div "Calendar" at bounding box center [126, 71] width 36 height 11
click at [85, 68] on div "Home" at bounding box center [76, 71] width 23 height 11
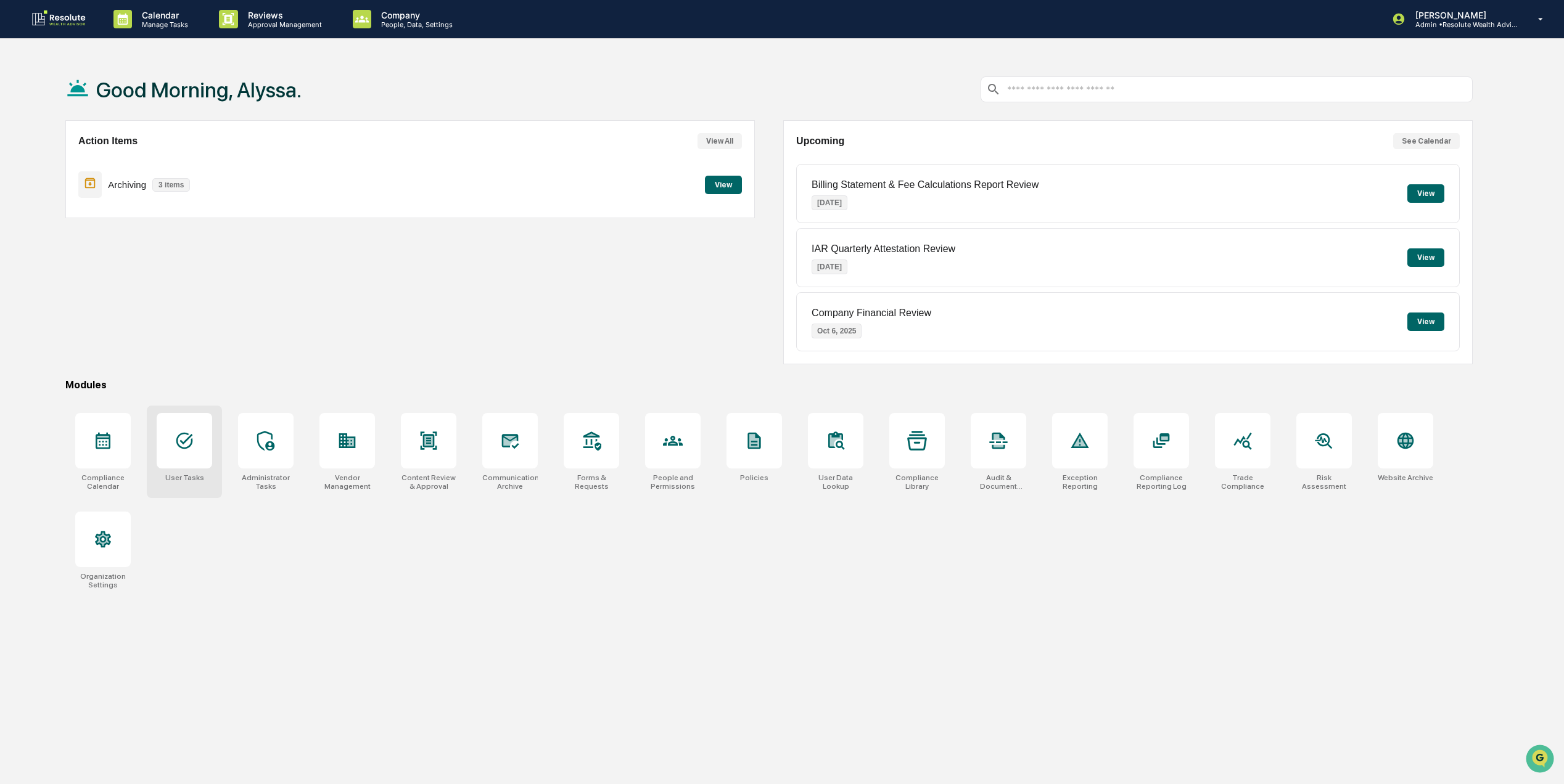
click at [193, 442] on icon at bounding box center [185, 441] width 20 height 20
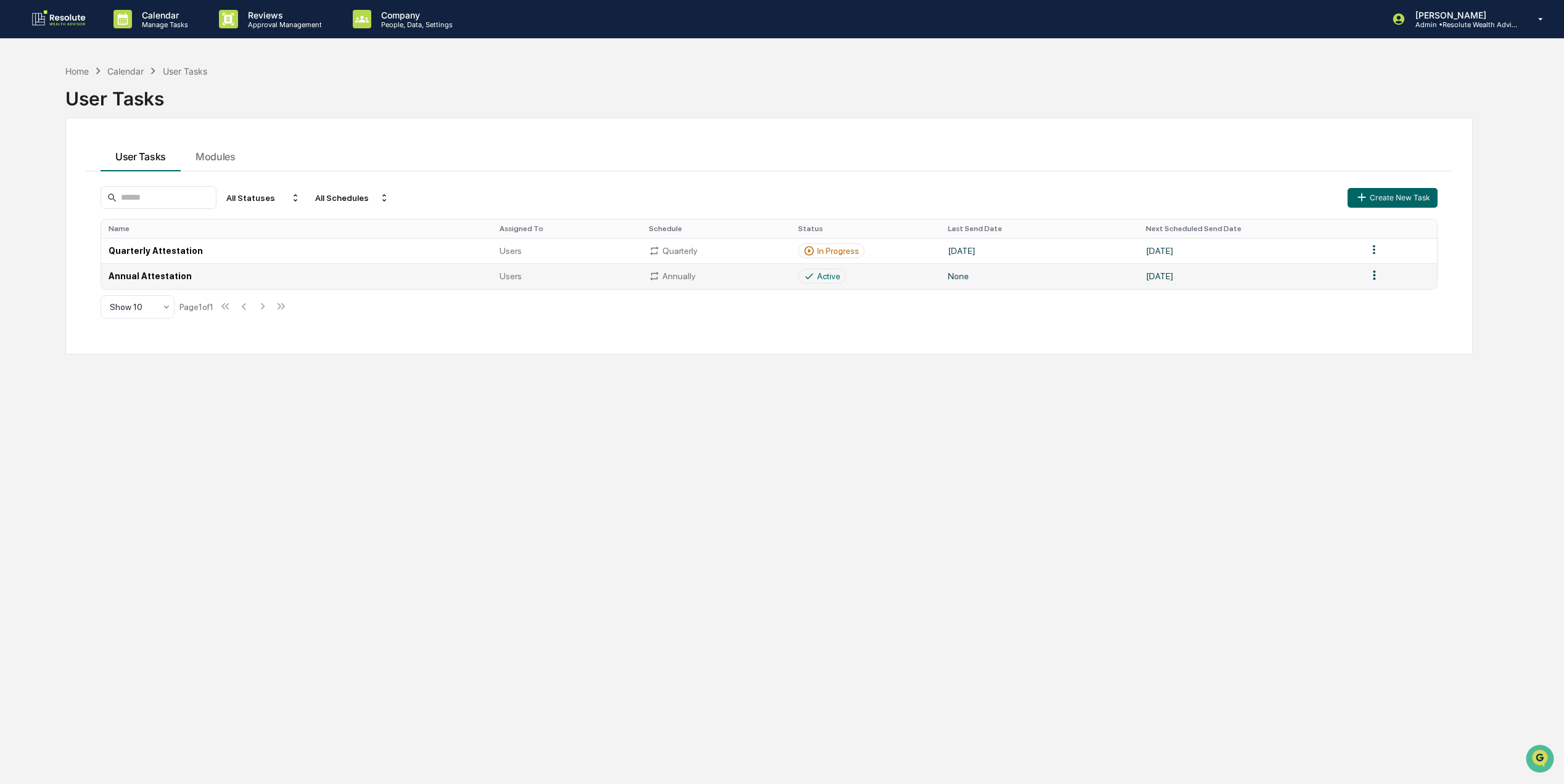
click at [252, 279] on td "Annual Attestation" at bounding box center [296, 275] width 390 height 25
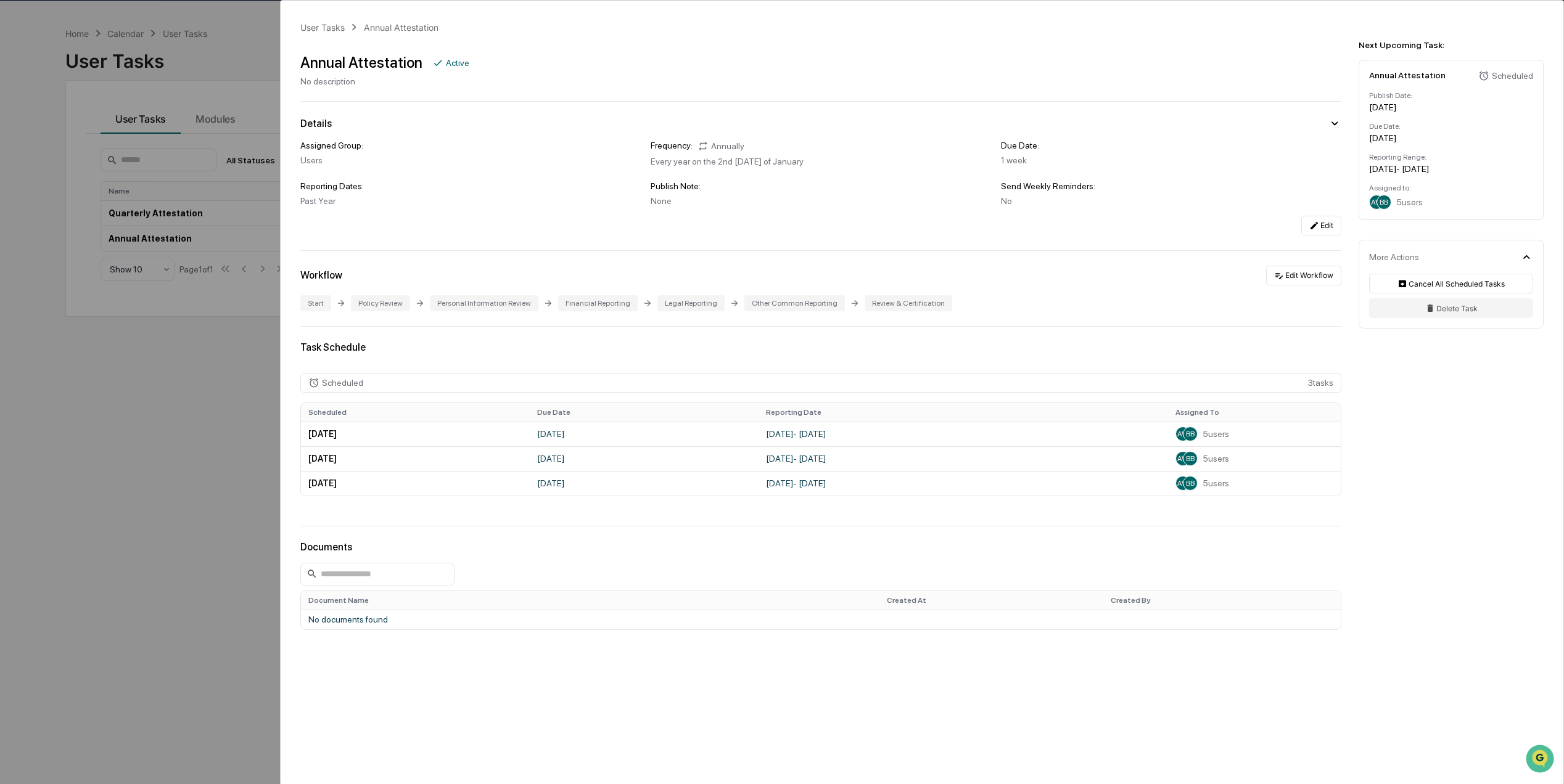
scroll to position [59, 0]
click at [225, 594] on div "User Tasks Annual Attestation Annual Attestation Active No description Details …" at bounding box center [782, 392] width 1564 height 784
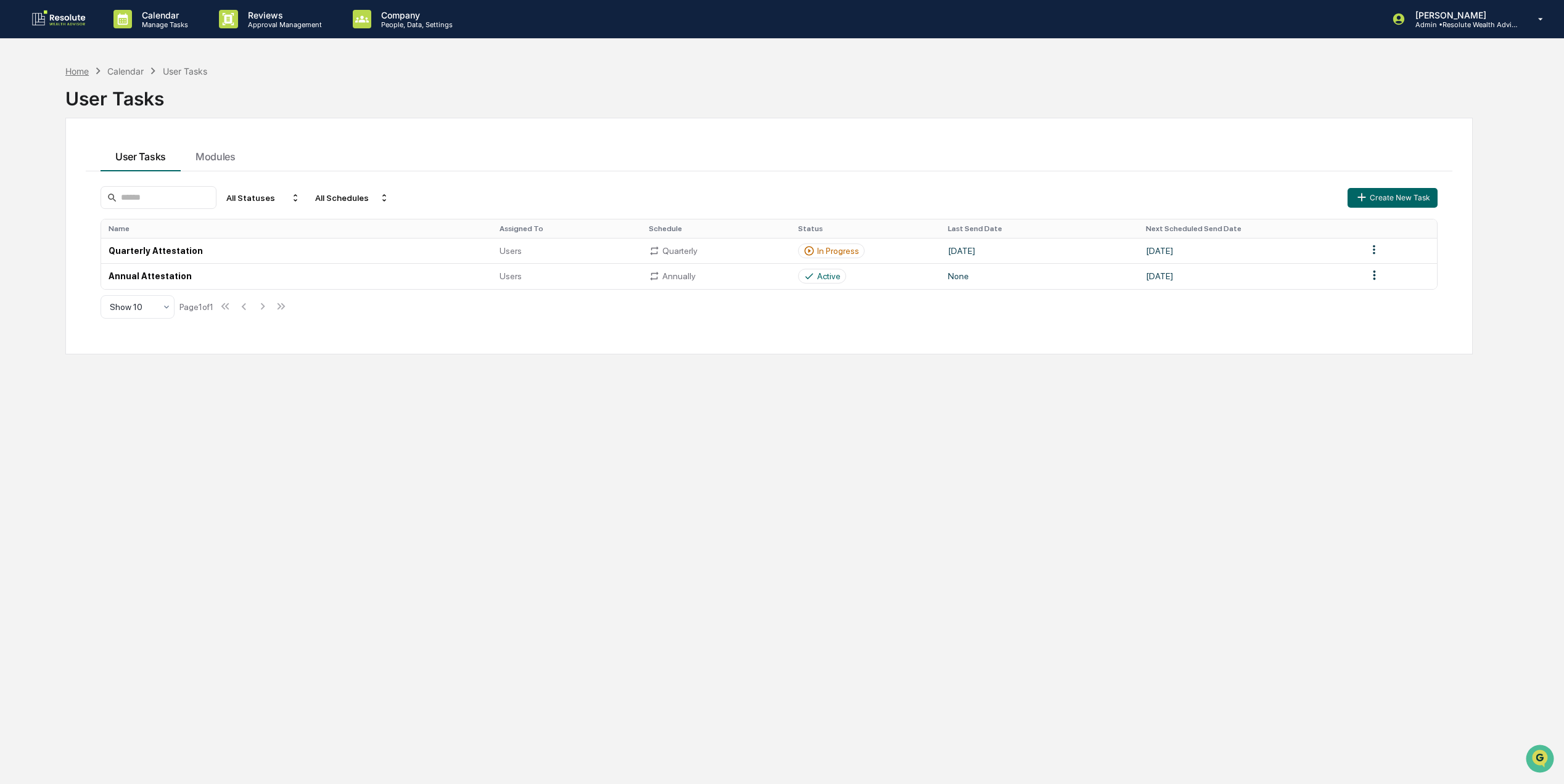
click at [80, 68] on div "Home" at bounding box center [76, 71] width 23 height 11
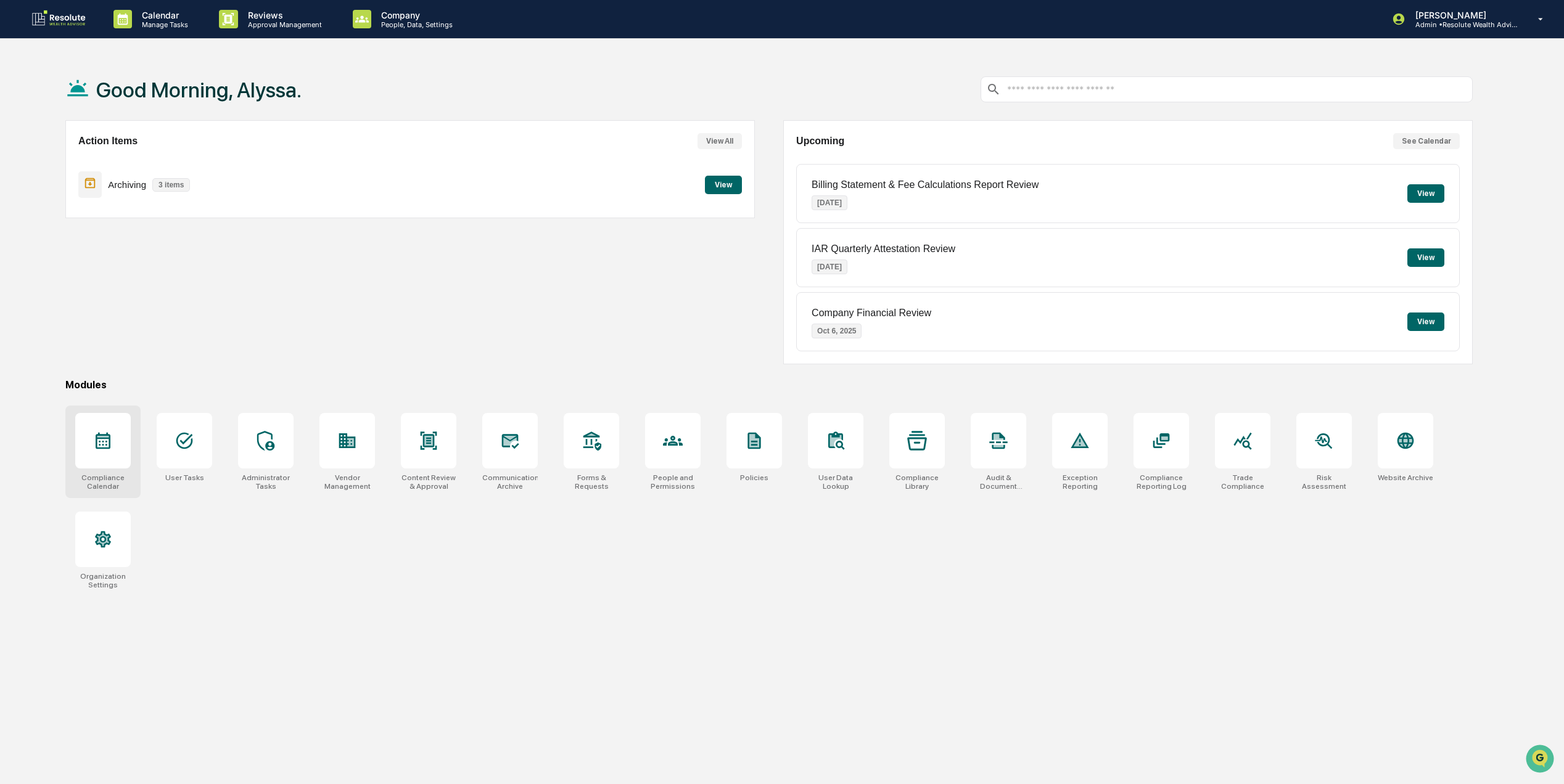
click at [92, 454] on div at bounding box center [103, 440] width 55 height 55
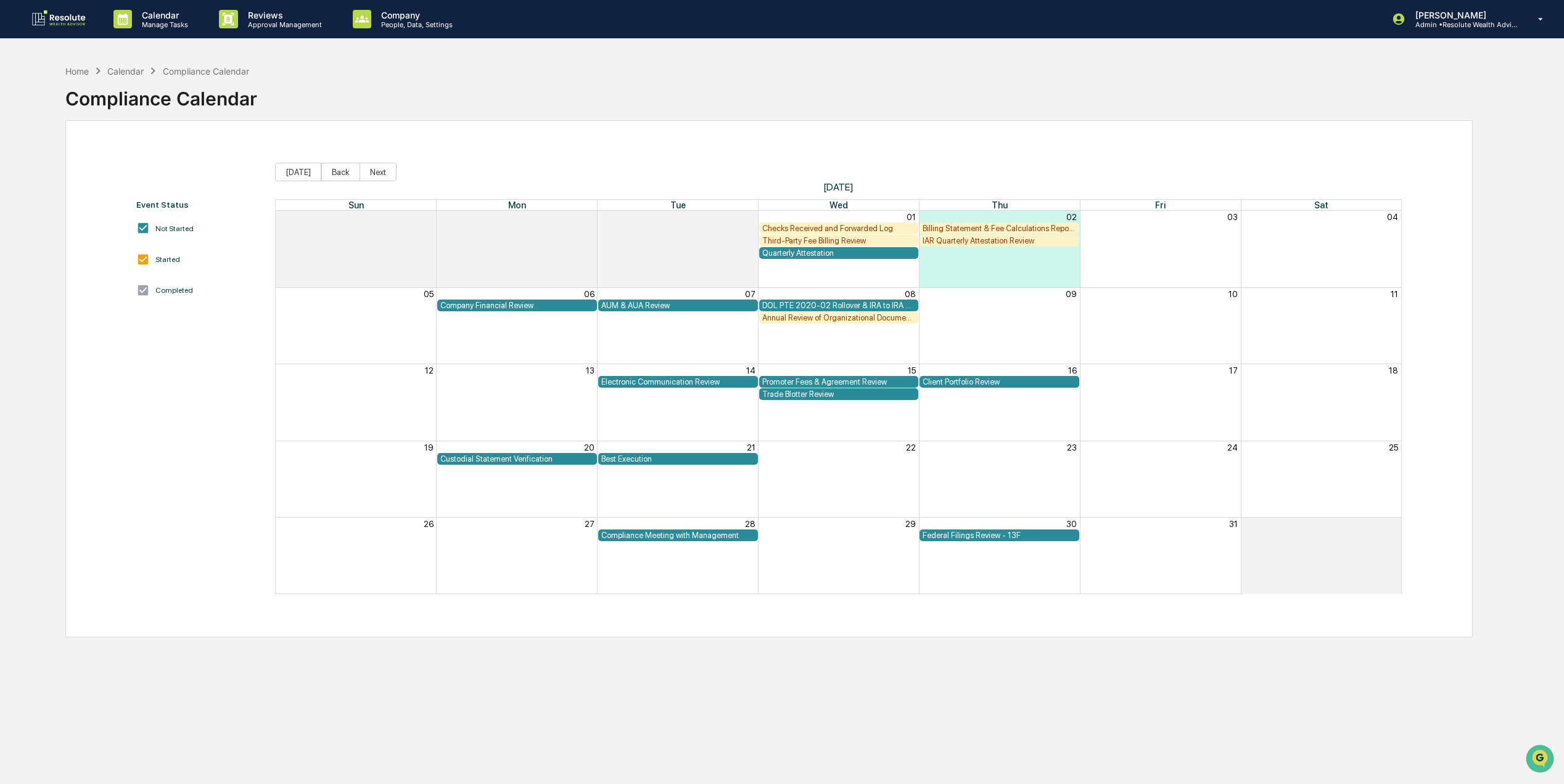
click at [70, 21] on img at bounding box center [59, 19] width 59 height 20
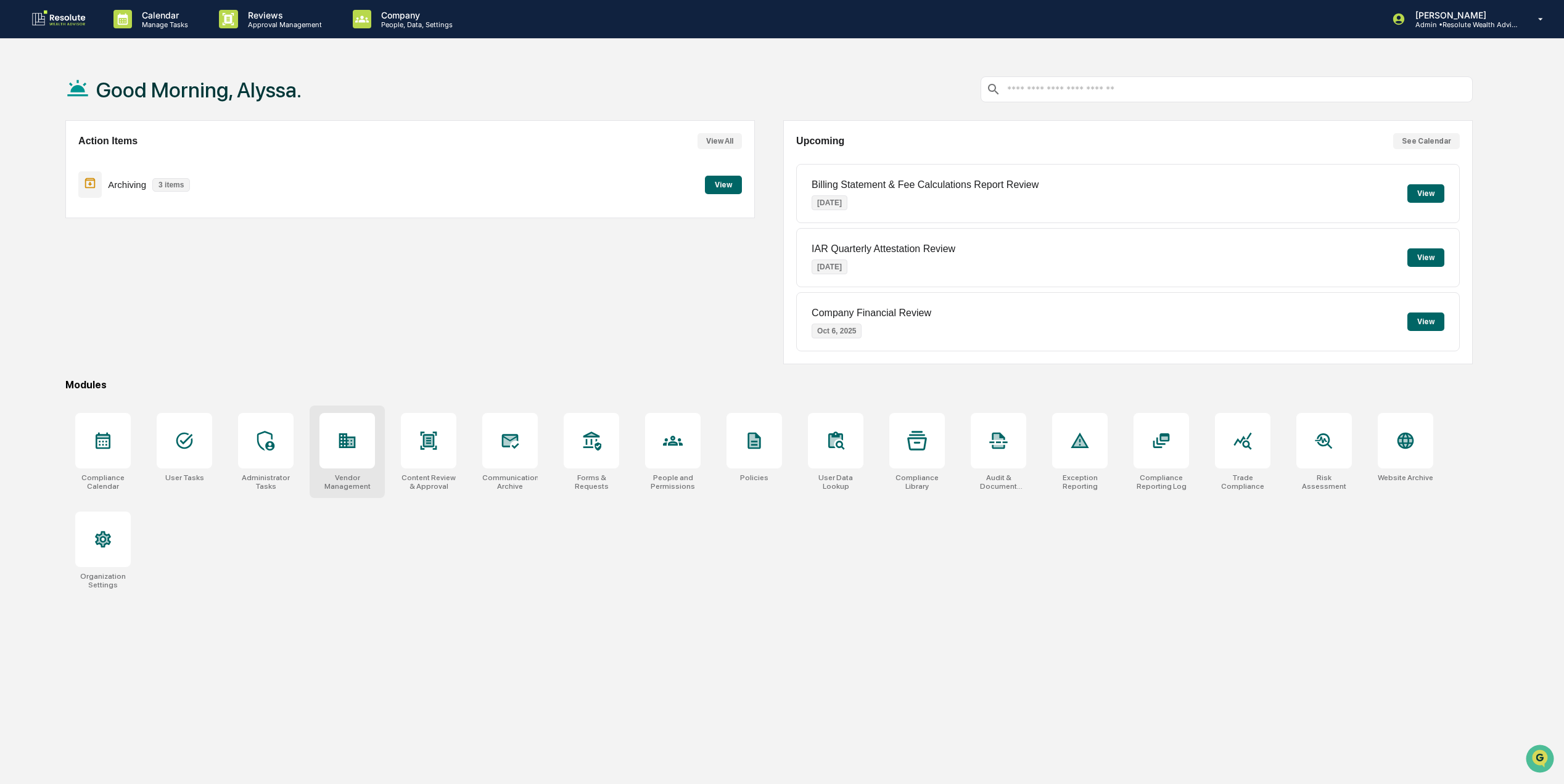
click at [381, 445] on div "Vendor Management" at bounding box center [347, 452] width 76 height 92
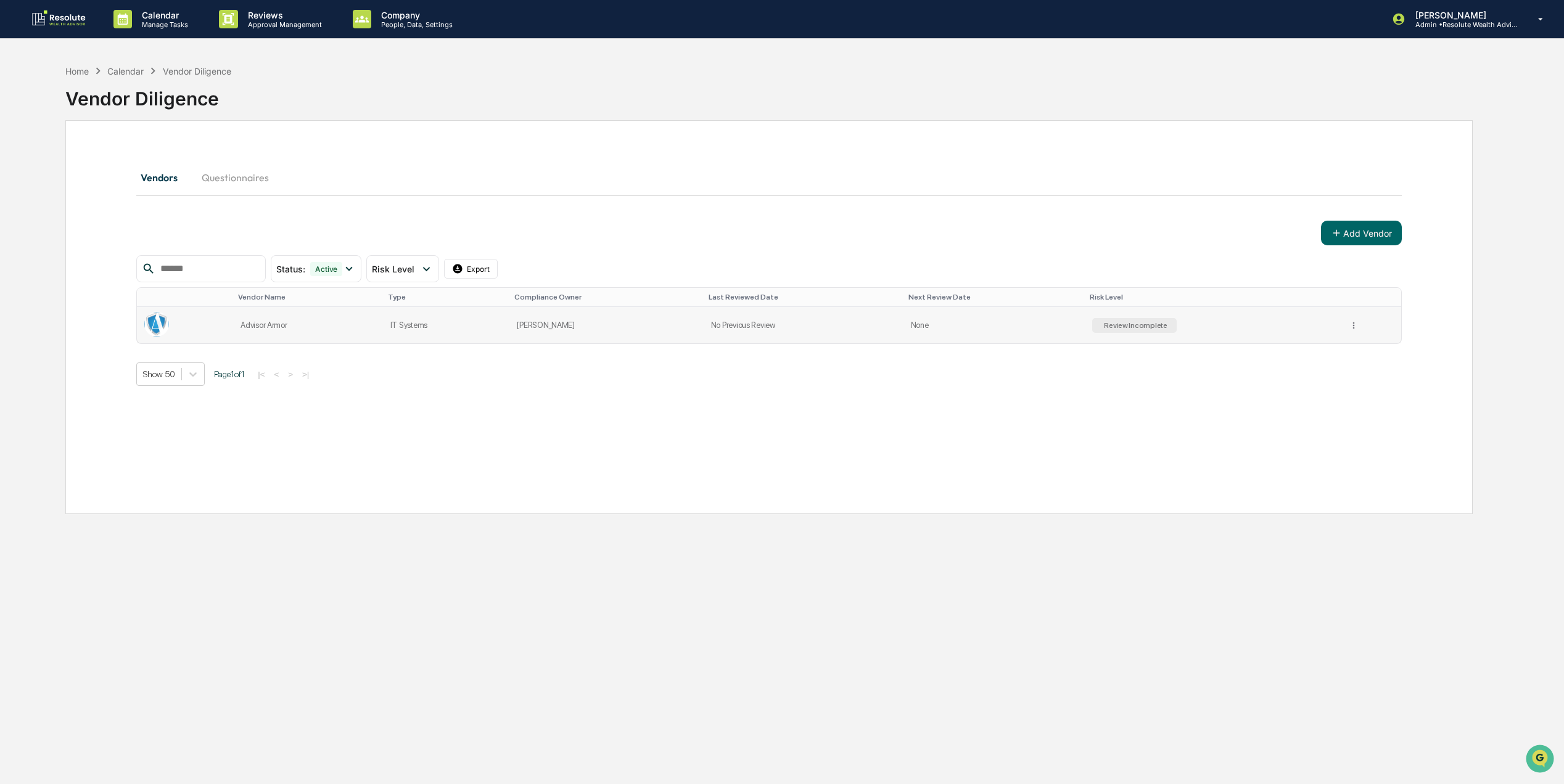
click at [486, 324] on td "IT Systems" at bounding box center [446, 325] width 127 height 36
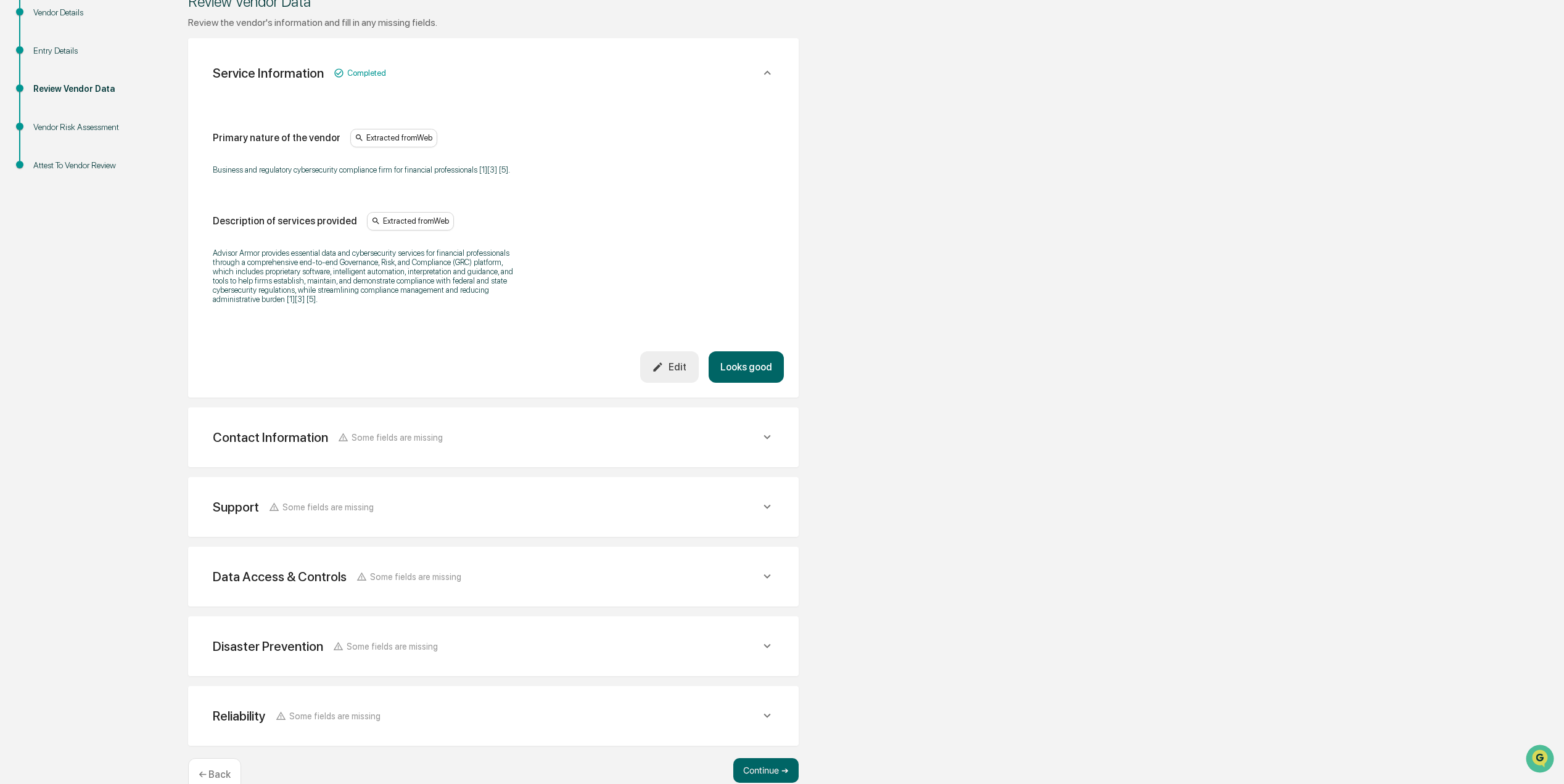
scroll to position [220, 0]
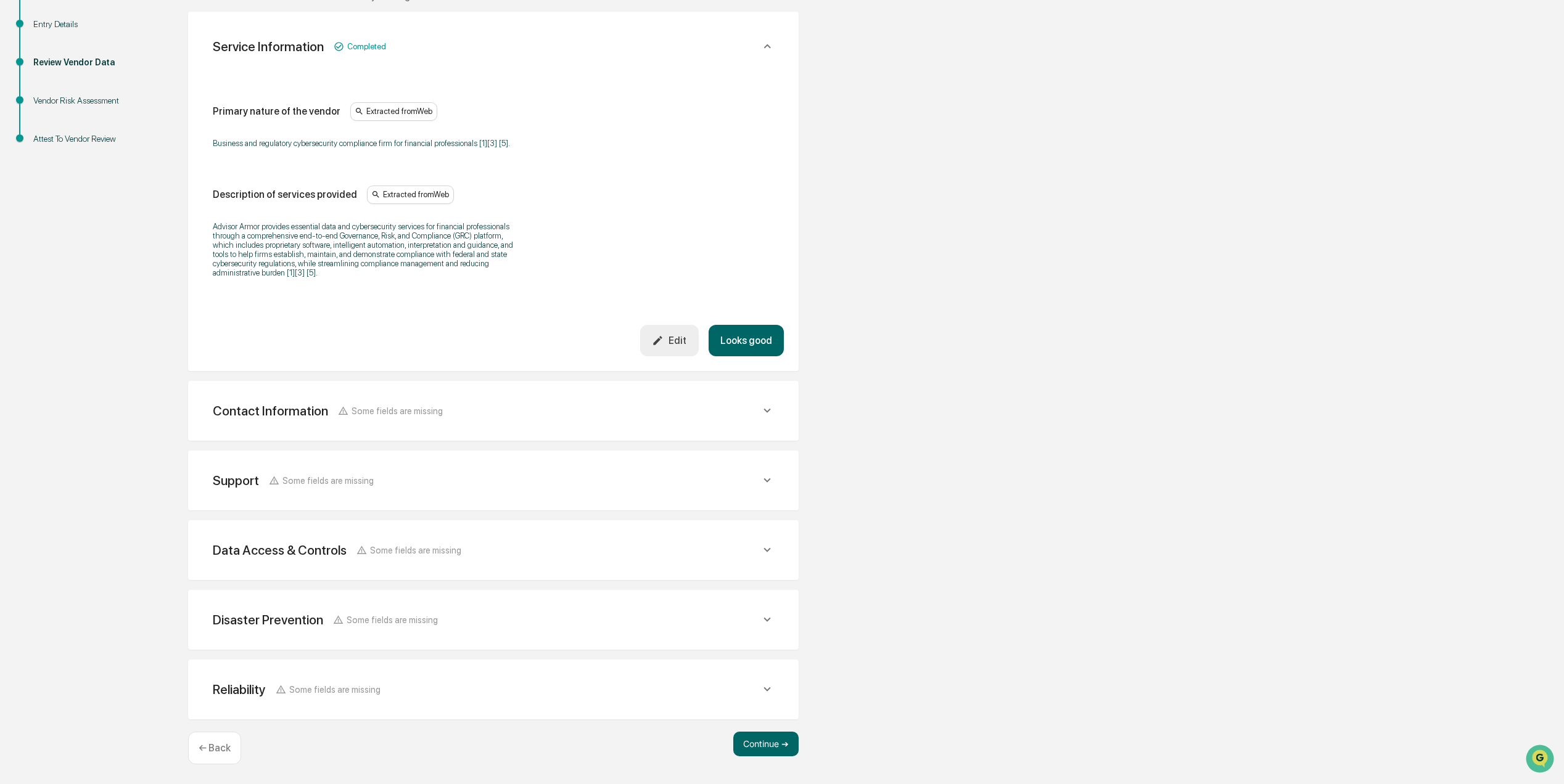
click at [680, 343] on div "Edit" at bounding box center [669, 340] width 35 height 11
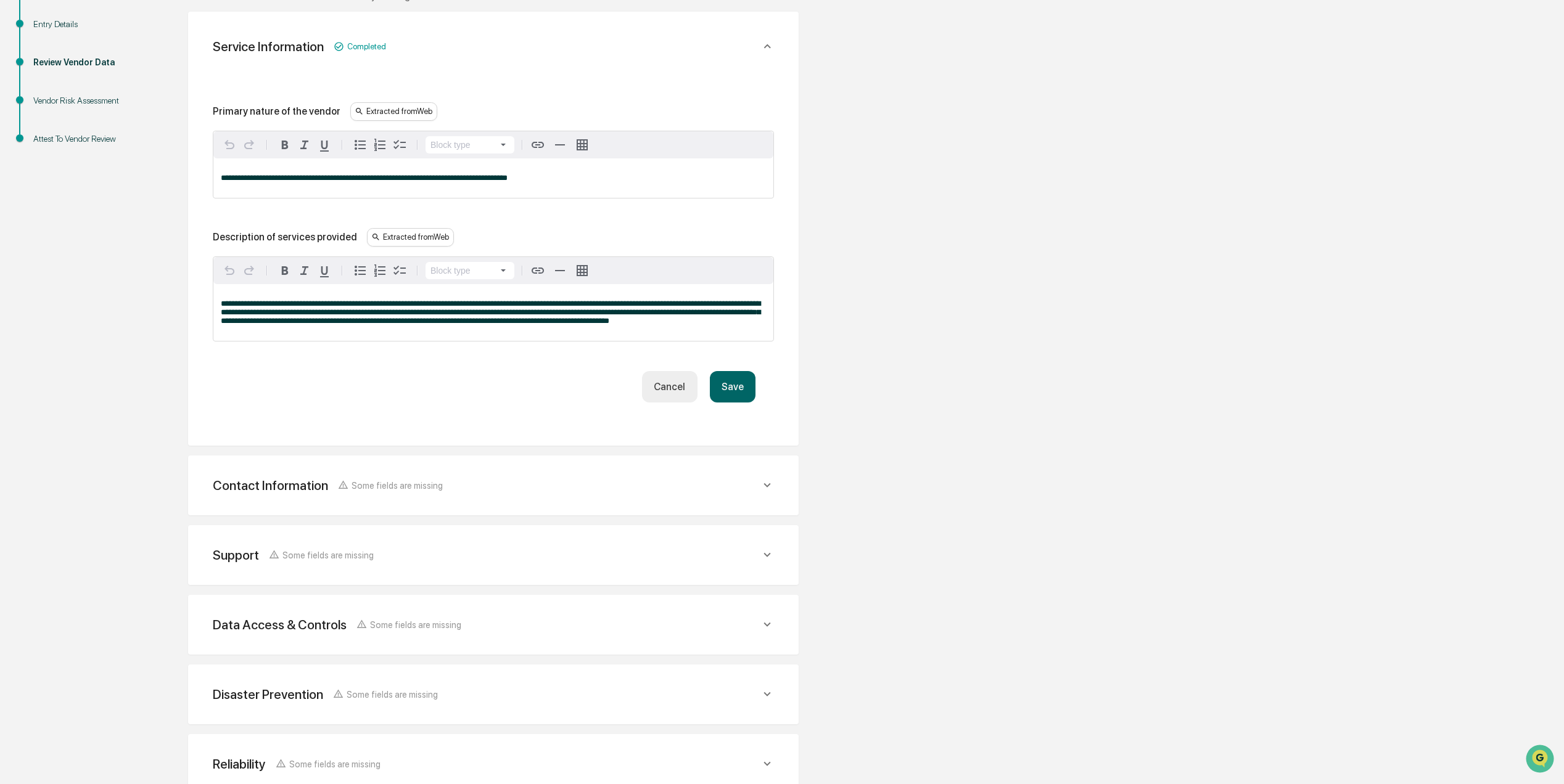
click at [659, 386] on button "Cancel" at bounding box center [669, 387] width 55 height 32
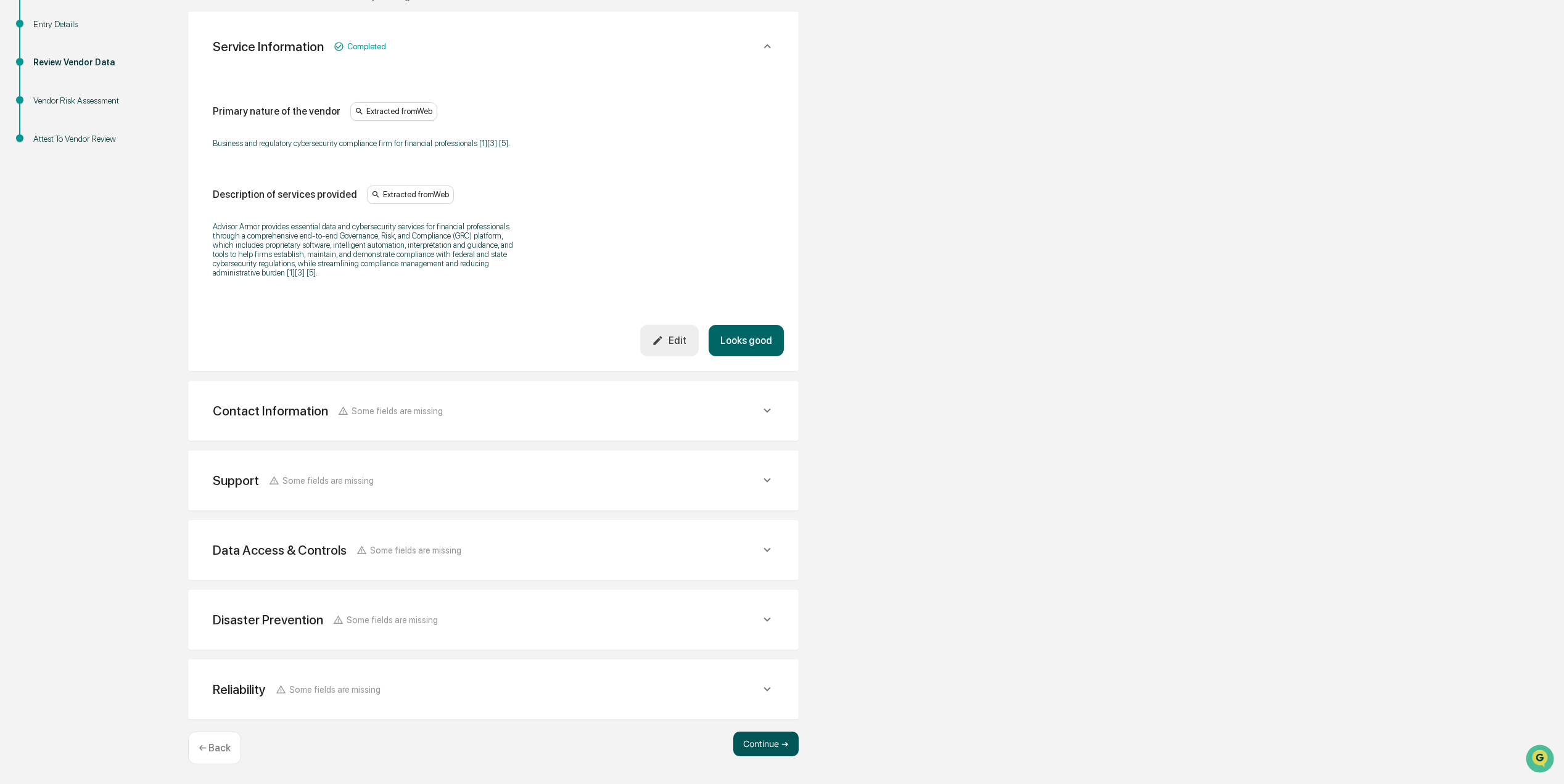
click at [764, 741] on button "Continue ➔" at bounding box center [766, 744] width 65 height 25
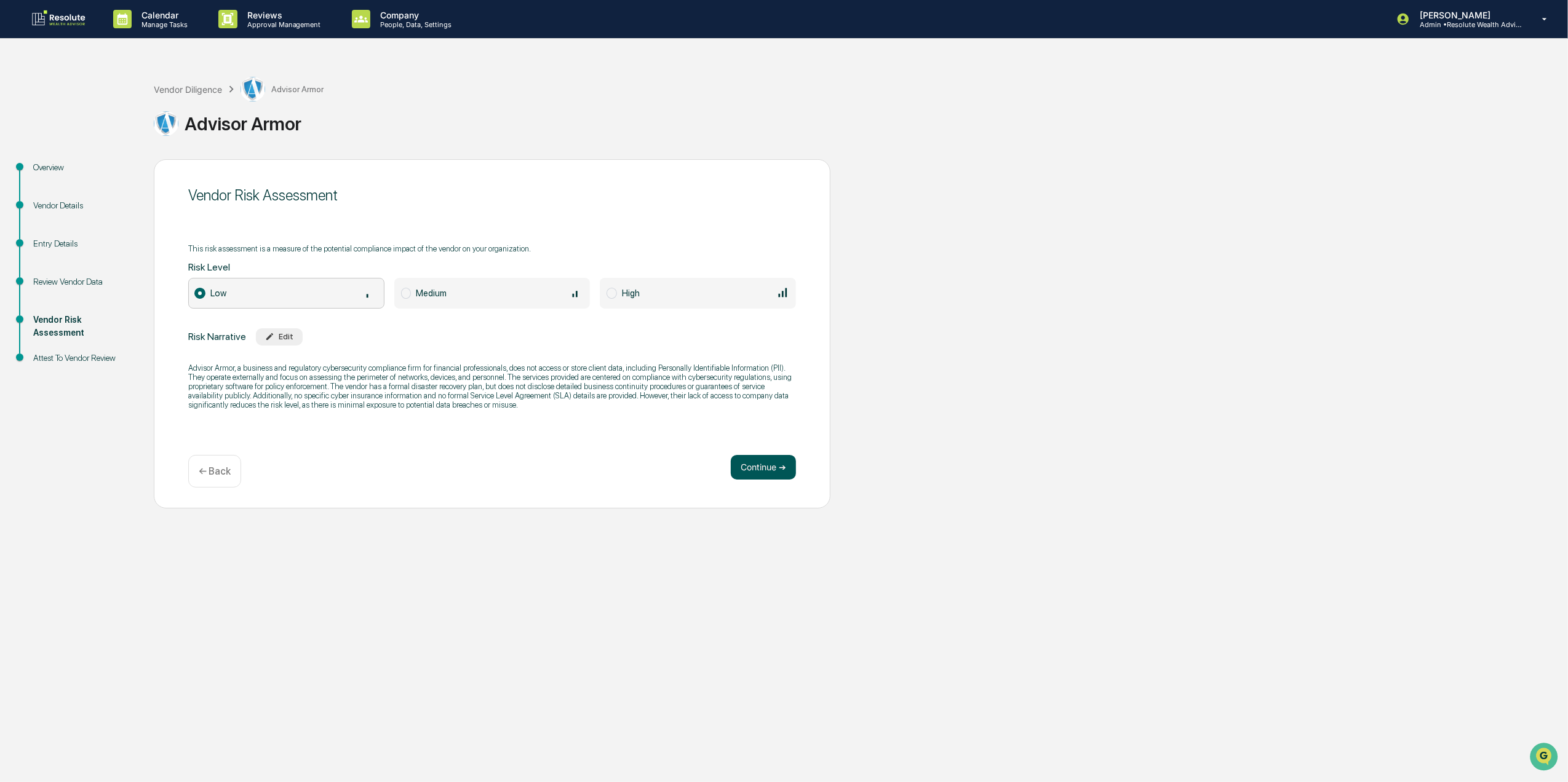
click at [752, 471] on button "Continue ➔" at bounding box center [763, 468] width 65 height 25
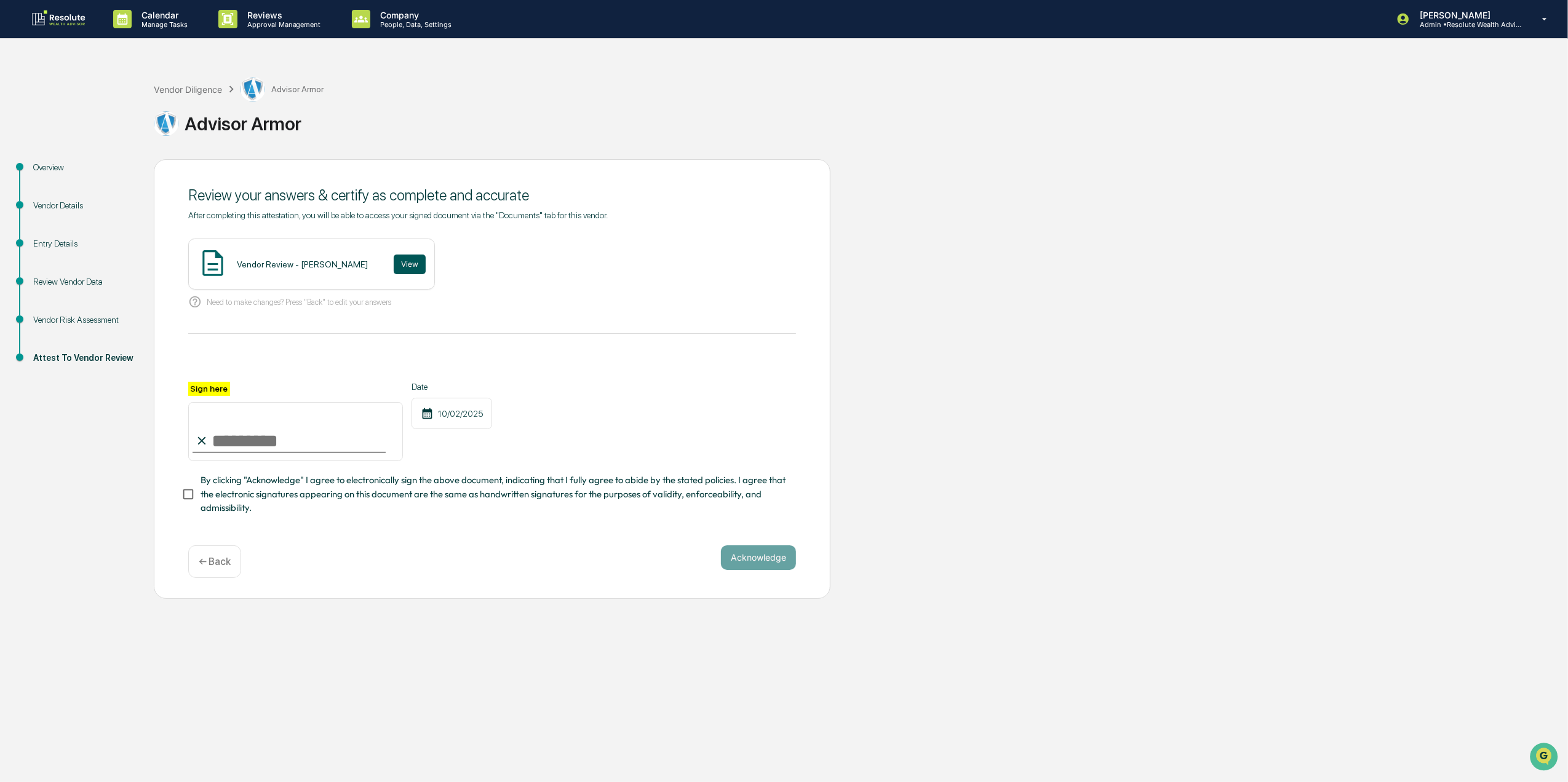
click at [407, 259] on button "View" at bounding box center [410, 265] width 32 height 20
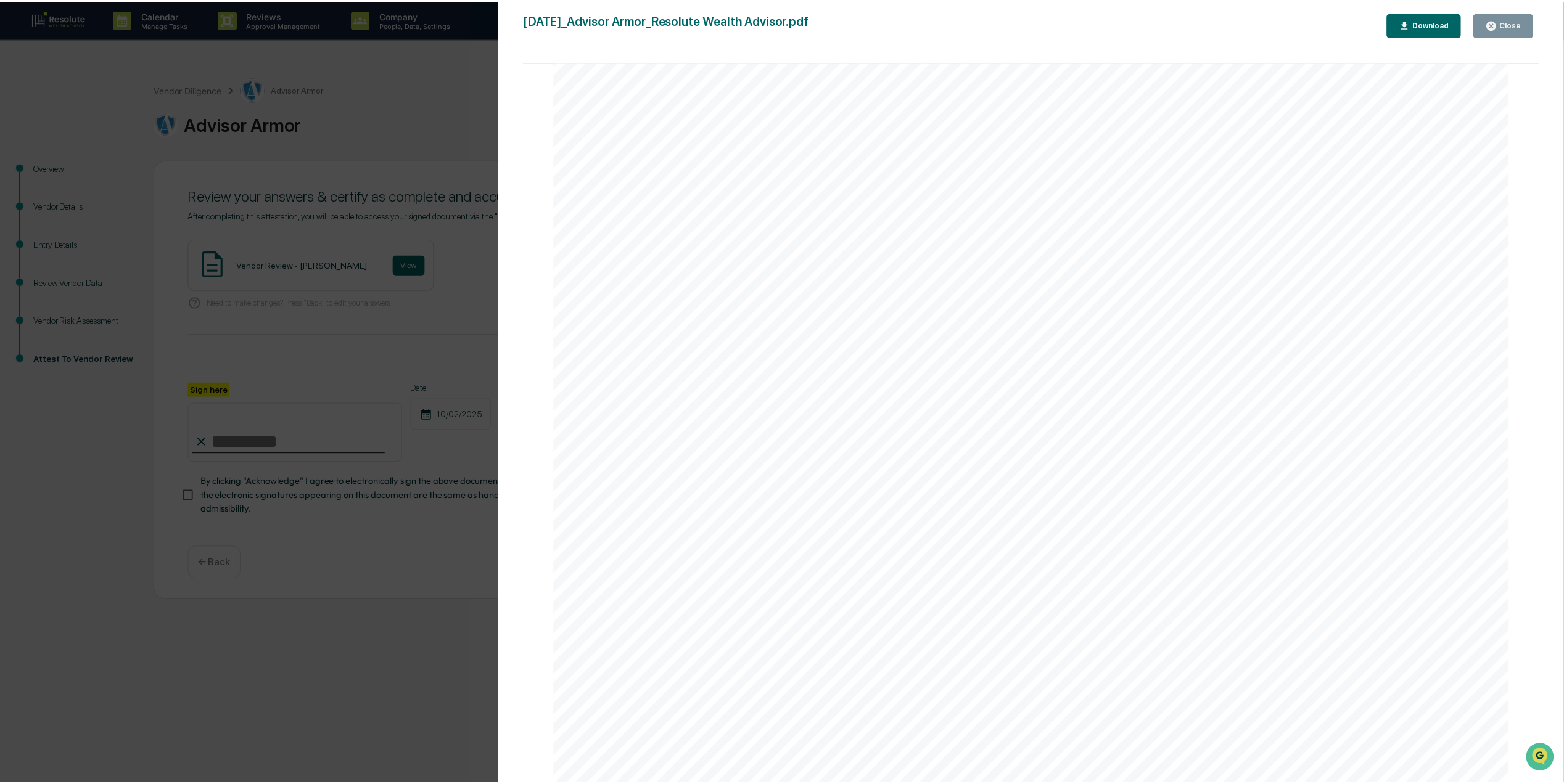
scroll to position [411, 0]
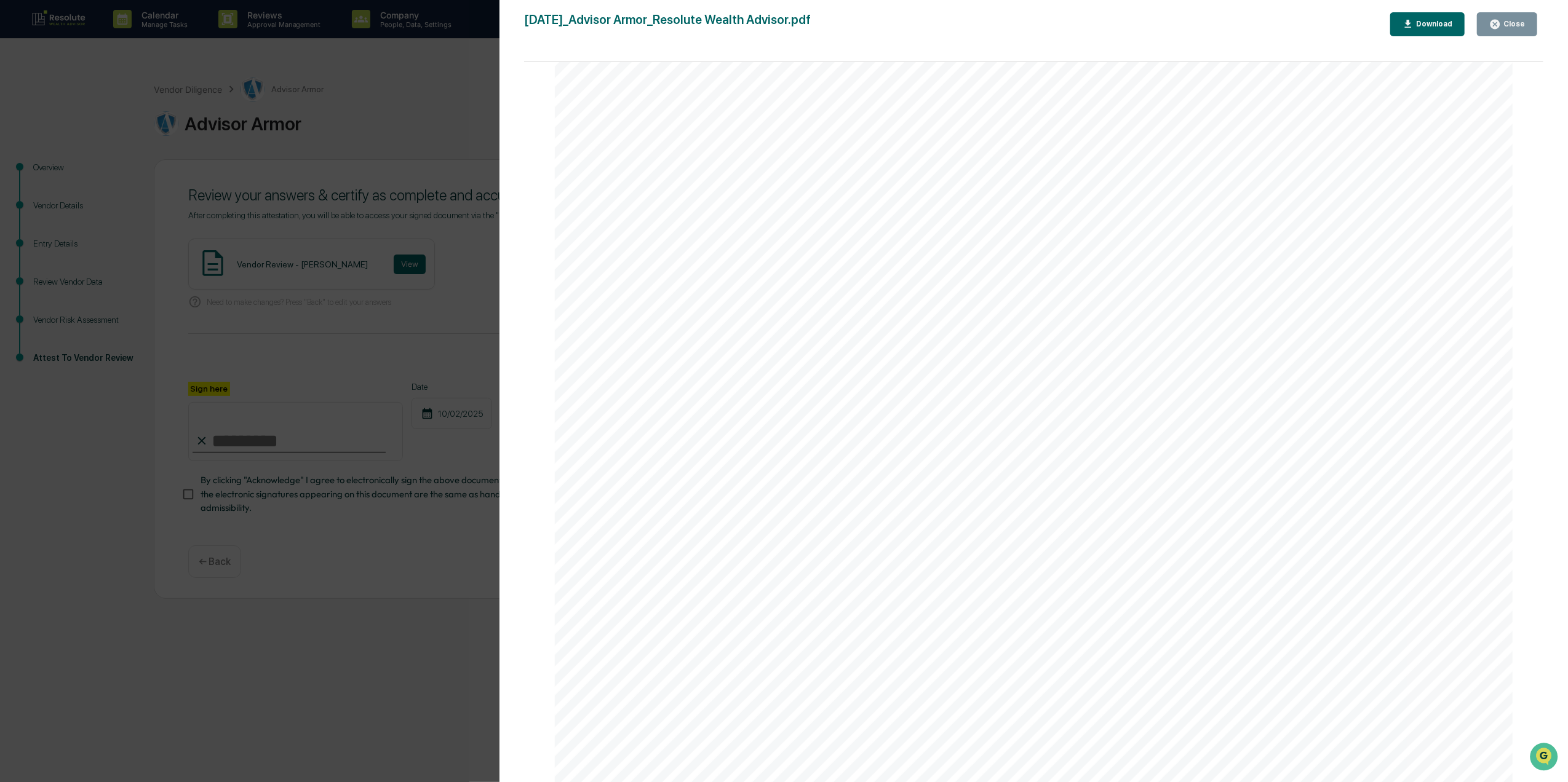
click at [1504, 20] on div "Close" at bounding box center [1513, 23] width 24 height 8
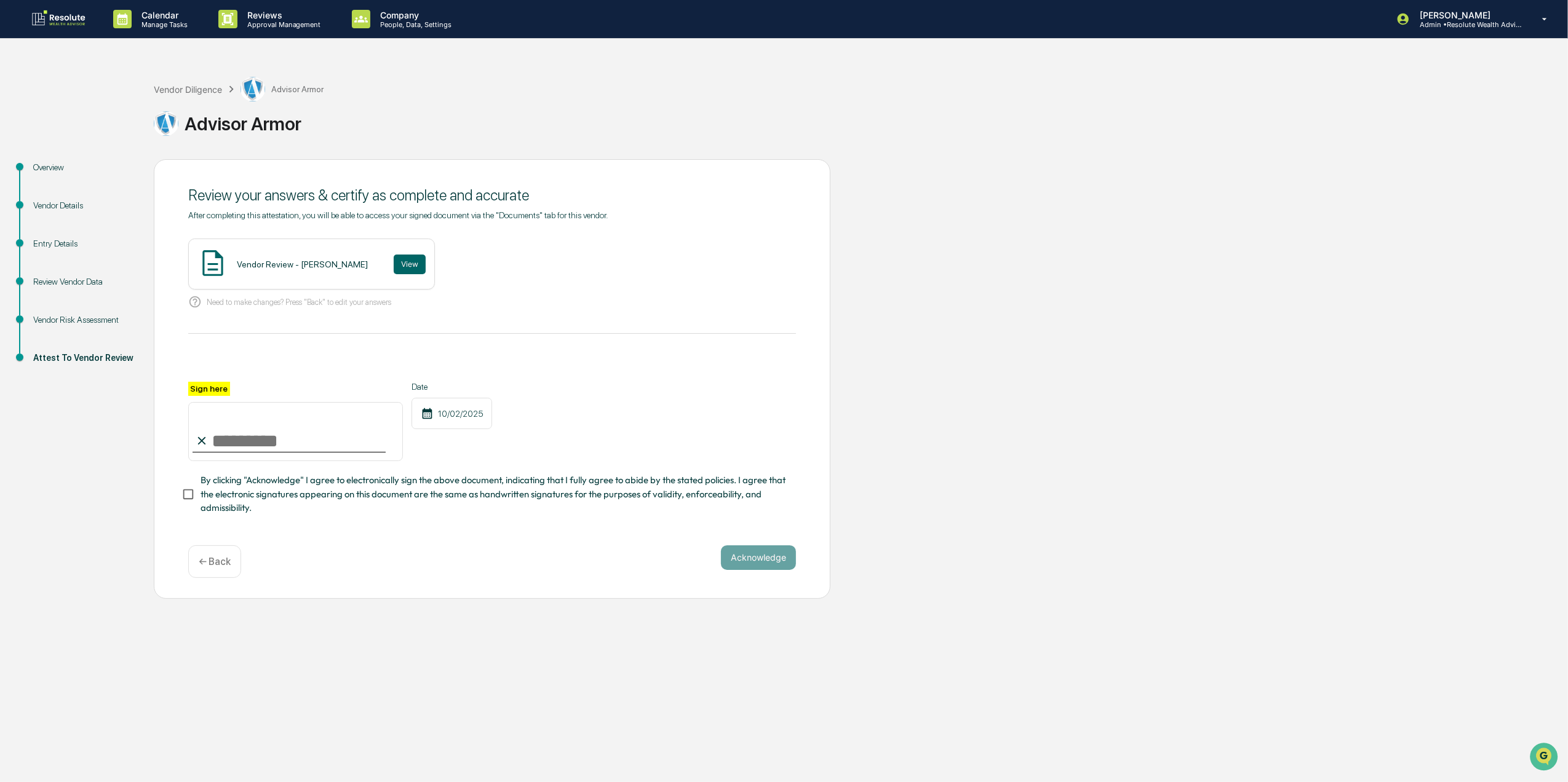
drag, startPoint x: 274, startPoint y: 446, endPoint x: 245, endPoint y: 446, distance: 29.0
click at [274, 446] on input "Sign here" at bounding box center [296, 431] width 215 height 59
type input "**********"
click at [743, 563] on button "Acknowledge" at bounding box center [759, 557] width 75 height 25
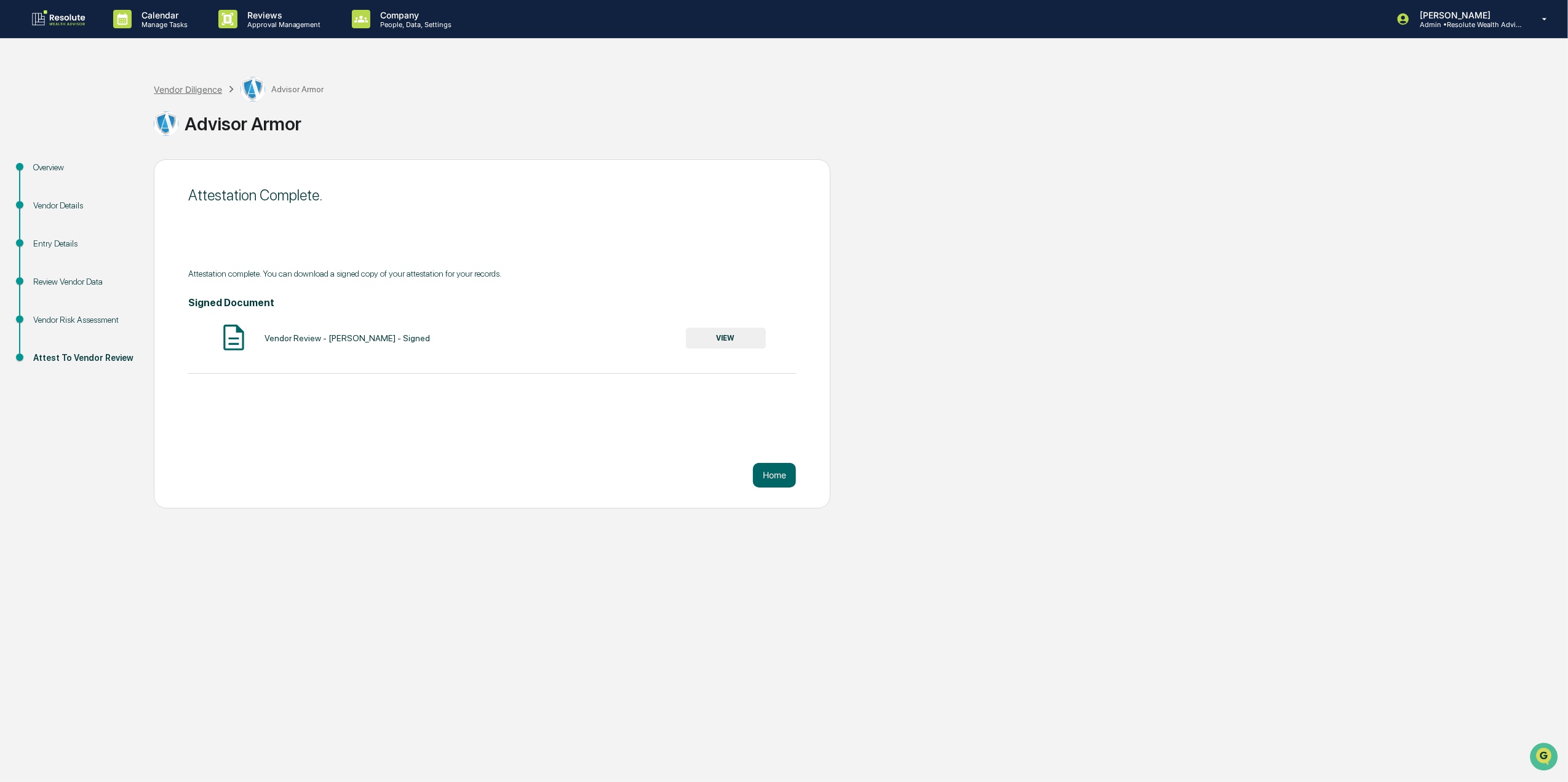
click at [191, 89] on div "Vendor Diligence" at bounding box center [188, 90] width 69 height 11
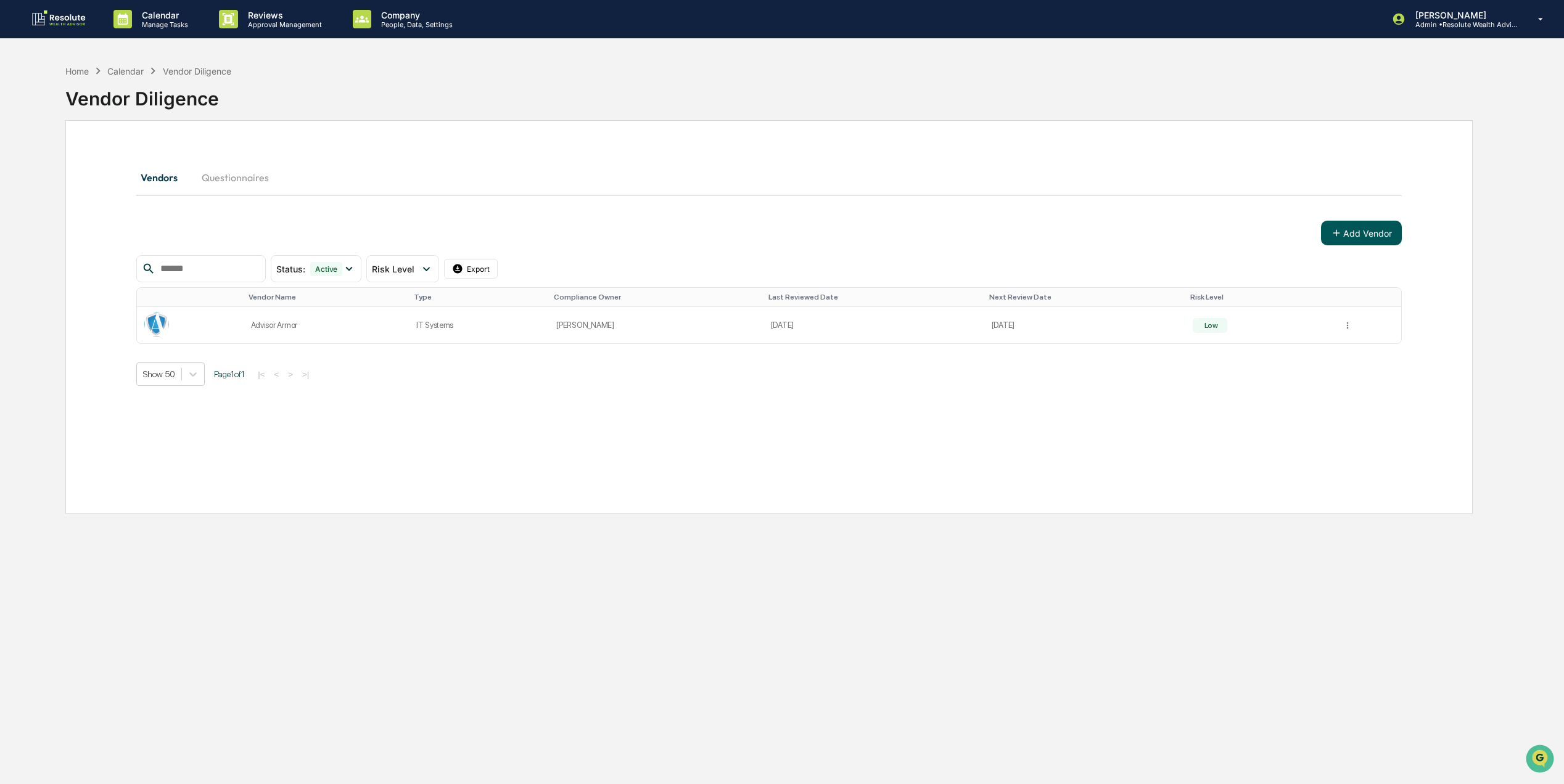
click at [1350, 222] on button "Add Vendor" at bounding box center [1361, 233] width 81 height 25
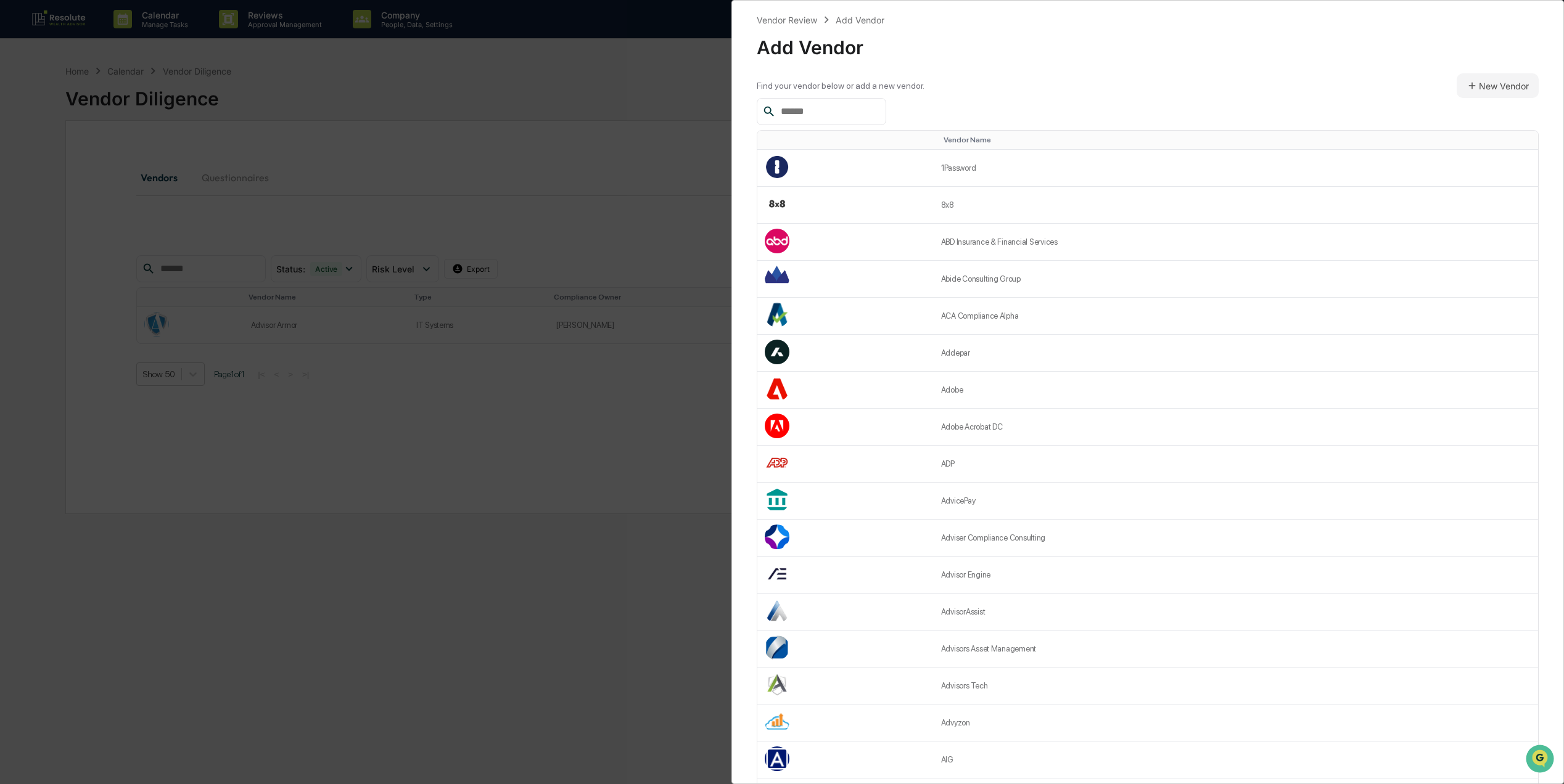
click at [808, 114] on input "text" at bounding box center [828, 111] width 105 height 16
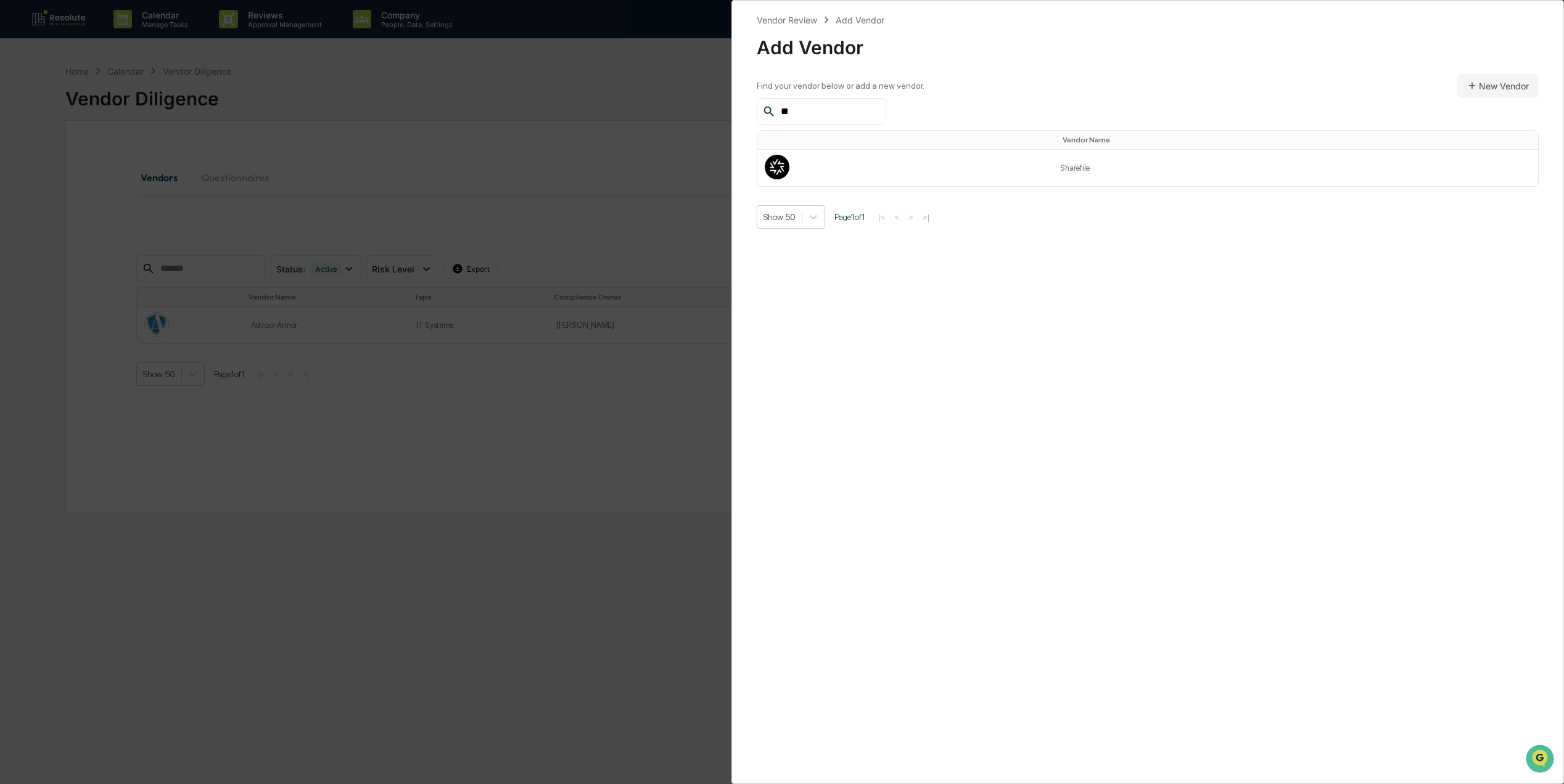
type input "*"
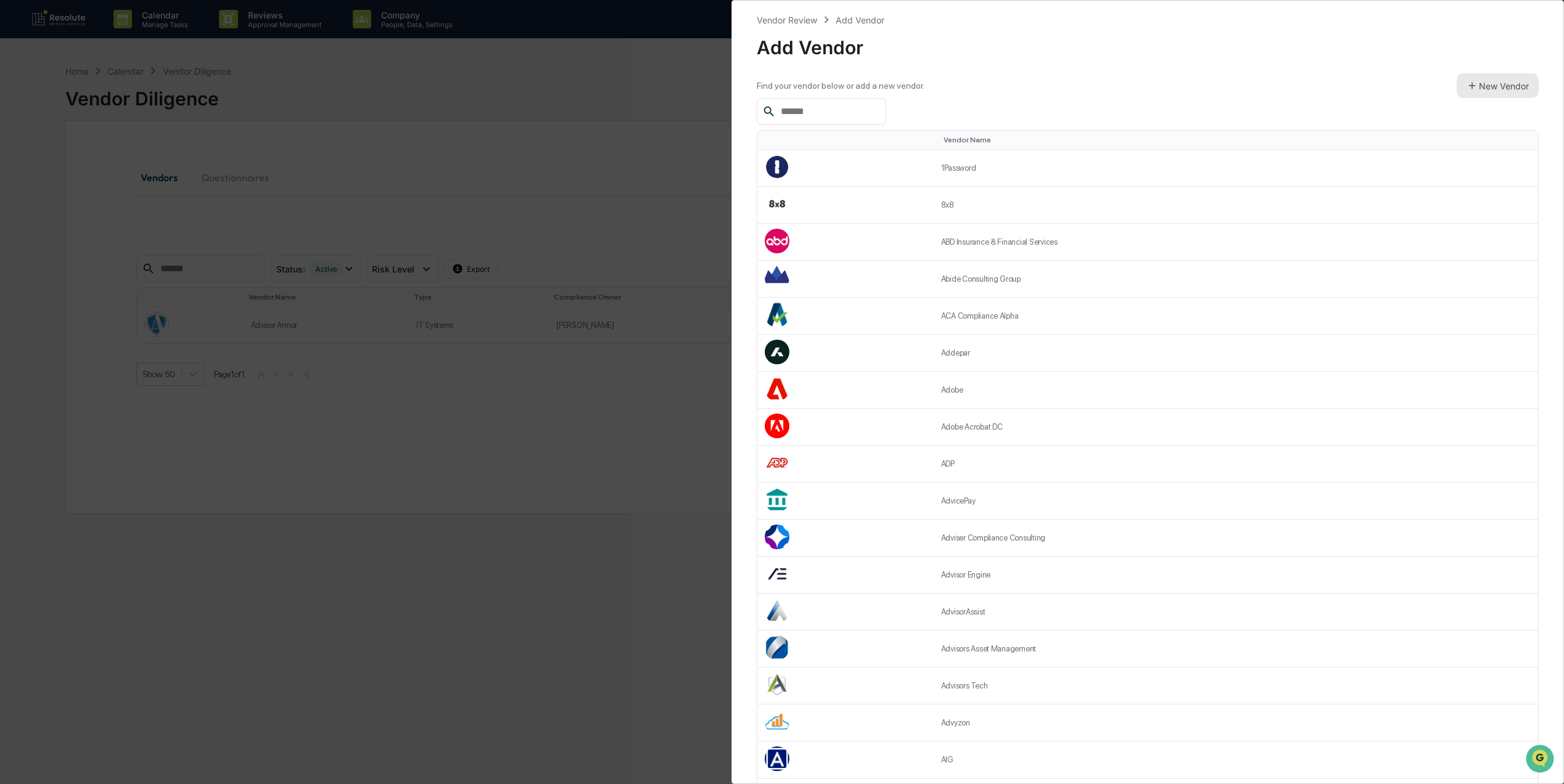
click at [1479, 79] on button "New Vendor" at bounding box center [1497, 85] width 82 height 25
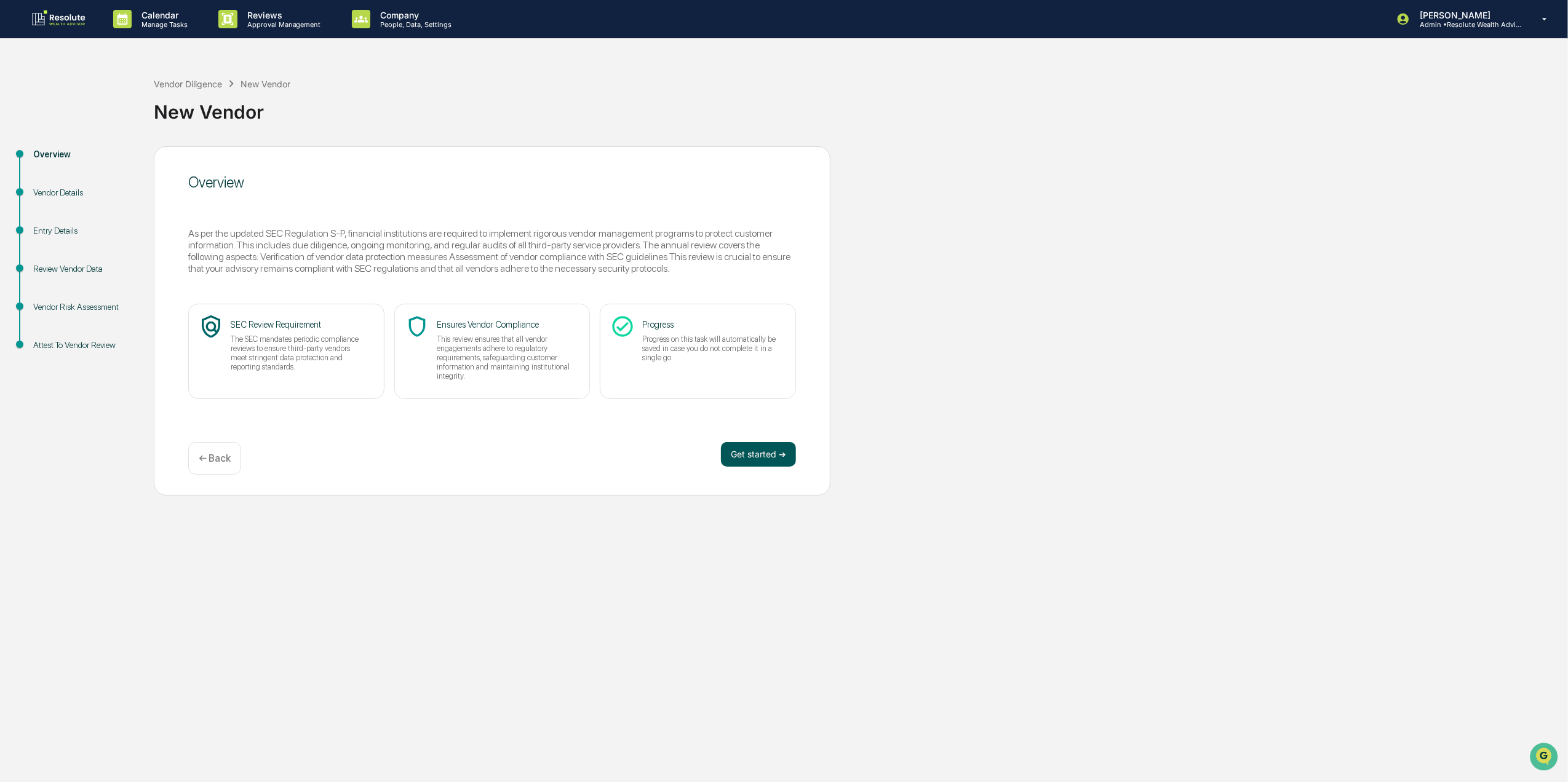
click at [742, 449] on button "Get started ➔" at bounding box center [759, 454] width 75 height 25
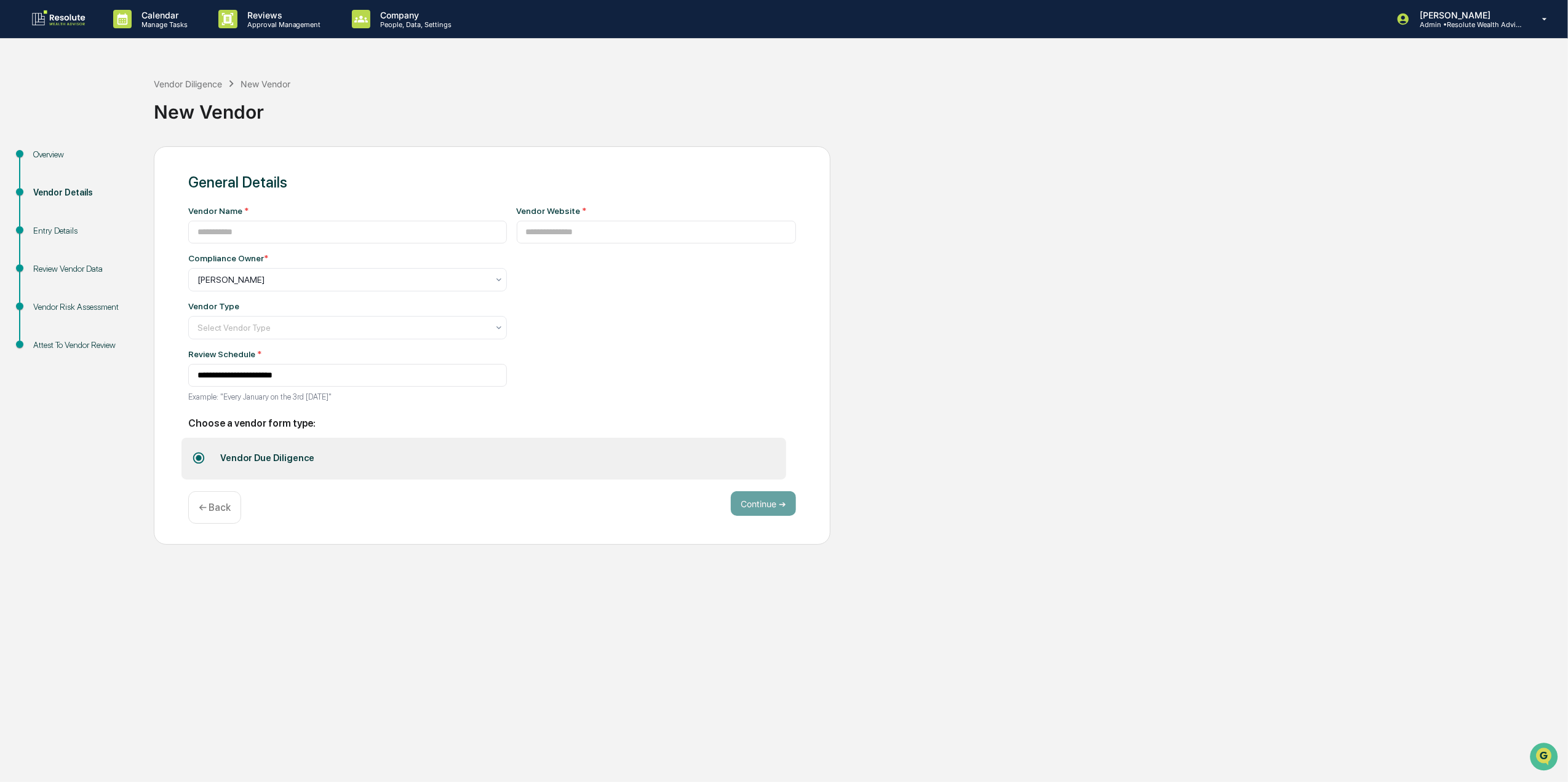
click at [202, 511] on p "← Back" at bounding box center [214, 508] width 32 height 11
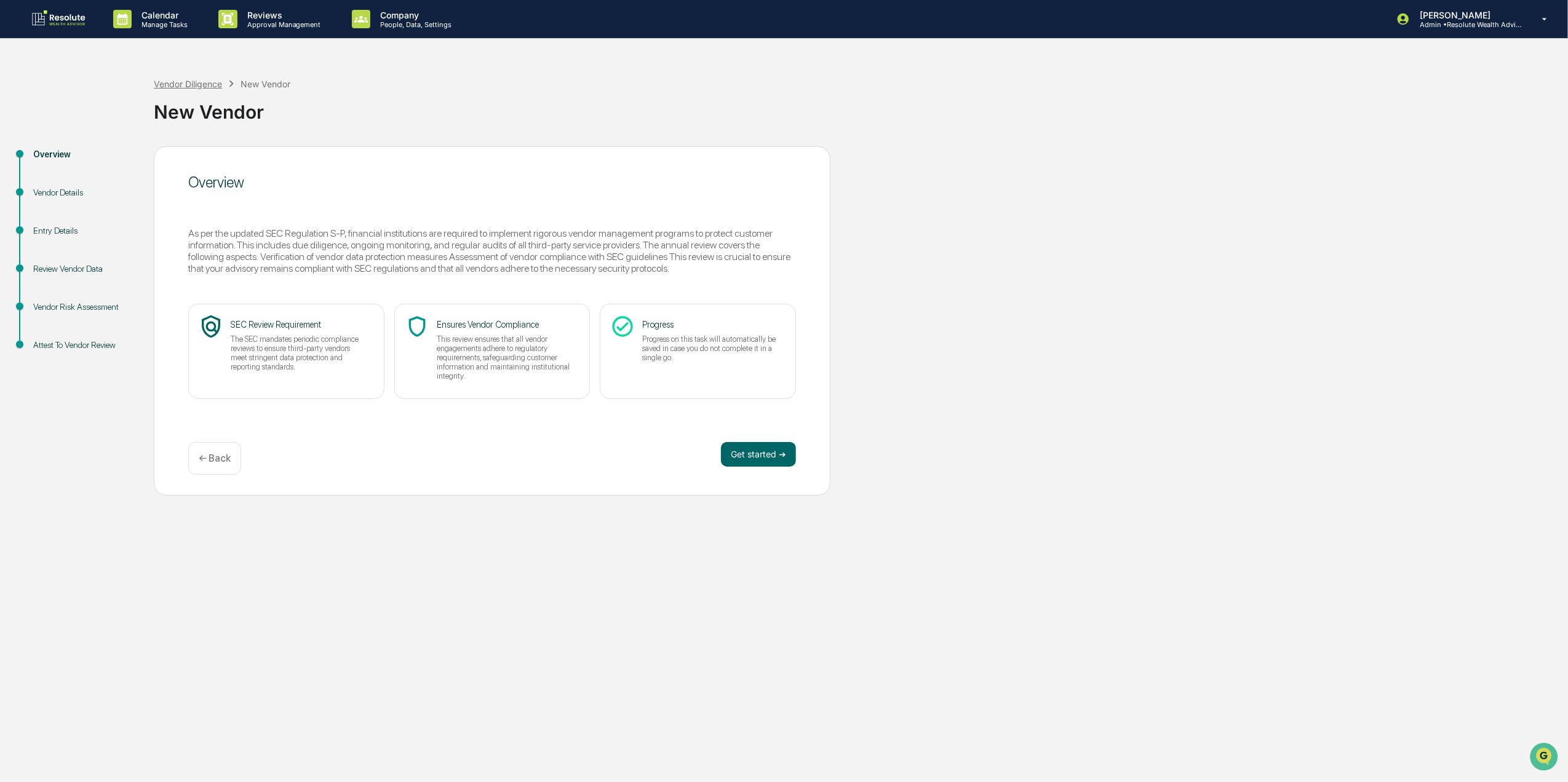
click at [209, 85] on div "Vendor Diligence" at bounding box center [188, 84] width 69 height 11
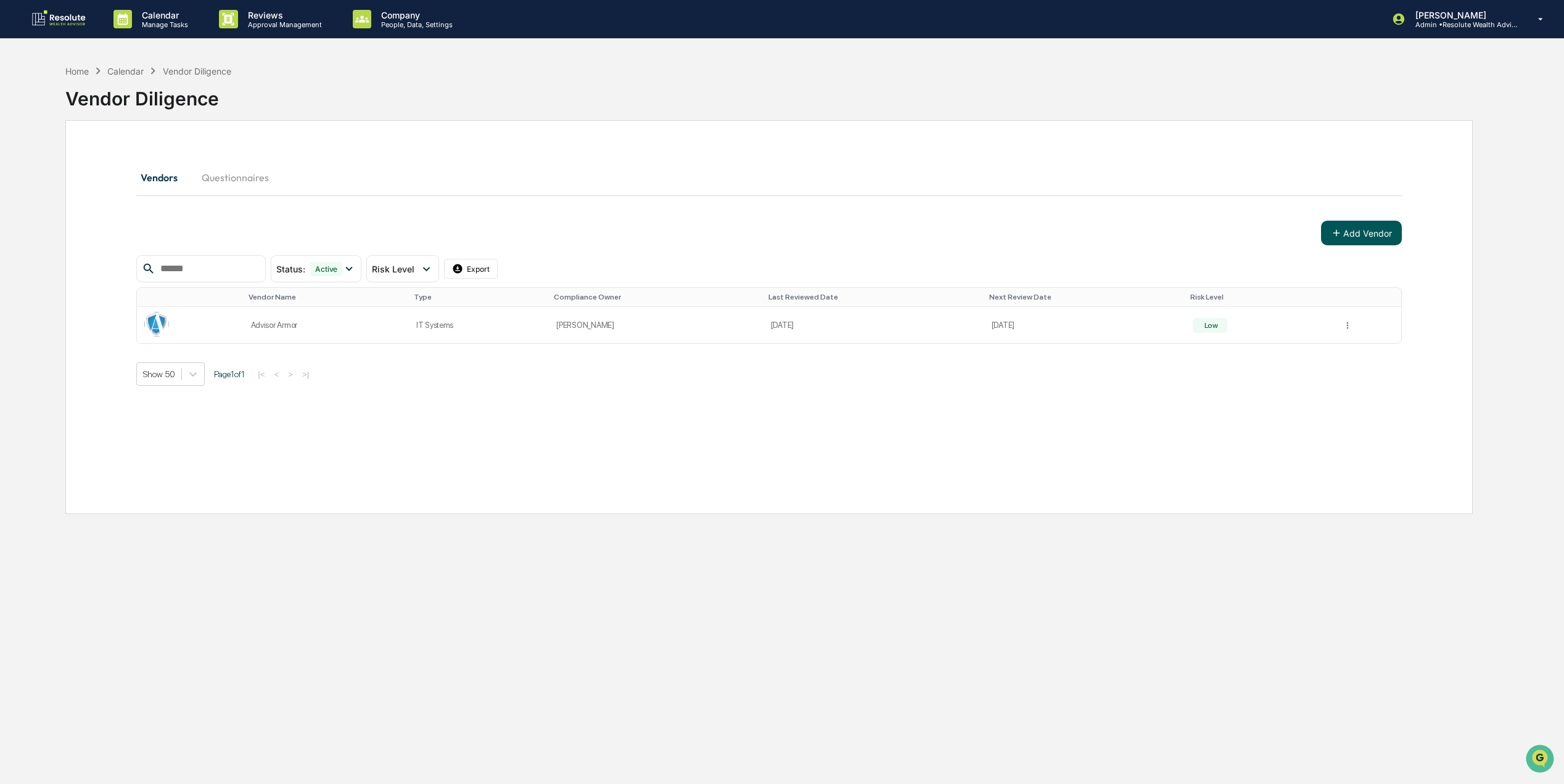
click at [1372, 235] on button "Add Vendor" at bounding box center [1361, 233] width 81 height 25
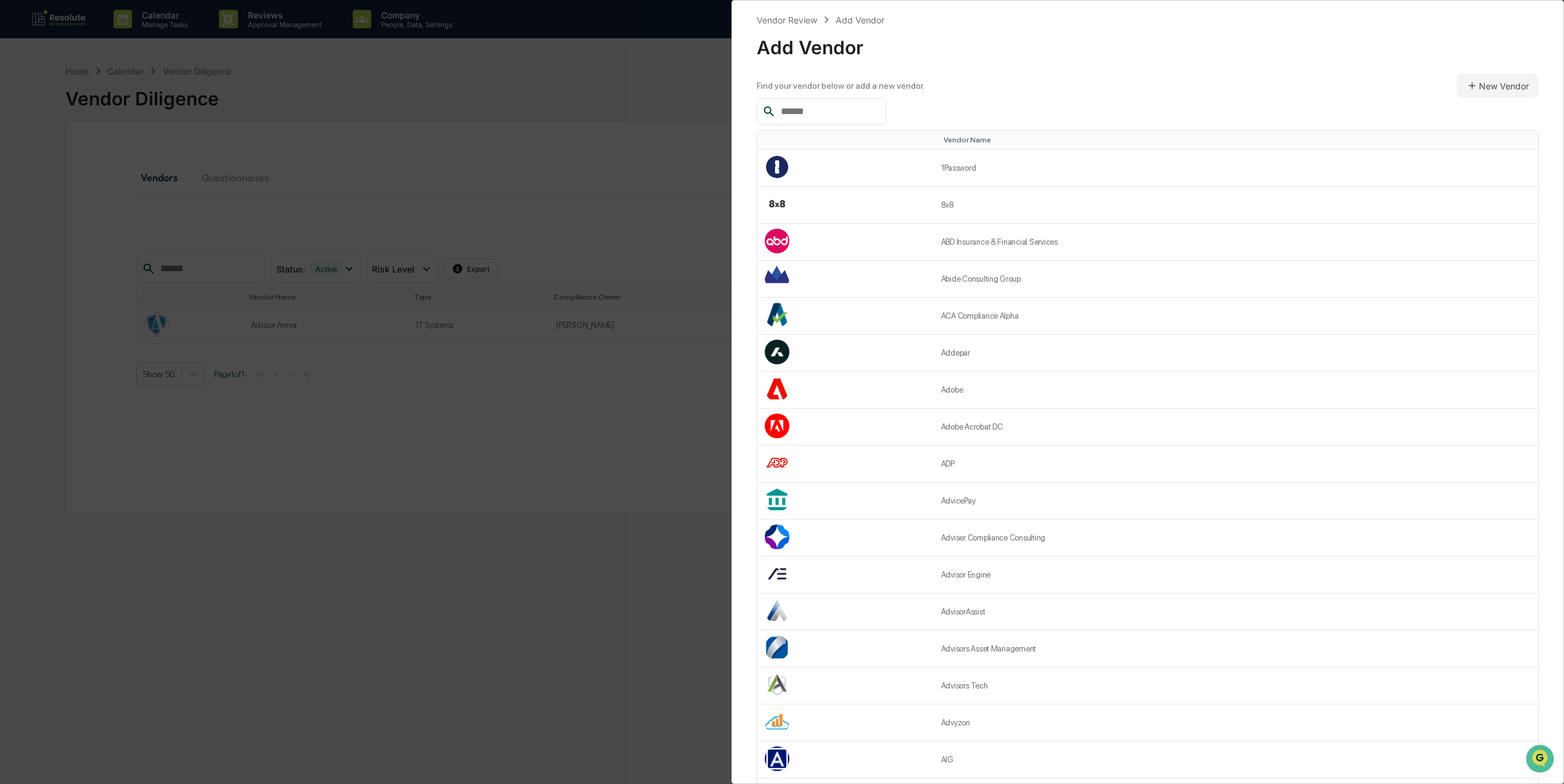
click at [794, 110] on input "text" at bounding box center [828, 111] width 105 height 16
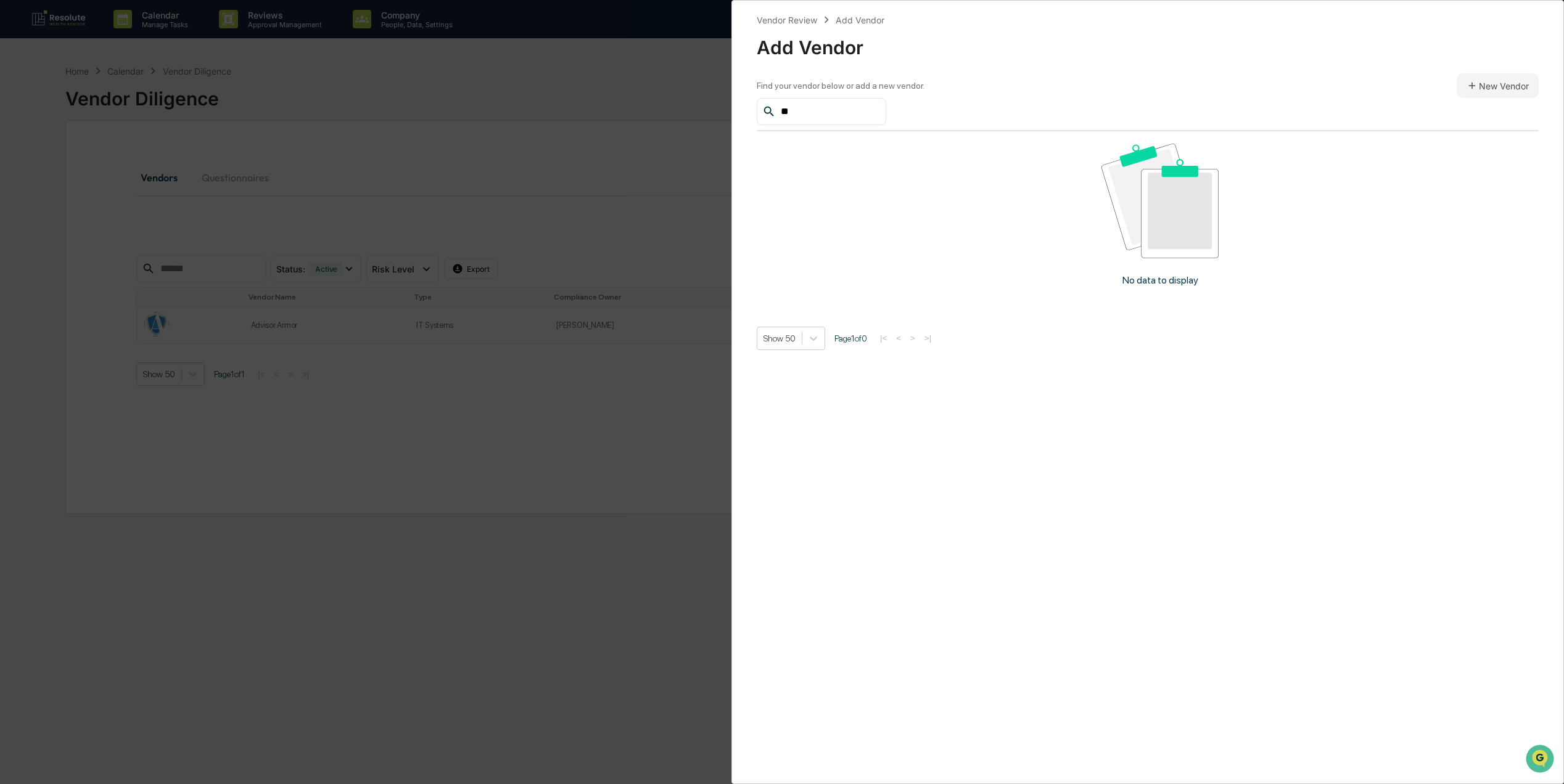
type input "*"
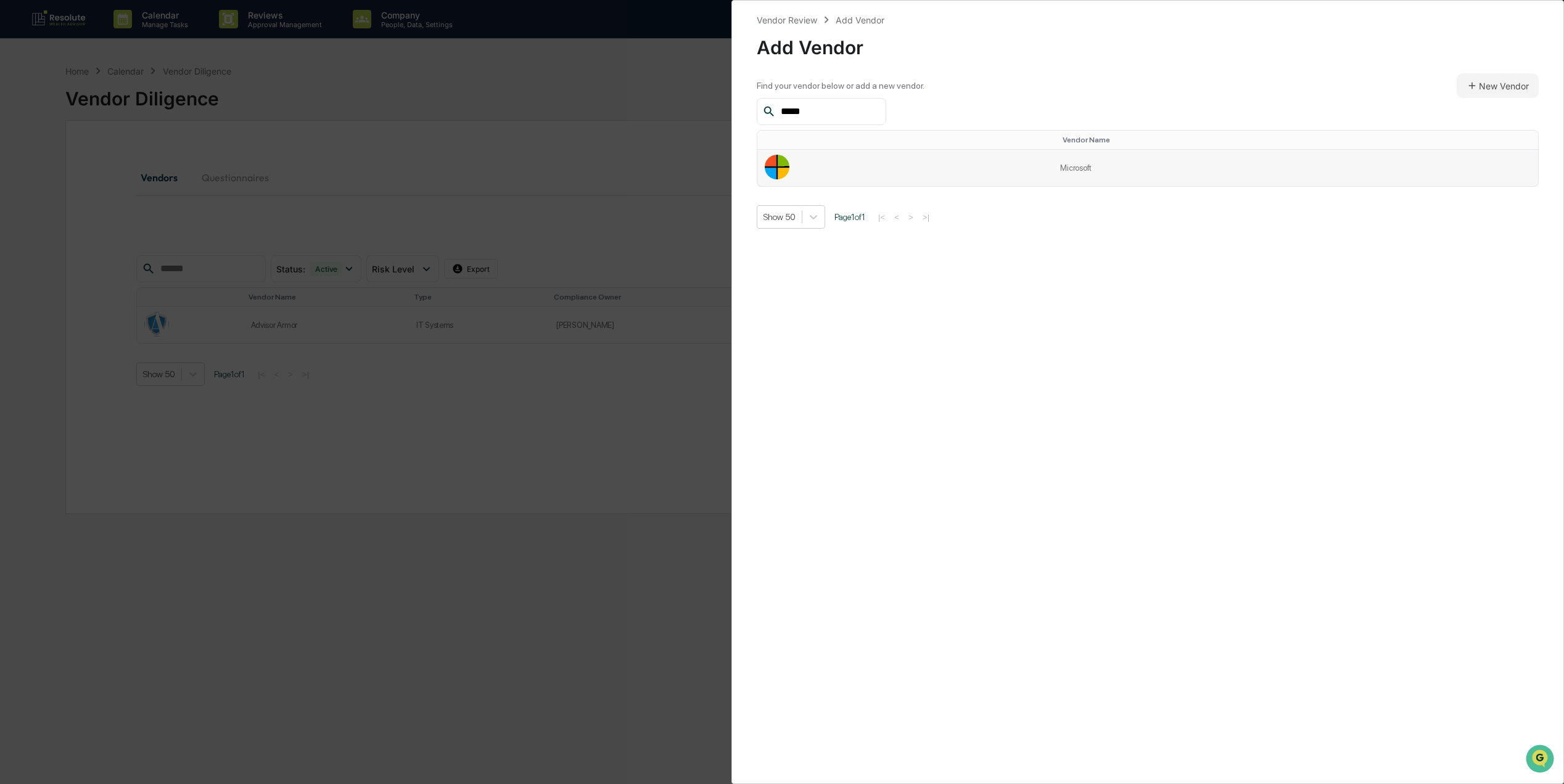
type input "*****"
click at [1086, 172] on td "Microsoft" at bounding box center [1296, 168] width 486 height 36
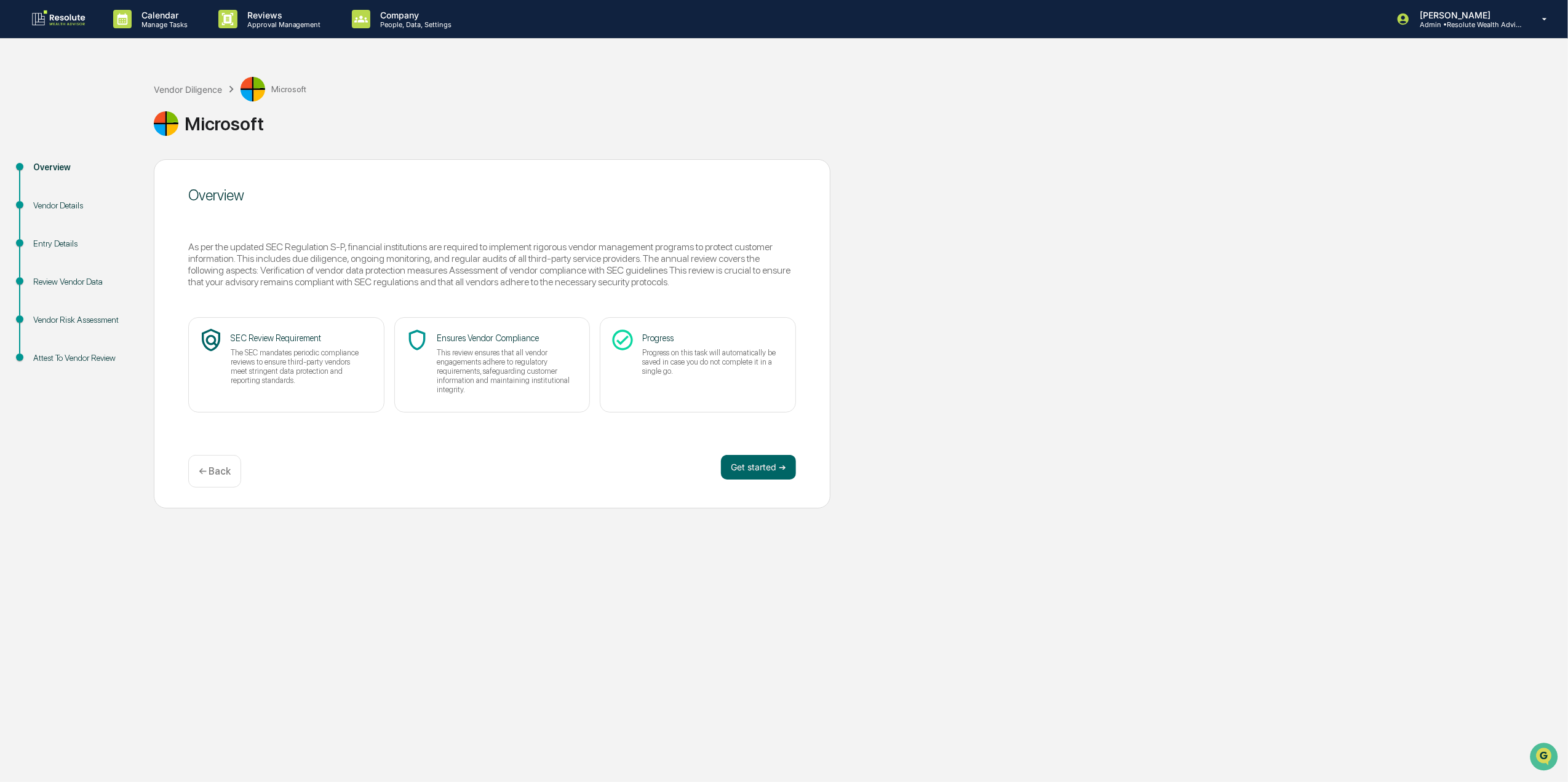
click at [215, 464] on div "← Back" at bounding box center [215, 471] width 53 height 32
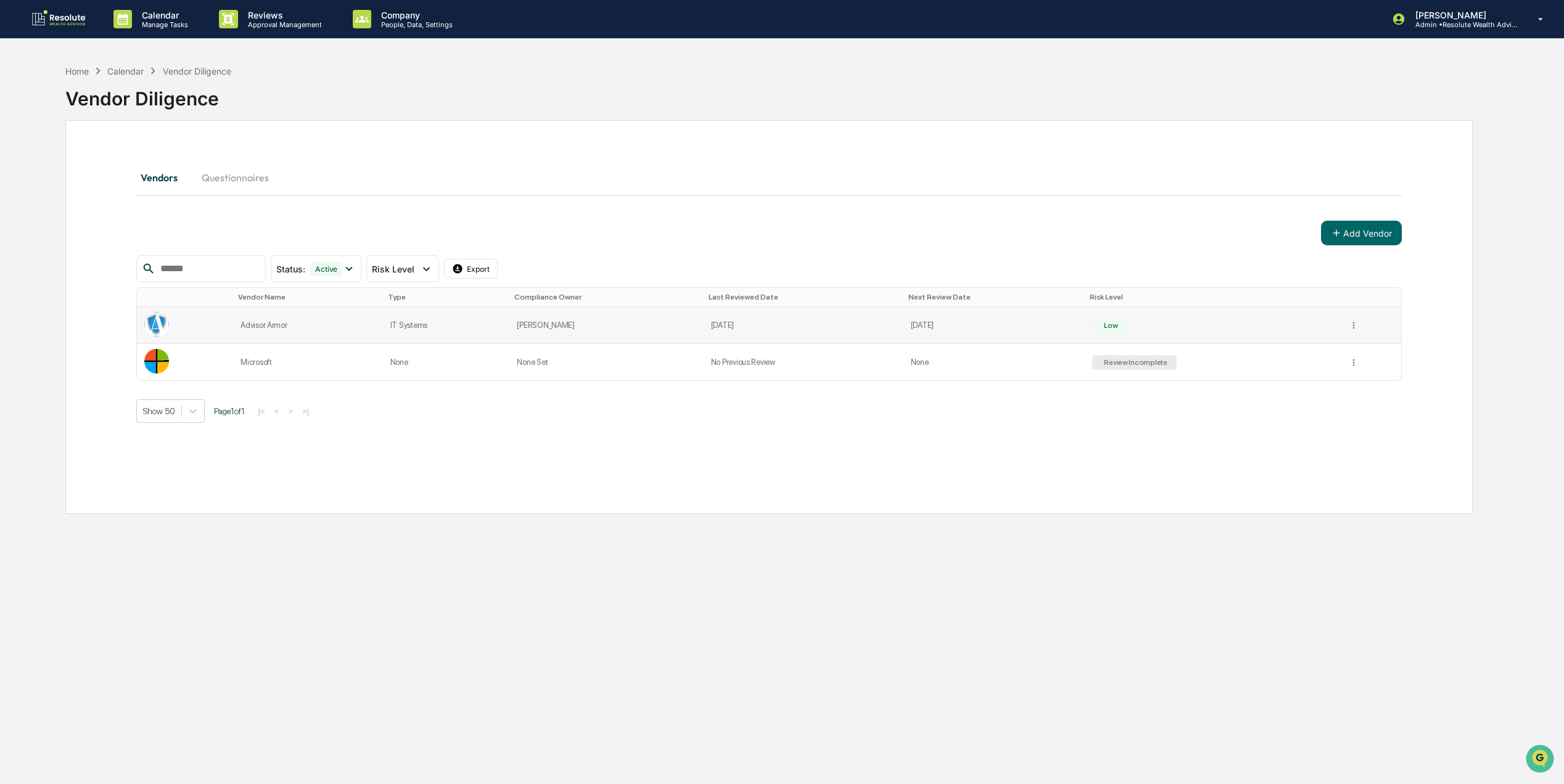
click at [920, 326] on td "[DATE]" at bounding box center [995, 325] width 182 height 37
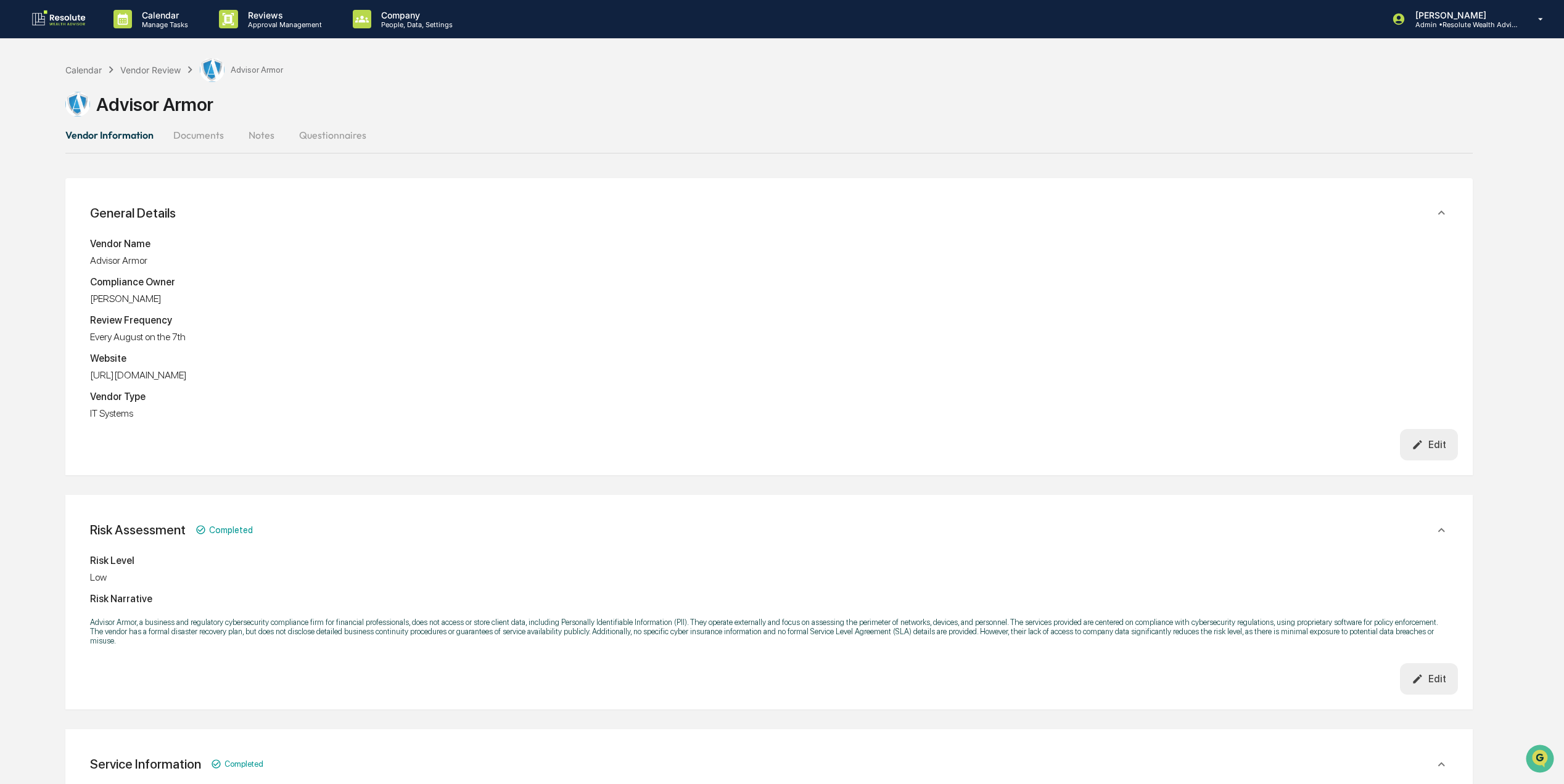
click at [156, 62] on div "Calendar Vendor Review Advisor Armor" at bounding box center [174, 70] width 218 height 25
click at [154, 74] on div "Vendor Review" at bounding box center [151, 70] width 61 height 11
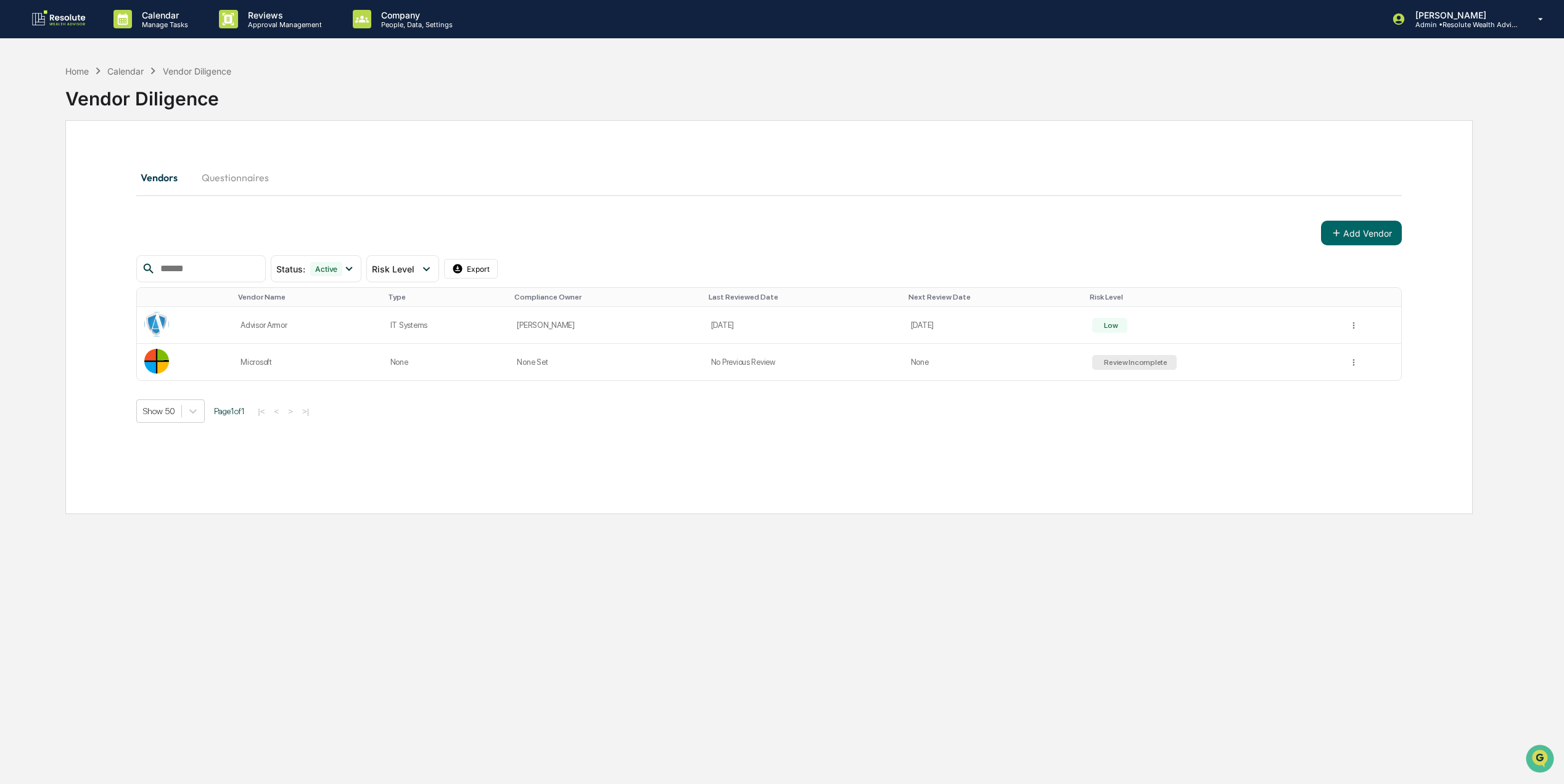
click at [47, 16] on img at bounding box center [59, 19] width 59 height 20
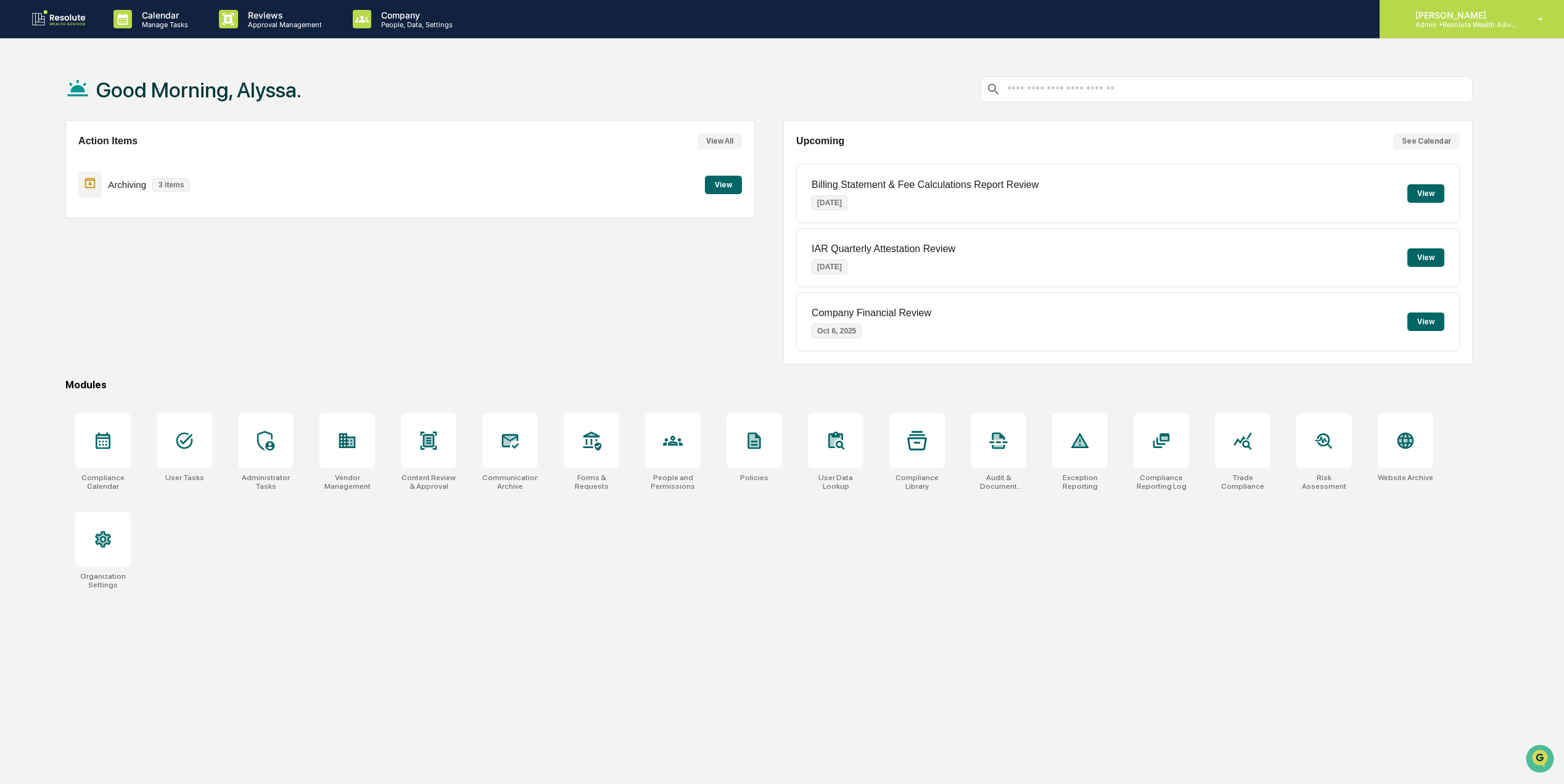
click at [1520, 25] on p "Admin • Resolute Wealth Advisor" at bounding box center [1463, 24] width 115 height 8
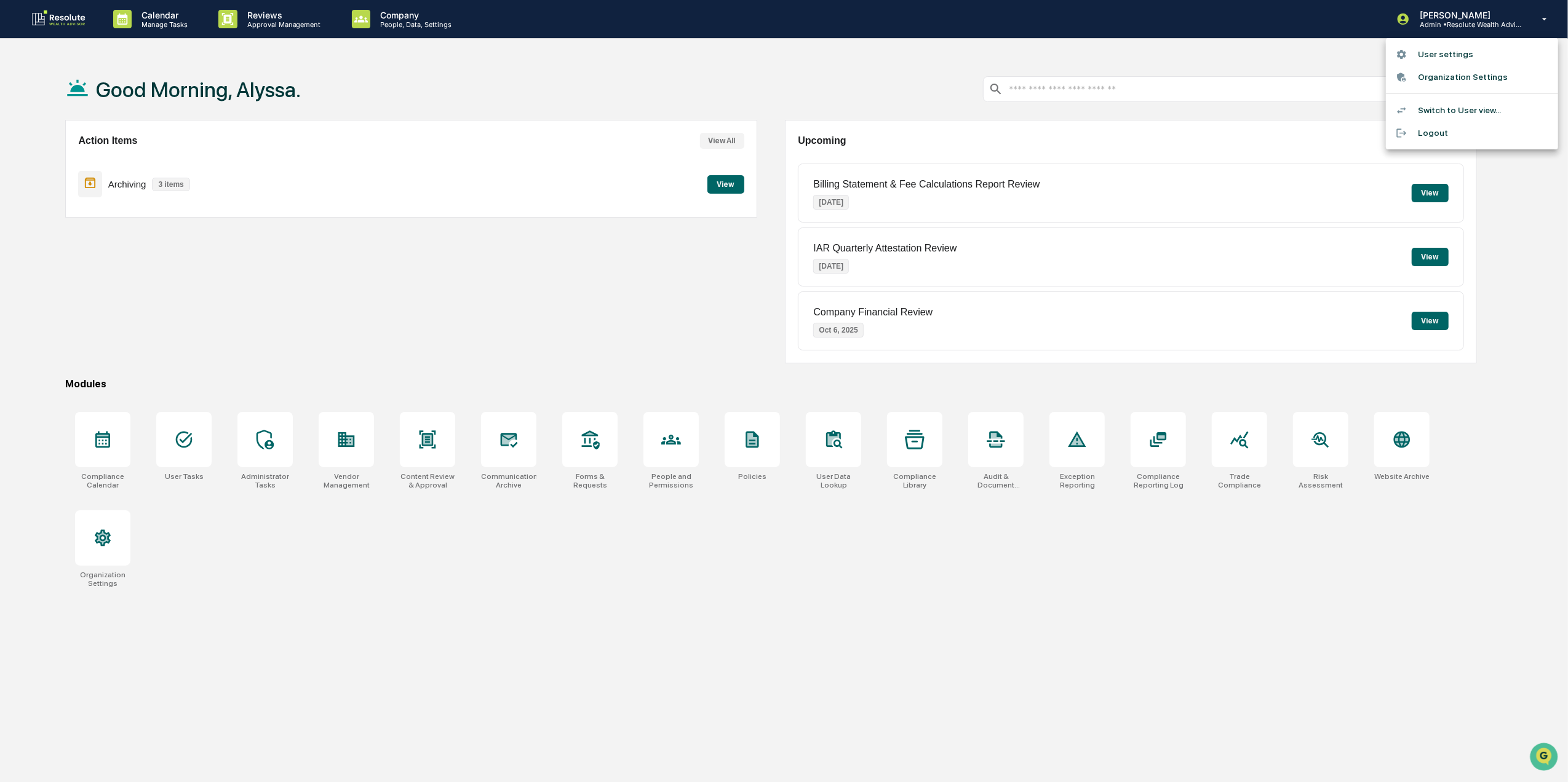
click at [672, 79] on div at bounding box center [784, 391] width 1568 height 782
